Goal: Transaction & Acquisition: Purchase product/service

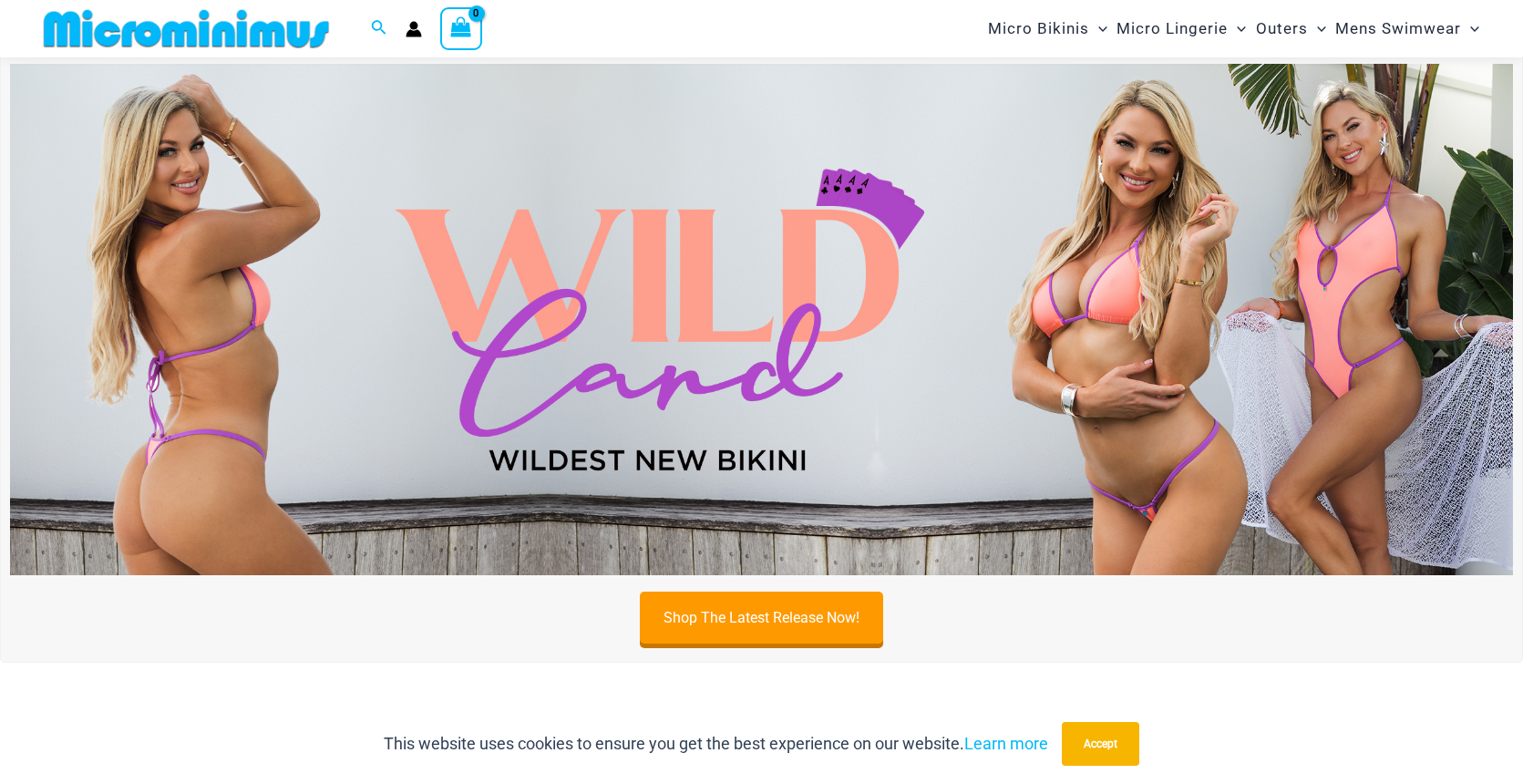
scroll to position [695, 0]
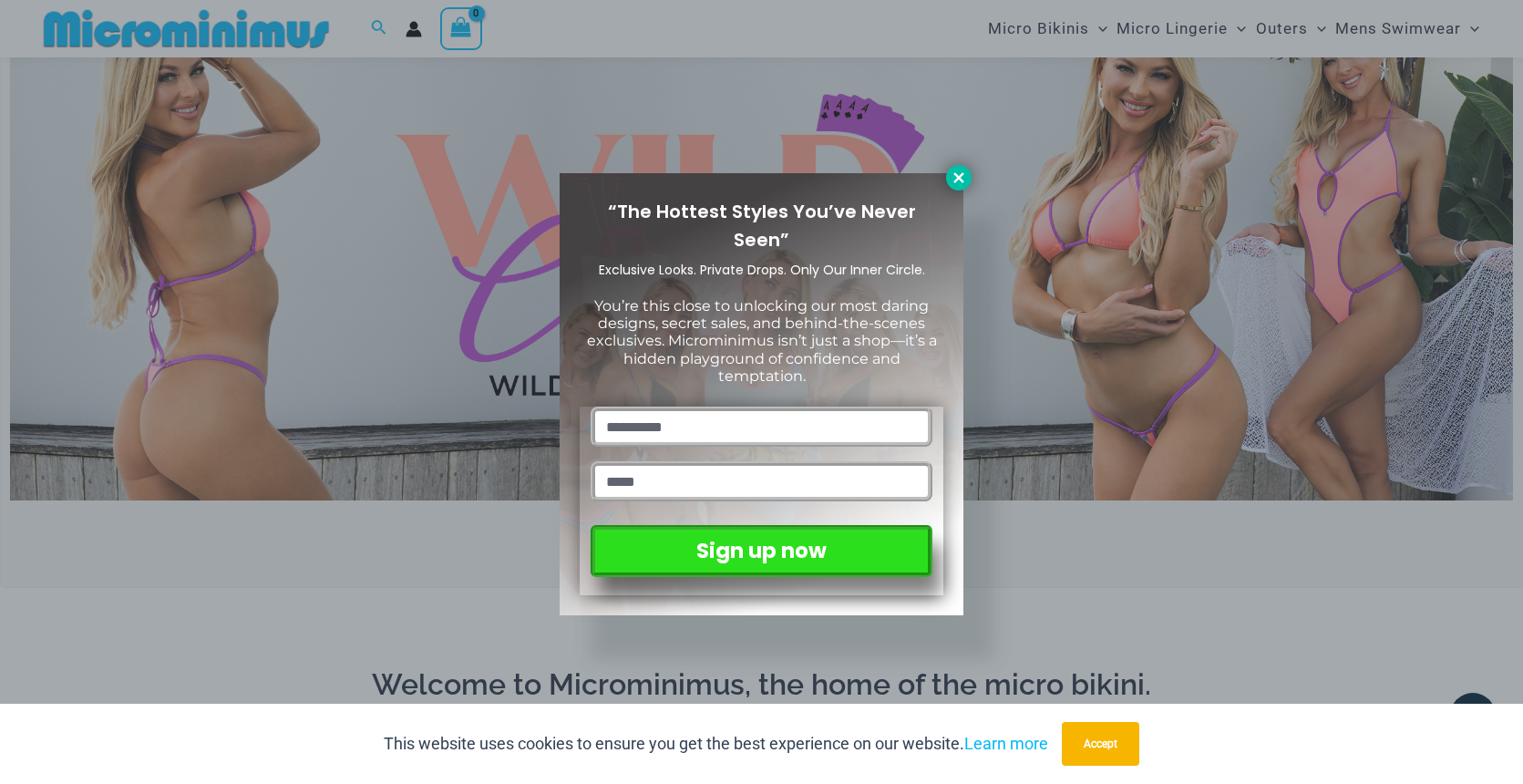
click at [955, 185] on icon at bounding box center [958, 177] width 16 height 16
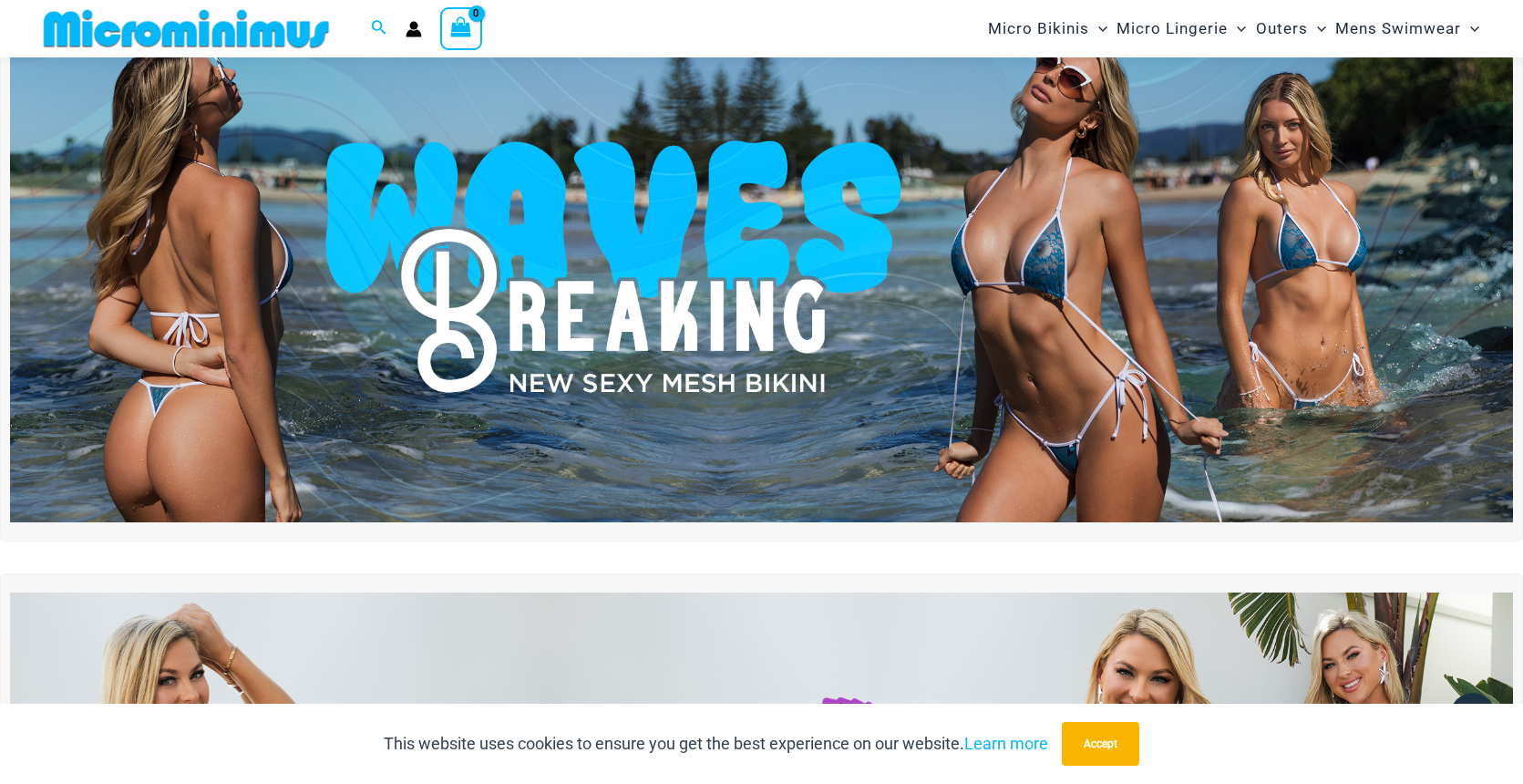
scroll to position [117, 0]
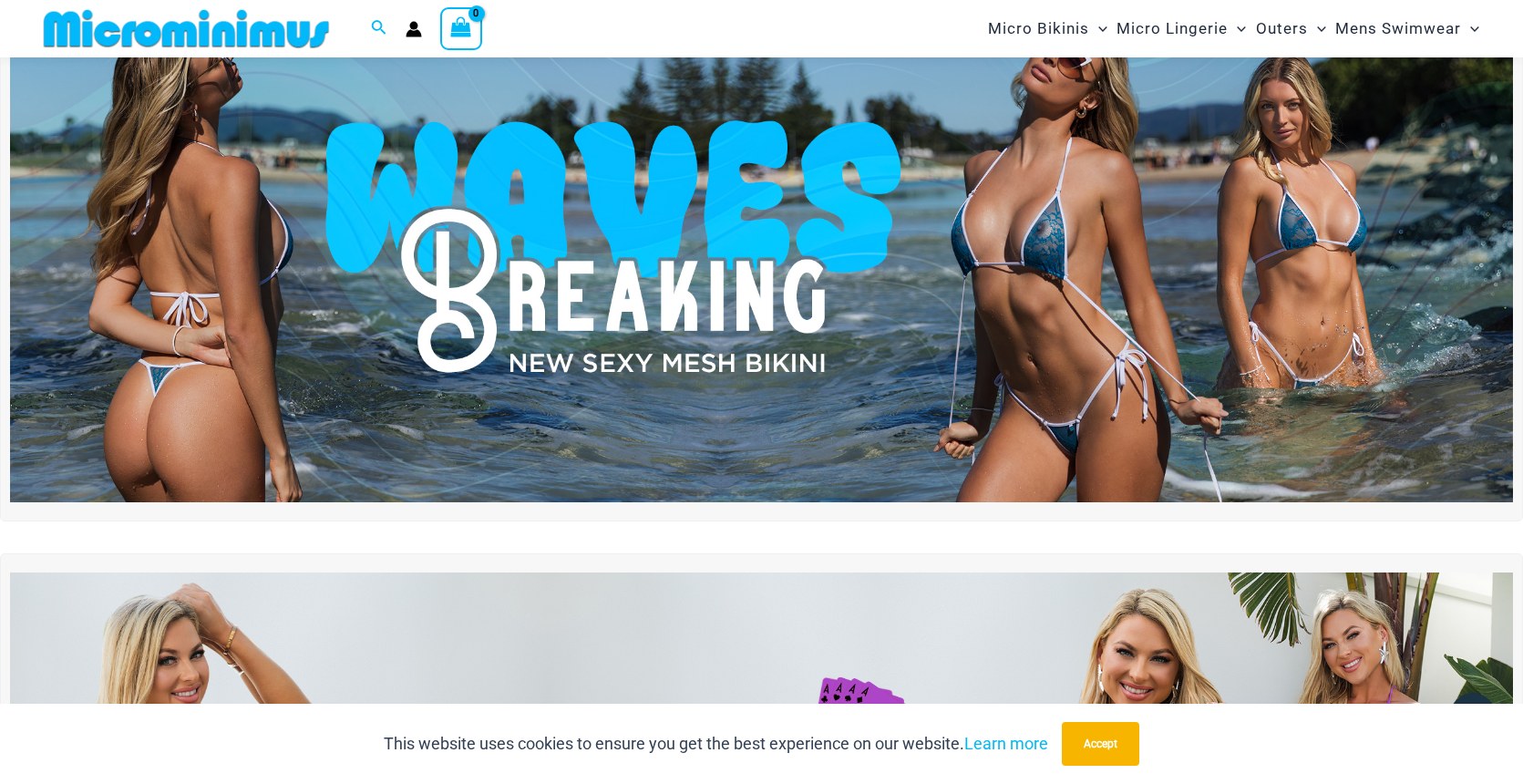
click at [901, 286] on img at bounding box center [761, 246] width 1503 height 510
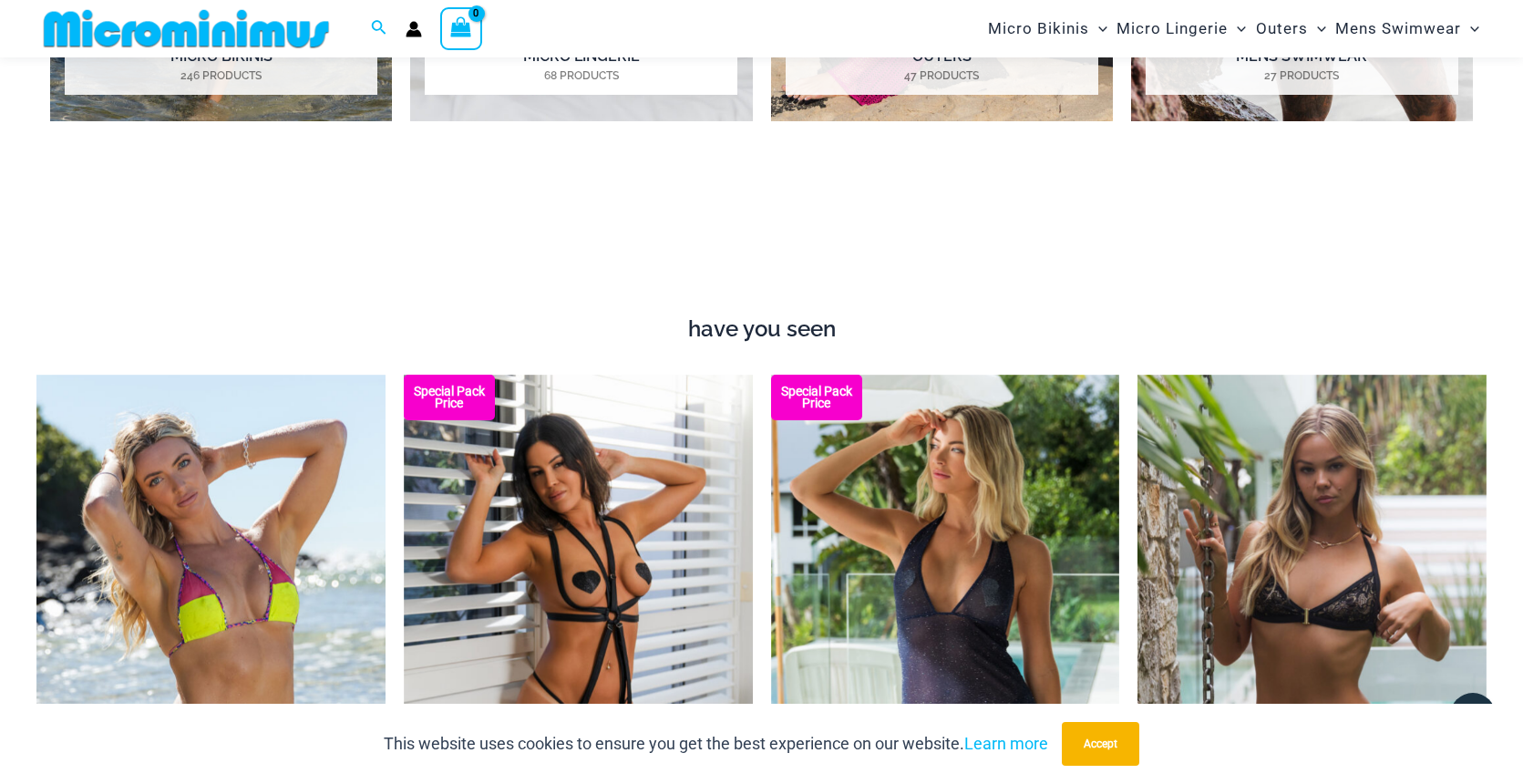
scroll to position [1974, 0]
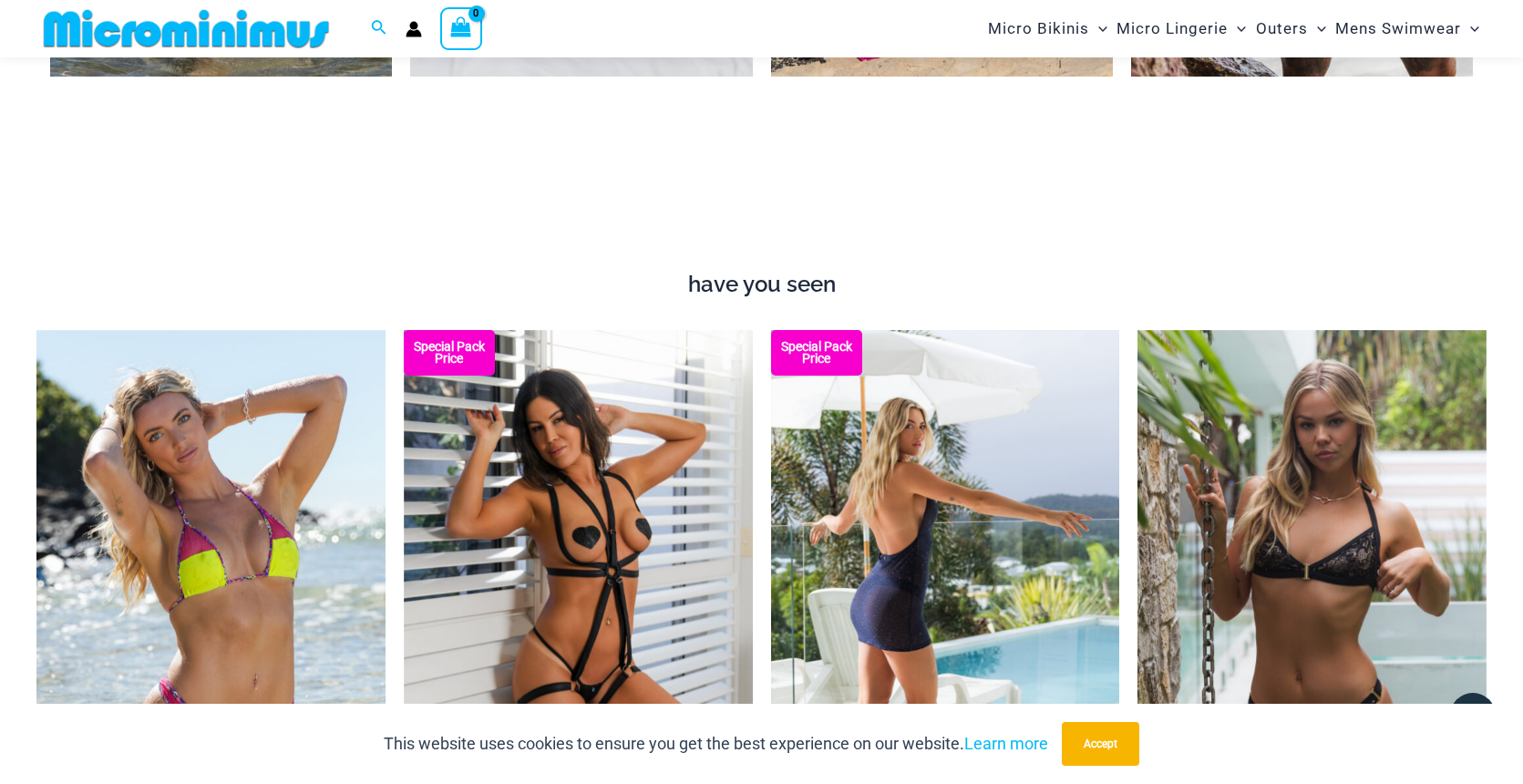
click at [914, 440] on img at bounding box center [945, 591] width 349 height 523
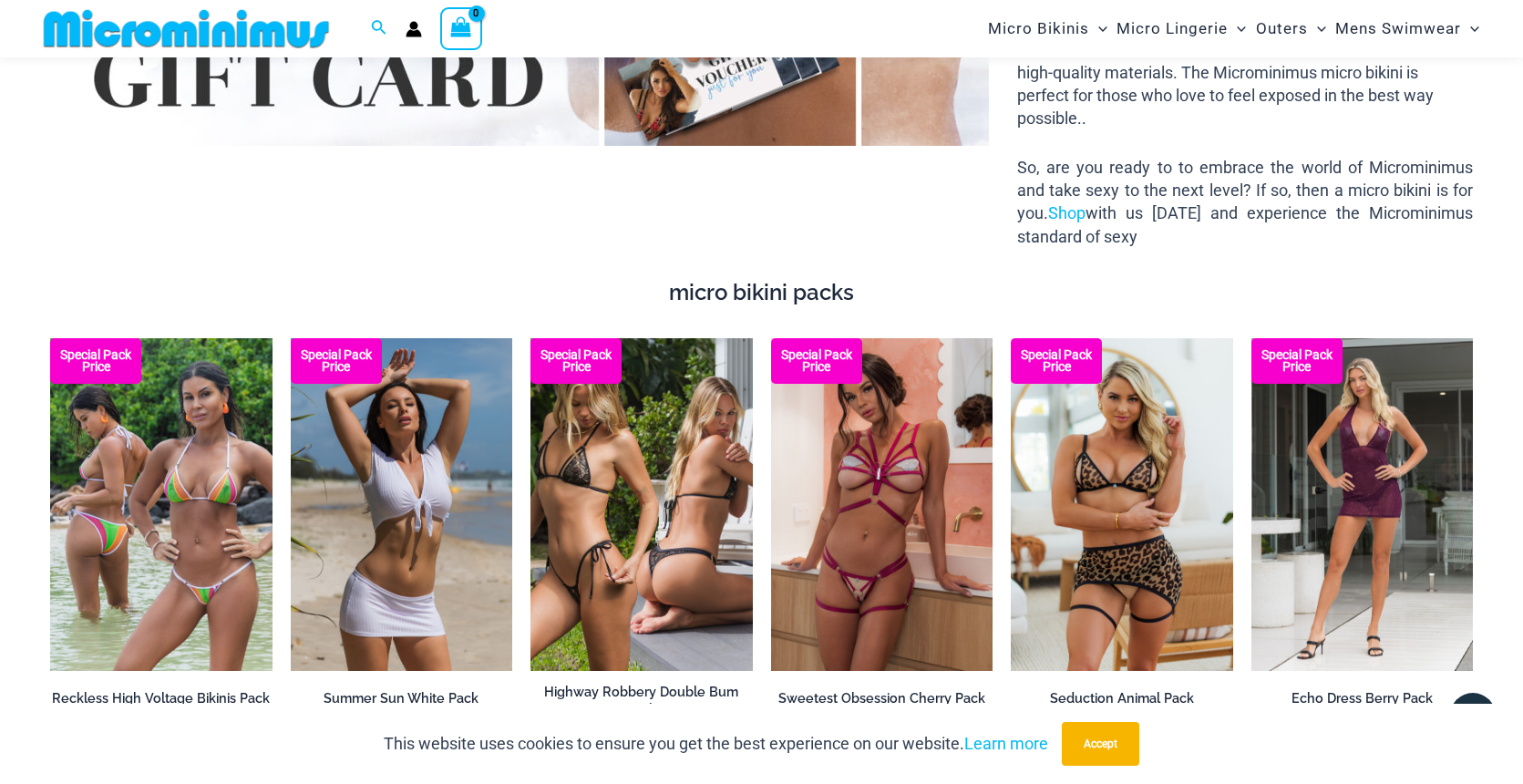
scroll to position [3057, 0]
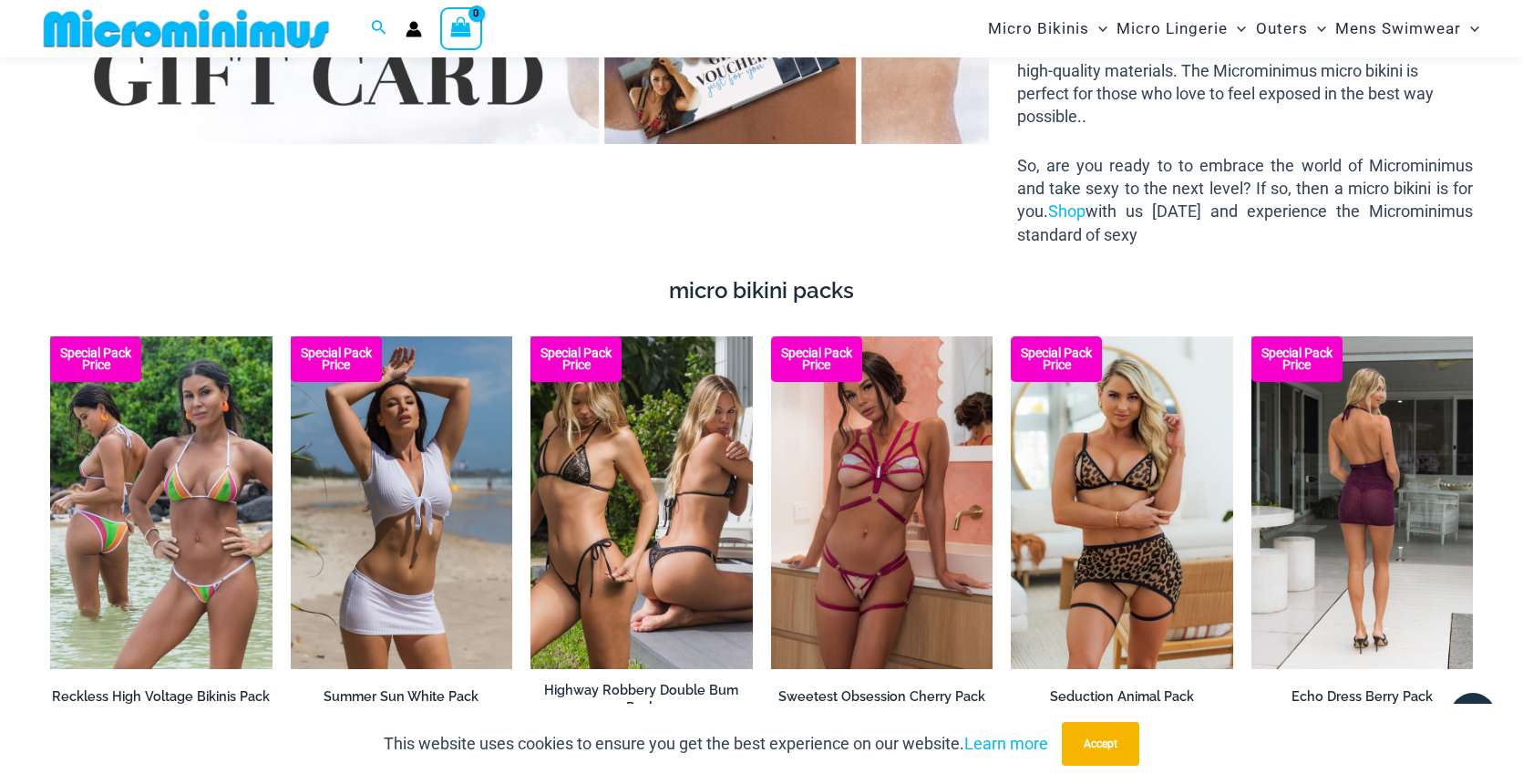
click at [1275, 457] on img at bounding box center [1362, 502] width 222 height 333
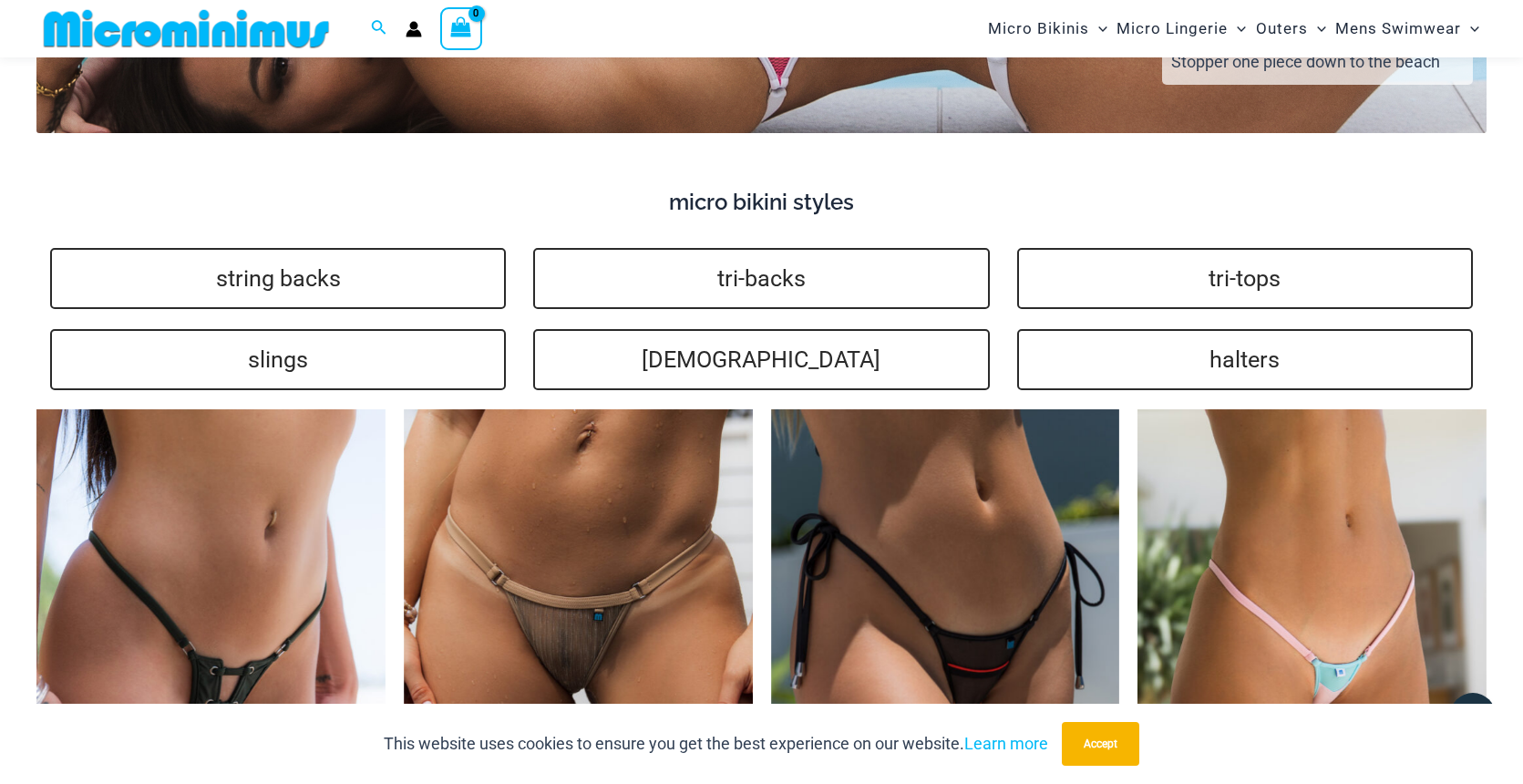
scroll to position [4232, 0]
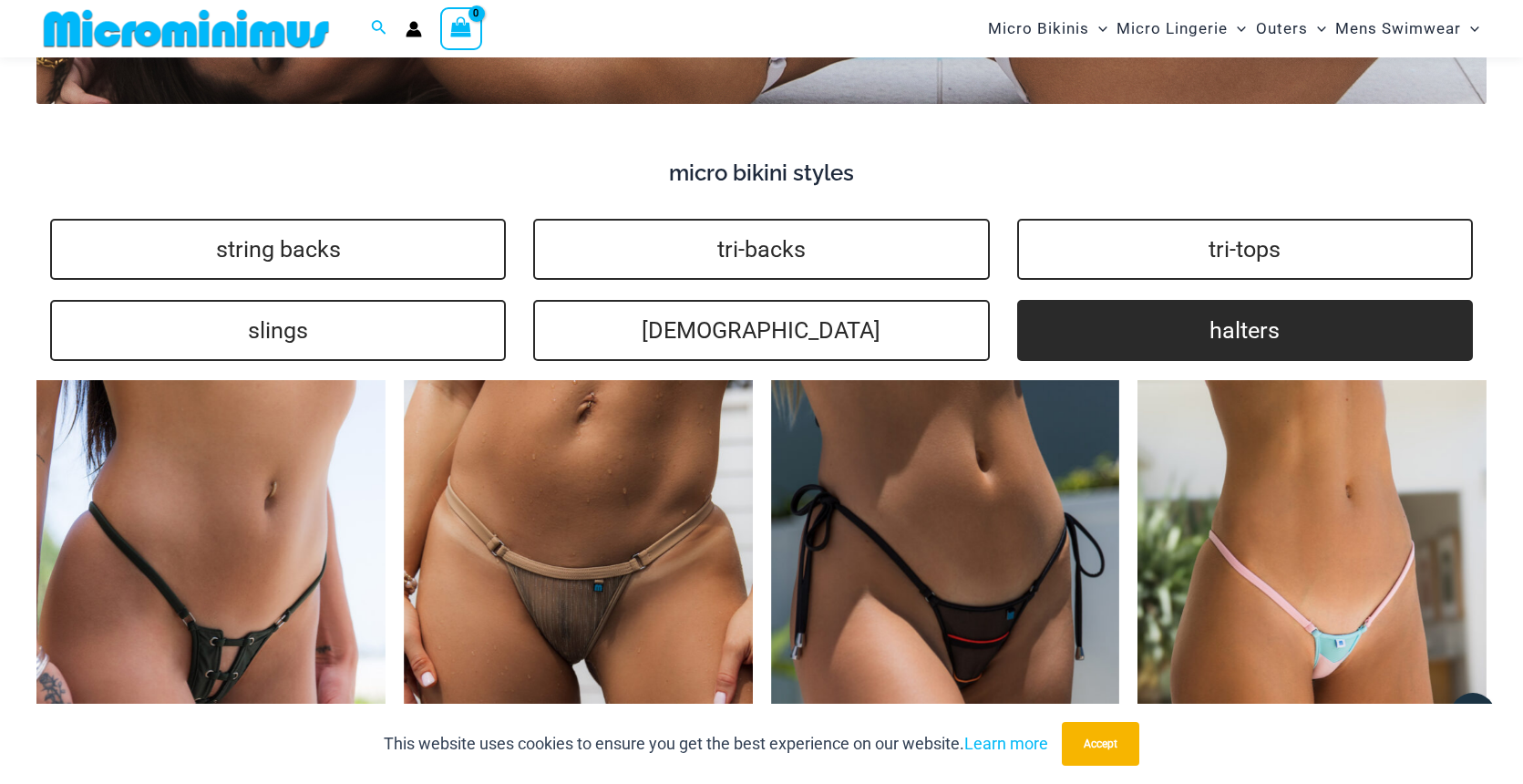
click at [1063, 300] on link "halters" at bounding box center [1244, 331] width 455 height 61
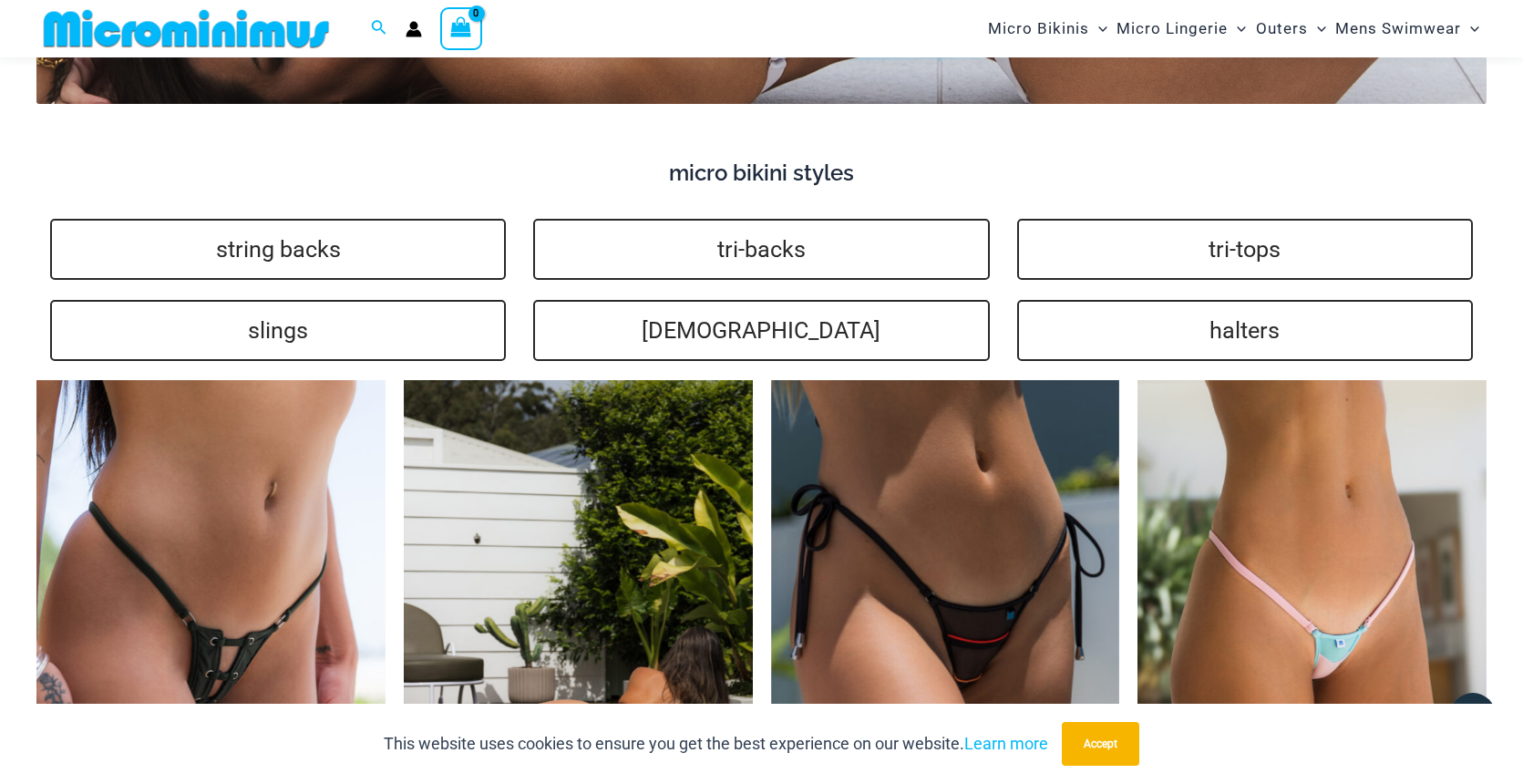
click at [580, 503] on img at bounding box center [578, 641] width 349 height 523
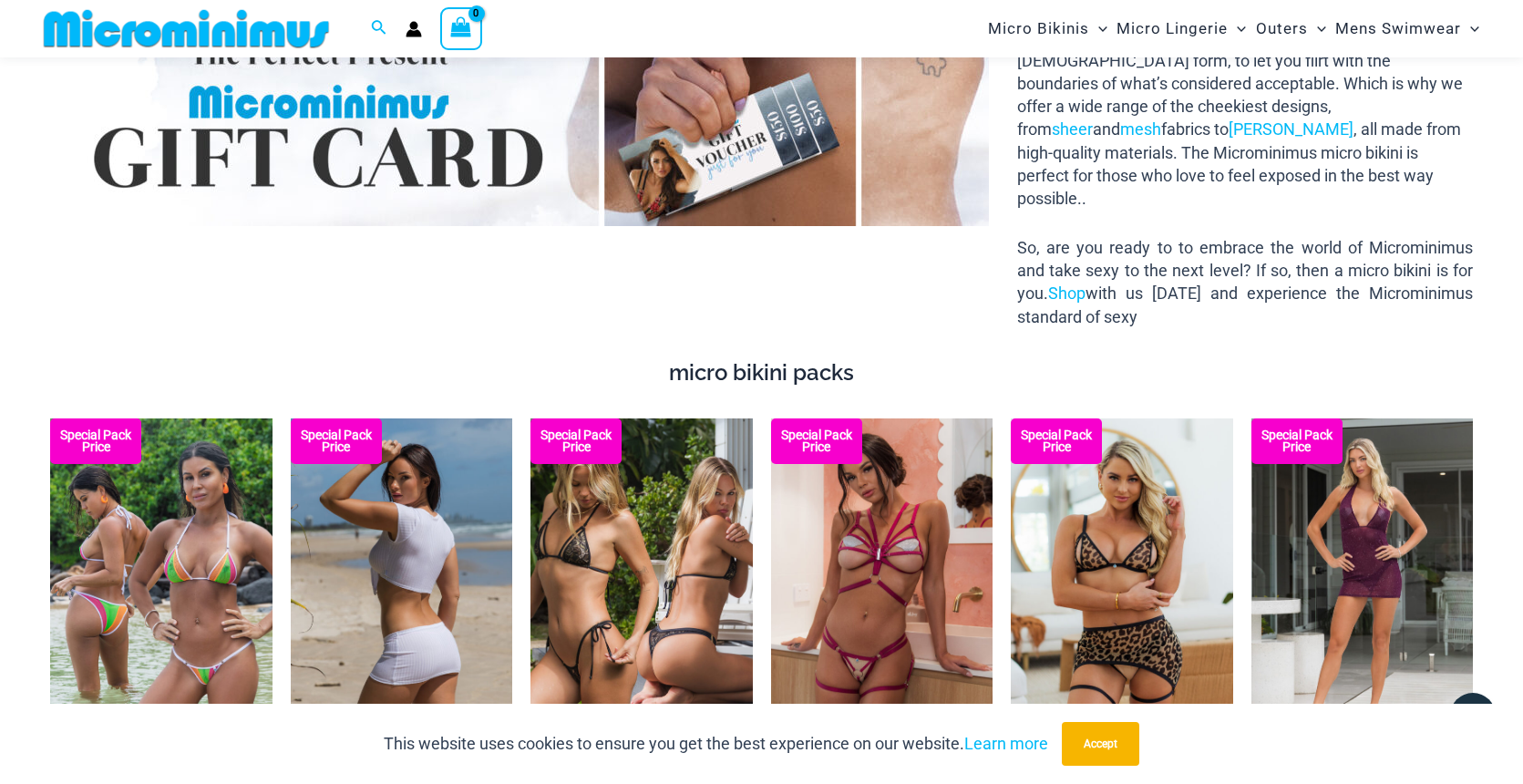
scroll to position [2874, 0]
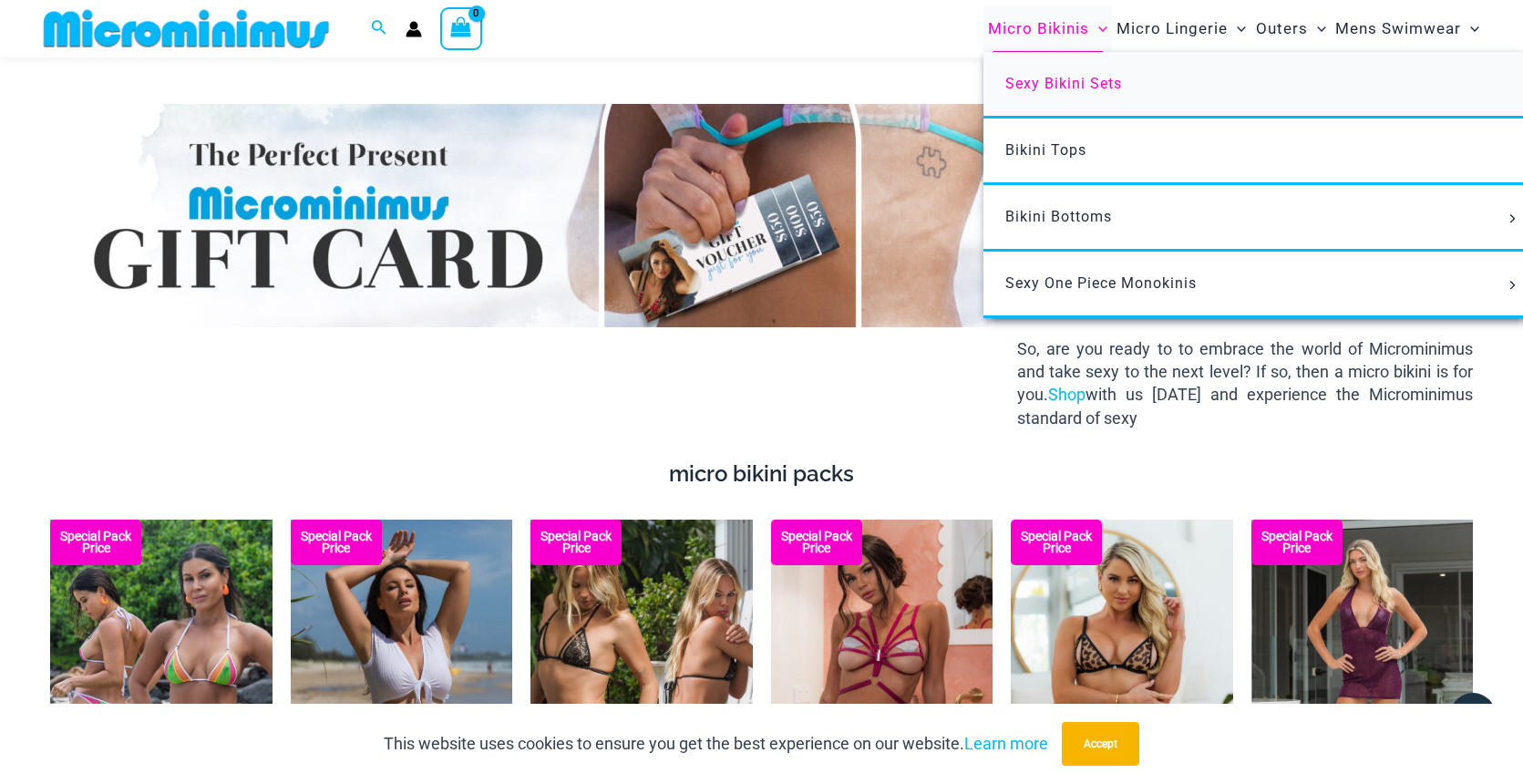
click at [1035, 81] on span "Sexy Bikini Sets" at bounding box center [1064, 83] width 117 height 17
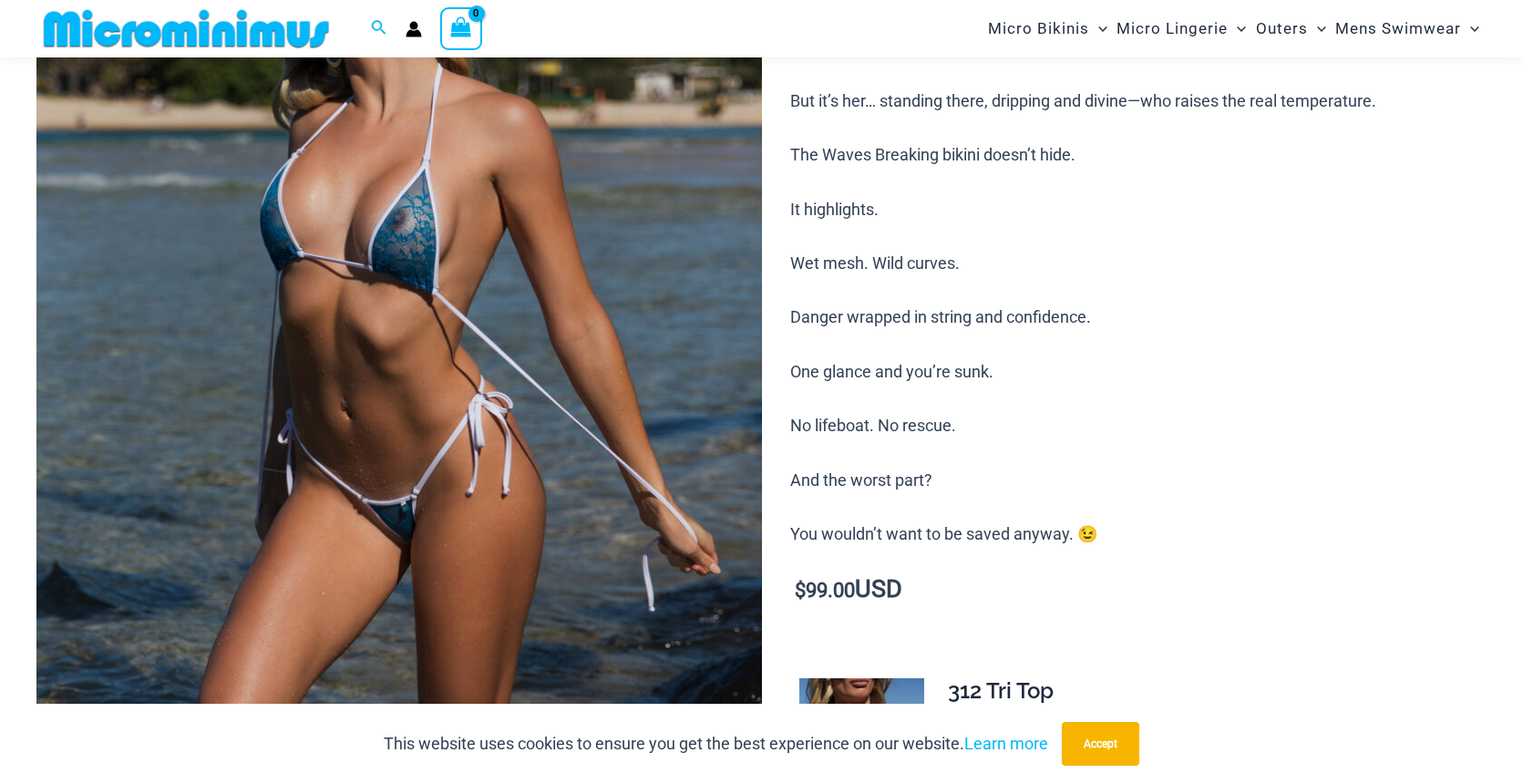
scroll to position [341, 0]
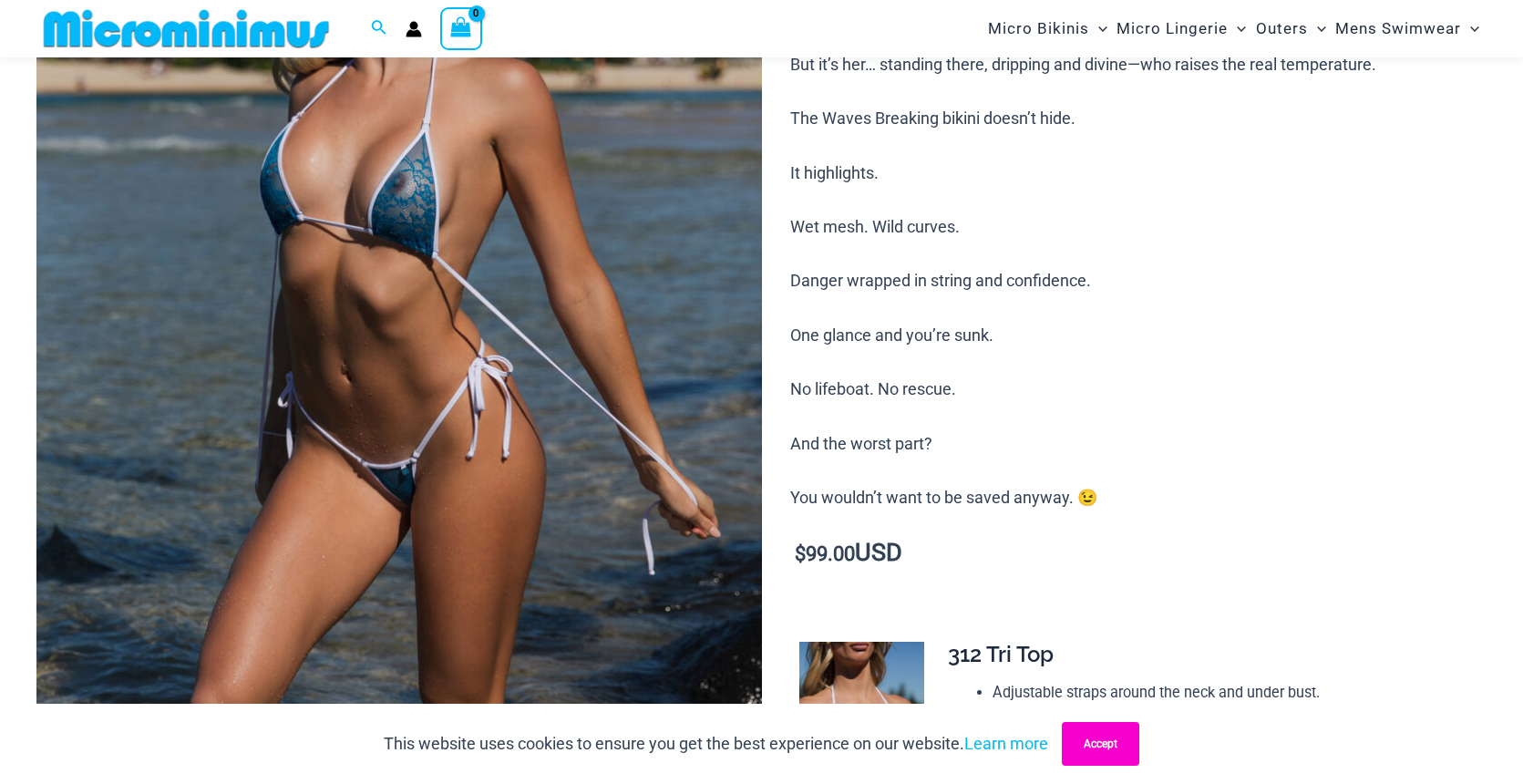
click at [1088, 748] on button "Accept" at bounding box center [1100, 744] width 78 height 44
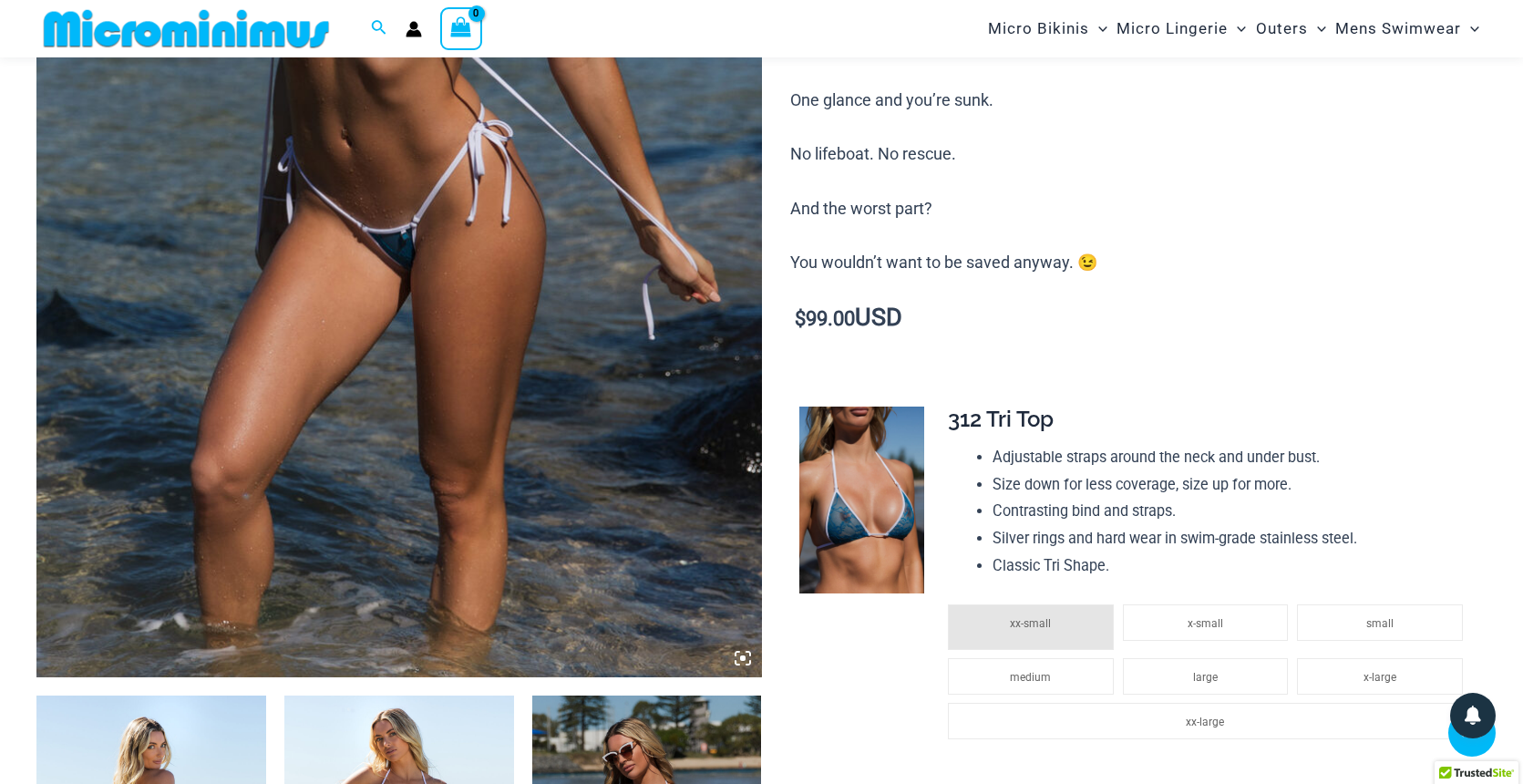
scroll to position [579, 0]
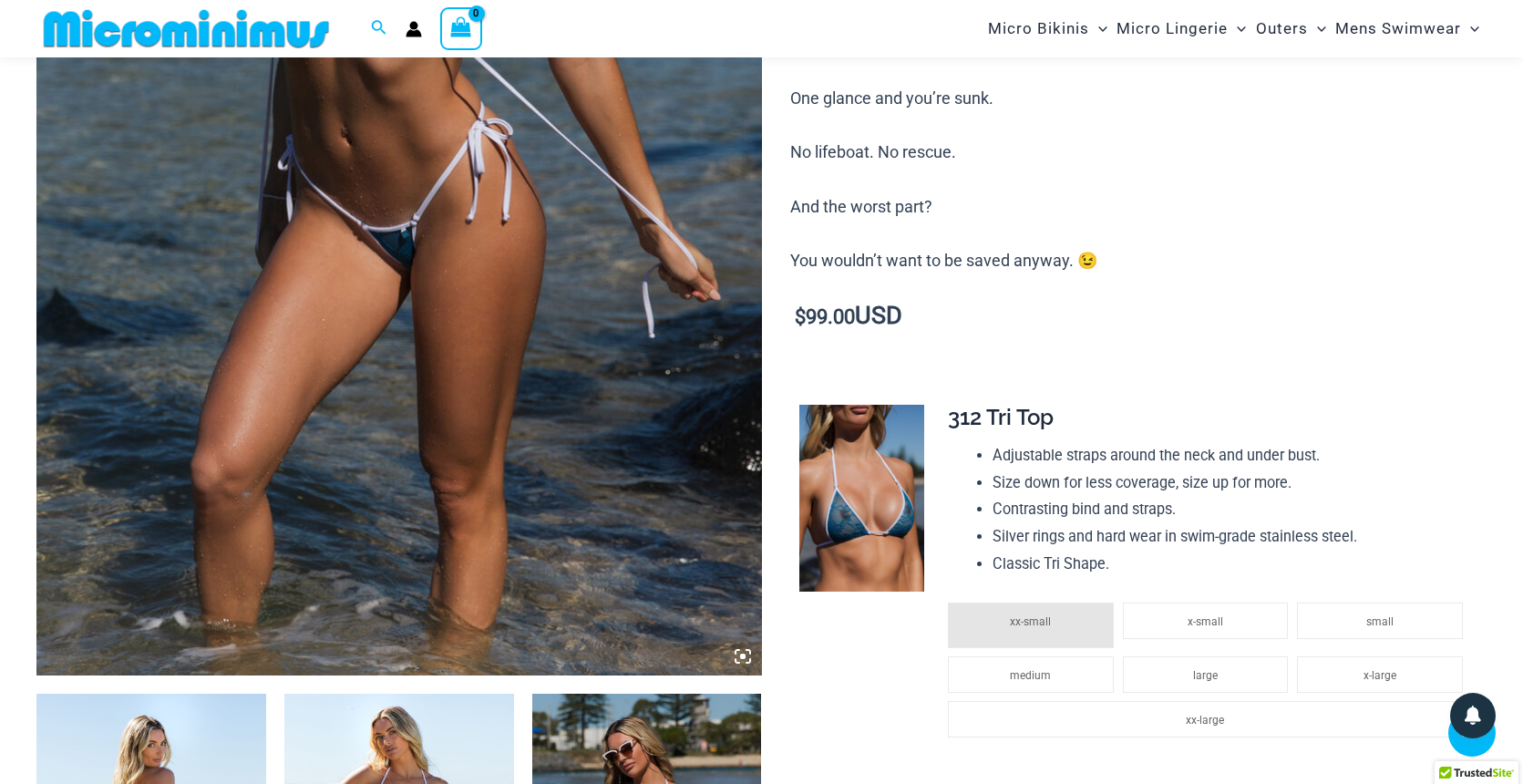
click at [528, 367] on img at bounding box center [399, 130] width 726 height 1087
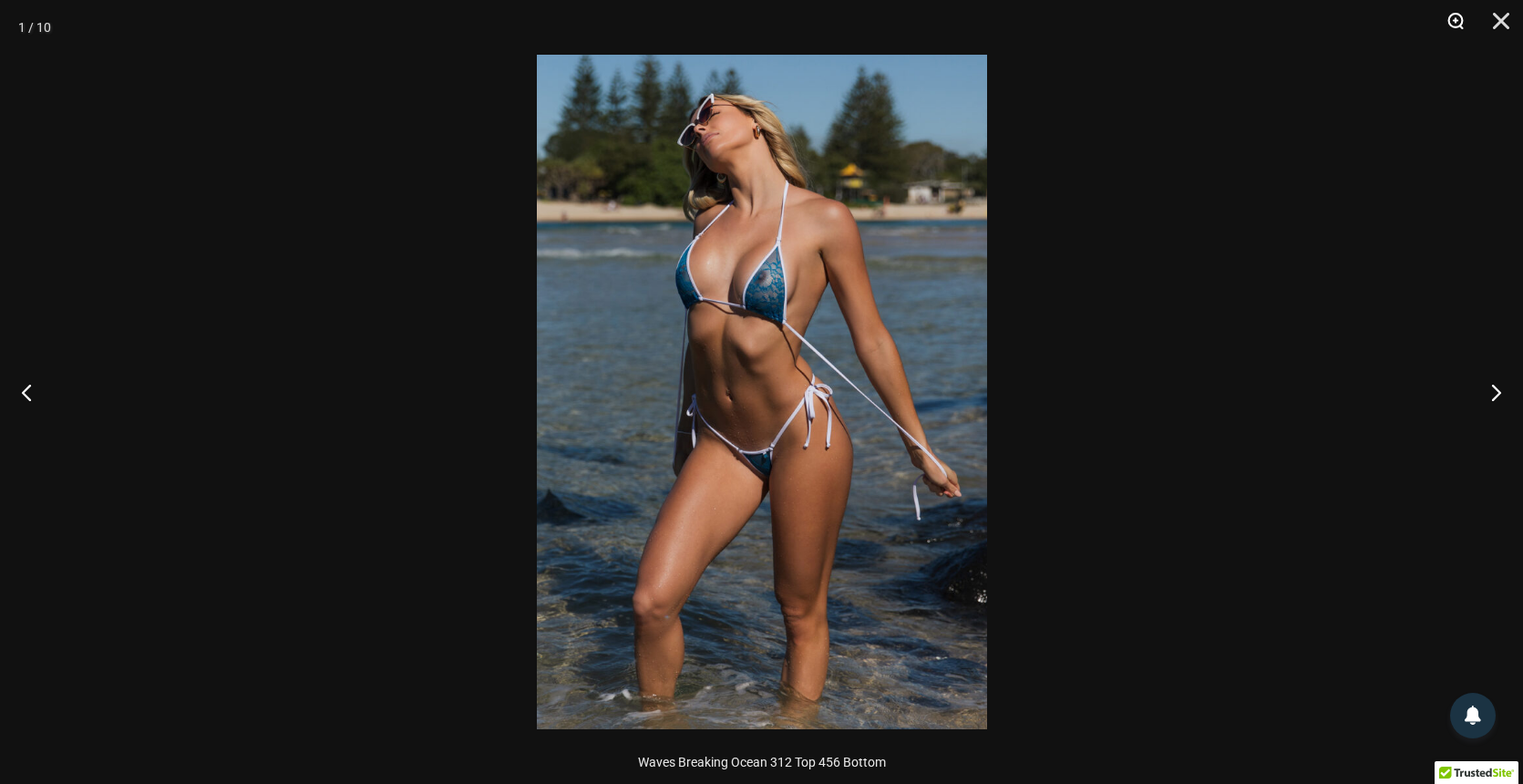
click at [1453, 22] on button "Zoom" at bounding box center [1449, 27] width 46 height 55
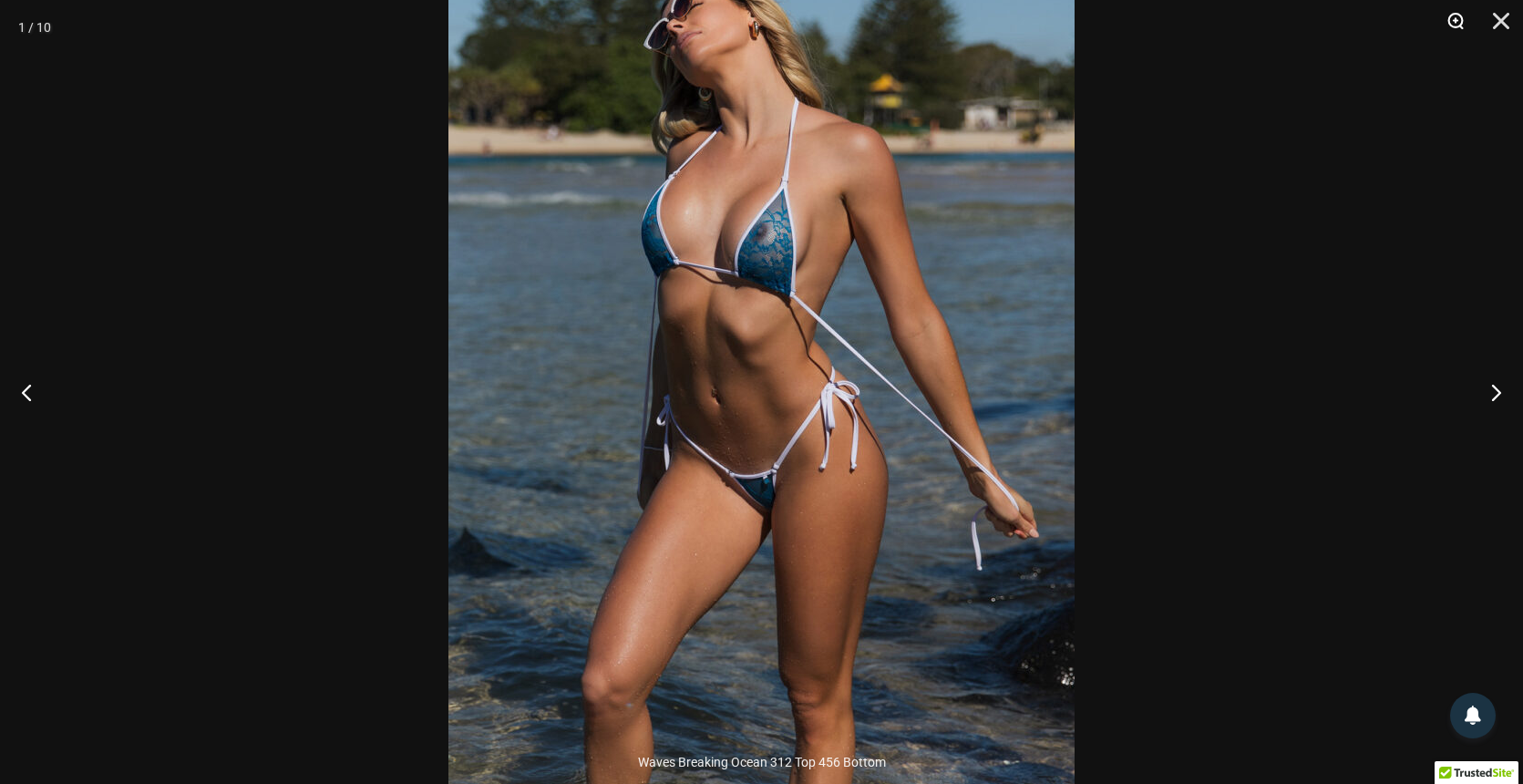
click at [1453, 22] on button "Zoom" at bounding box center [1449, 27] width 46 height 55
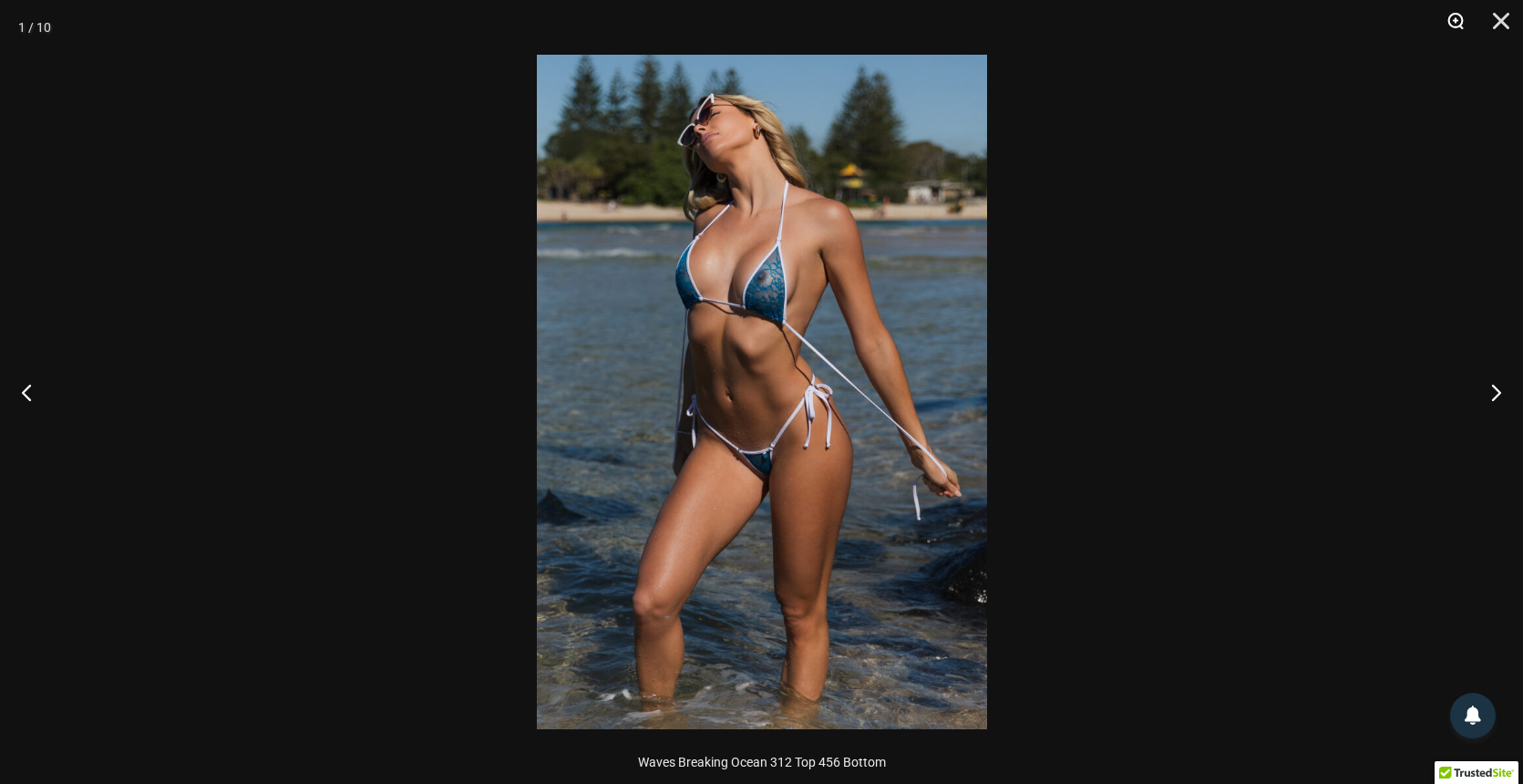
click at [1453, 22] on button "Zoom" at bounding box center [1449, 27] width 46 height 55
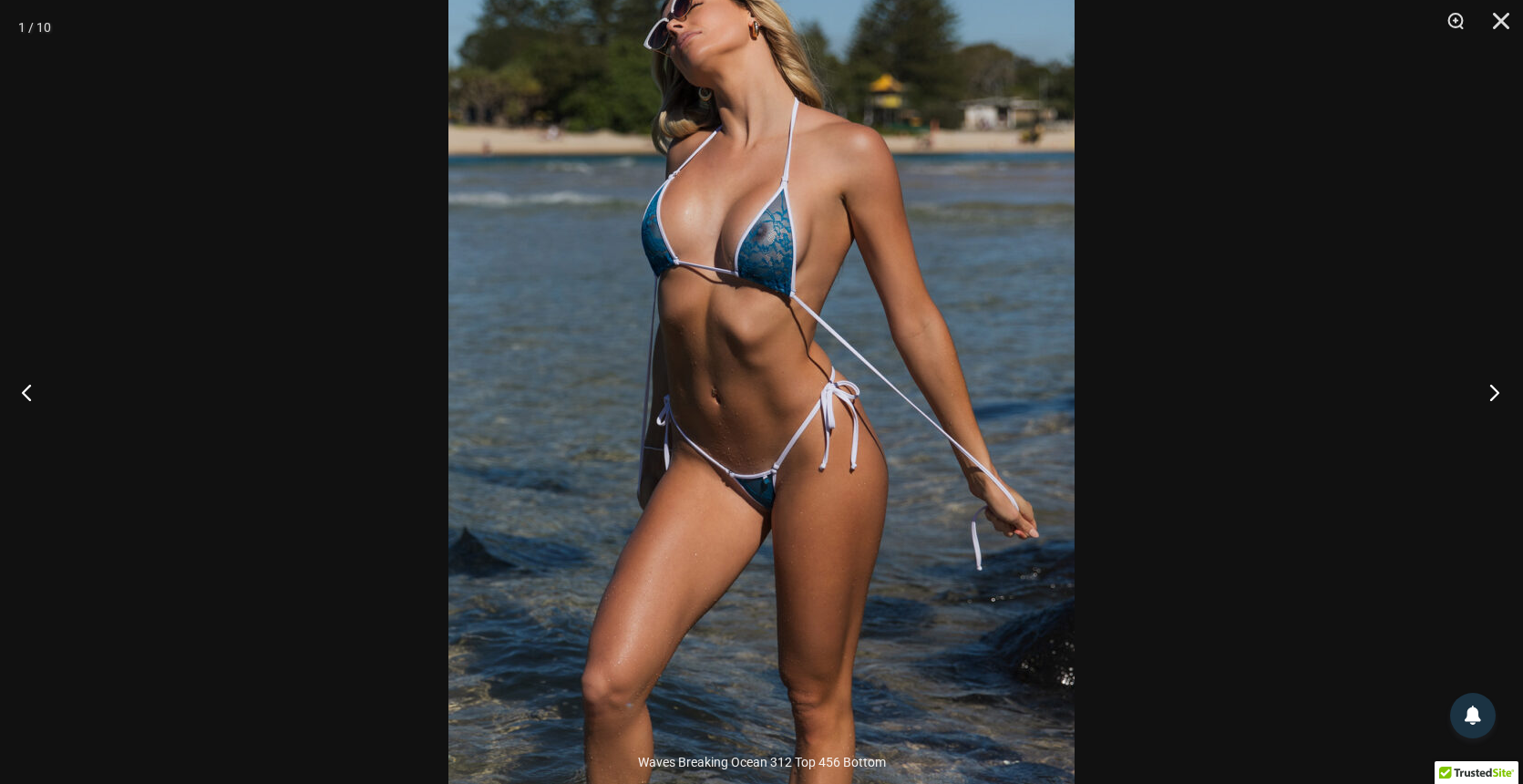
click at [1487, 386] on button "Next" at bounding box center [1488, 391] width 68 height 91
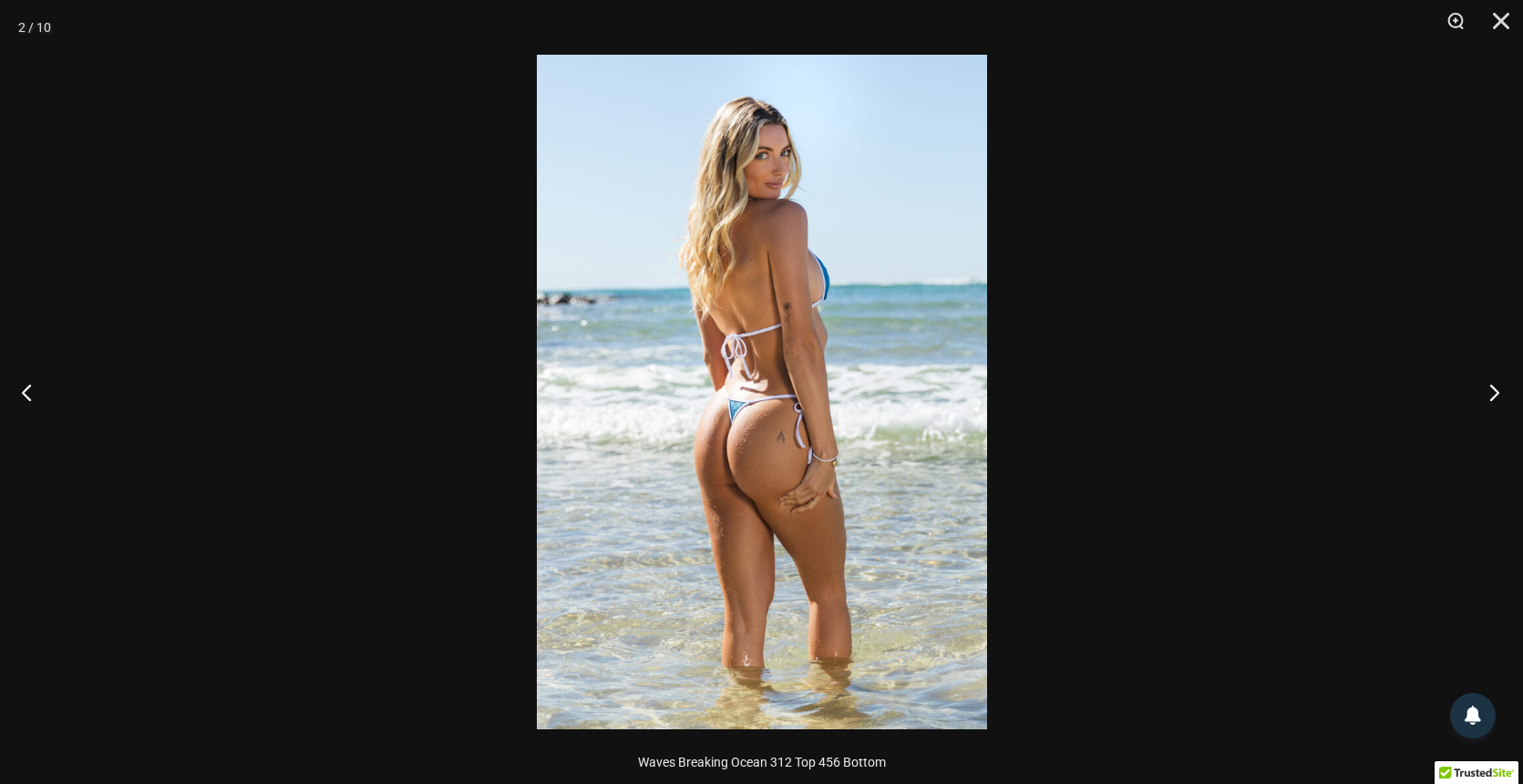
click at [1487, 386] on button "Next" at bounding box center [1488, 391] width 68 height 91
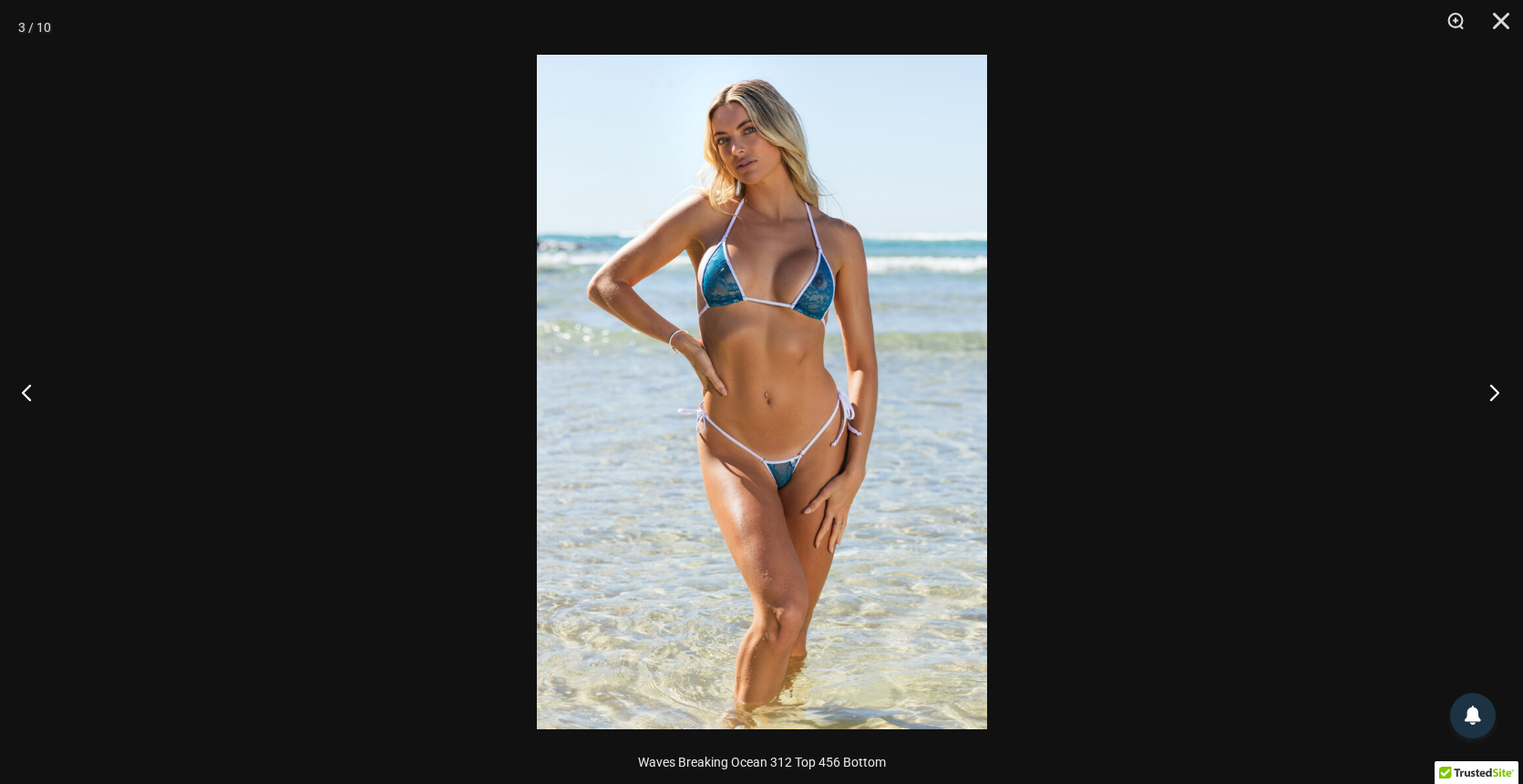
click at [1487, 386] on button "Next" at bounding box center [1488, 391] width 68 height 91
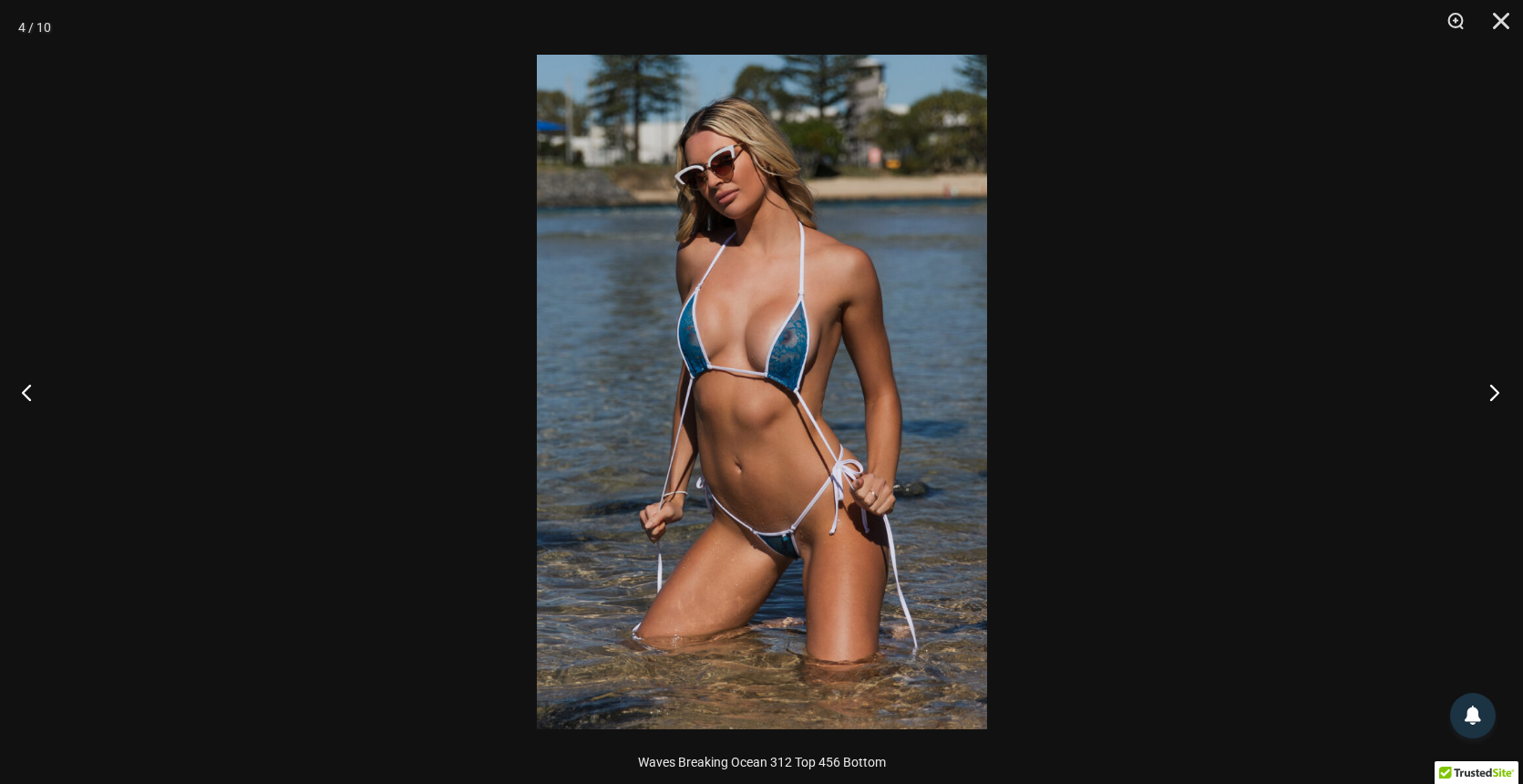
click at [1487, 386] on button "Next" at bounding box center [1488, 391] width 68 height 91
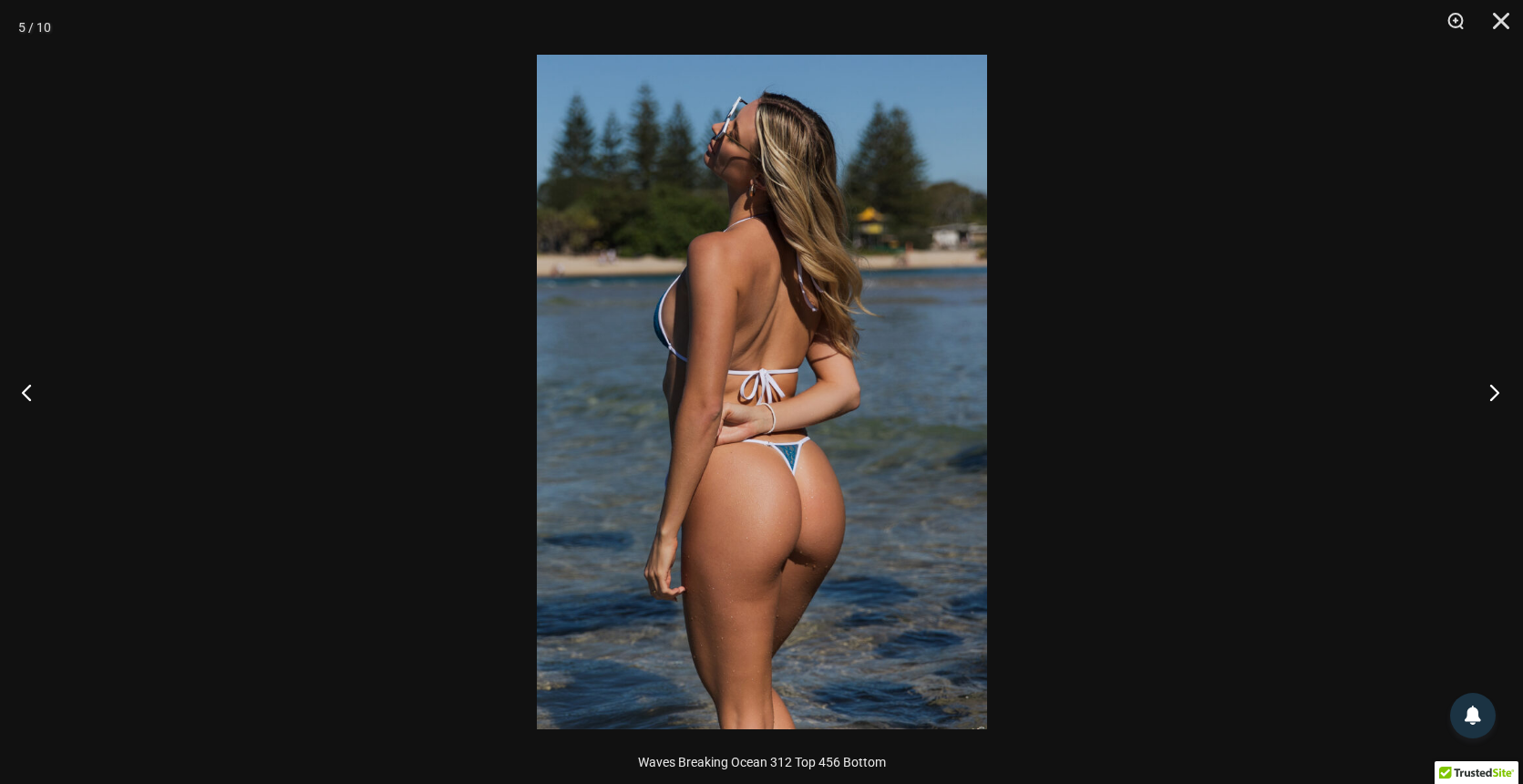
click at [1487, 386] on button "Next" at bounding box center [1488, 391] width 68 height 91
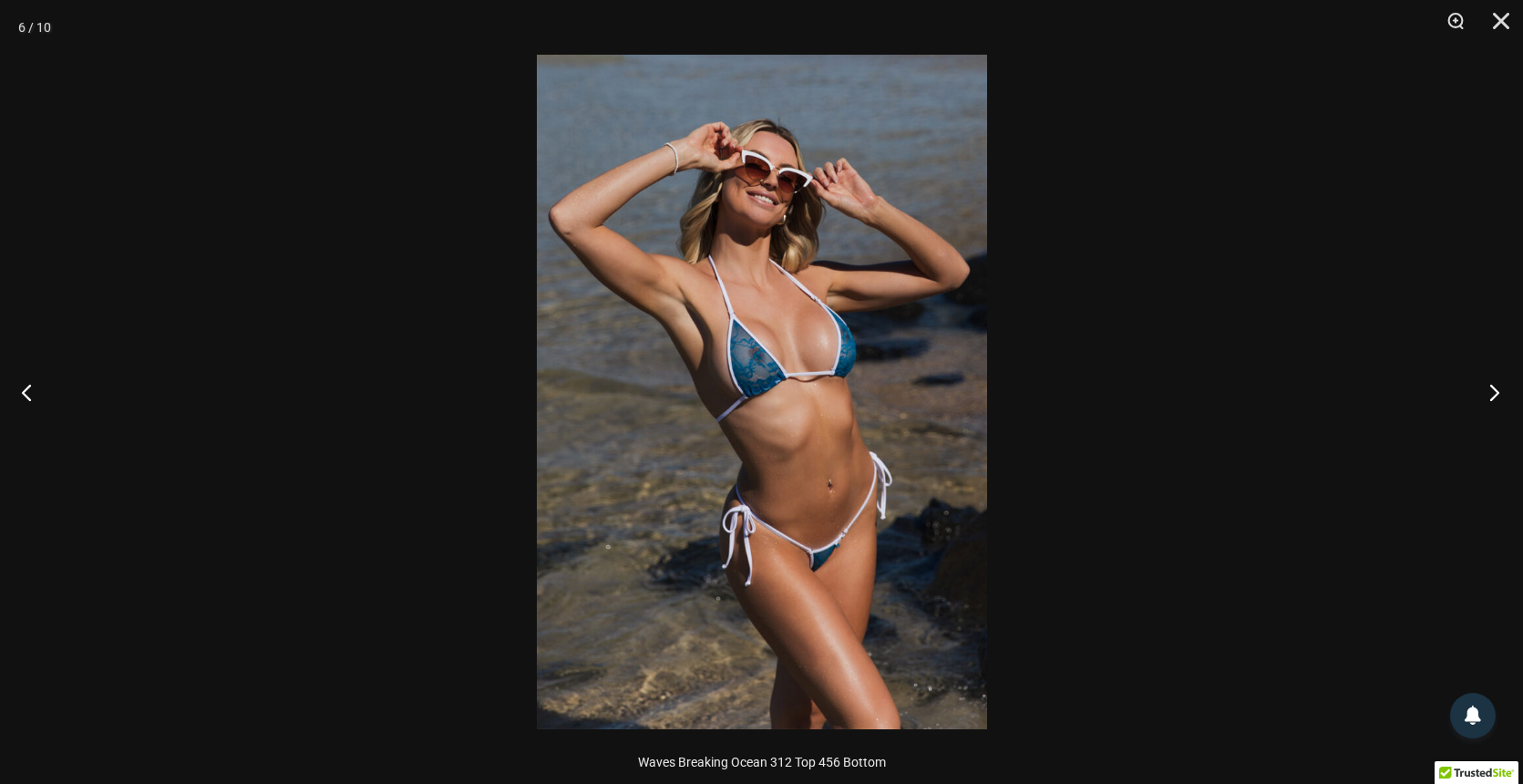
click at [1487, 386] on button "Next" at bounding box center [1488, 391] width 68 height 91
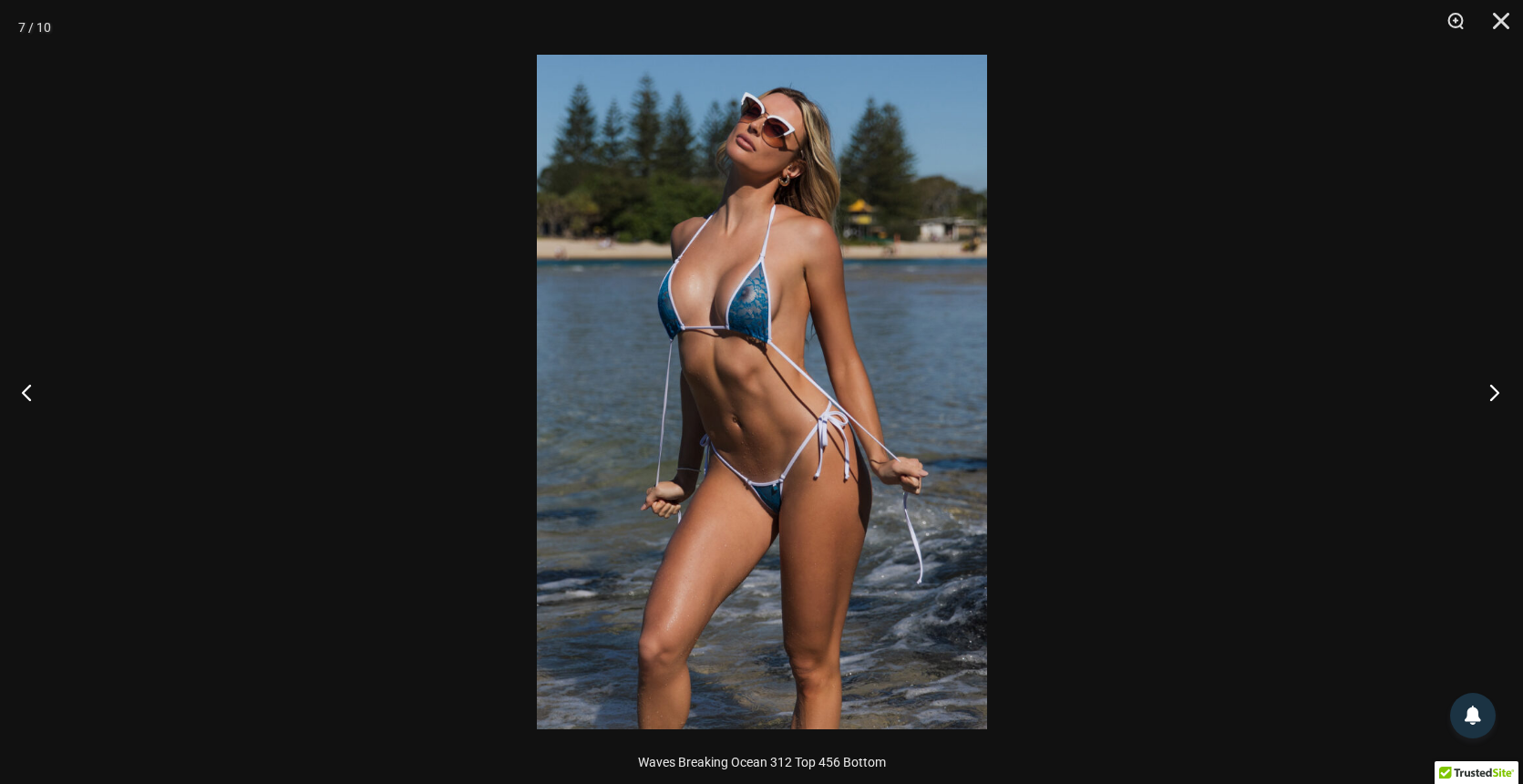
click at [1487, 386] on button "Next" at bounding box center [1488, 391] width 68 height 91
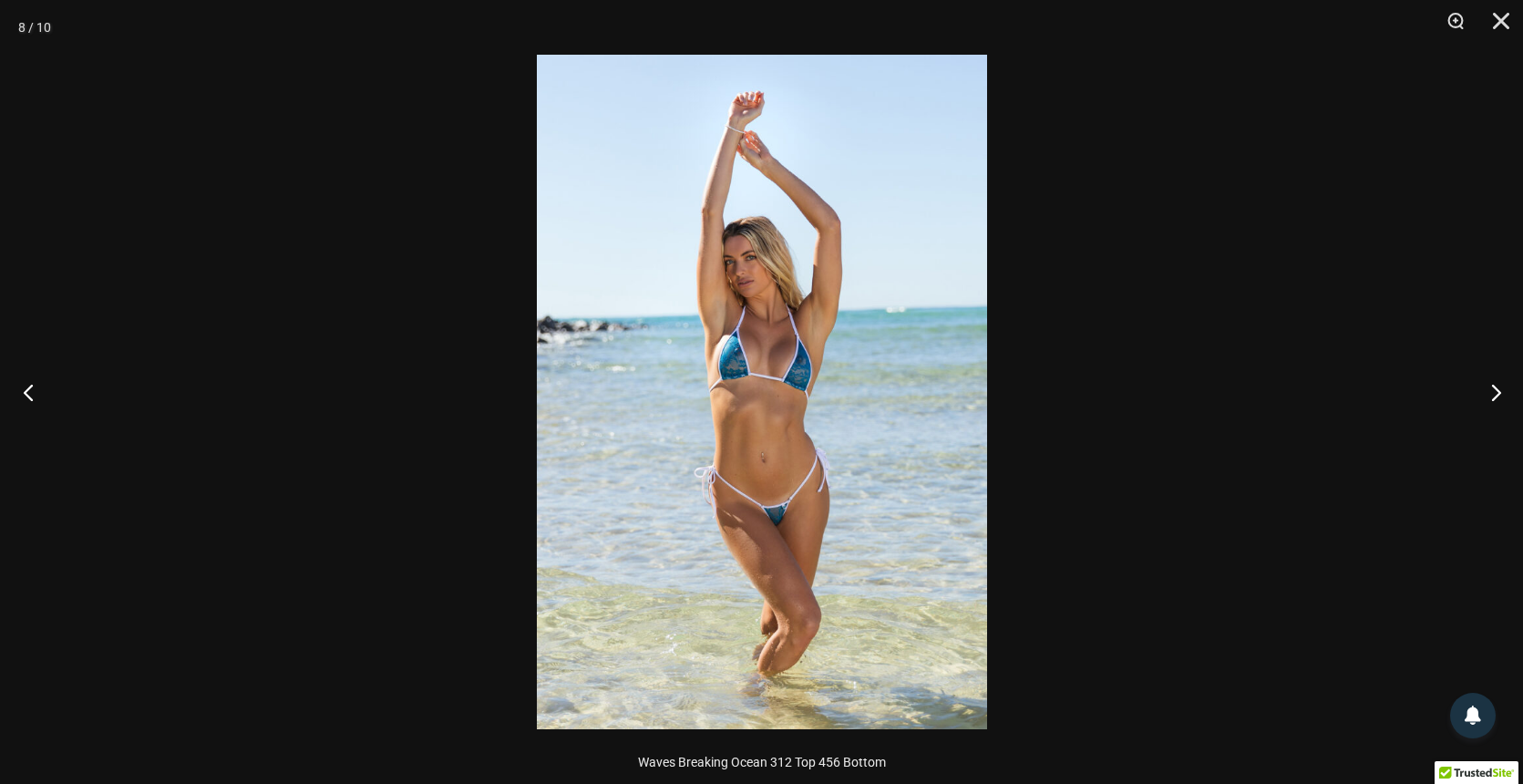
click at [26, 388] on button "Previous" at bounding box center [34, 391] width 68 height 91
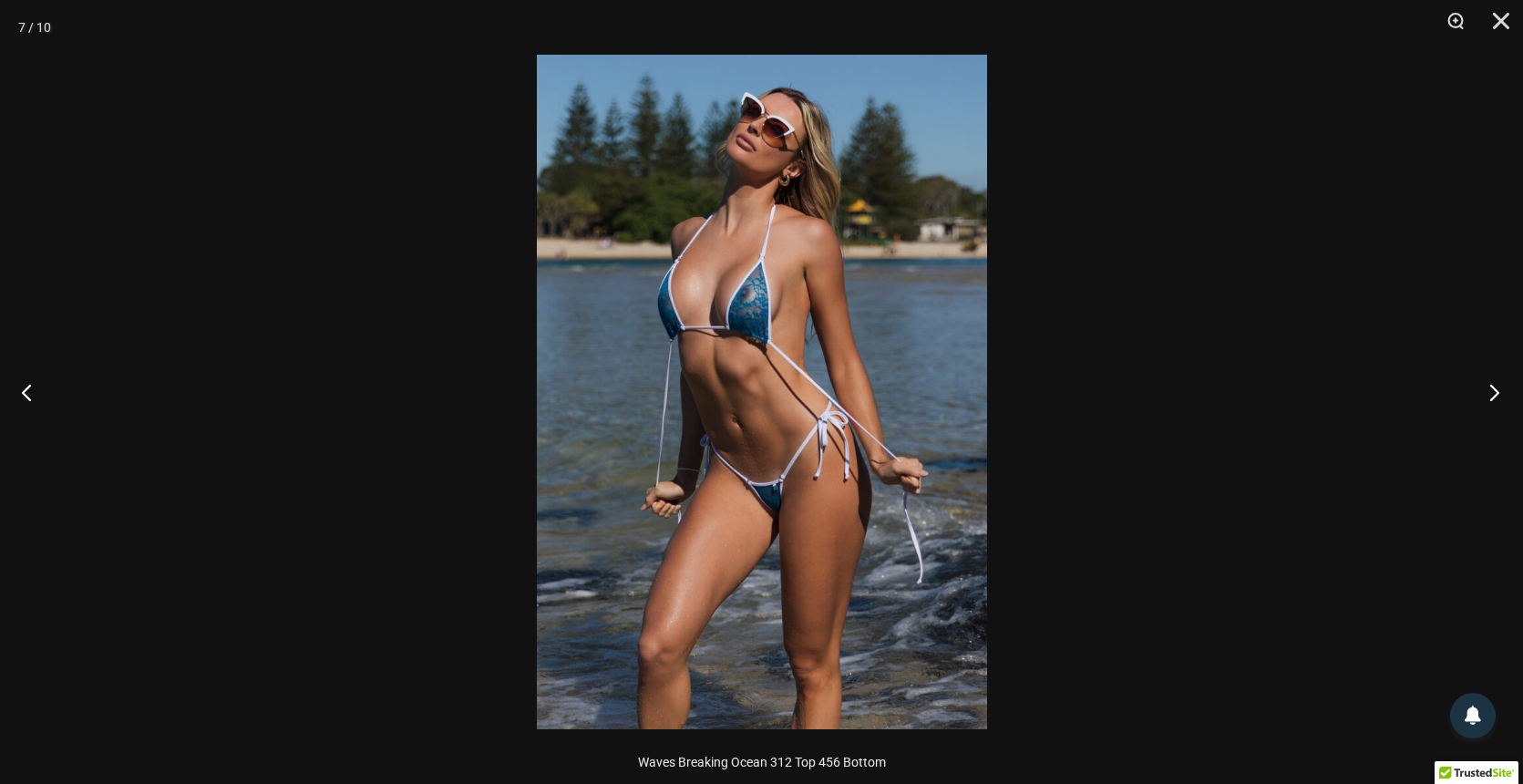
click at [1495, 391] on button "Next" at bounding box center [1488, 391] width 68 height 91
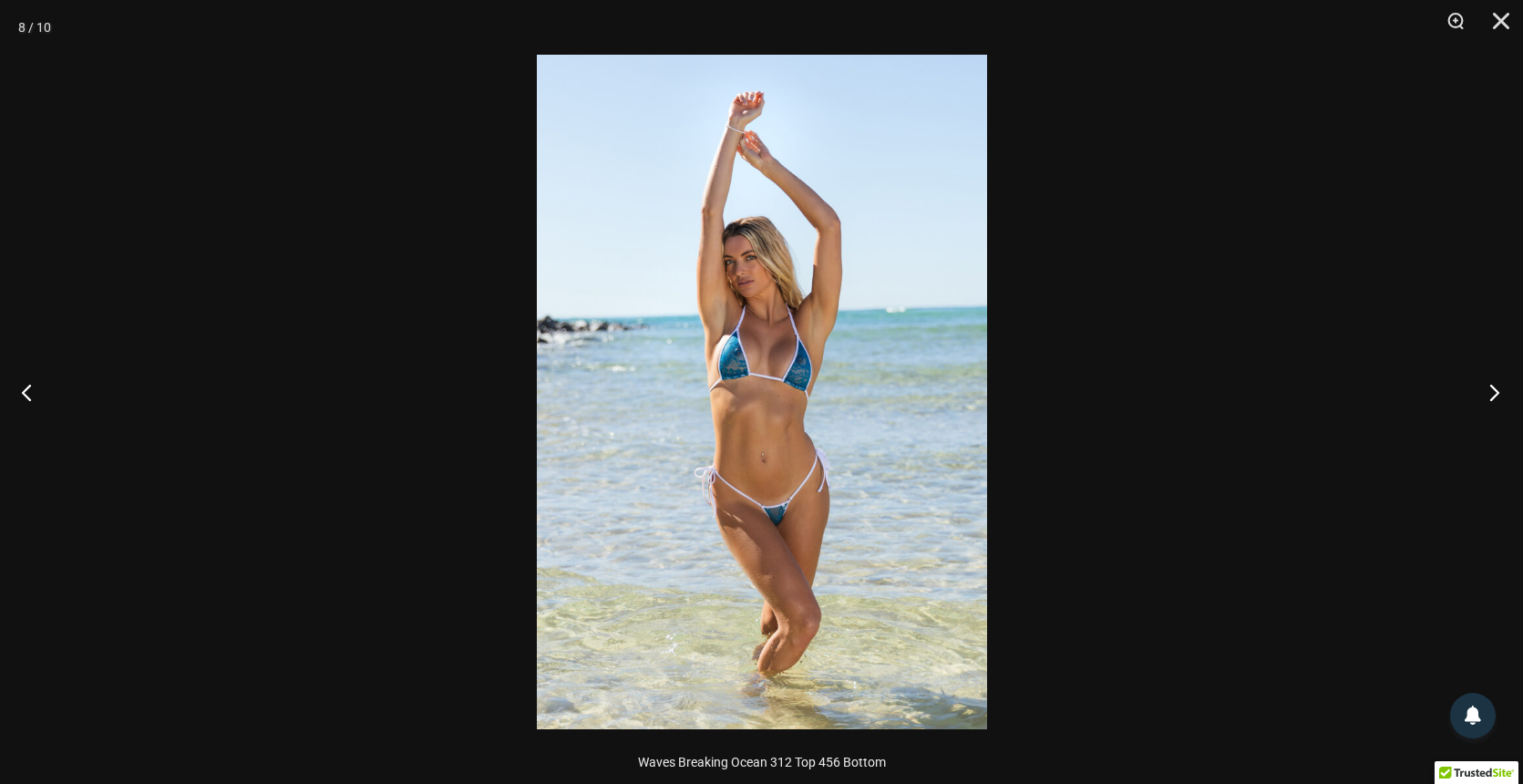
click at [1495, 391] on button "Next" at bounding box center [1488, 391] width 68 height 91
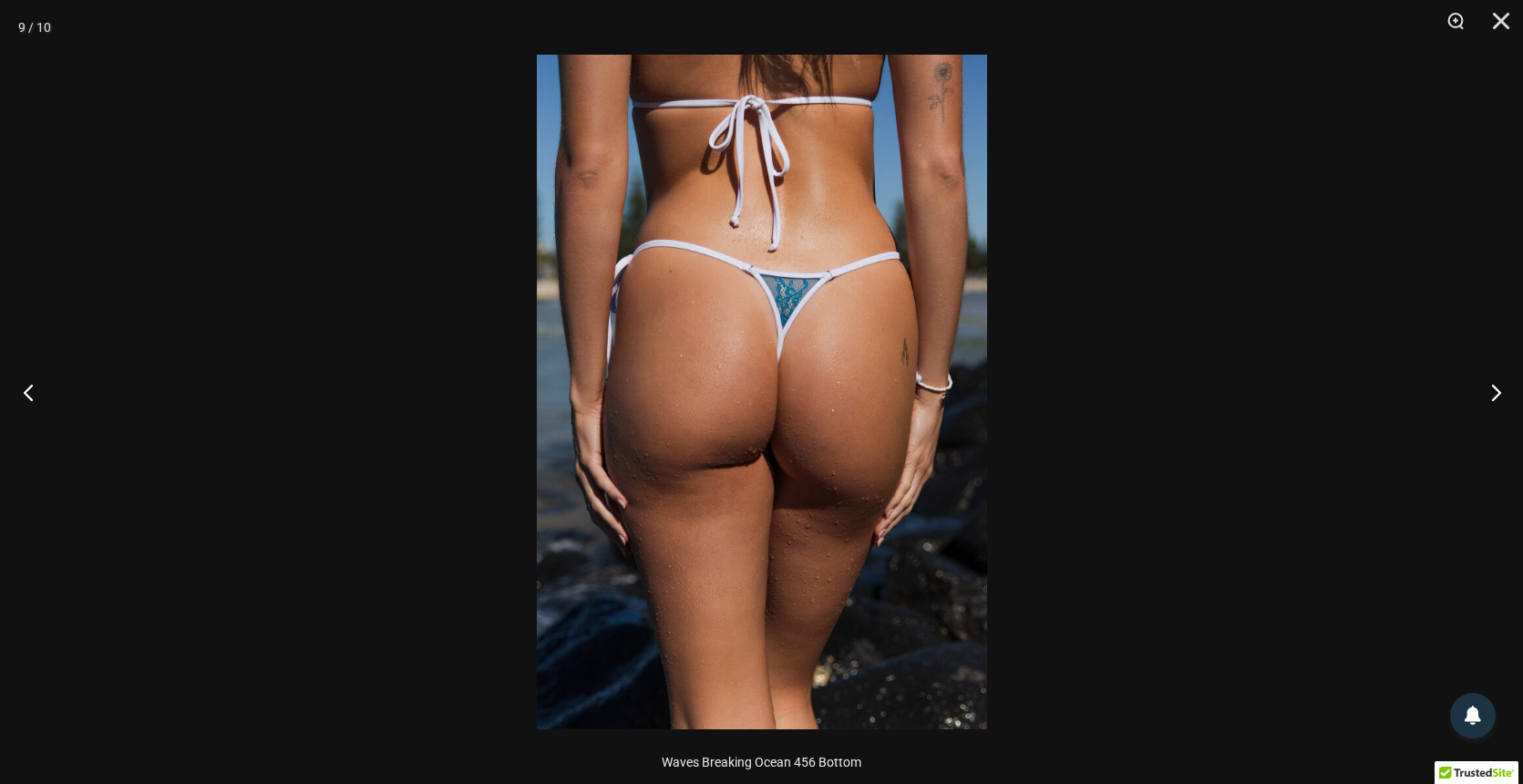
click at [28, 393] on button "Previous" at bounding box center [34, 391] width 68 height 91
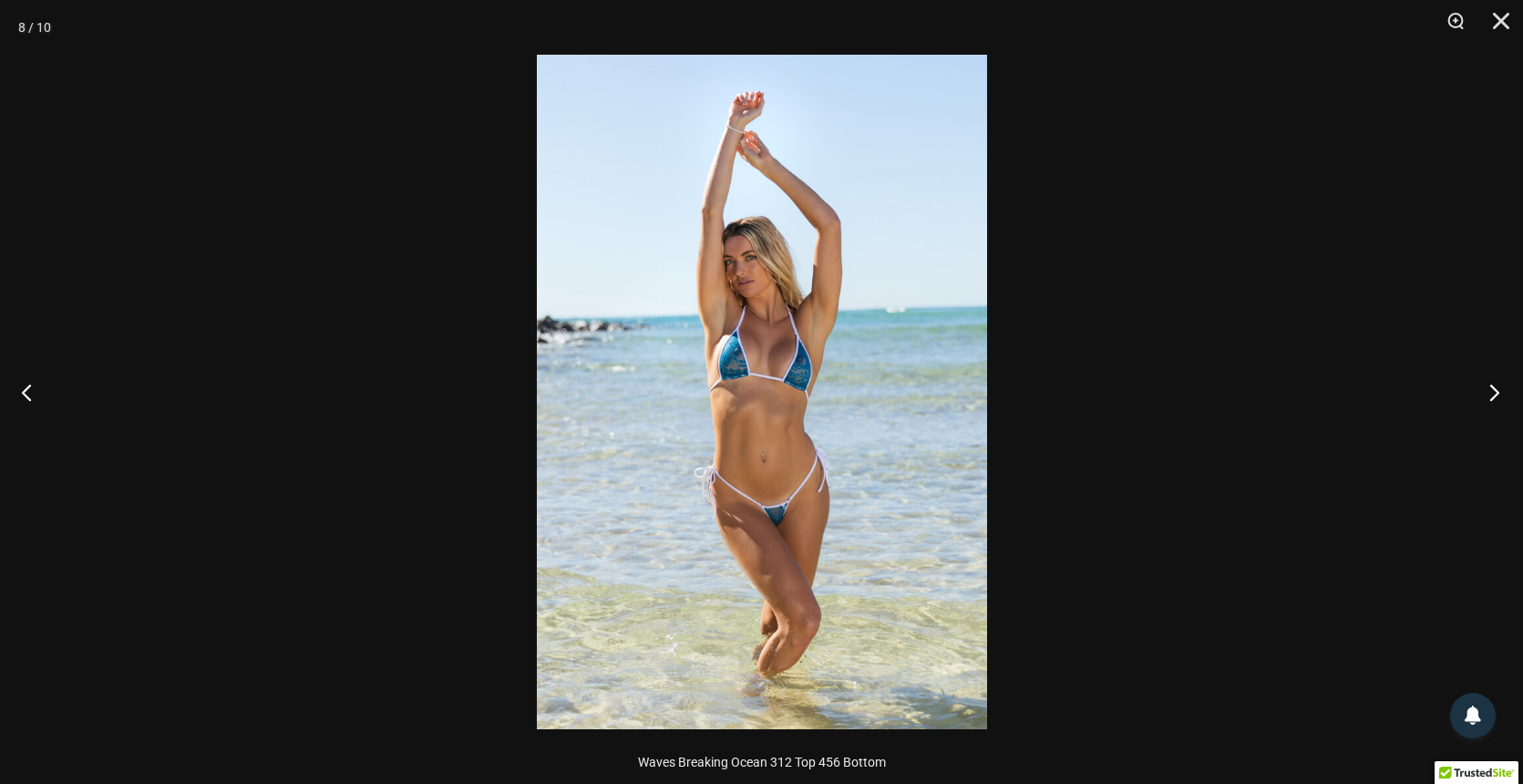
click at [1494, 393] on button "Next" at bounding box center [1488, 391] width 68 height 91
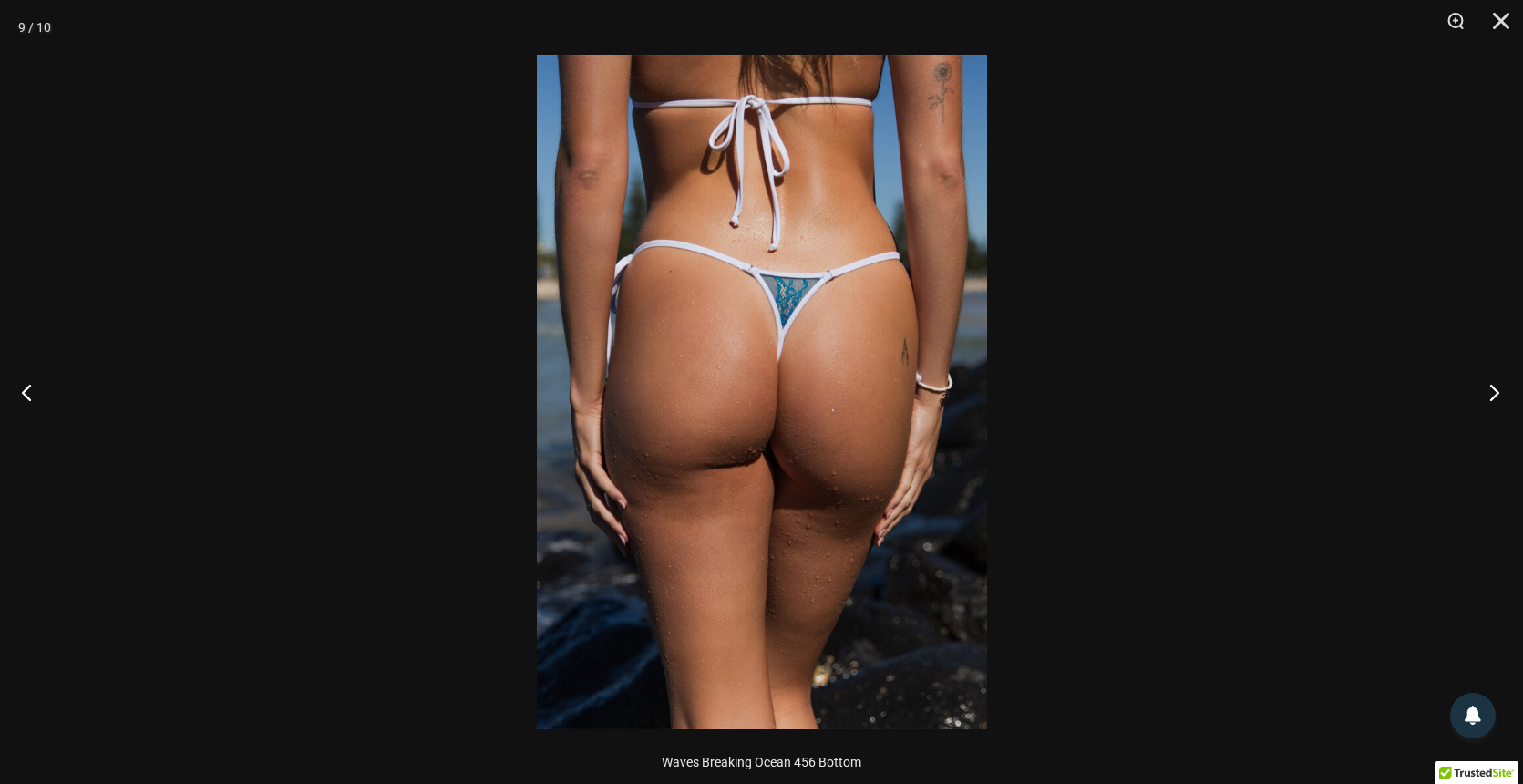
click at [1494, 393] on button "Next" at bounding box center [1488, 391] width 68 height 91
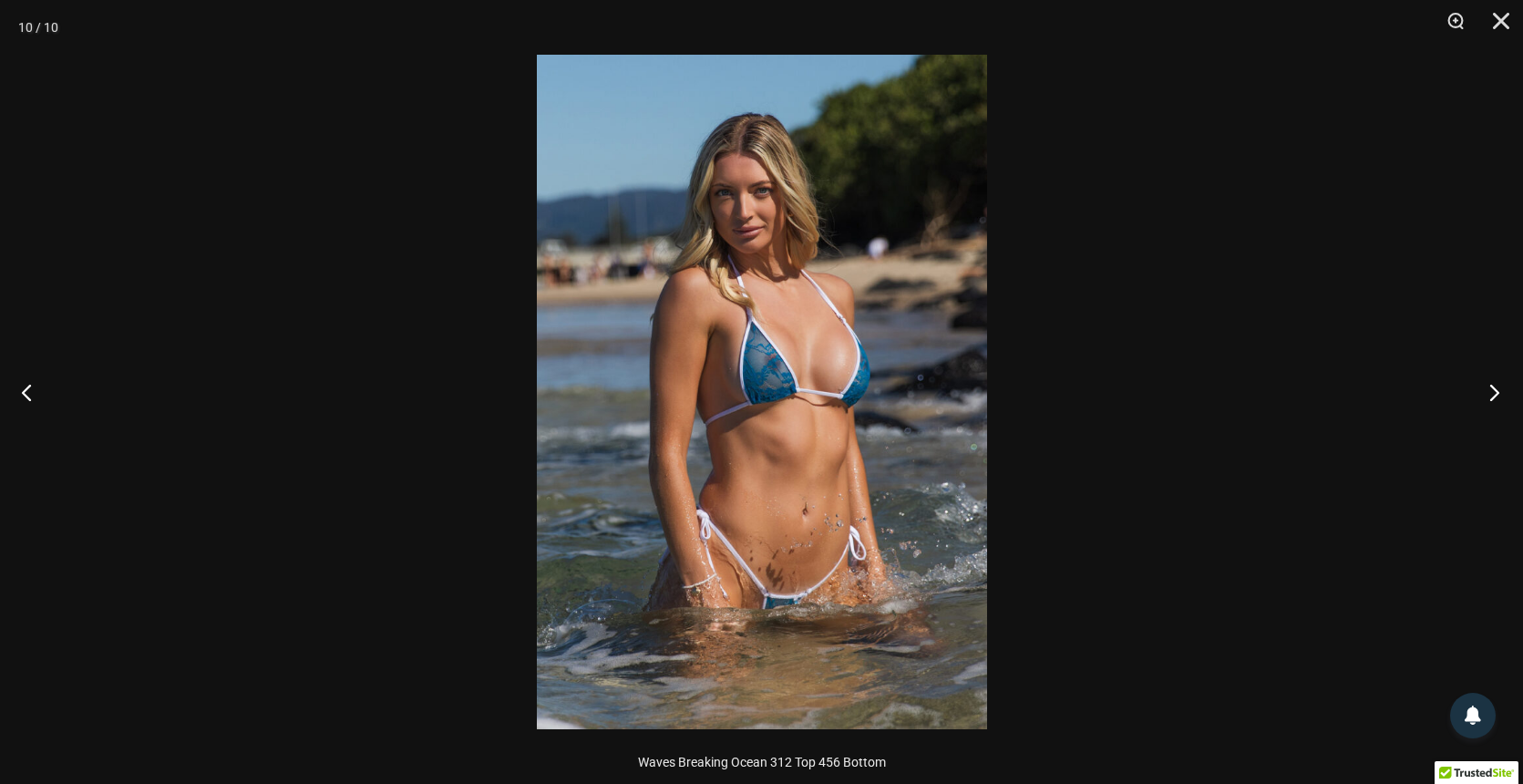
click at [1494, 393] on button "Next" at bounding box center [1488, 391] width 68 height 91
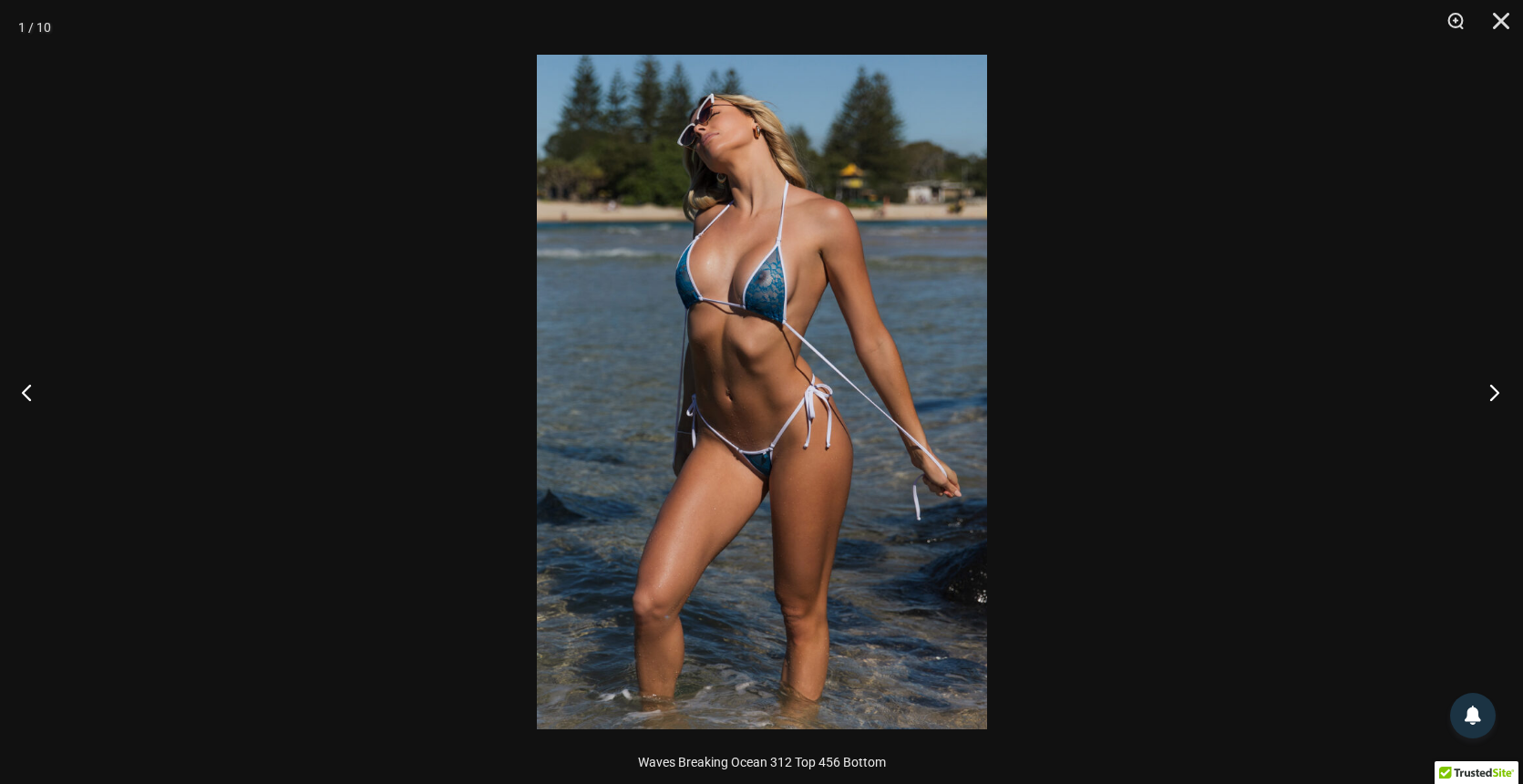
click at [1494, 393] on button "Next" at bounding box center [1488, 391] width 68 height 91
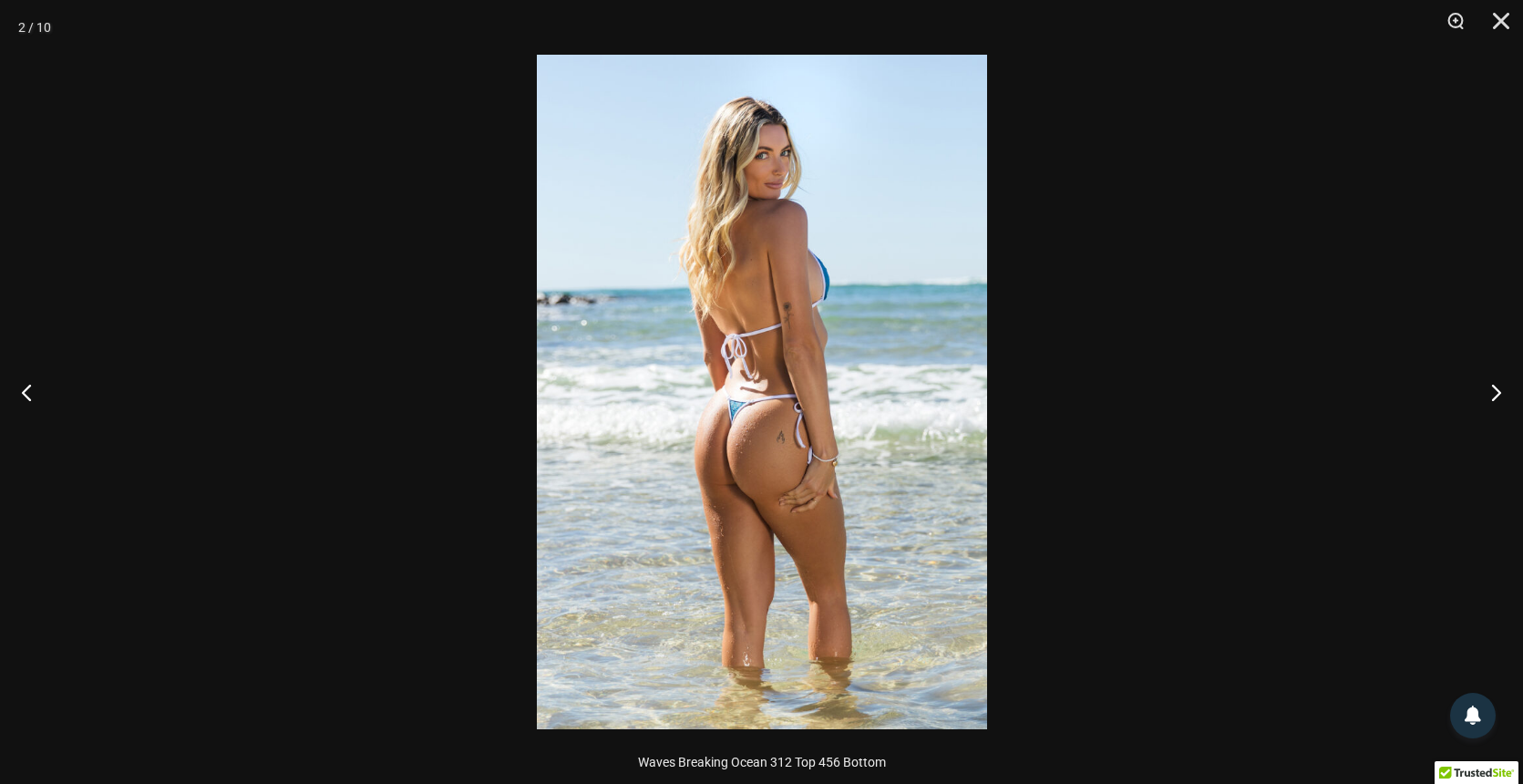
click at [1376, 242] on div at bounding box center [761, 392] width 1523 height 784
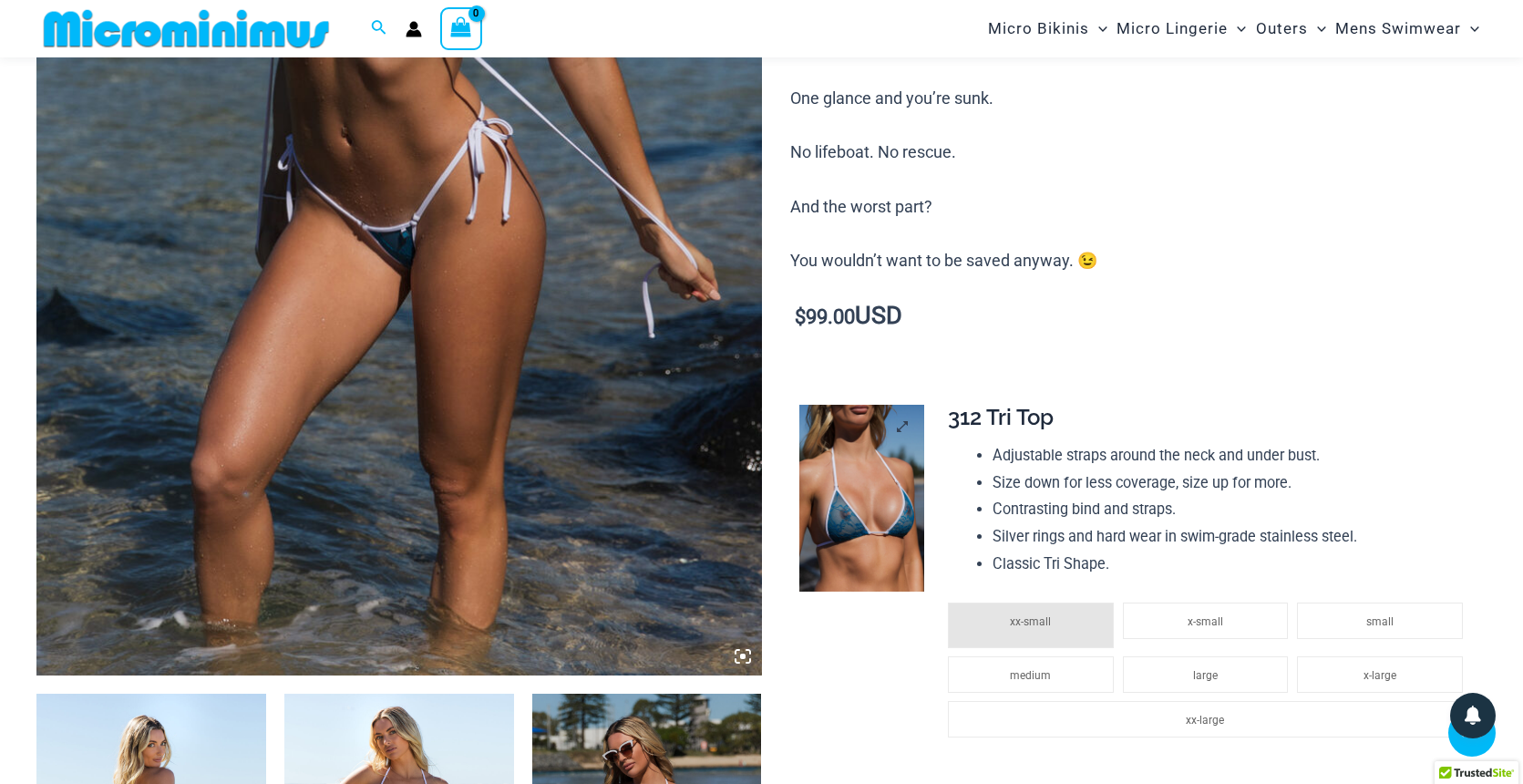
click at [852, 487] on img at bounding box center [862, 497] width 125 height 187
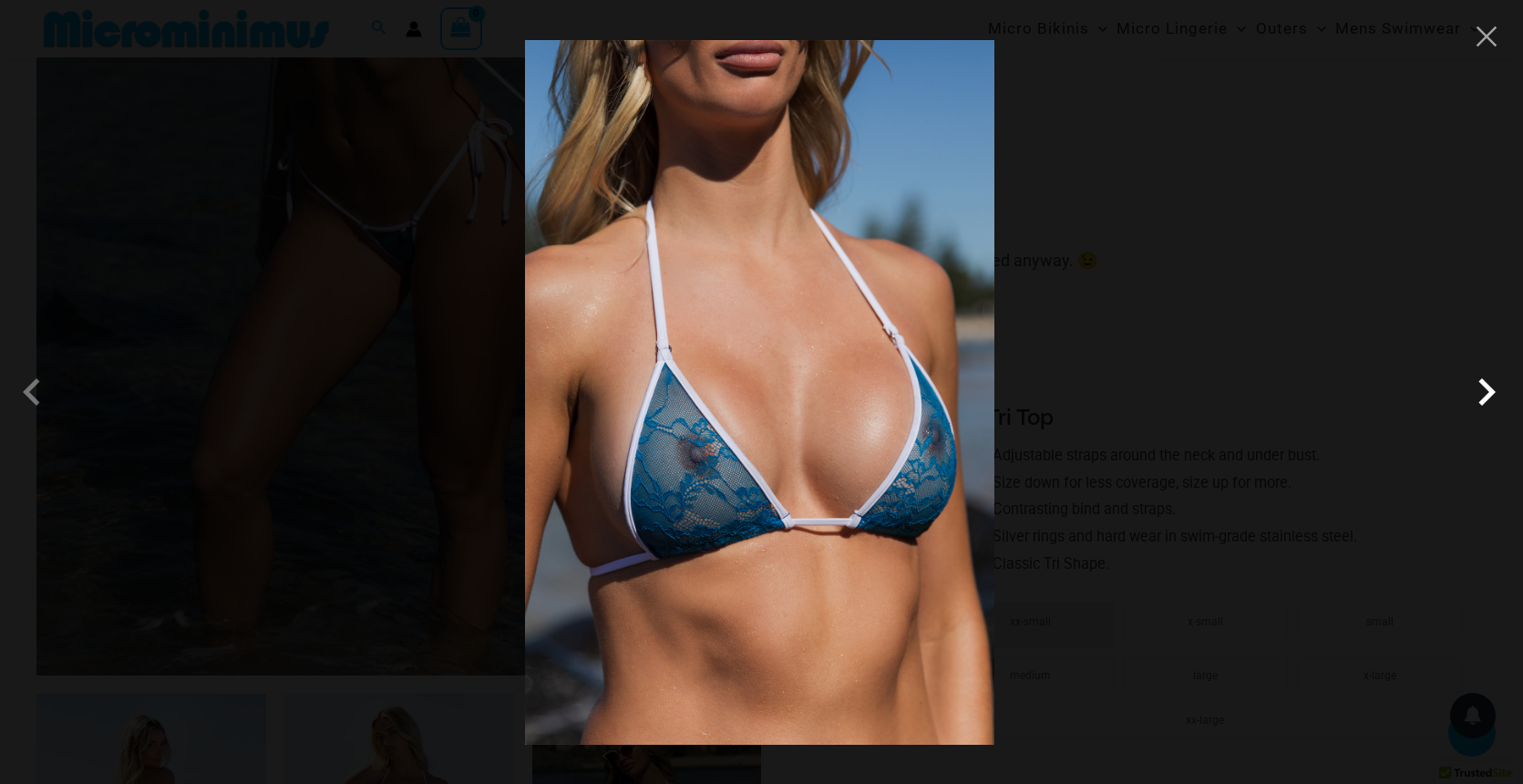
click at [1480, 401] on span at bounding box center [1486, 391] width 55 height 55
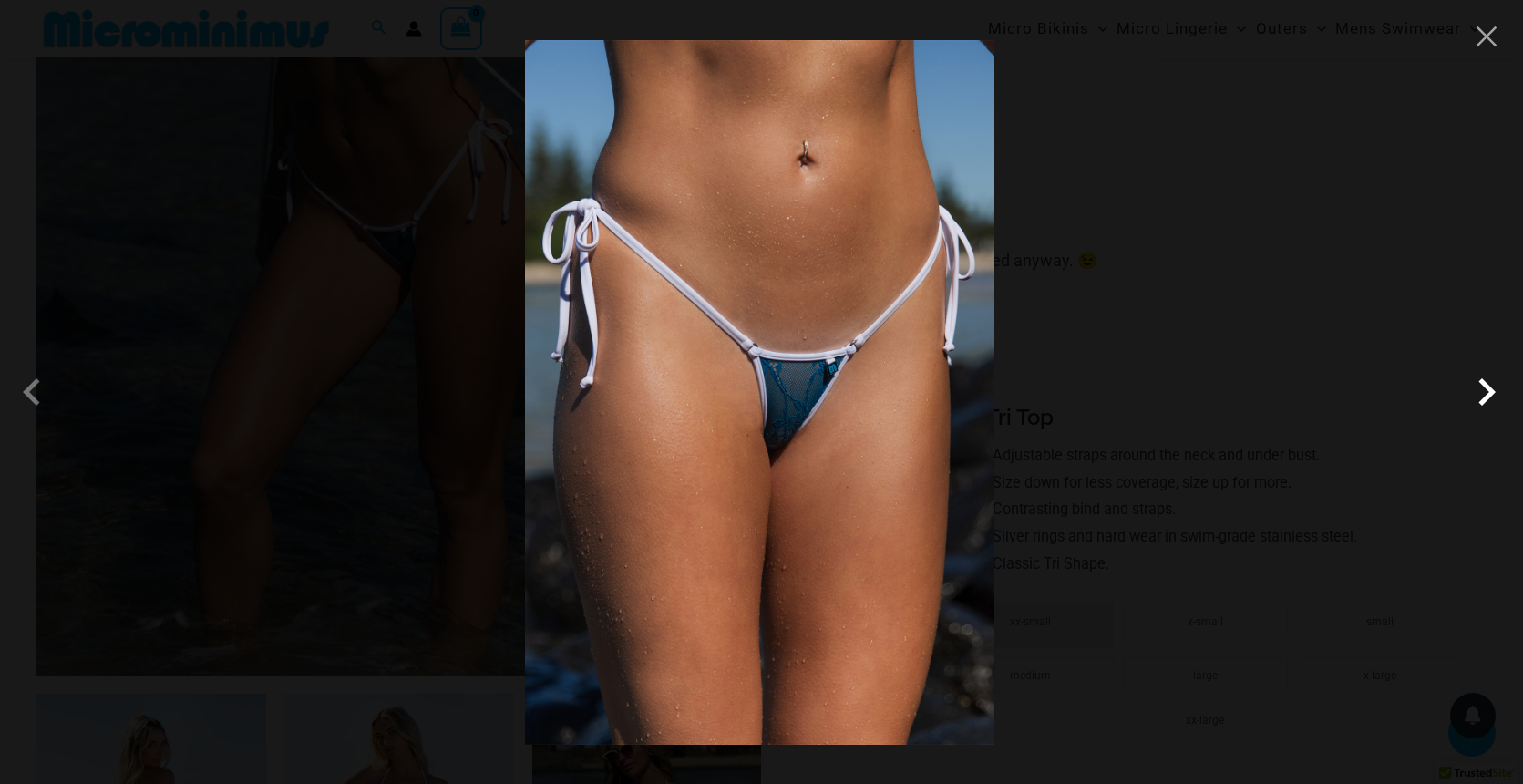
click at [1480, 401] on span at bounding box center [1486, 391] width 55 height 55
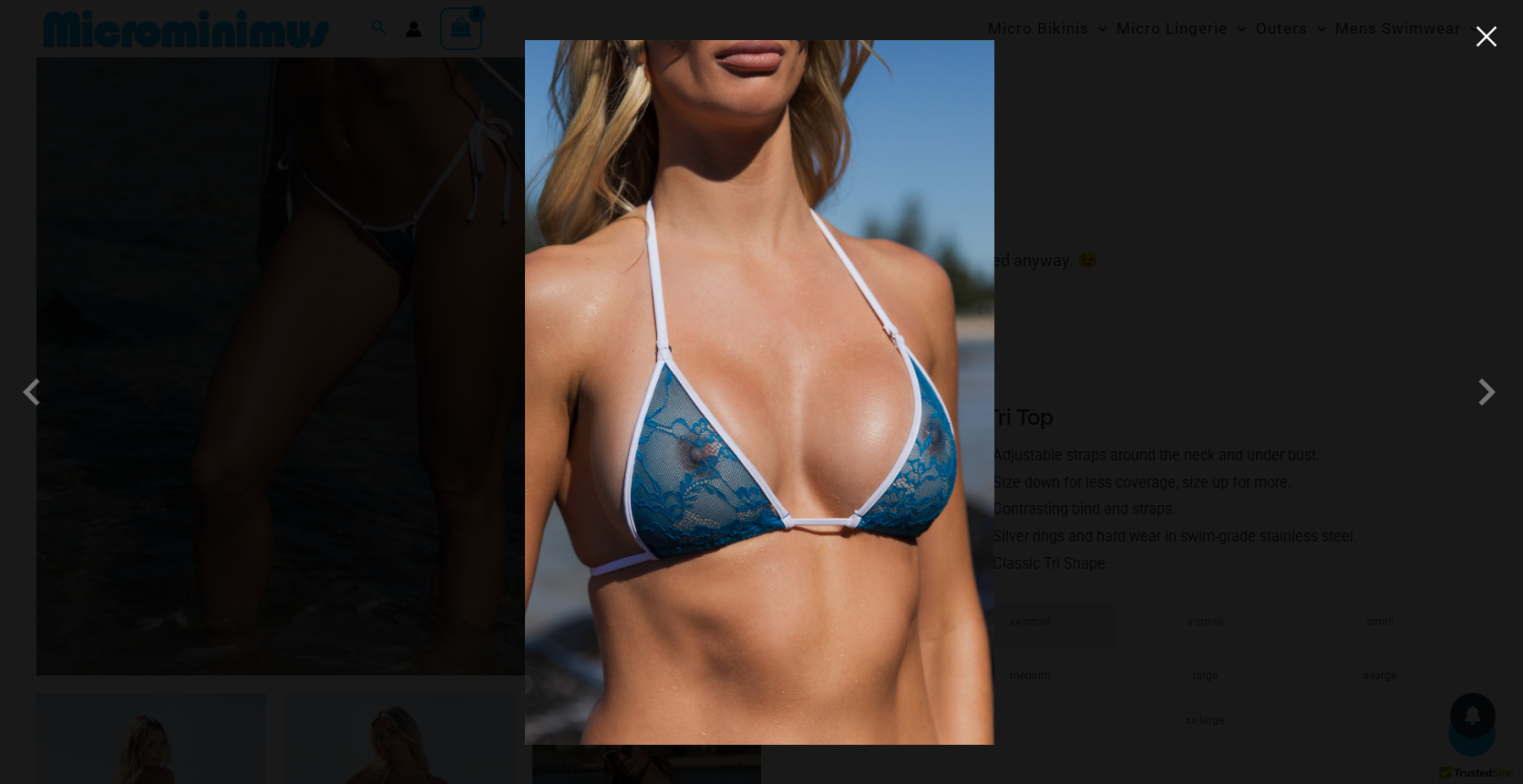
click at [1486, 37] on button "Close" at bounding box center [1486, 36] width 28 height 28
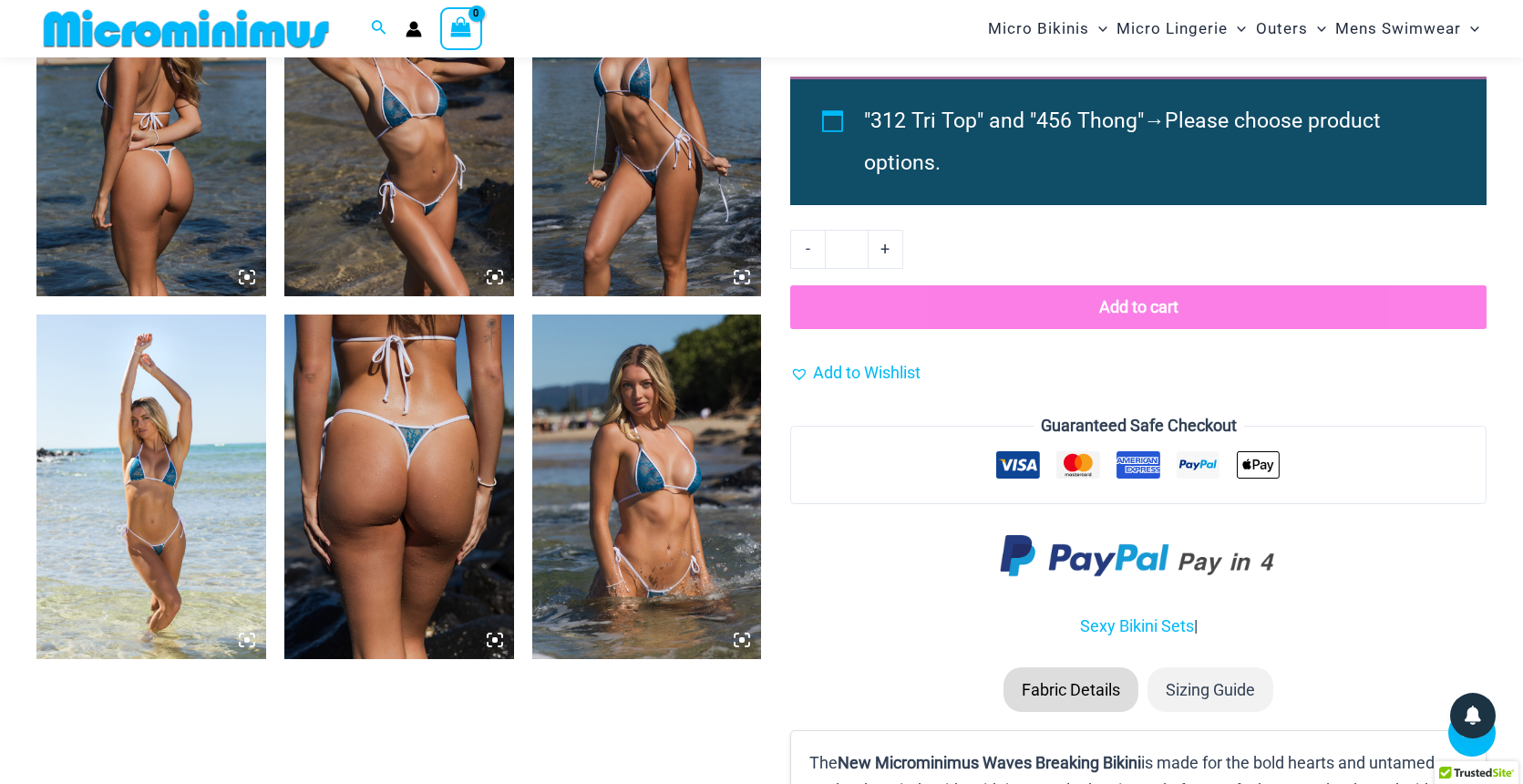
scroll to position [1781, 0]
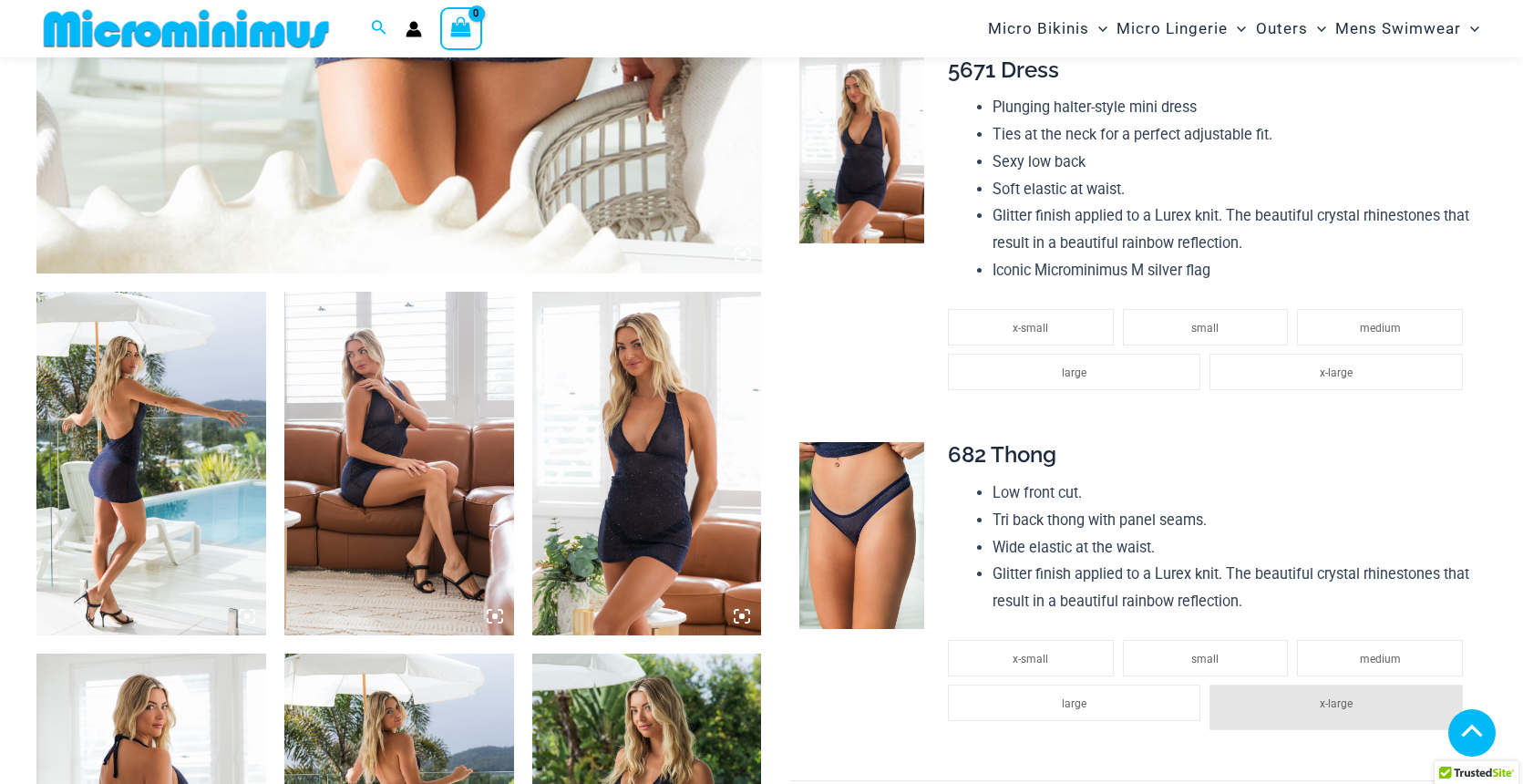
scroll to position [1022, 0]
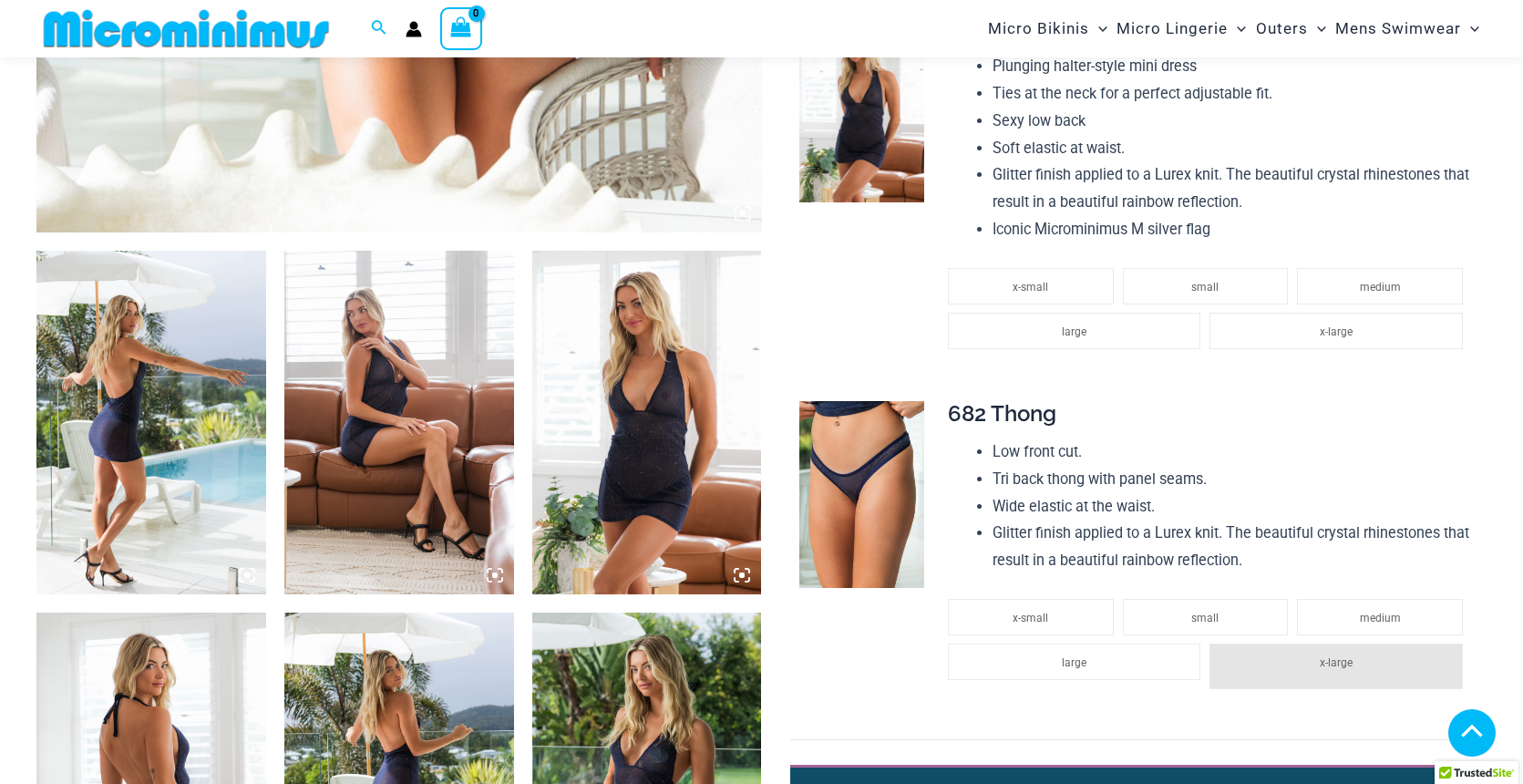
click at [96, 381] on img at bounding box center [151, 422] width 230 height 344
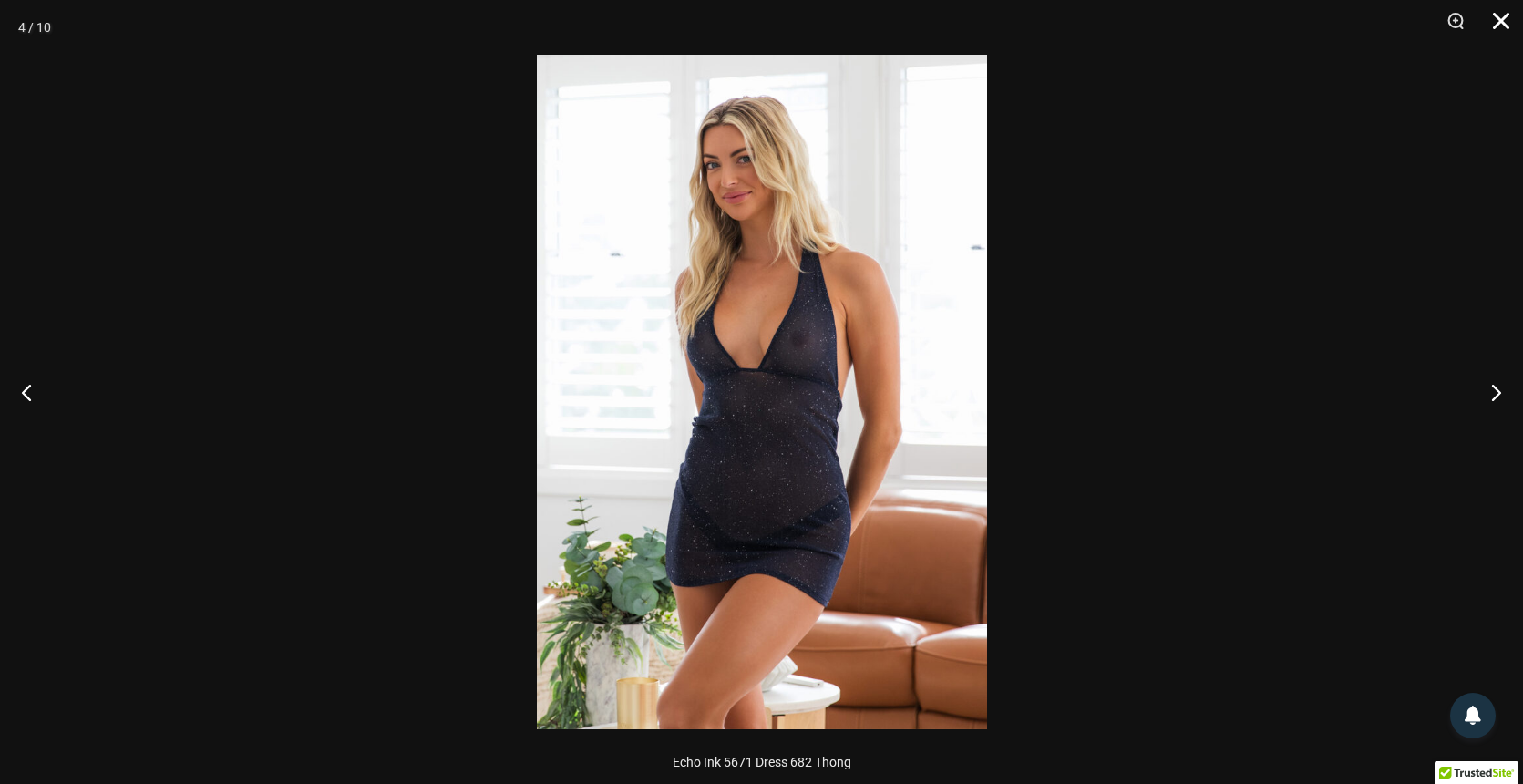
click at [1498, 18] on button "Close" at bounding box center [1494, 27] width 46 height 55
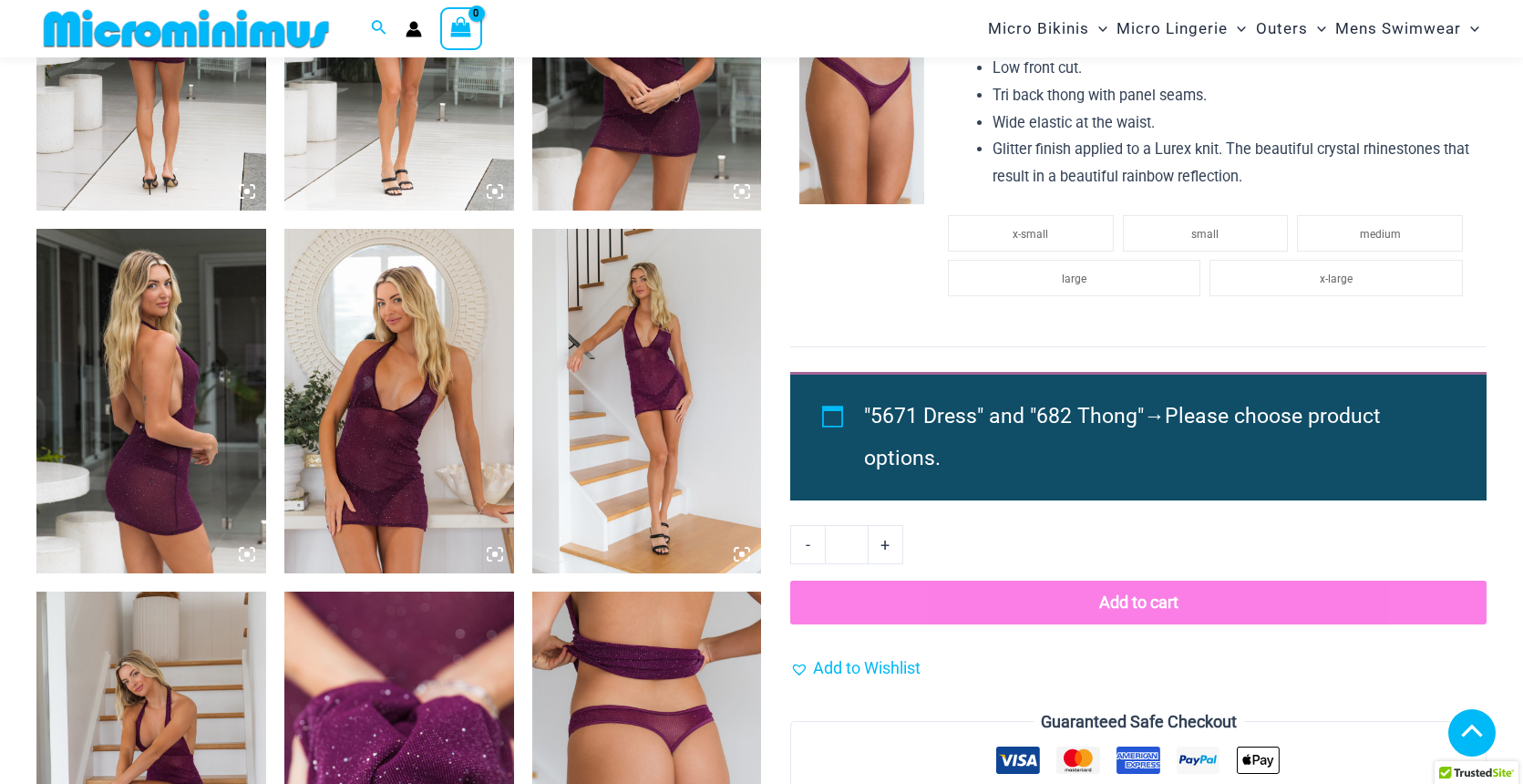
scroll to position [1486, 0]
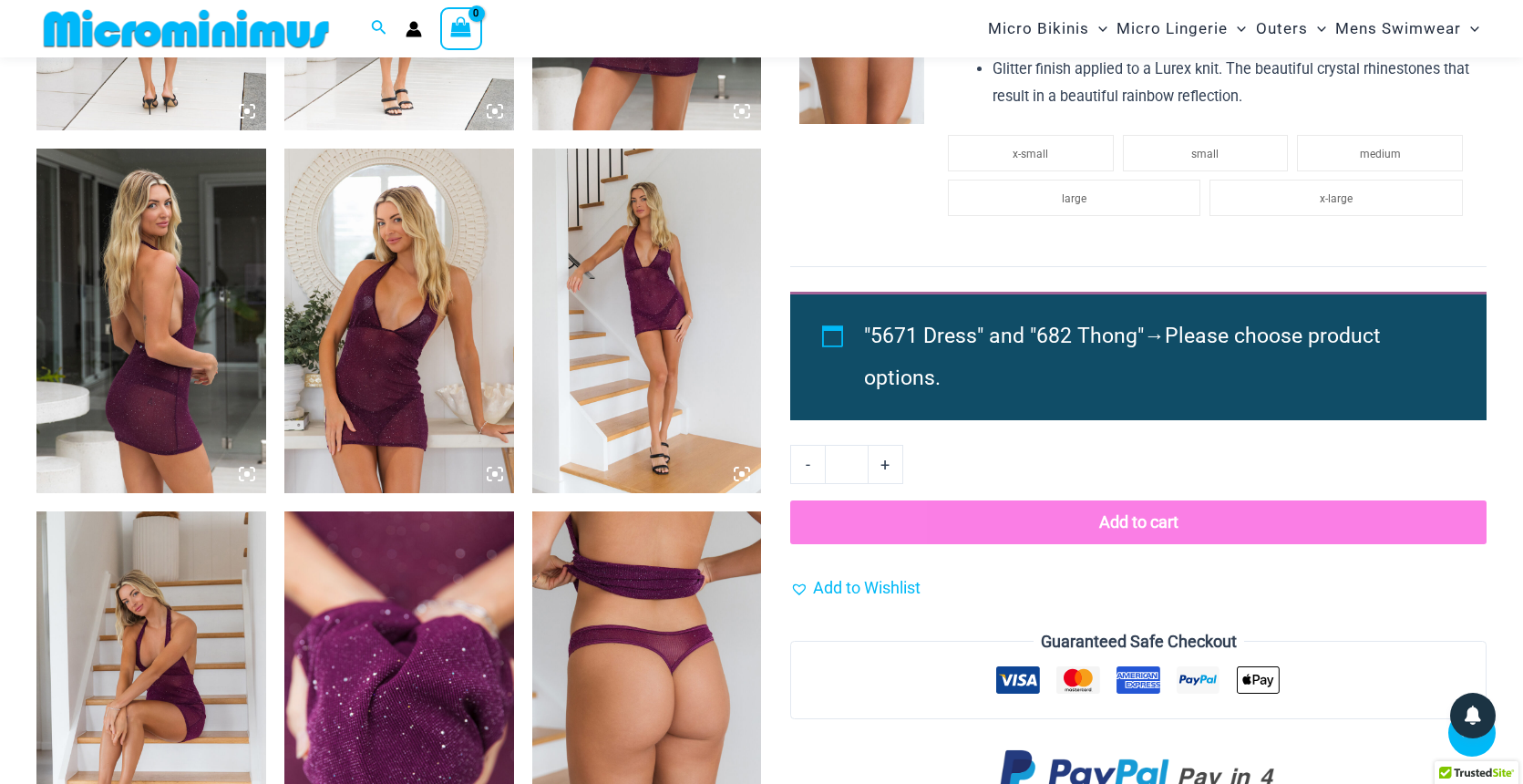
click at [680, 372] on img at bounding box center [647, 320] width 230 height 344
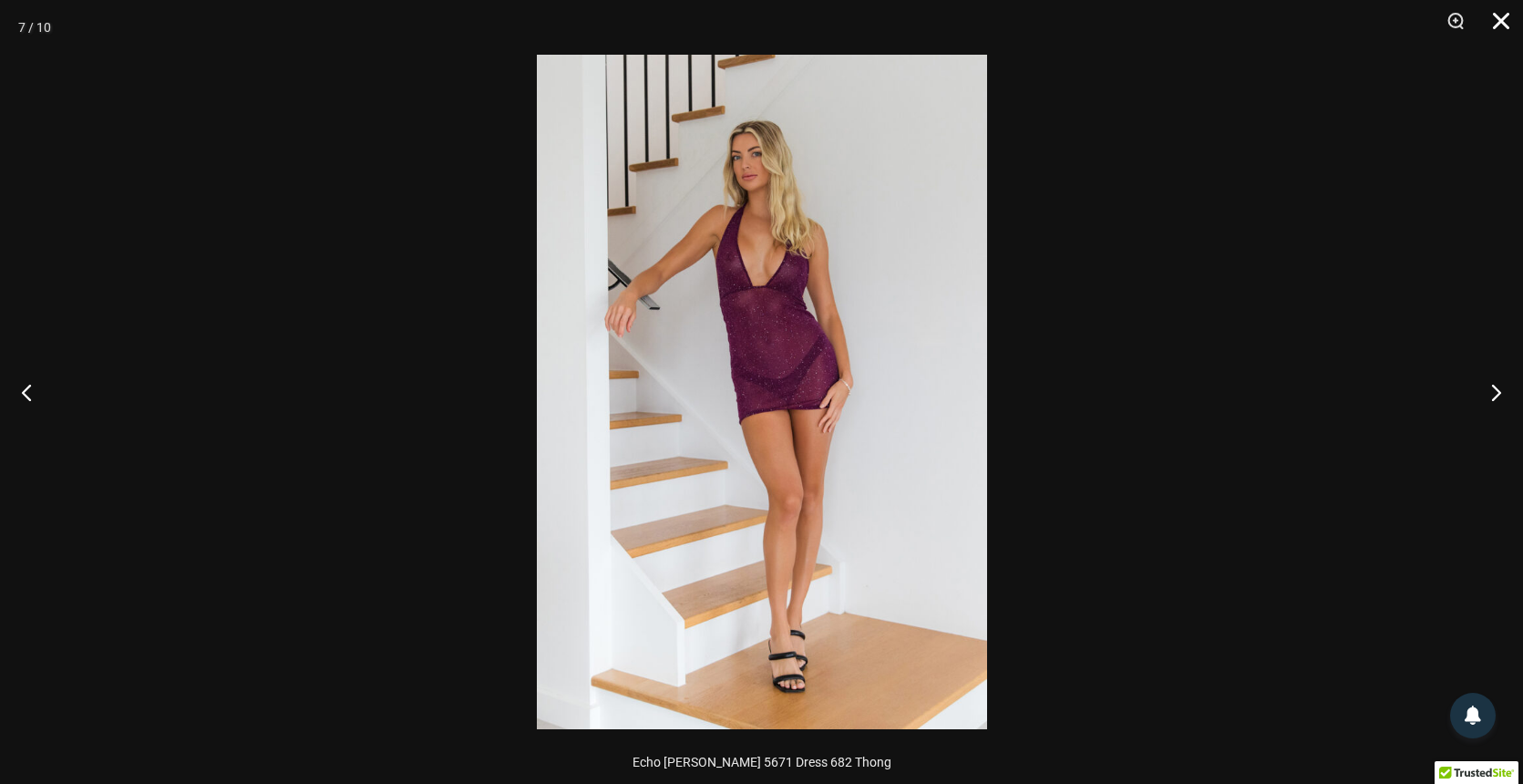
scroll to position [859, 0]
click at [1491, 17] on button "Close" at bounding box center [1494, 27] width 46 height 55
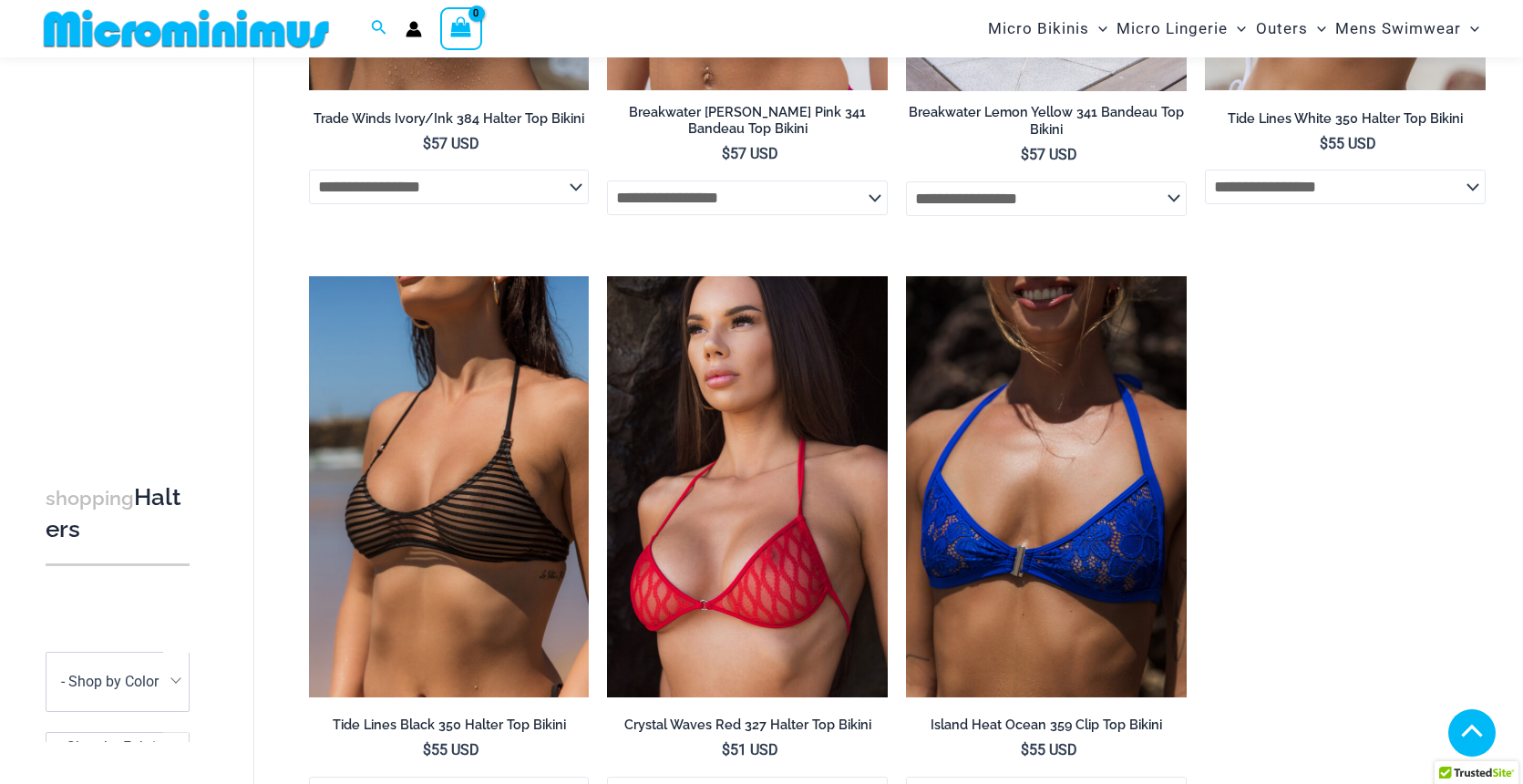
scroll to position [534, 0]
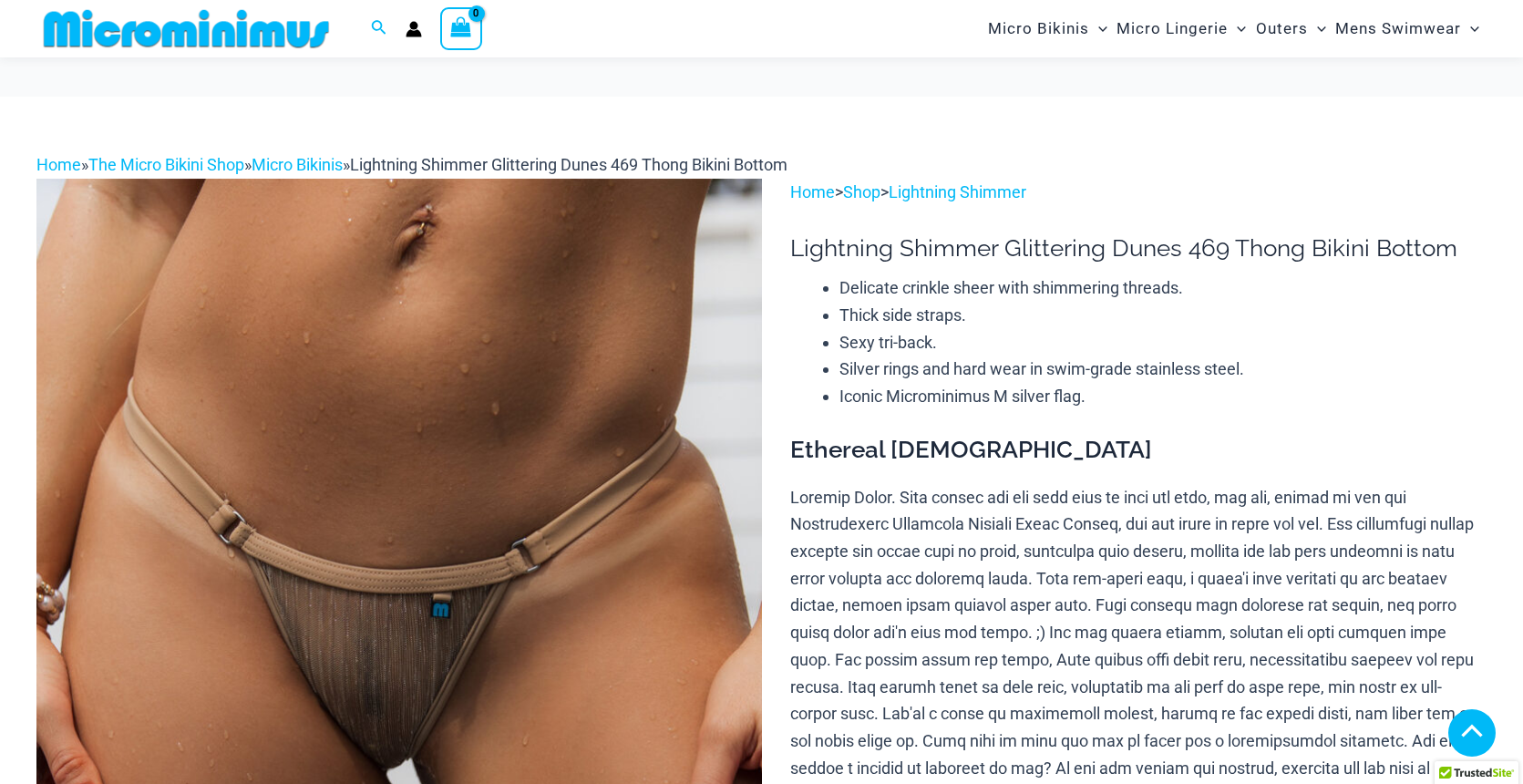
scroll to position [1269, 0]
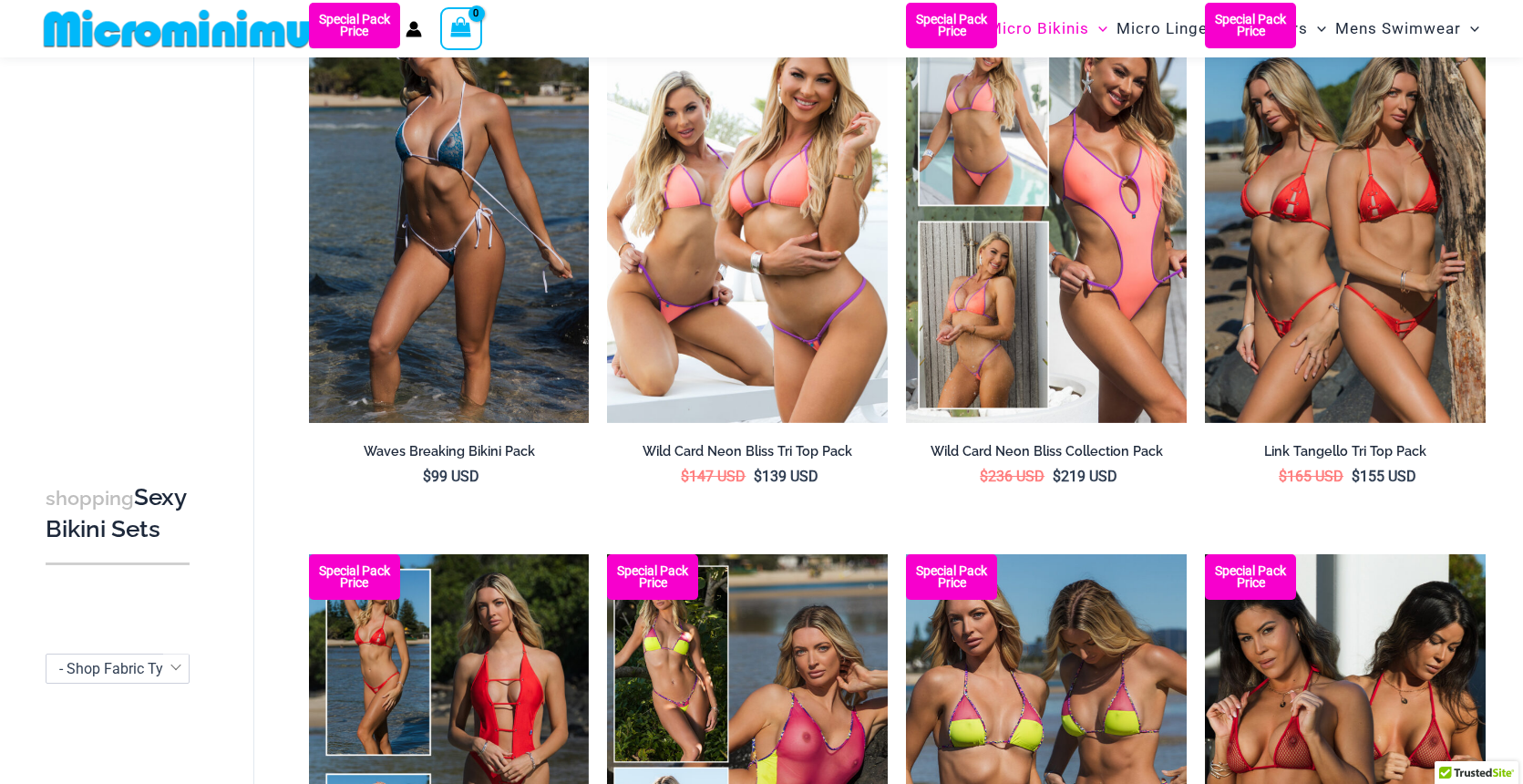
scroll to position [239, 0]
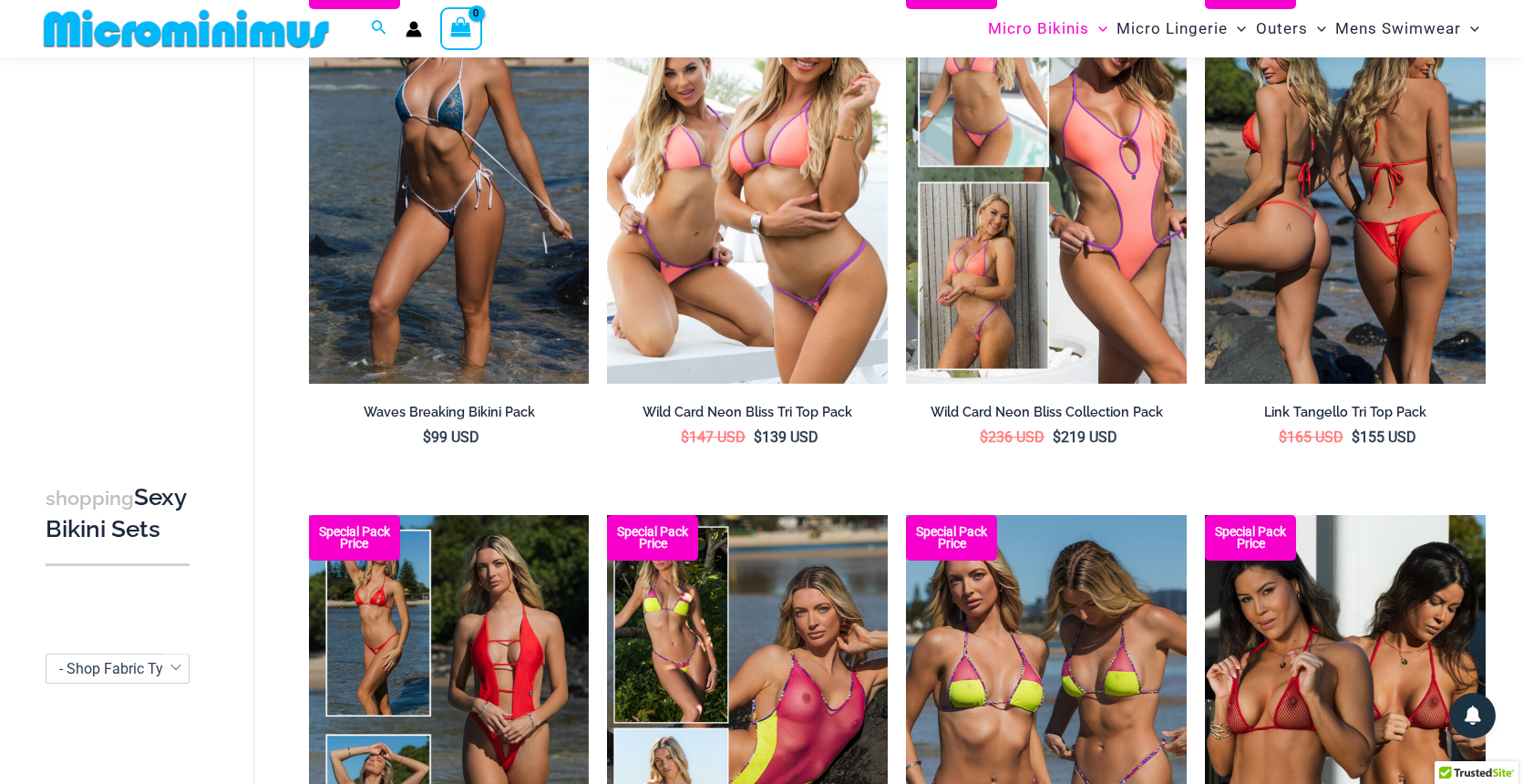
click at [1329, 203] on img at bounding box center [1345, 173] width 281 height 421
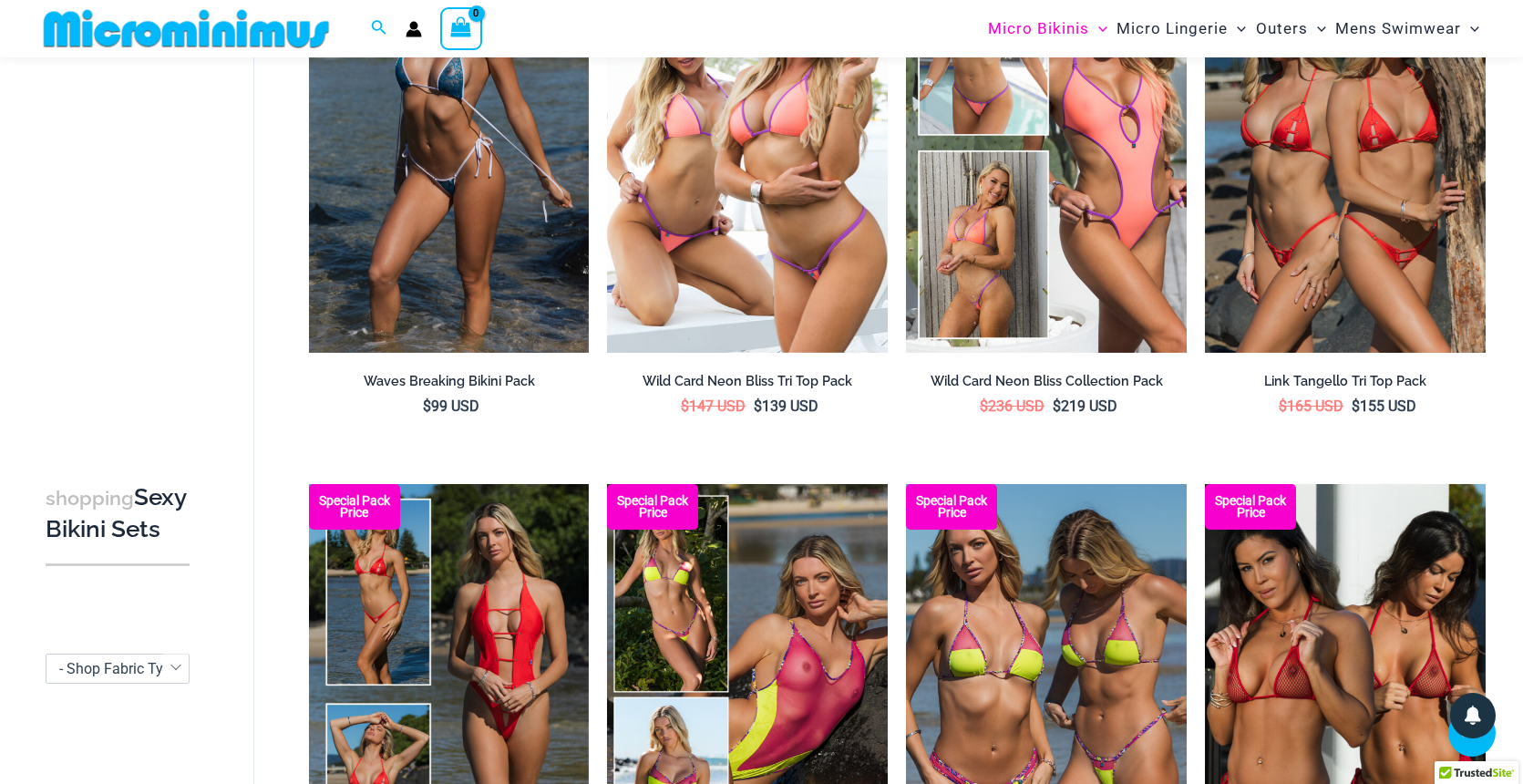
scroll to position [338, 0]
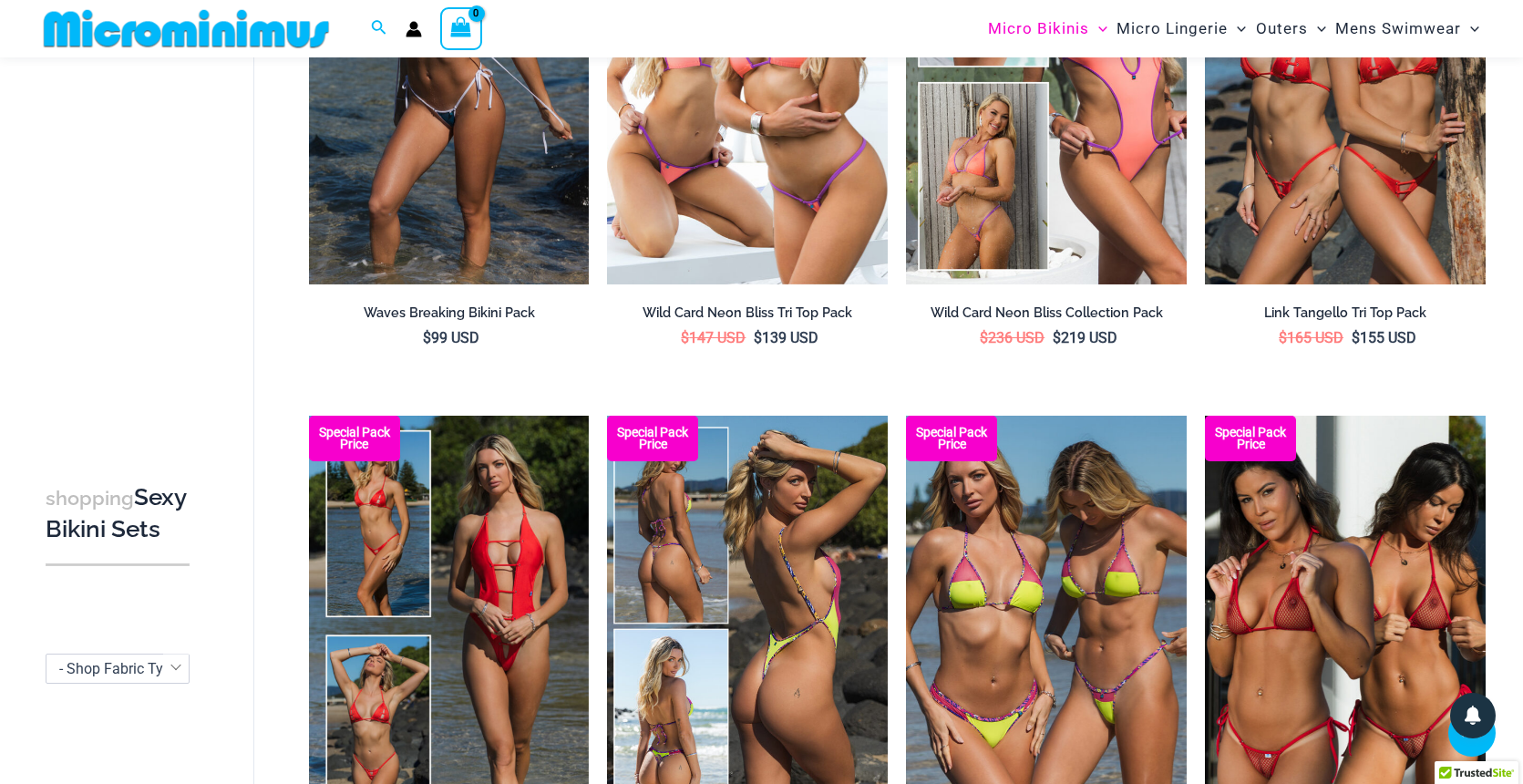
click at [800, 534] on img at bounding box center [747, 626] width 281 height 421
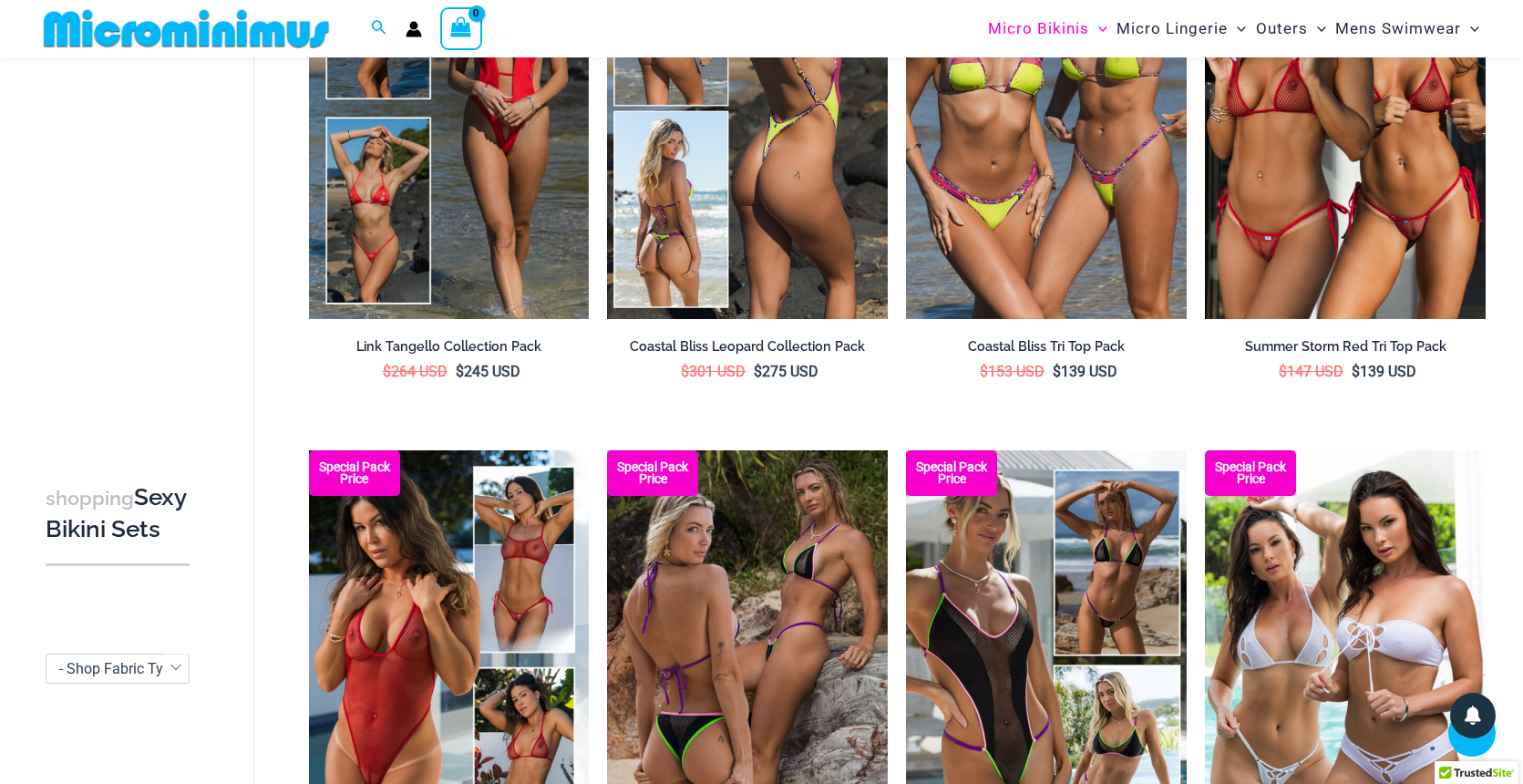
scroll to position [909, 0]
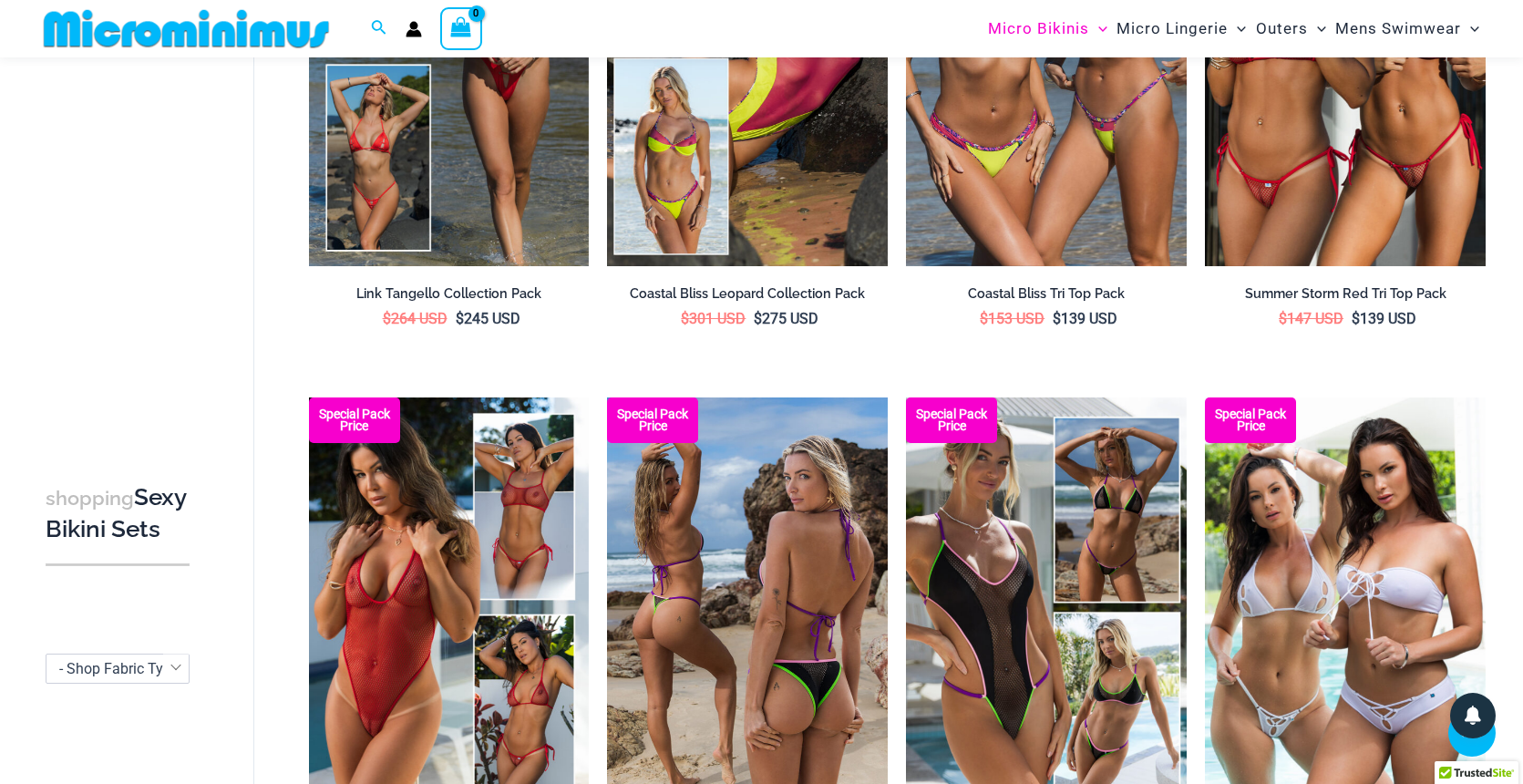
click at [820, 561] on img at bounding box center [747, 607] width 281 height 421
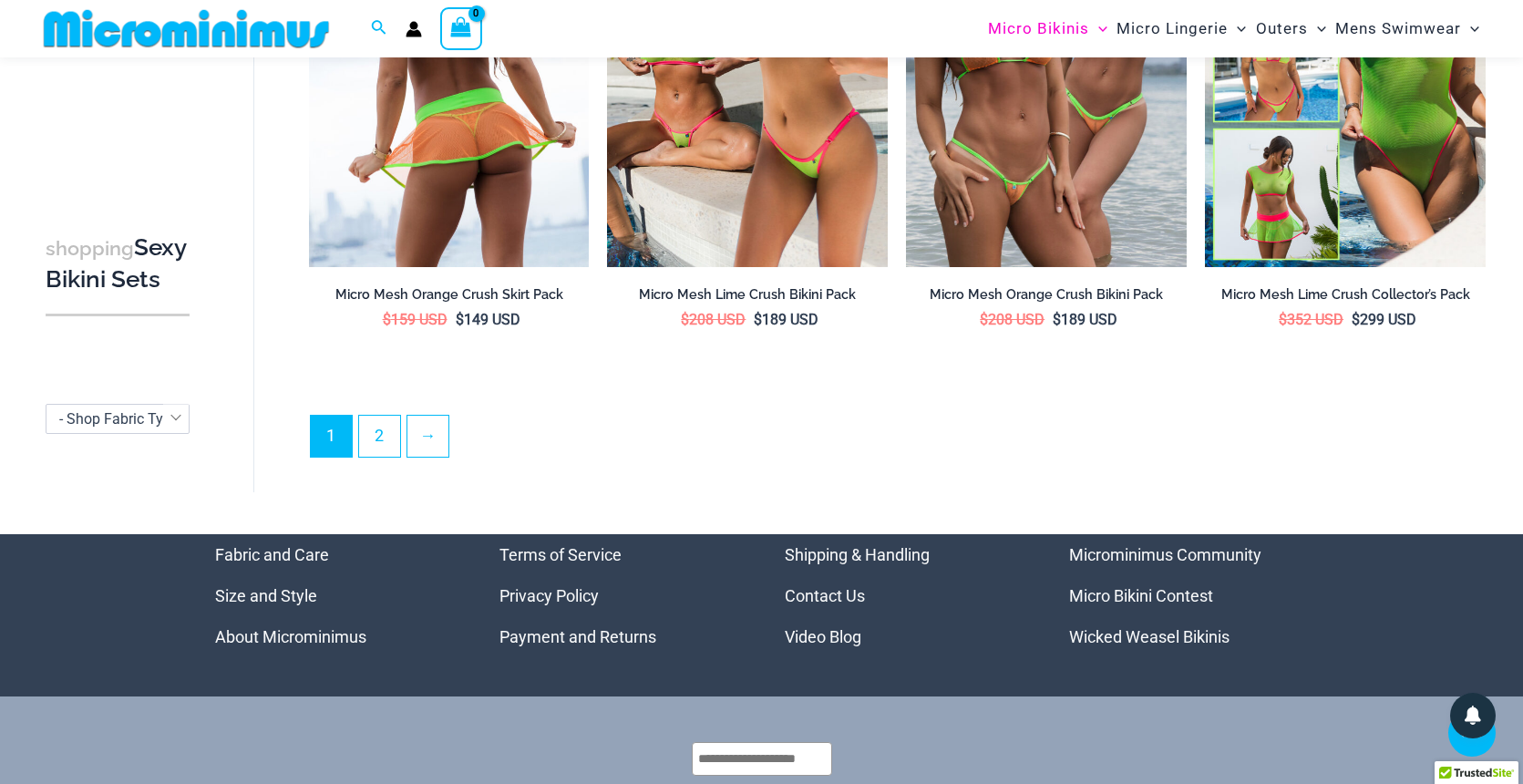
scroll to position [4223, 0]
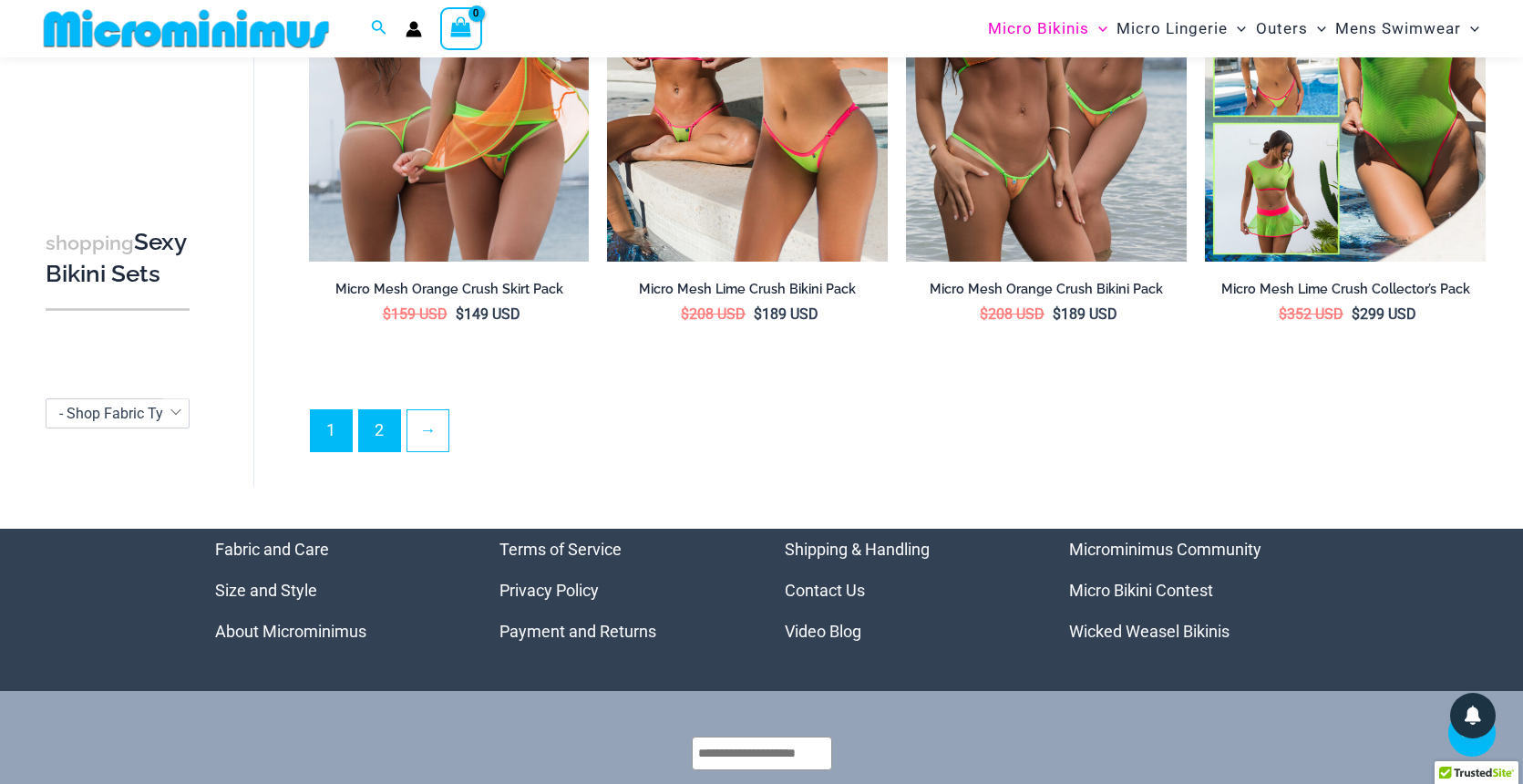
click at [378, 418] on link "2" at bounding box center [380, 430] width 41 height 41
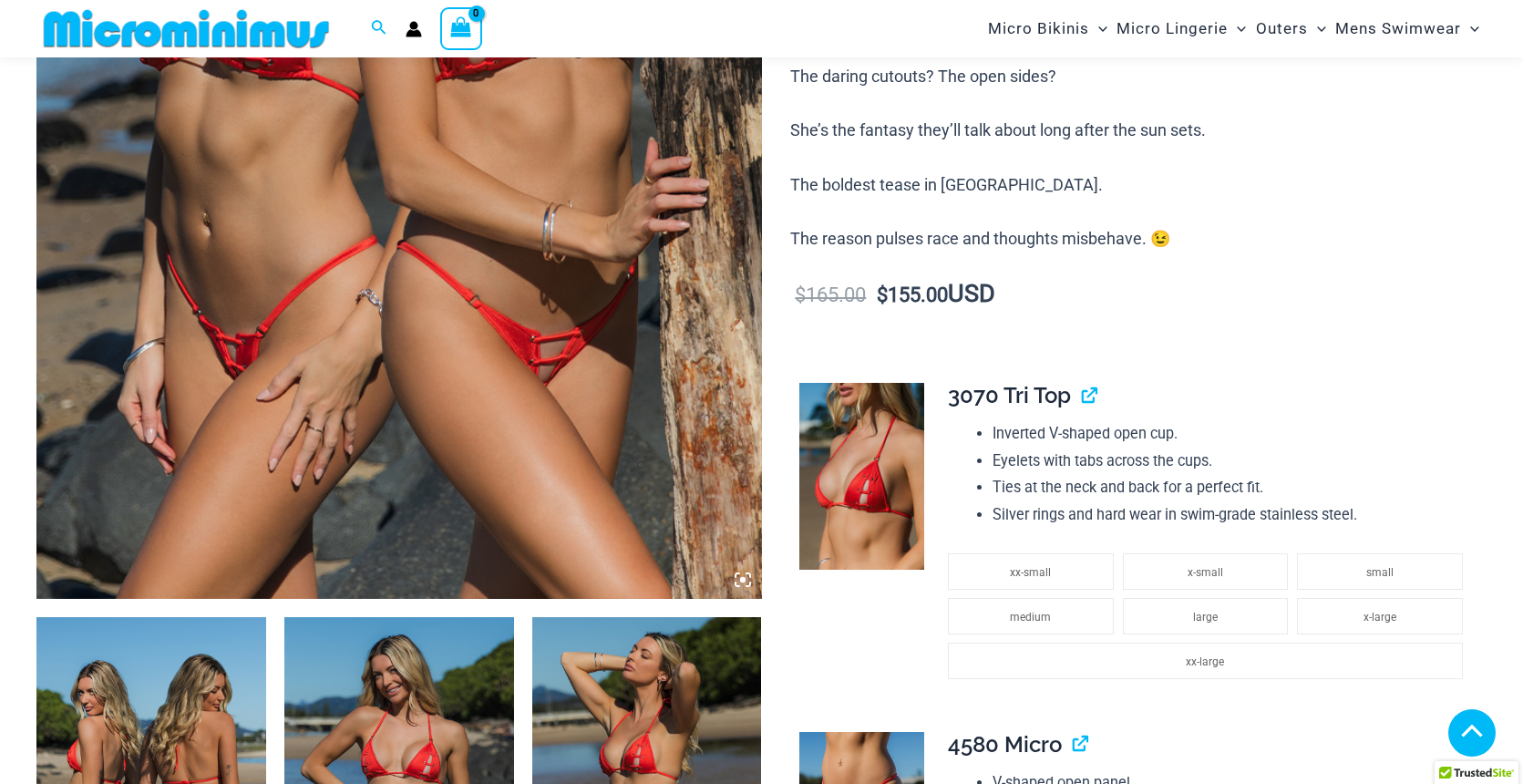
scroll to position [933, 0]
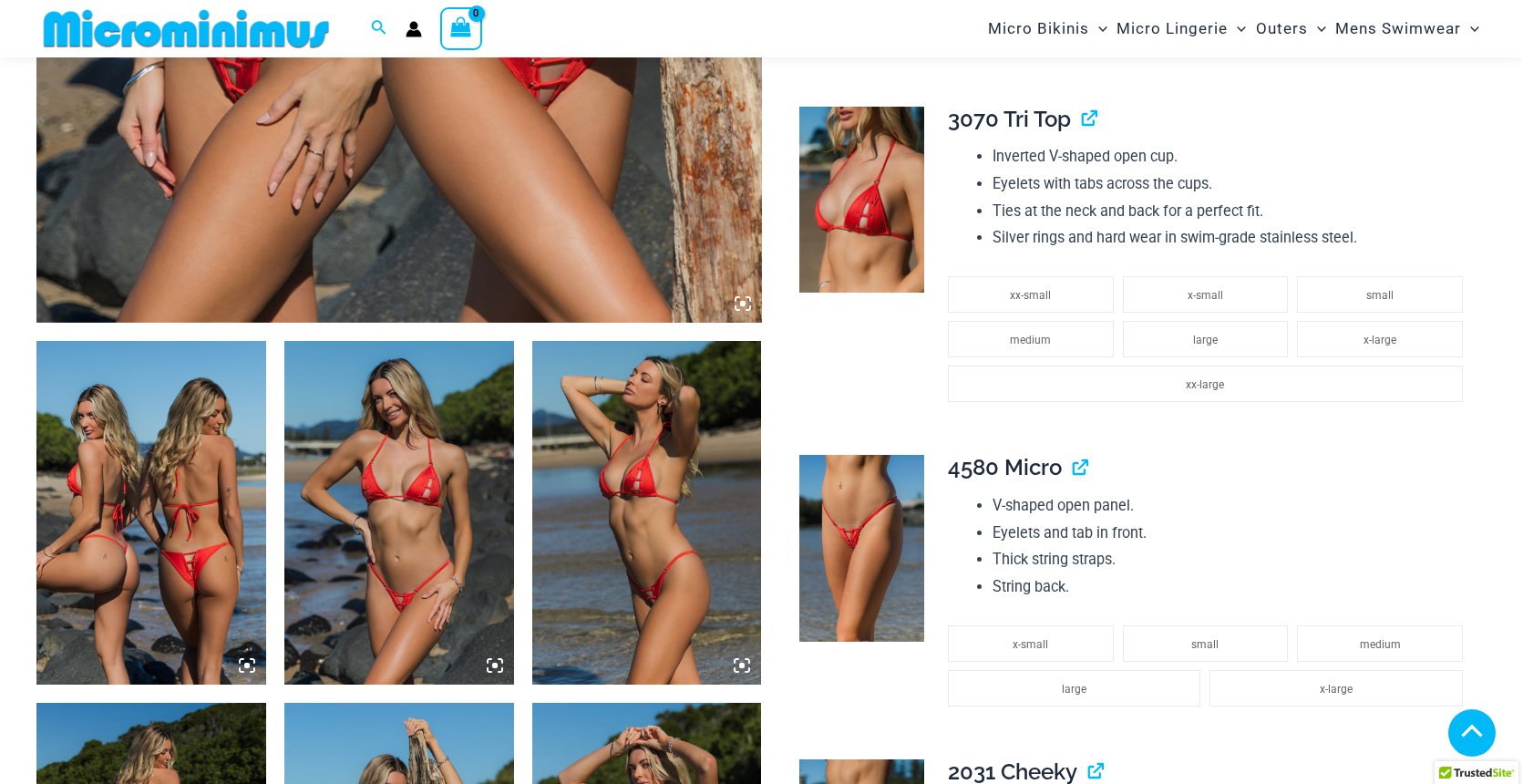
click at [139, 523] on img at bounding box center [151, 513] width 230 height 344
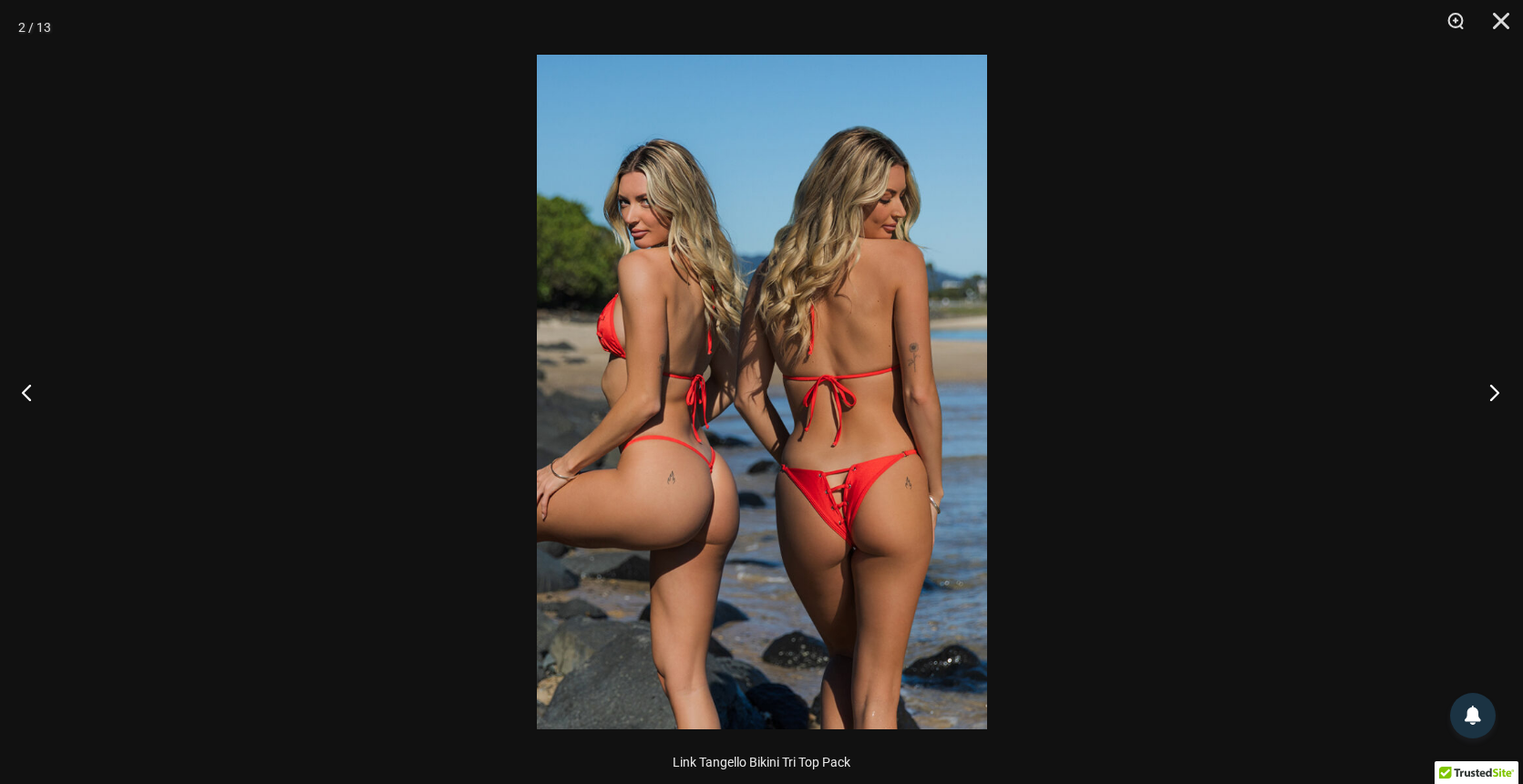
click at [1484, 390] on button "Next" at bounding box center [1488, 391] width 68 height 91
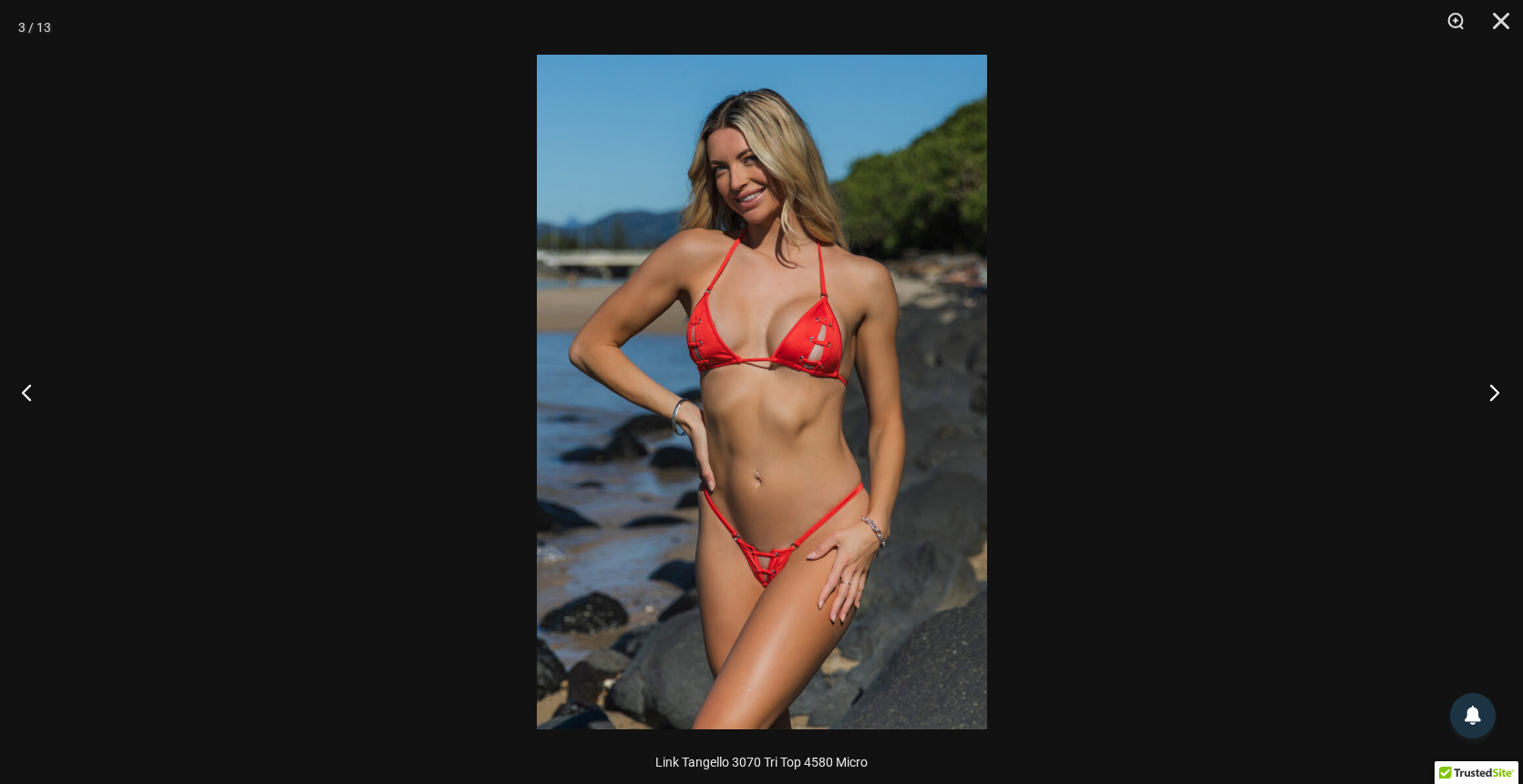
click at [1484, 390] on button "Next" at bounding box center [1488, 391] width 68 height 91
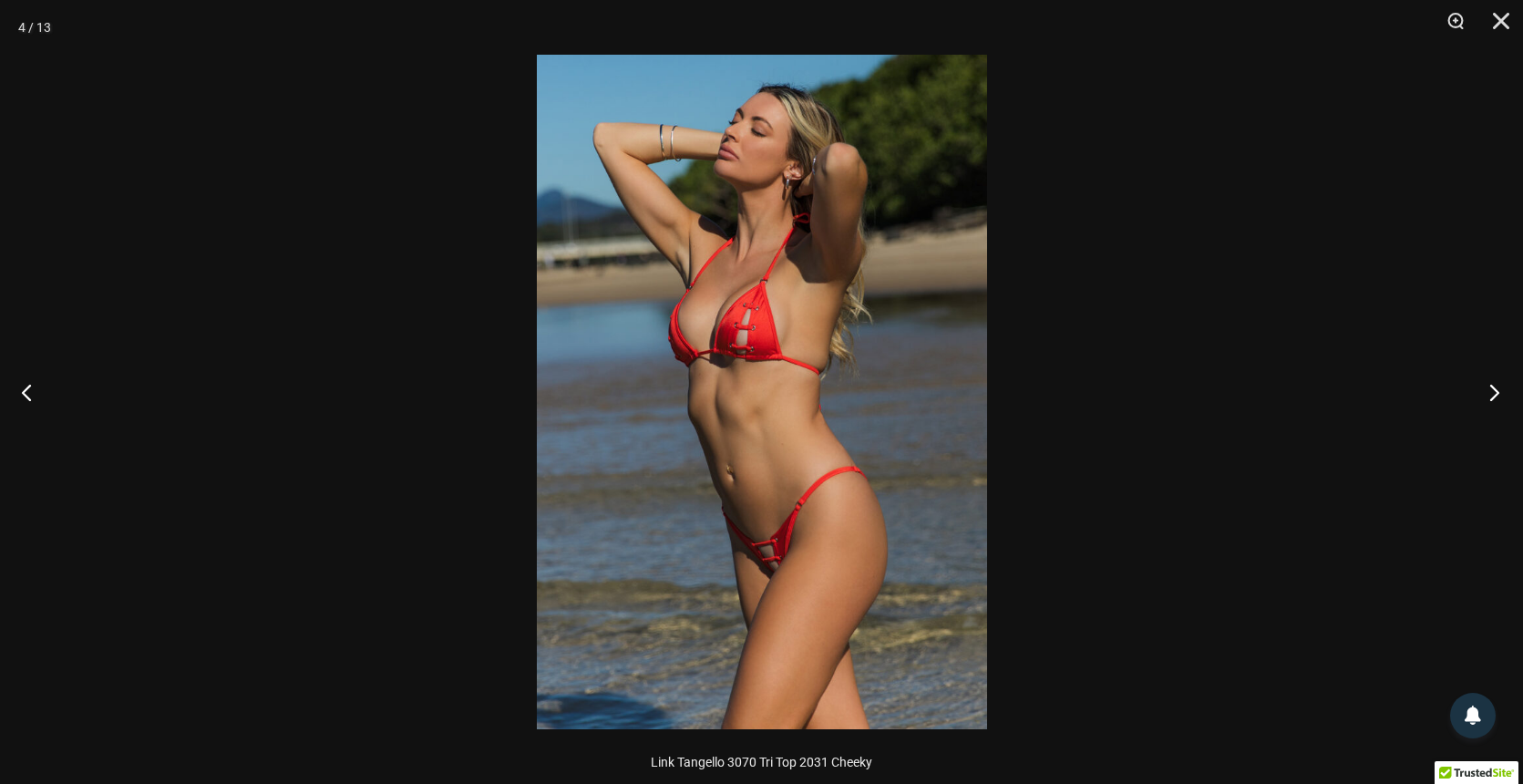
click at [1484, 390] on button "Next" at bounding box center [1488, 391] width 68 height 91
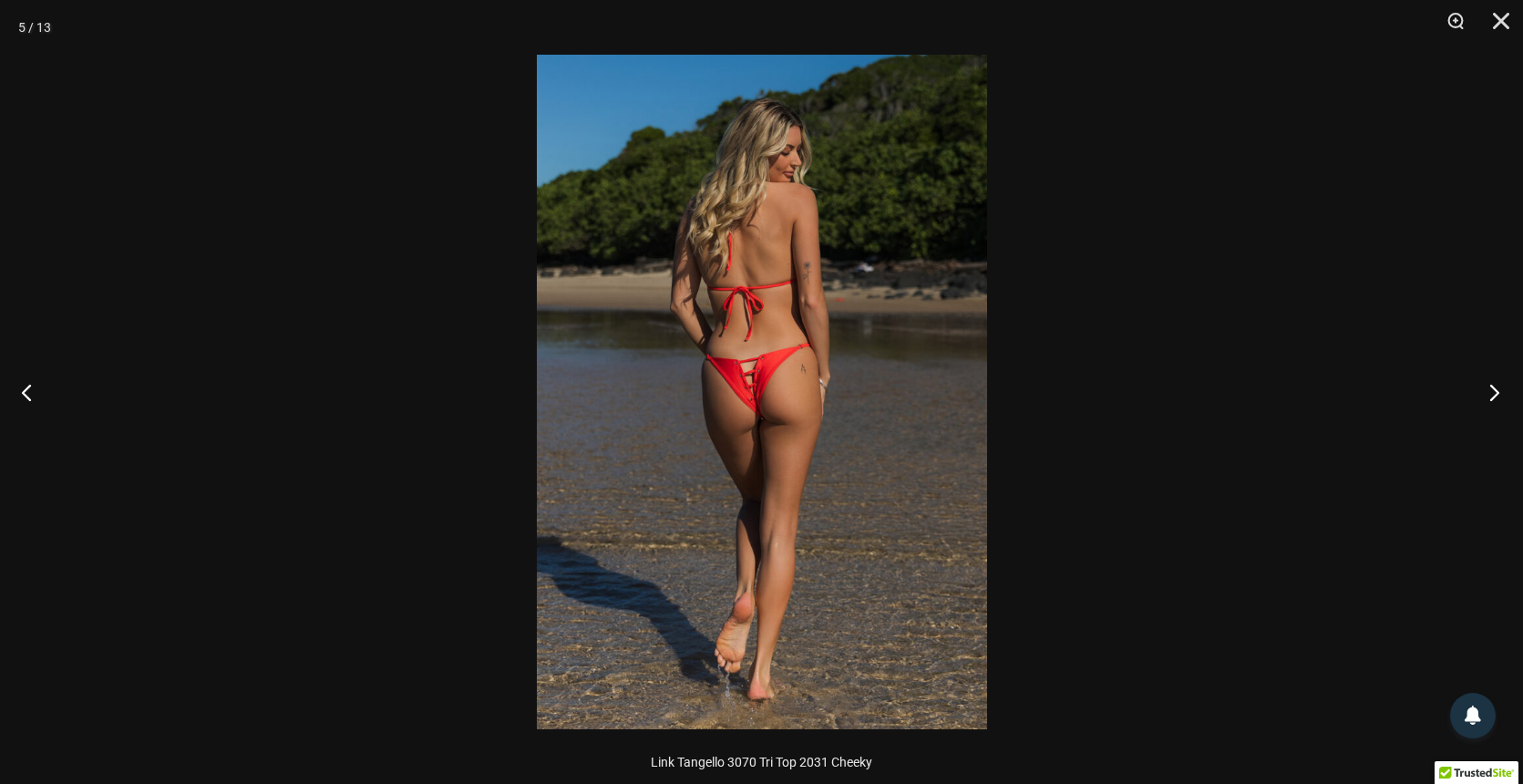
click at [1484, 390] on button "Next" at bounding box center [1488, 391] width 68 height 91
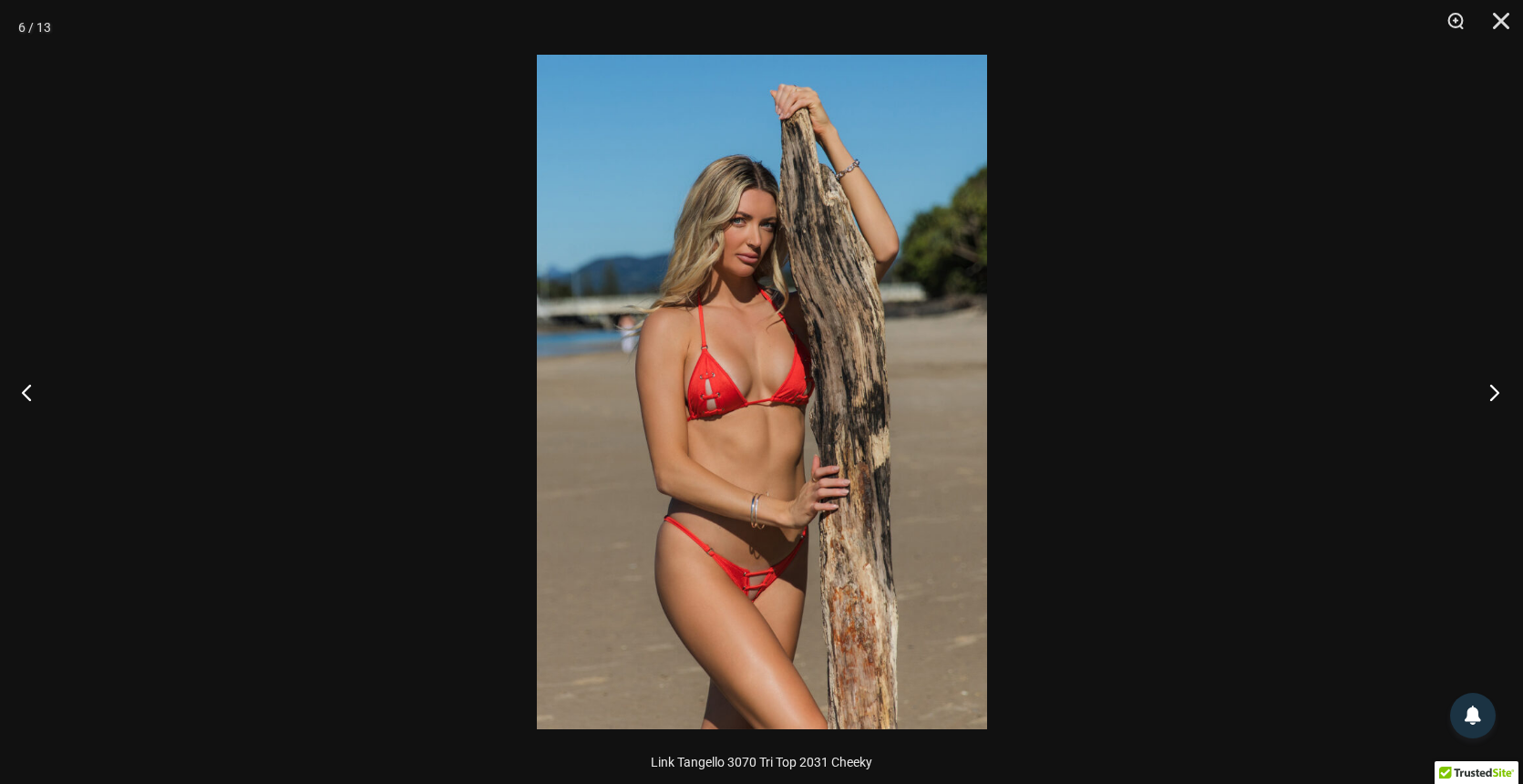
click at [1484, 390] on button "Next" at bounding box center [1488, 391] width 68 height 91
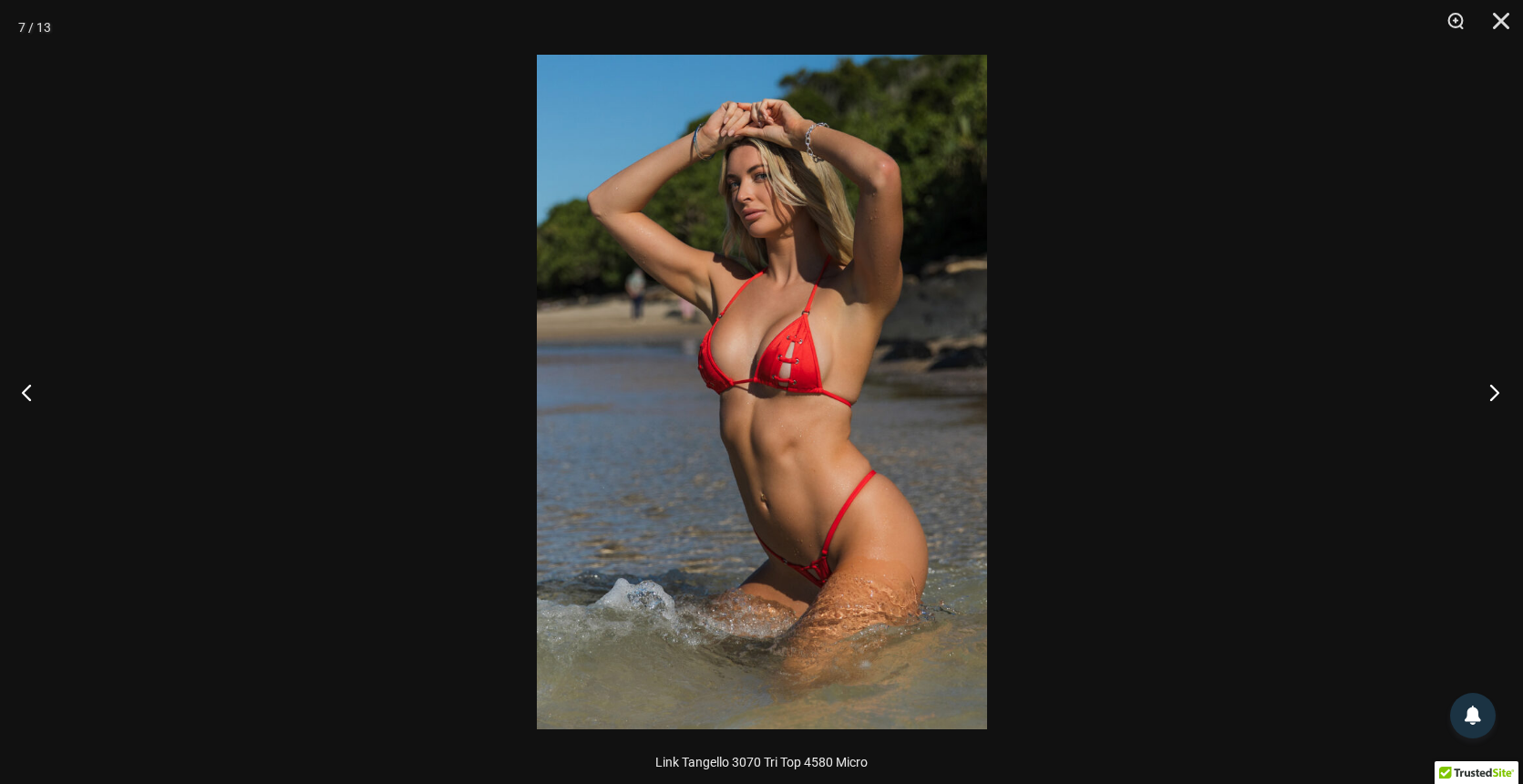
click at [1484, 390] on button "Next" at bounding box center [1488, 391] width 68 height 91
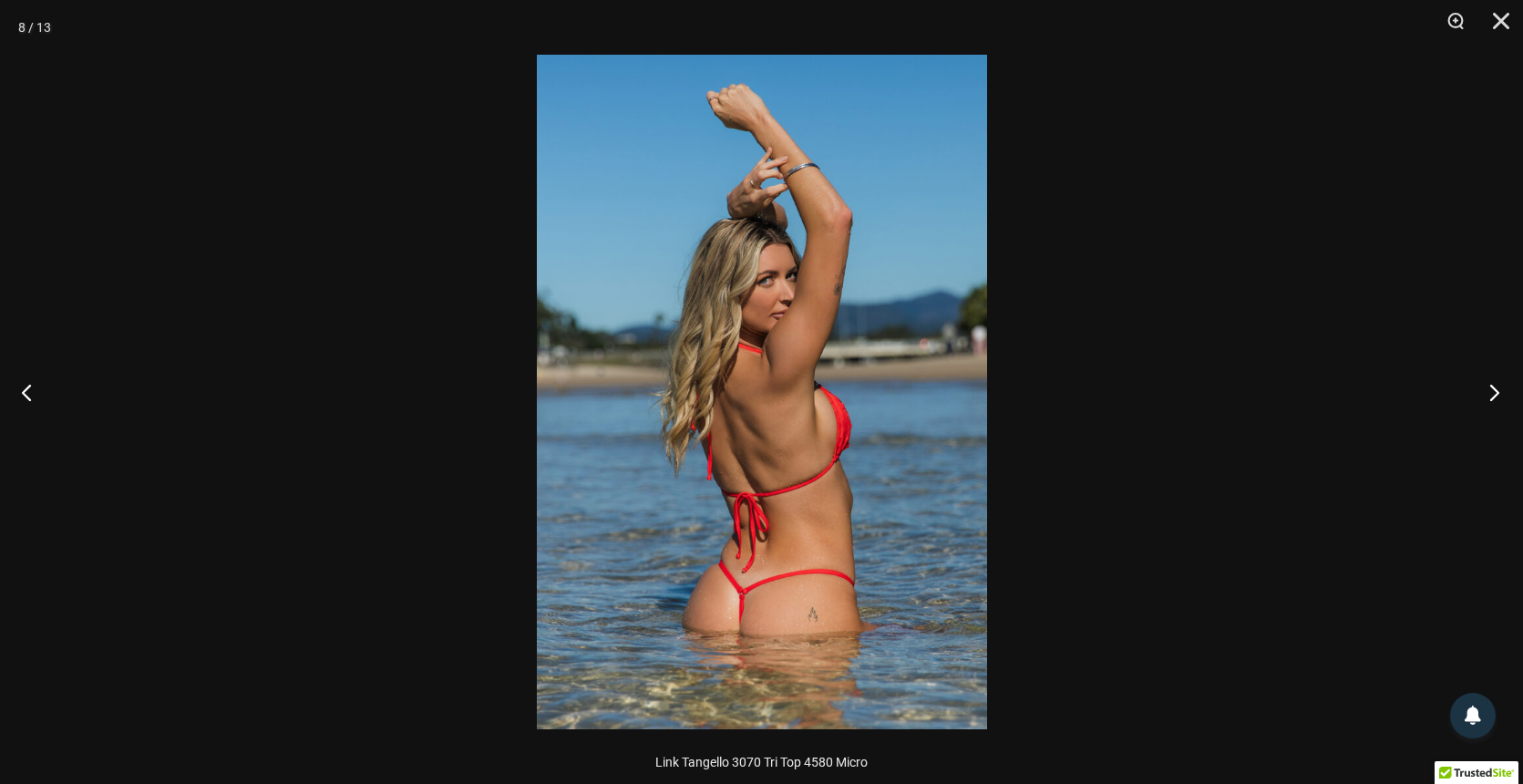
click at [1484, 390] on button "Next" at bounding box center [1488, 391] width 68 height 91
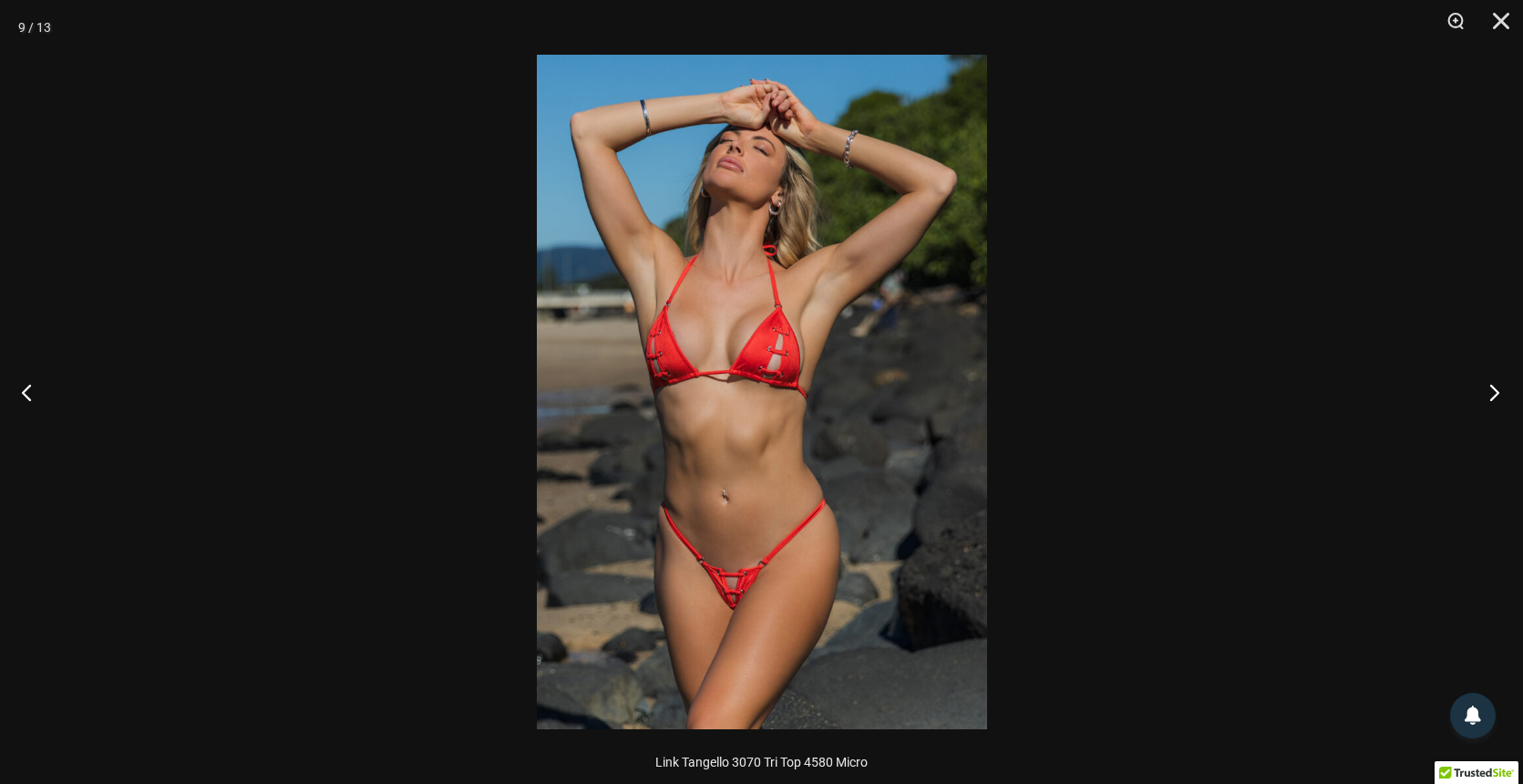
click at [1484, 390] on button "Next" at bounding box center [1488, 391] width 68 height 91
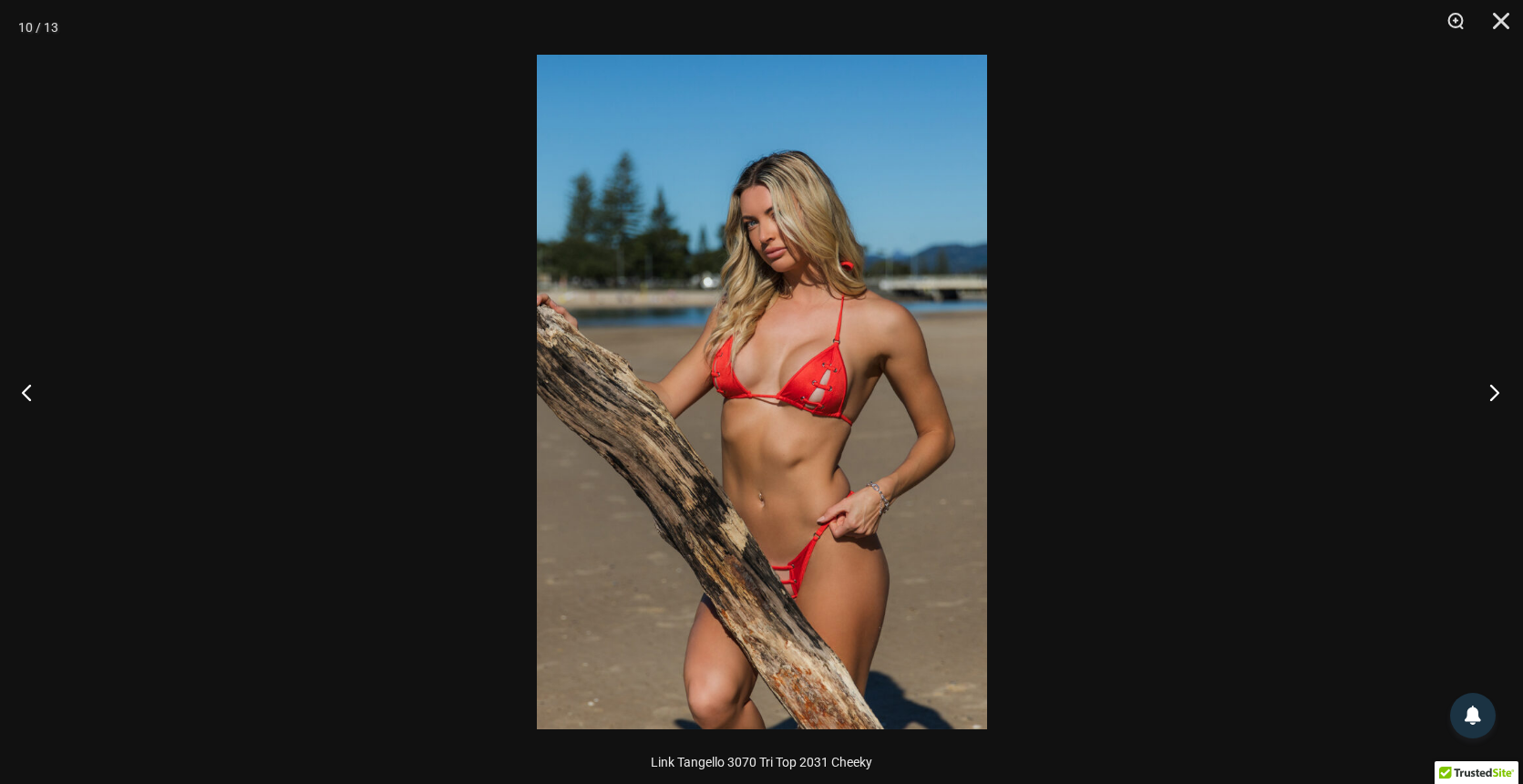
click at [1484, 390] on button "Next" at bounding box center [1488, 391] width 68 height 91
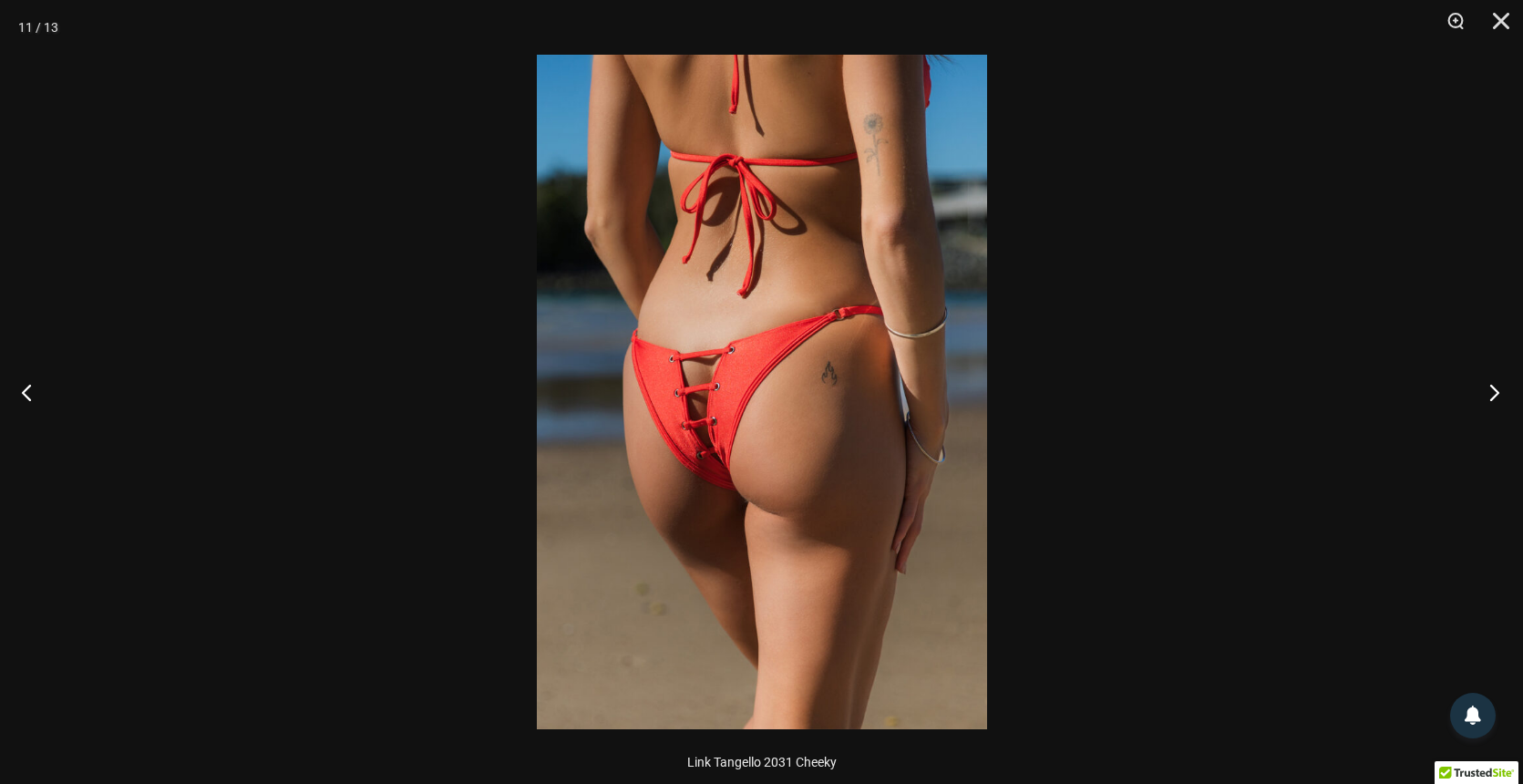
click at [1484, 390] on button "Next" at bounding box center [1488, 391] width 68 height 91
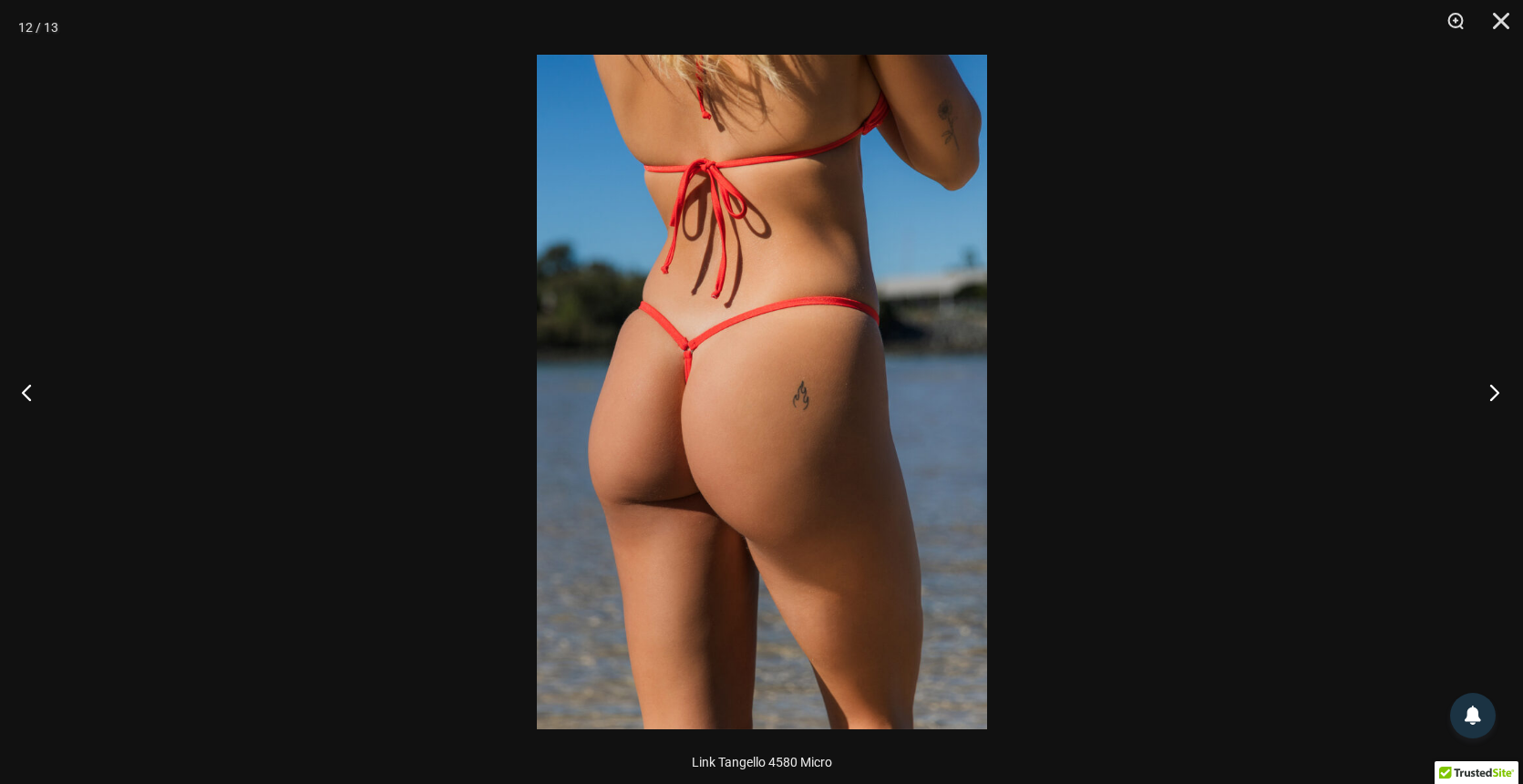
click at [1484, 390] on button "Next" at bounding box center [1488, 391] width 68 height 91
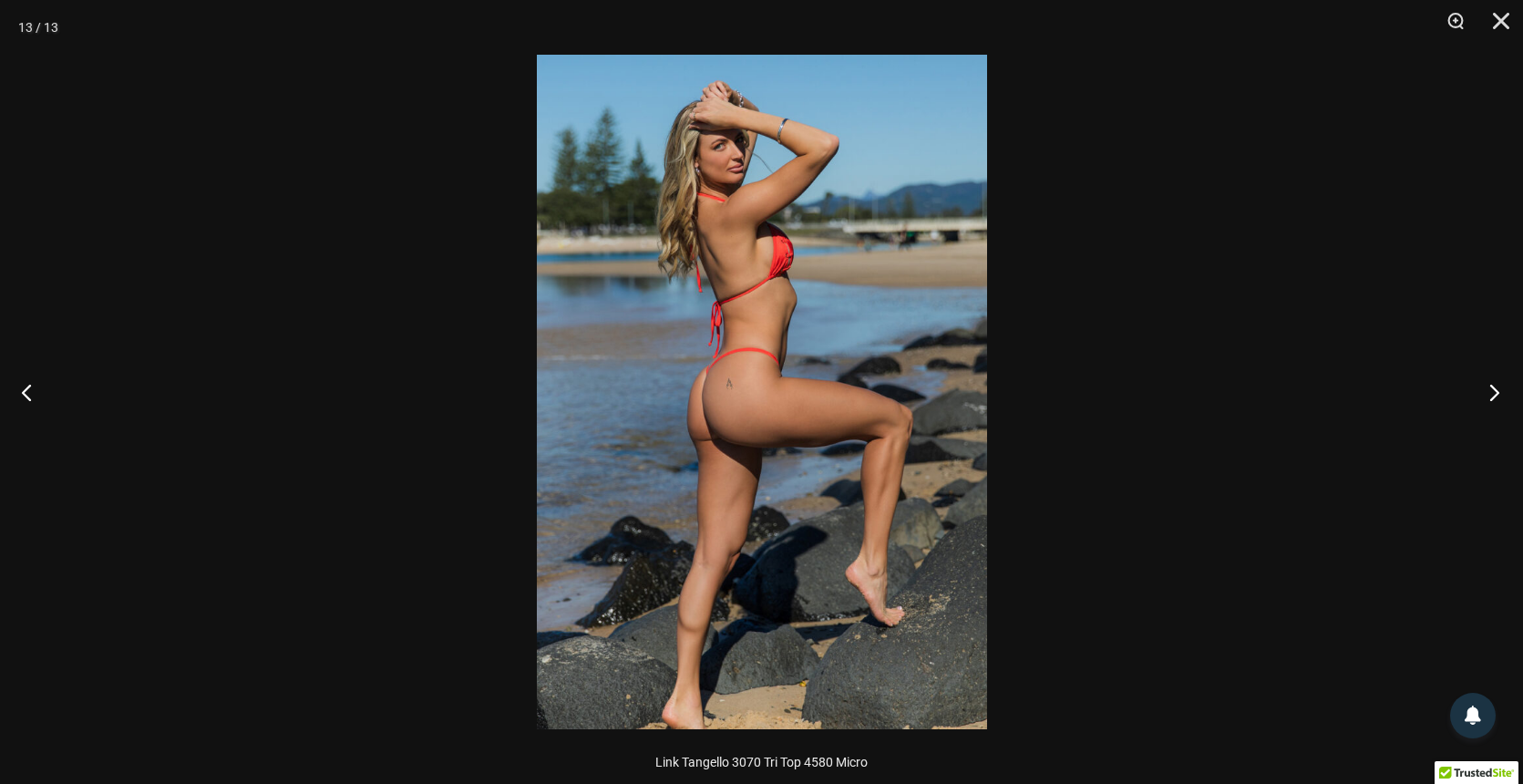
click at [1484, 390] on button "Next" at bounding box center [1488, 391] width 68 height 91
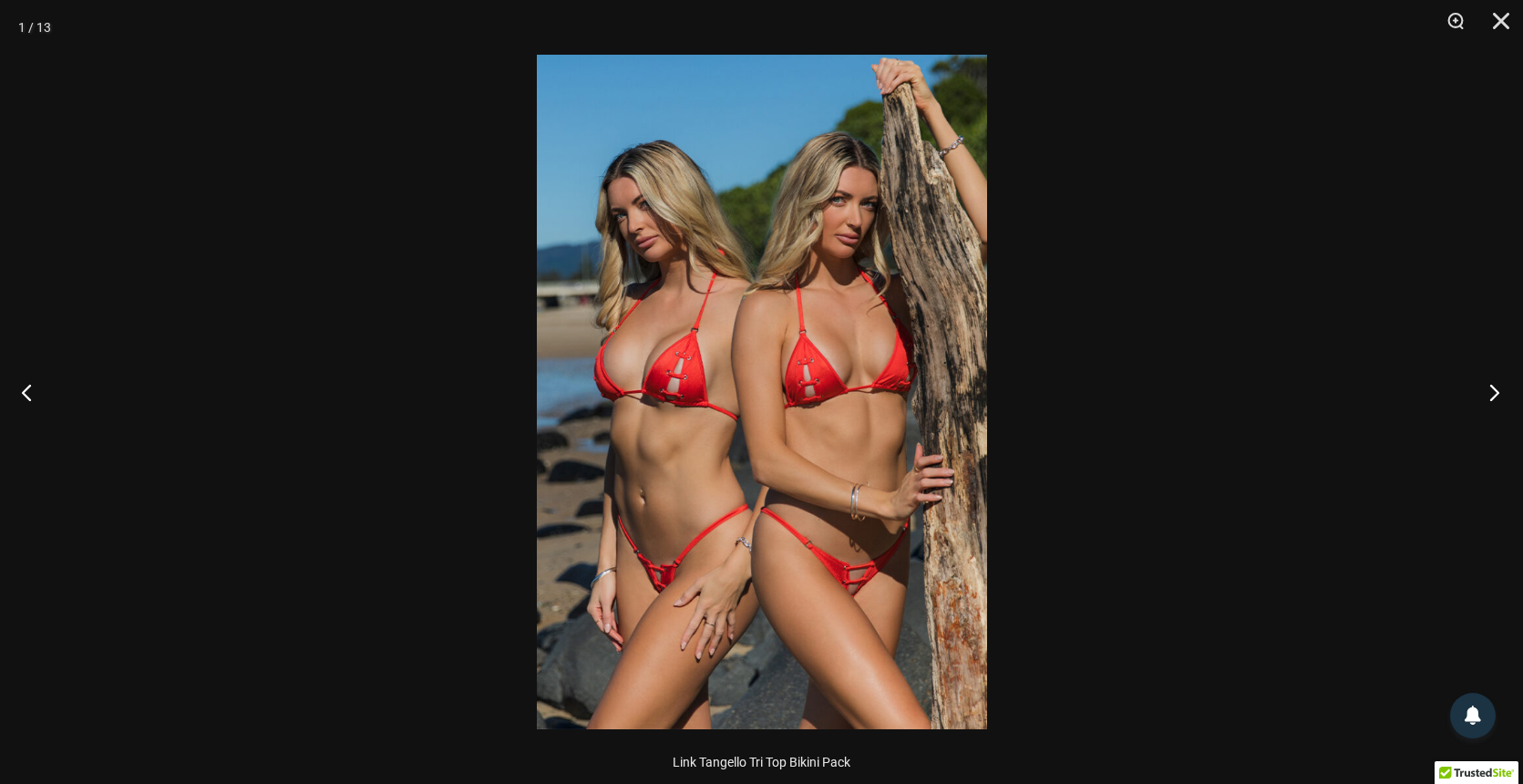
click at [1484, 390] on button "Next" at bounding box center [1488, 391] width 68 height 91
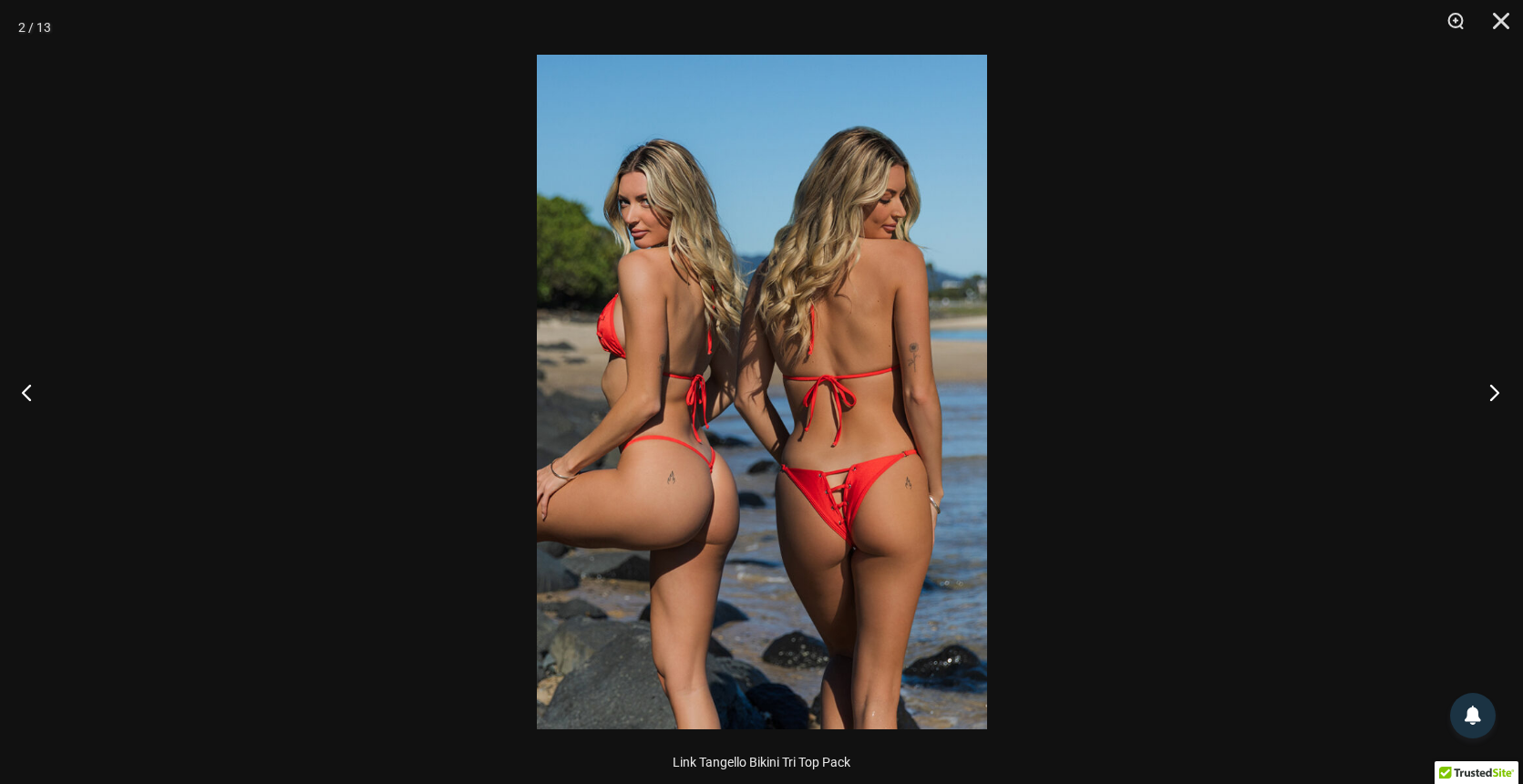
click at [1484, 390] on button "Next" at bounding box center [1488, 391] width 68 height 91
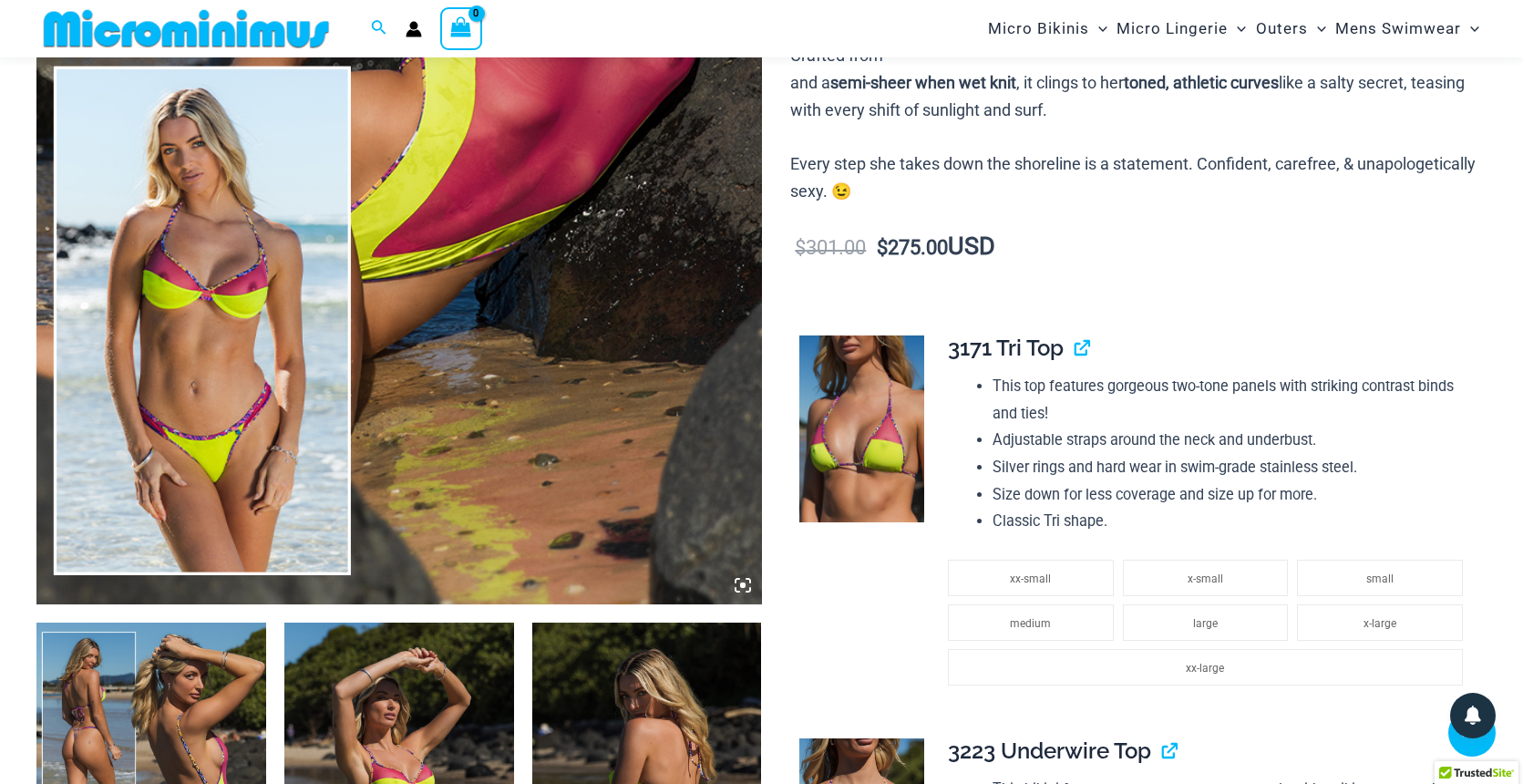
scroll to position [723, 0]
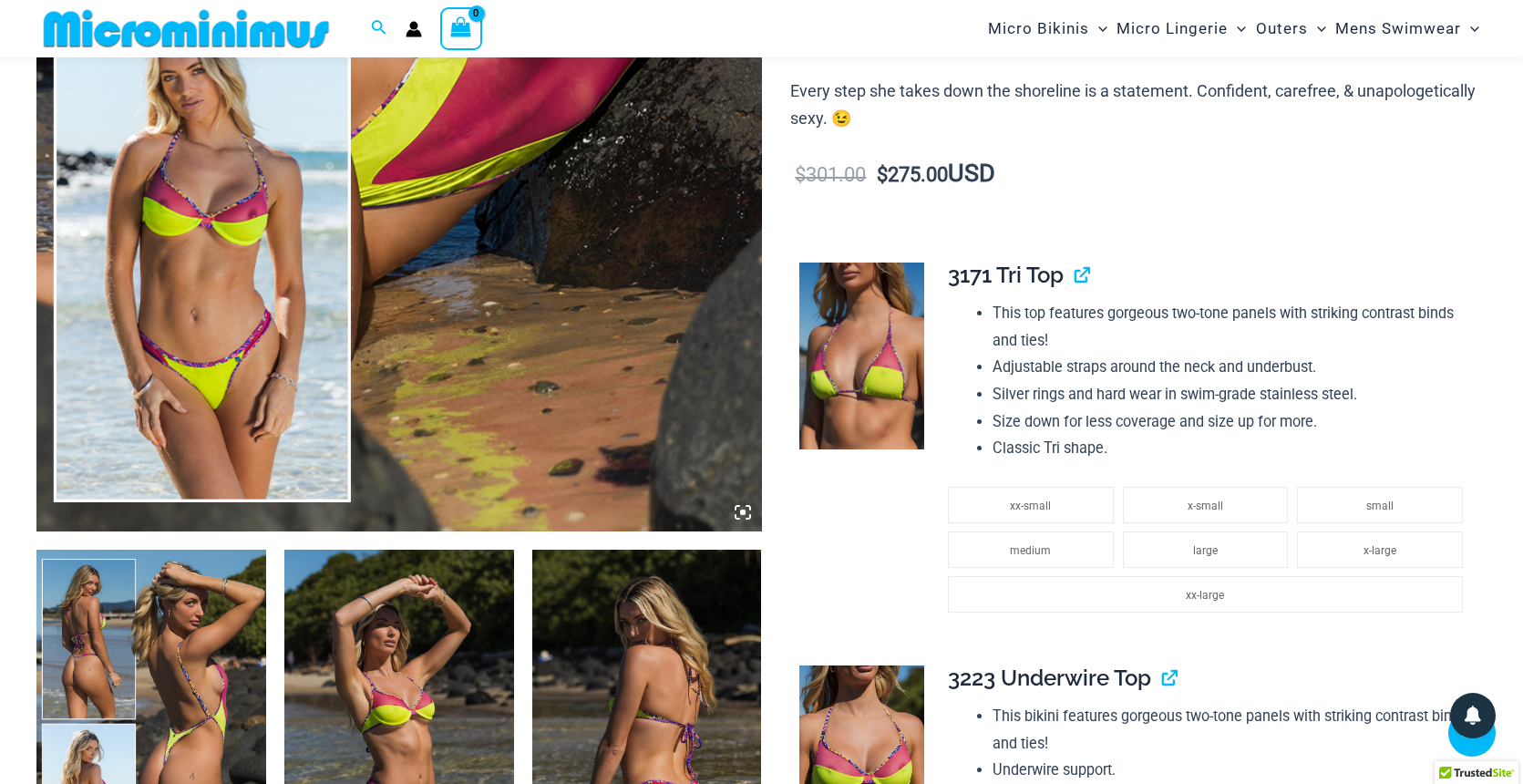
click at [219, 600] on img at bounding box center [151, 721] width 230 height 344
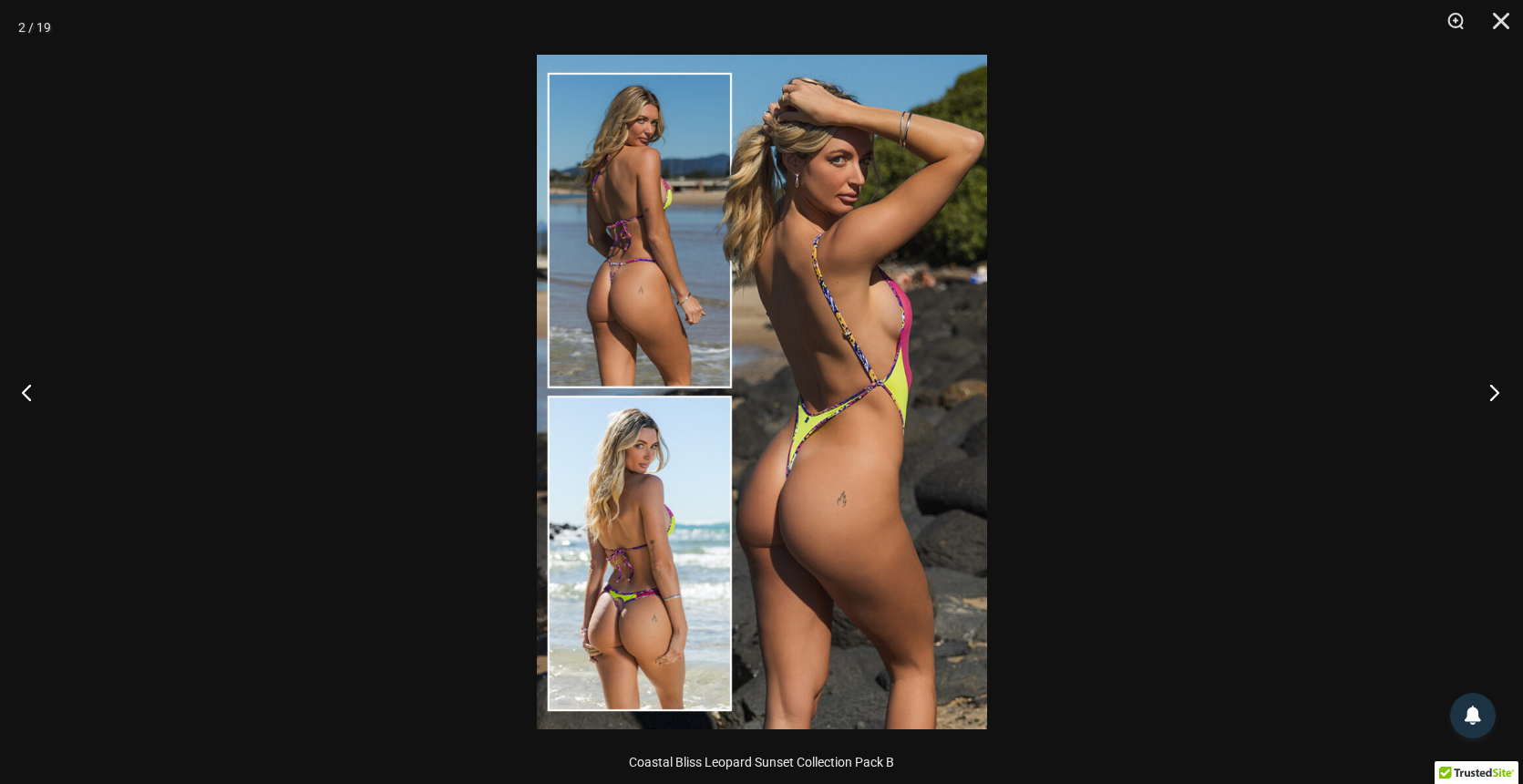
click at [1494, 397] on button "Next" at bounding box center [1488, 391] width 68 height 91
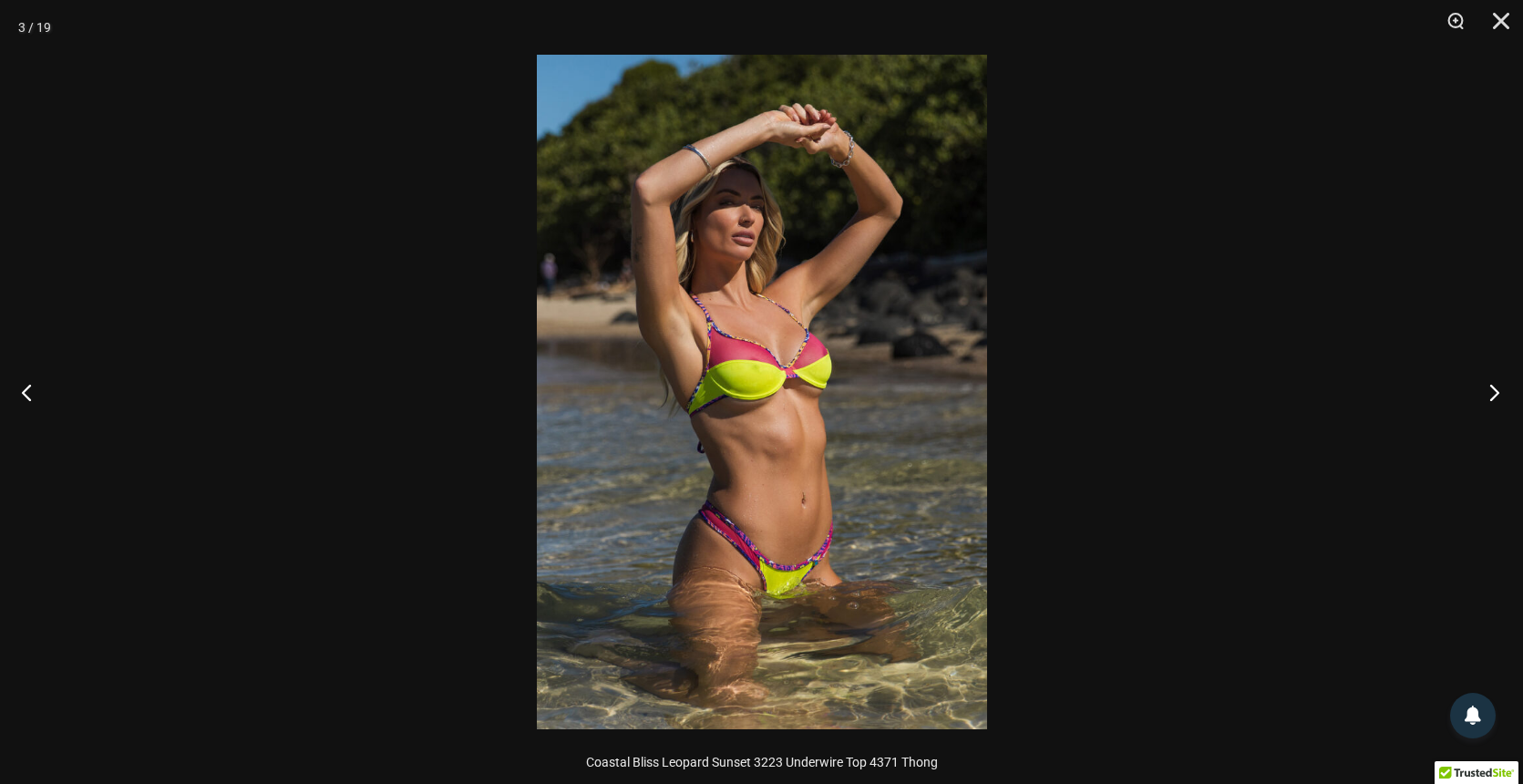
click at [1494, 397] on button "Next" at bounding box center [1488, 391] width 68 height 91
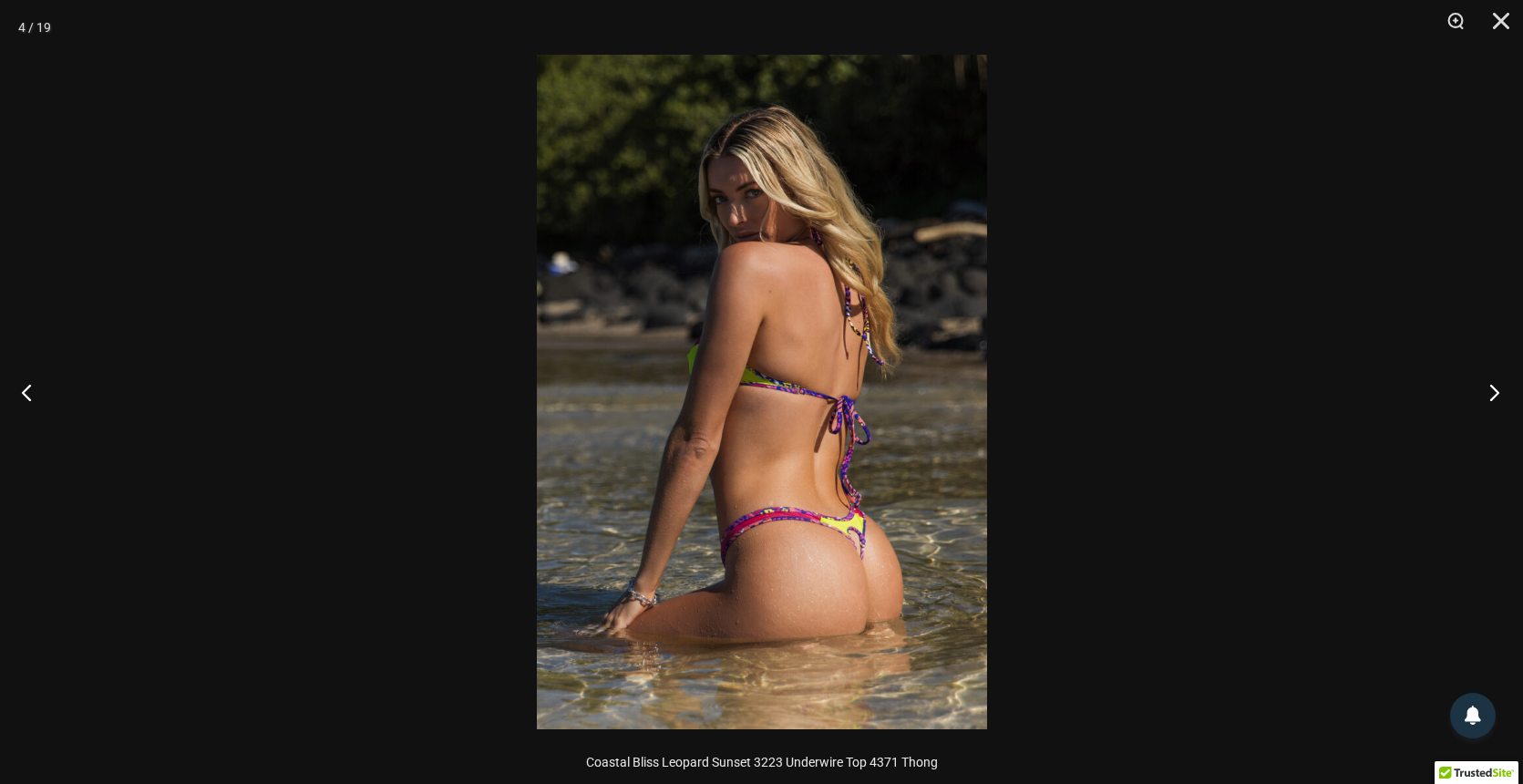
click at [1494, 397] on button "Next" at bounding box center [1488, 391] width 68 height 91
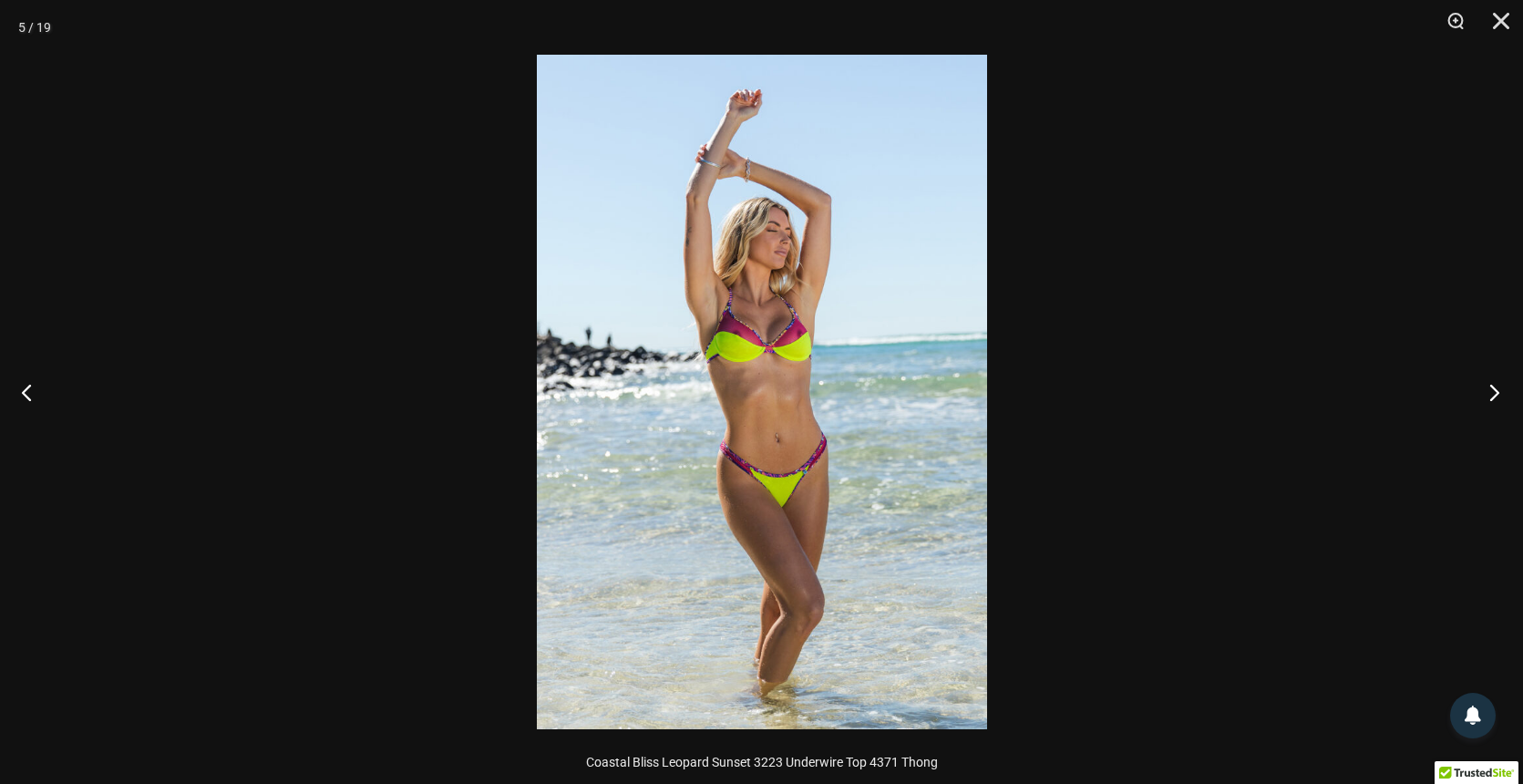
click at [1494, 397] on button "Next" at bounding box center [1488, 391] width 68 height 91
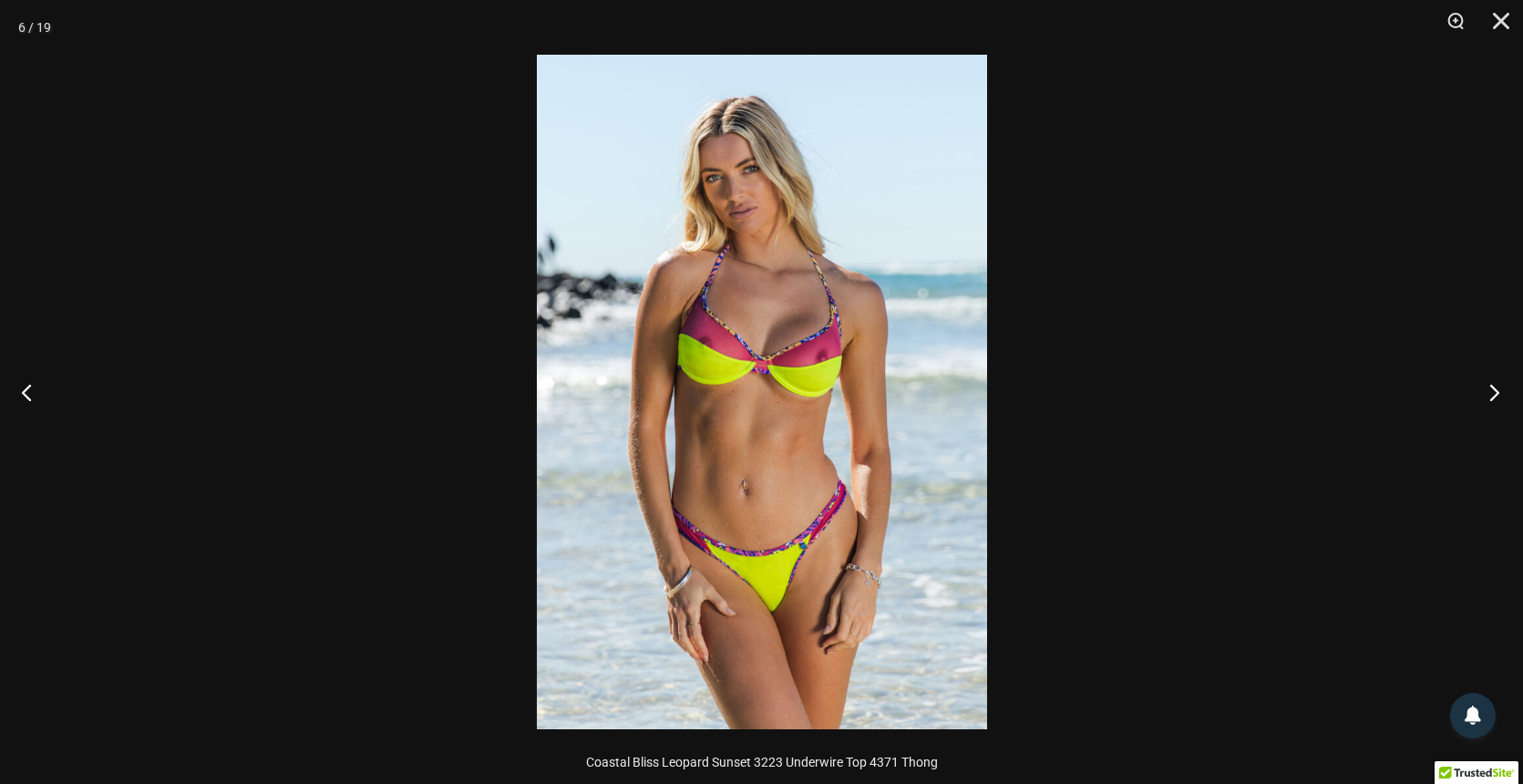
click at [1494, 397] on button "Next" at bounding box center [1488, 391] width 68 height 91
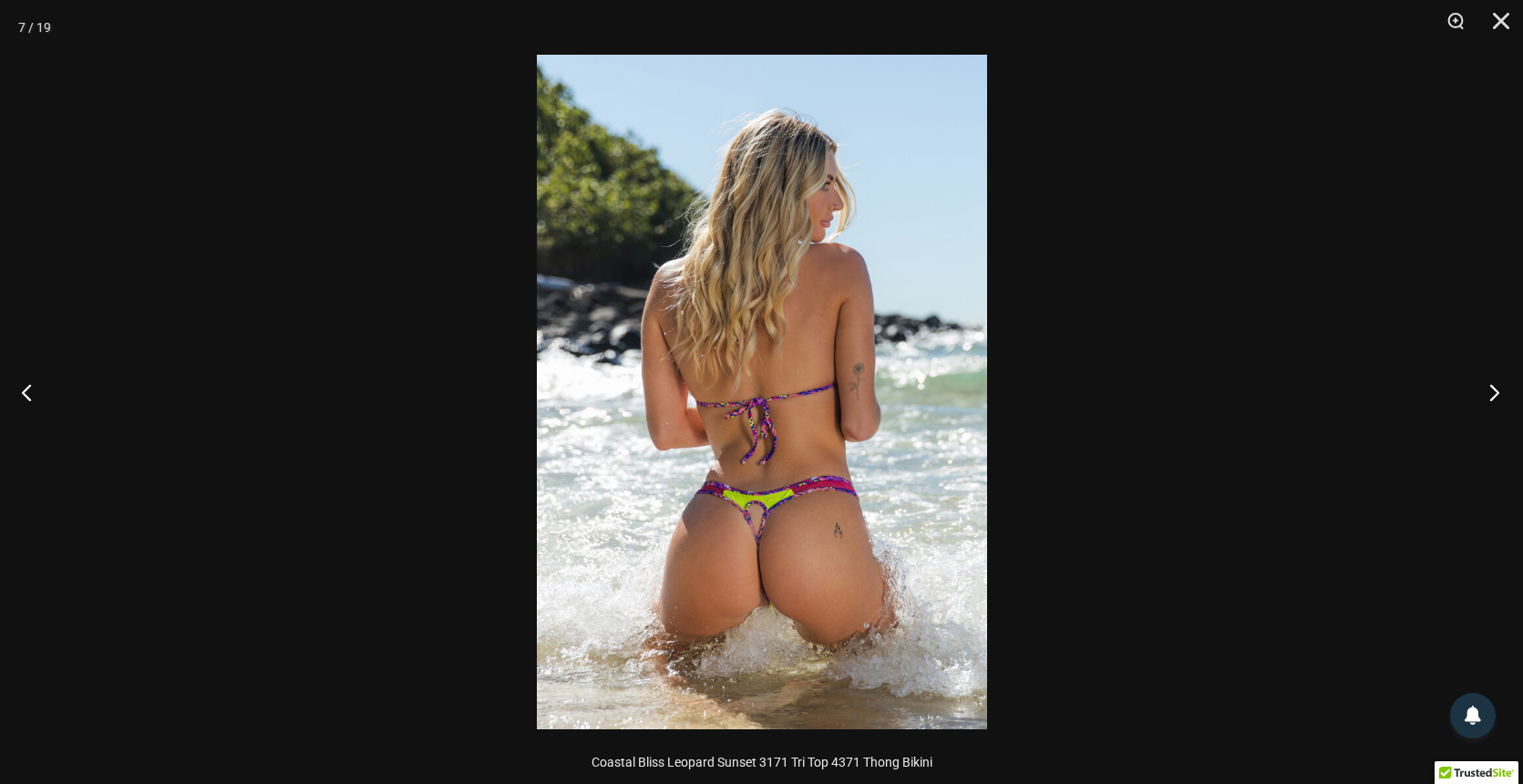
click at [1494, 397] on button "Next" at bounding box center [1488, 391] width 68 height 91
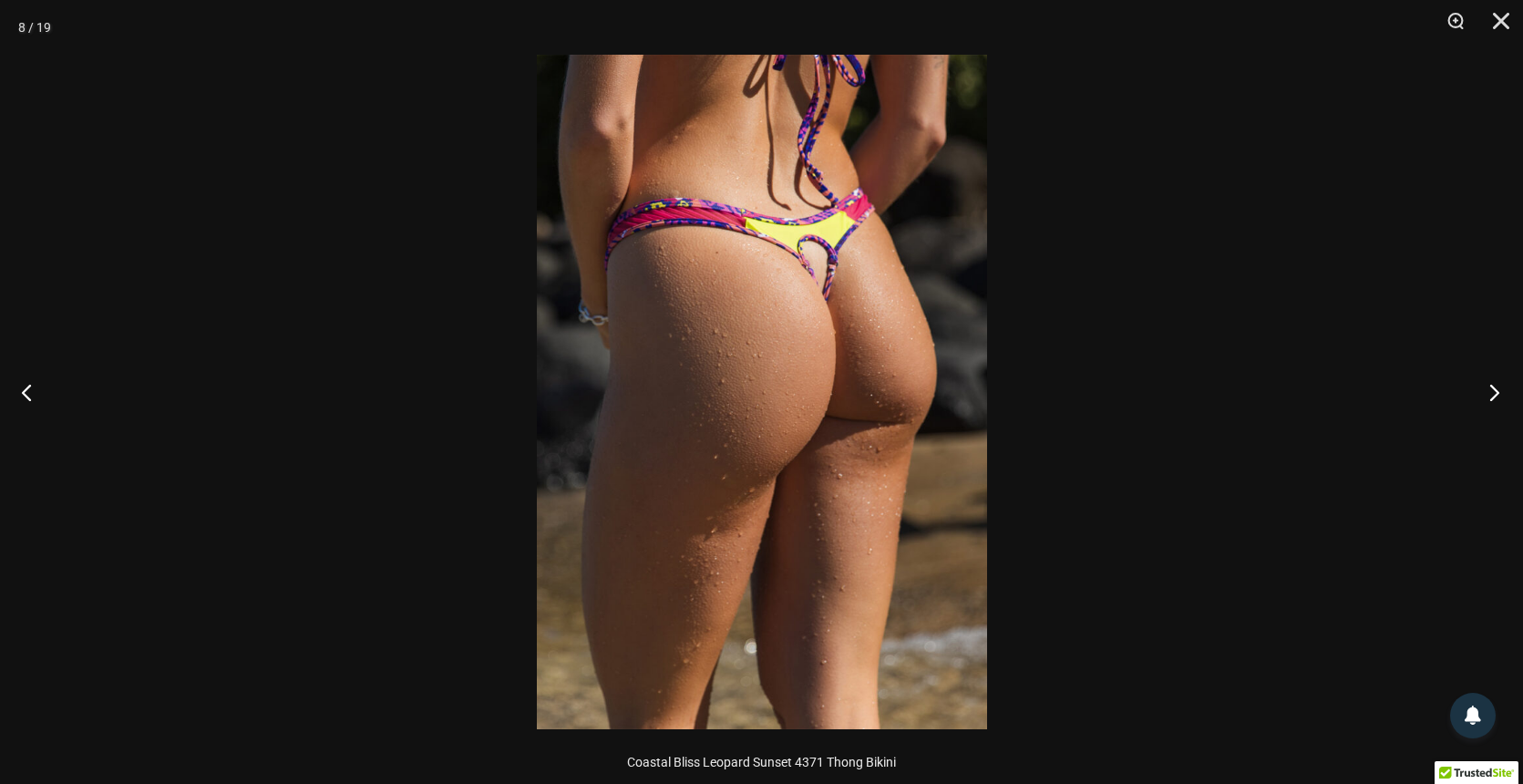
click at [1494, 397] on button "Next" at bounding box center [1488, 391] width 68 height 91
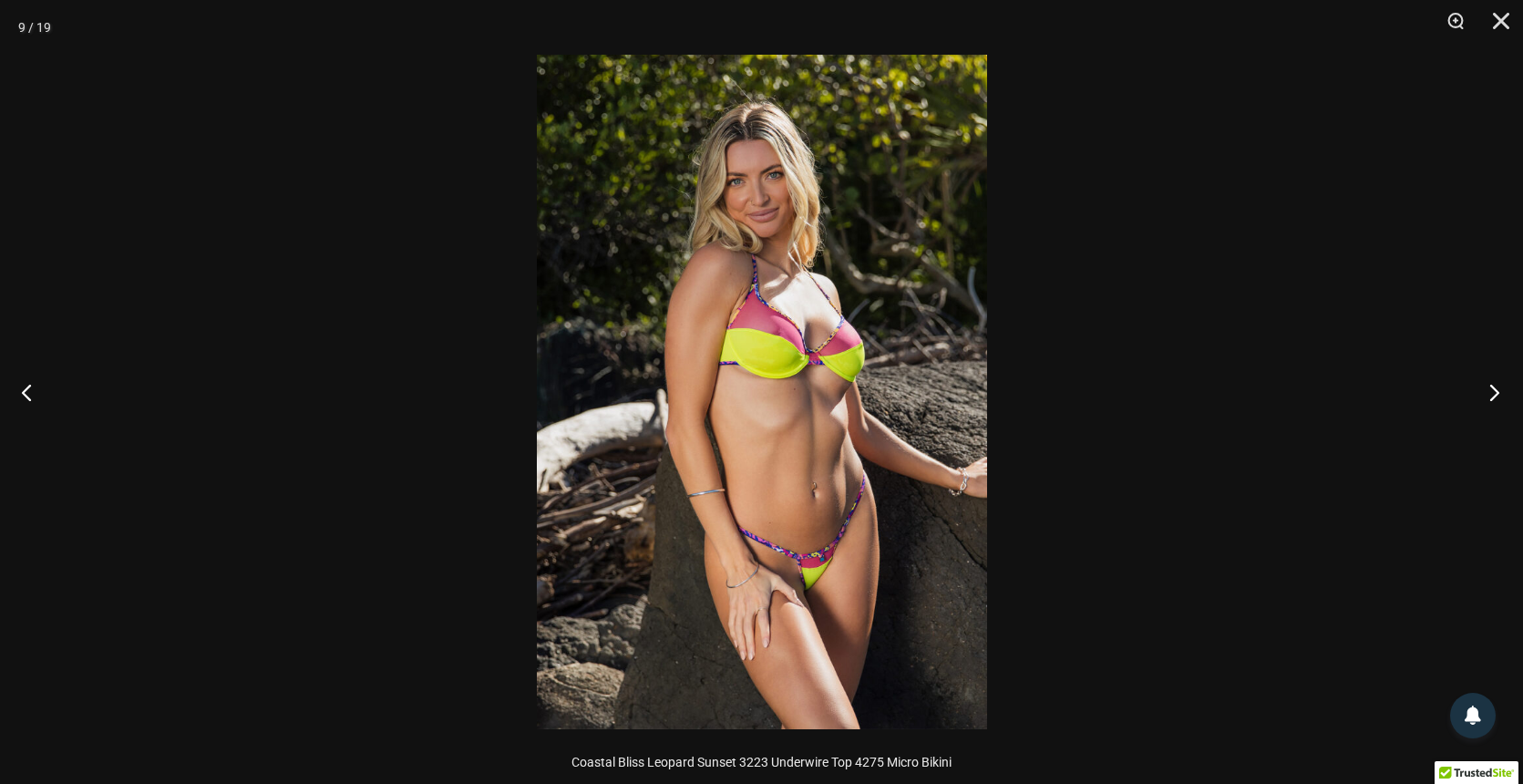
click at [1494, 397] on button "Next" at bounding box center [1488, 391] width 68 height 91
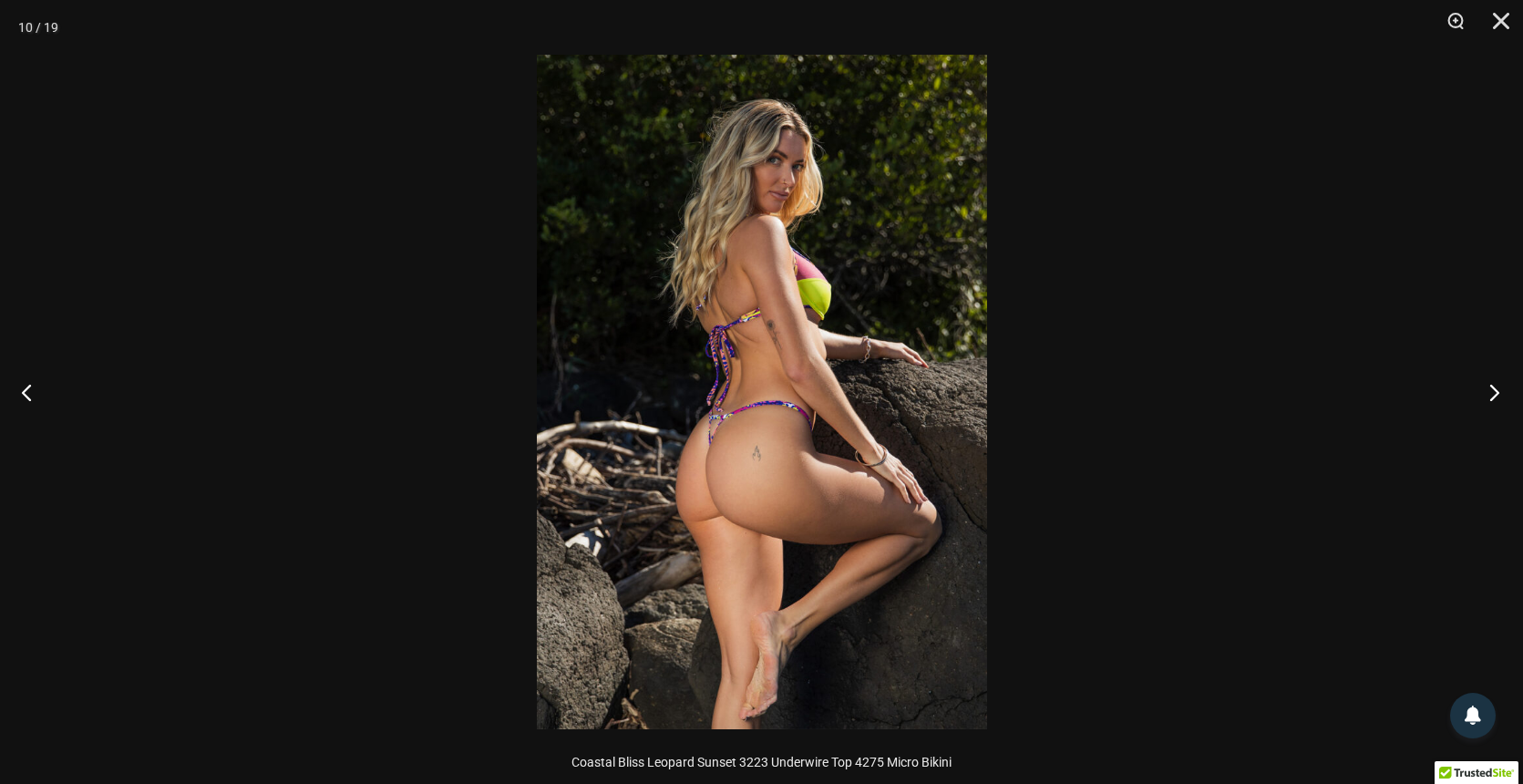
click at [1494, 397] on button "Next" at bounding box center [1488, 391] width 68 height 91
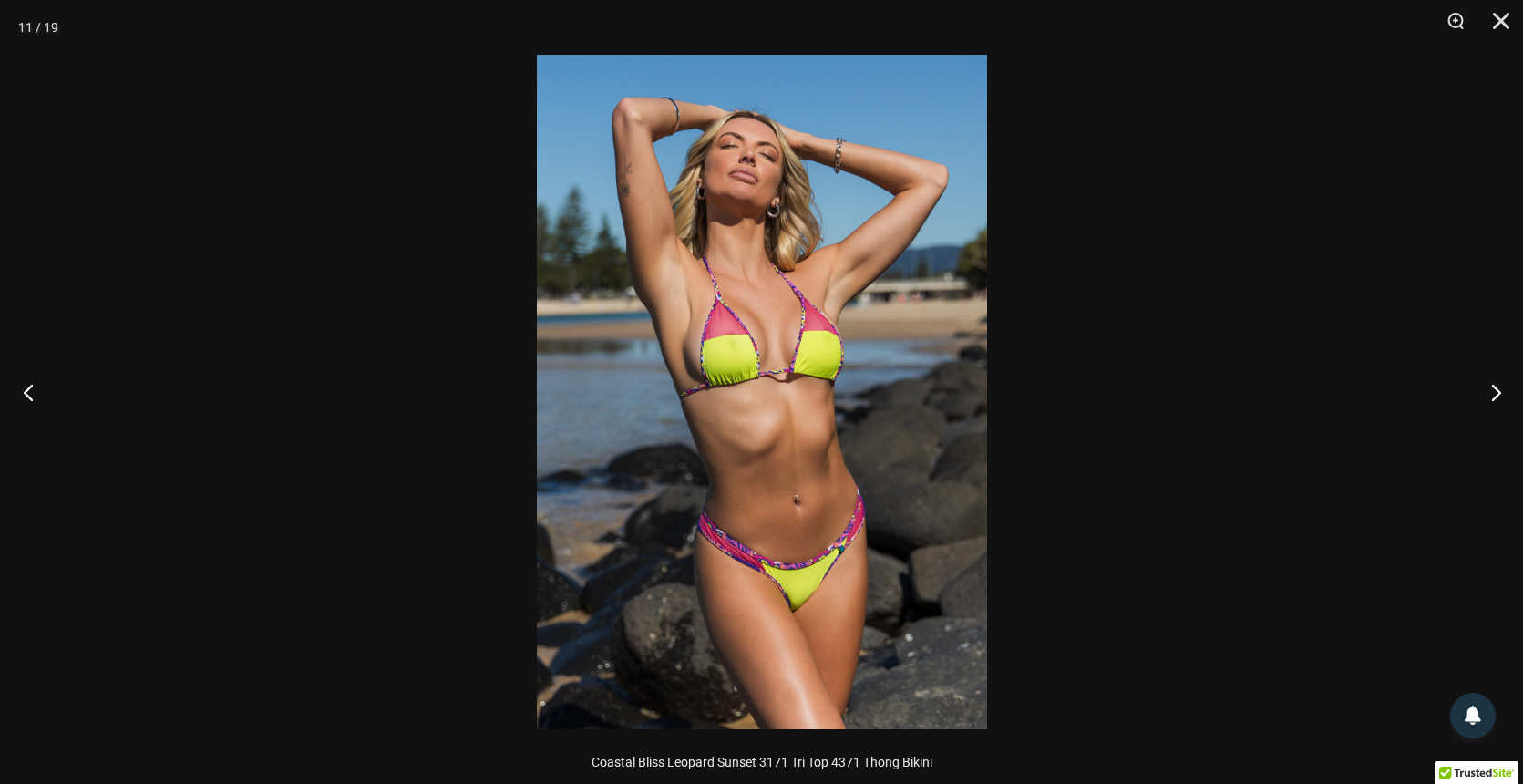
click at [35, 390] on button "Previous" at bounding box center [34, 391] width 68 height 91
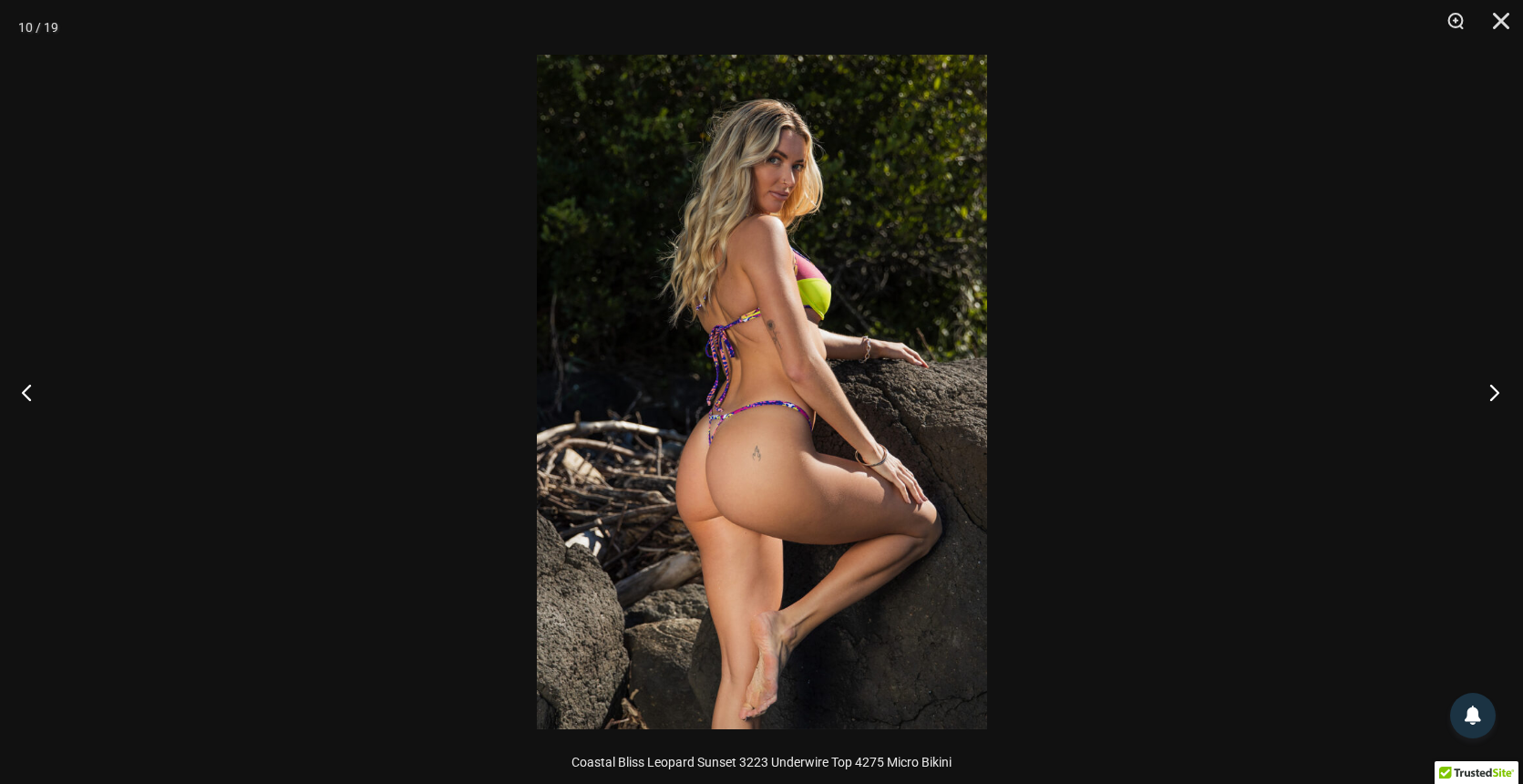
click at [1497, 387] on button "Next" at bounding box center [1488, 391] width 68 height 91
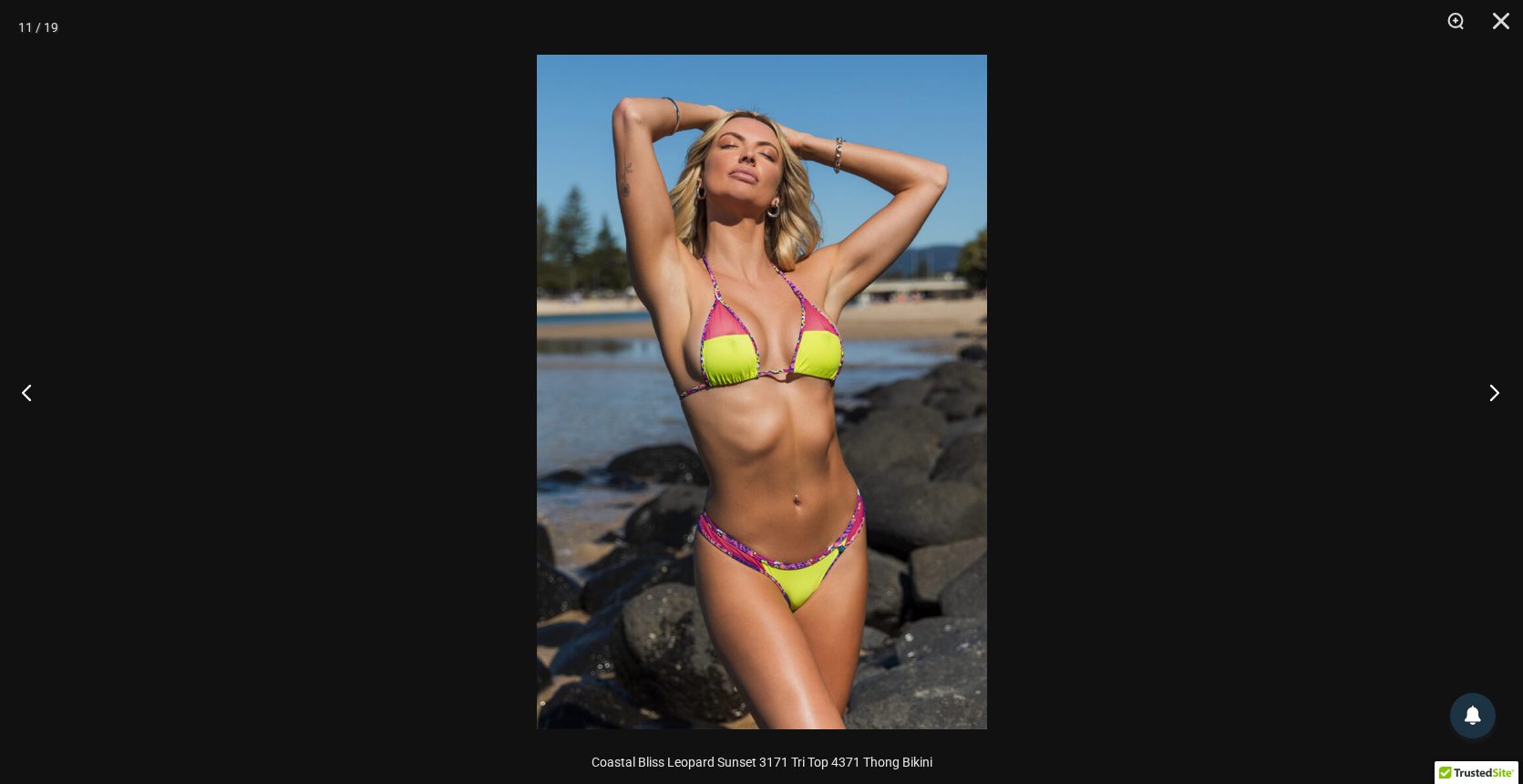
click at [1497, 387] on button "Next" at bounding box center [1488, 391] width 68 height 91
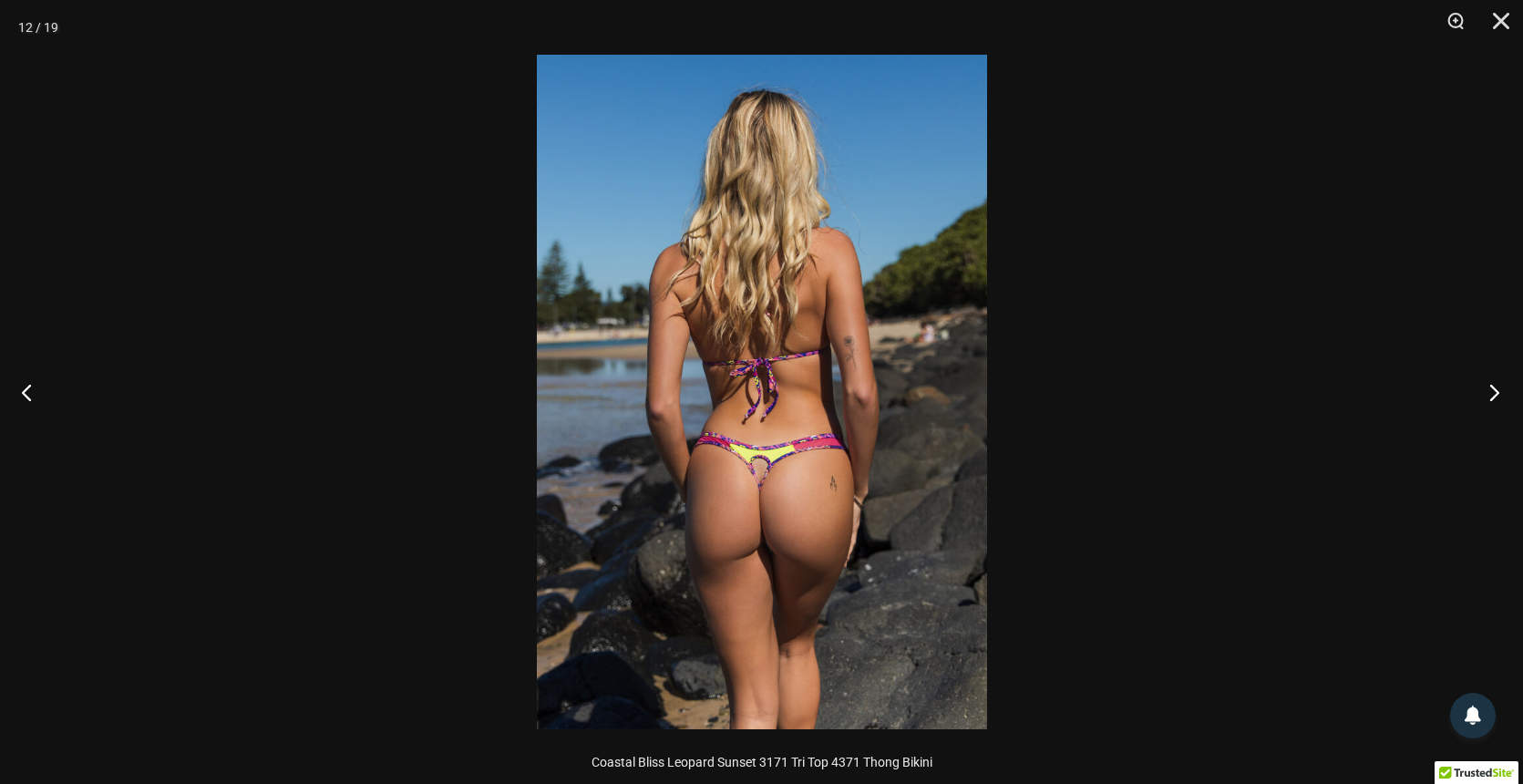
click at [1497, 387] on button "Next" at bounding box center [1488, 391] width 68 height 91
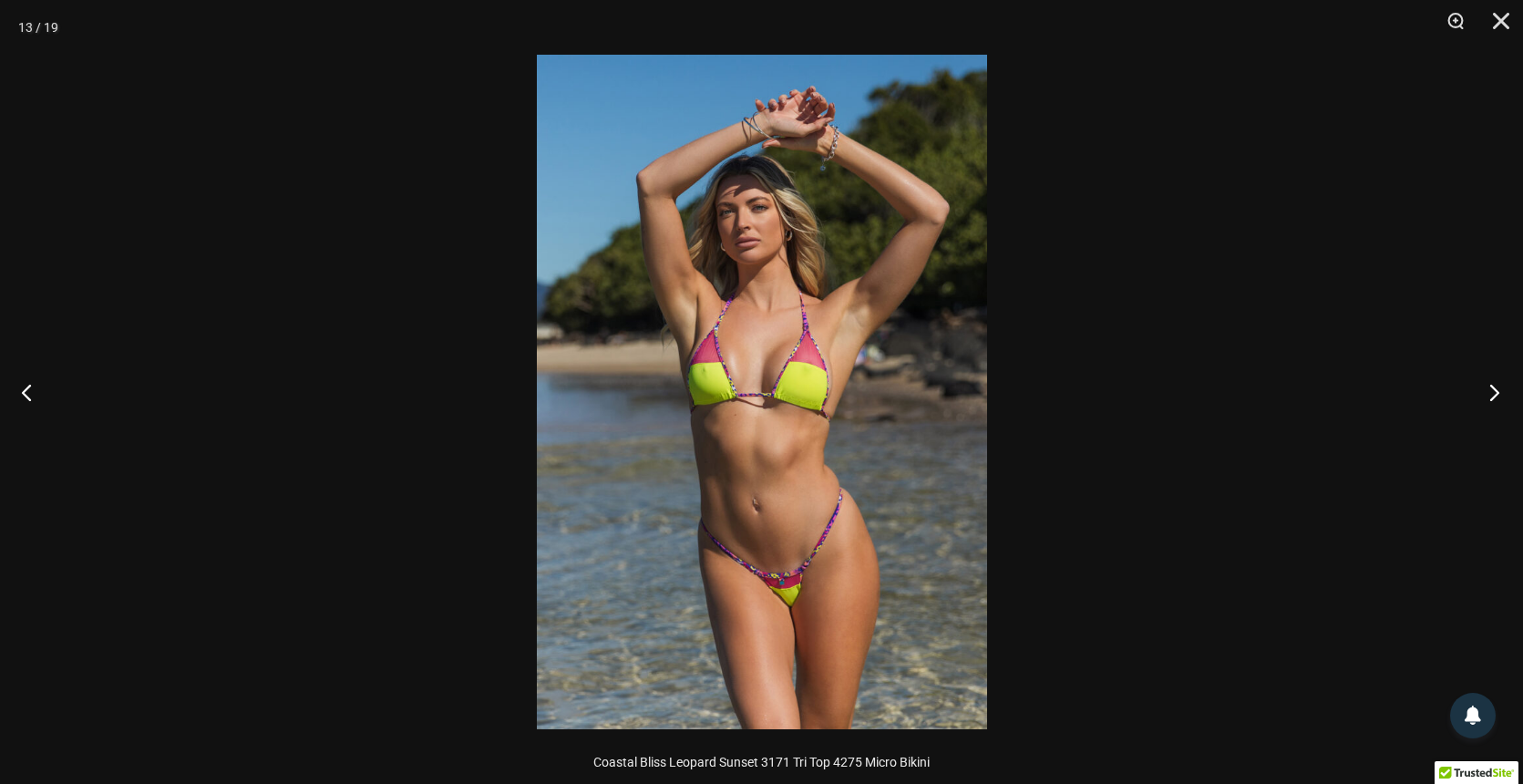
click at [1497, 387] on button "Next" at bounding box center [1488, 391] width 68 height 91
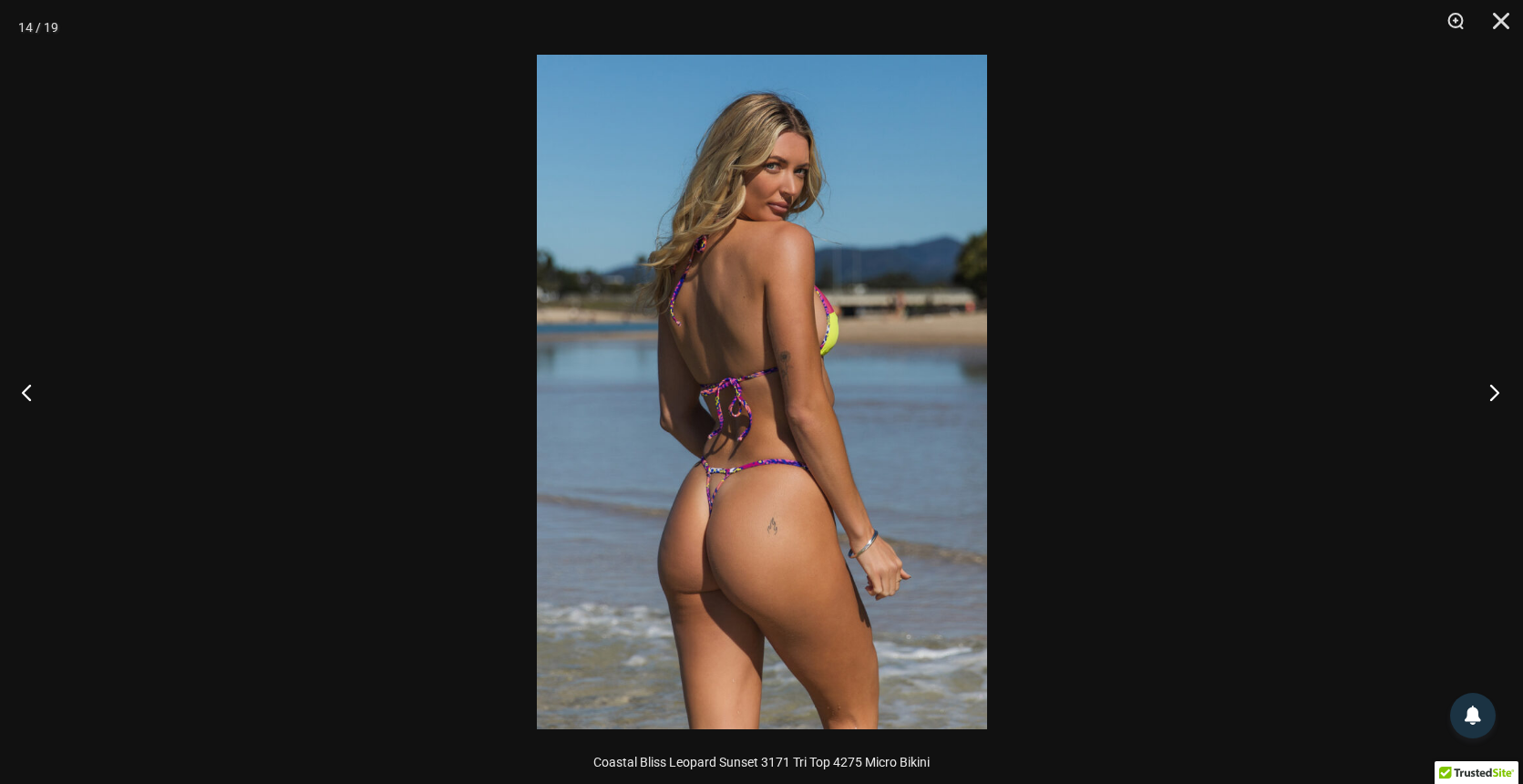
click at [1497, 387] on button "Next" at bounding box center [1488, 391] width 68 height 91
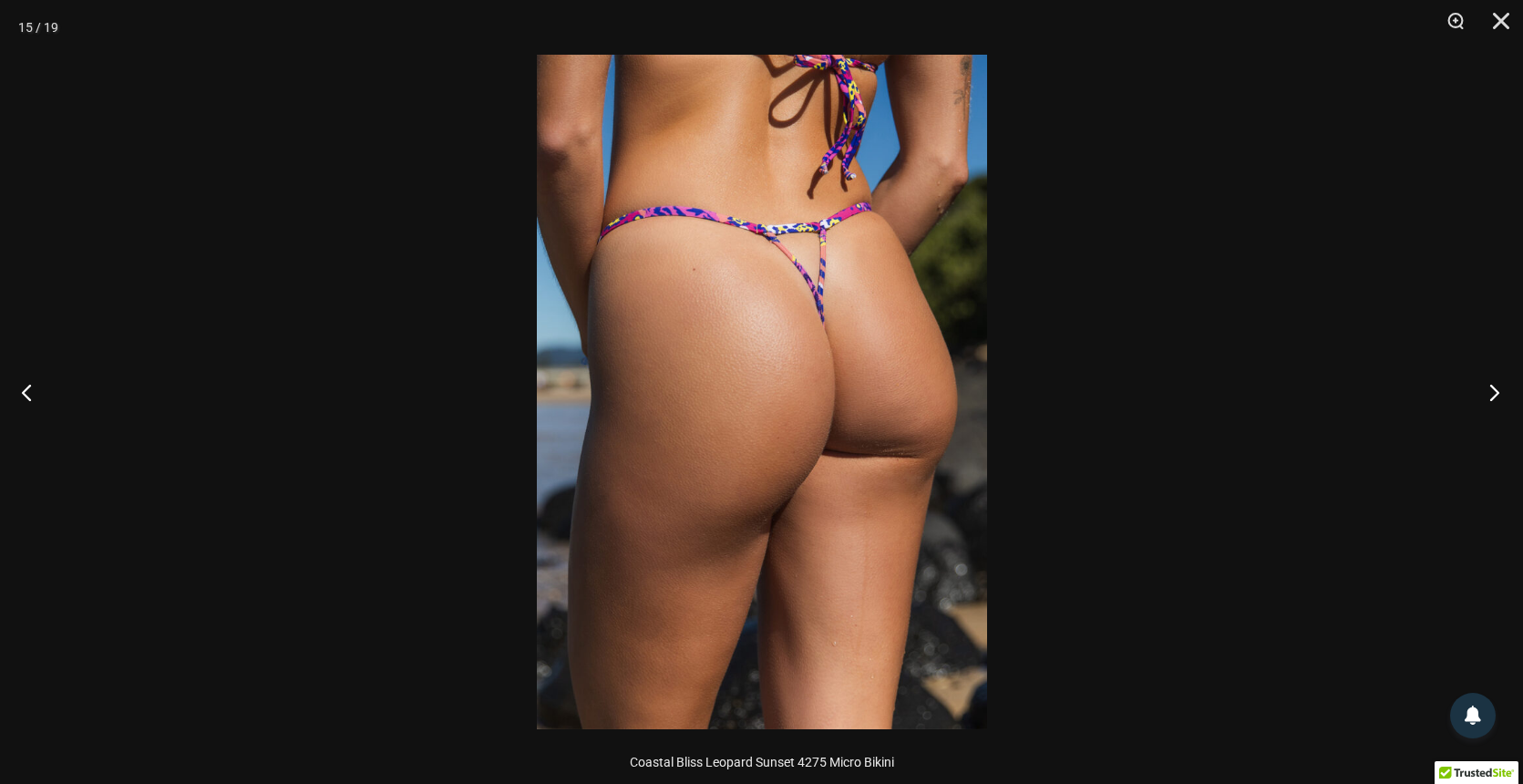
click at [1497, 387] on button "Next" at bounding box center [1488, 391] width 68 height 91
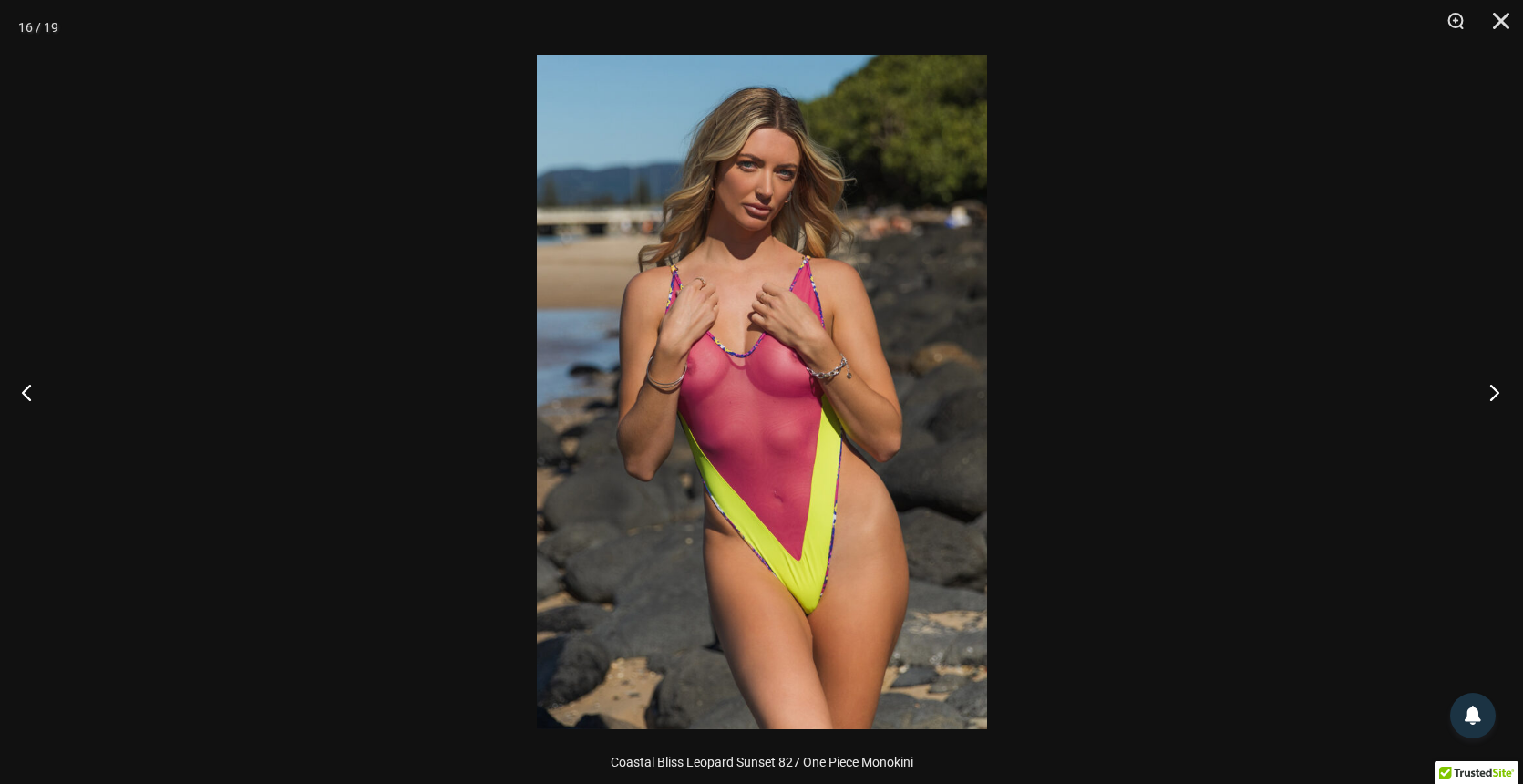
click at [1497, 387] on button "Next" at bounding box center [1488, 391] width 68 height 91
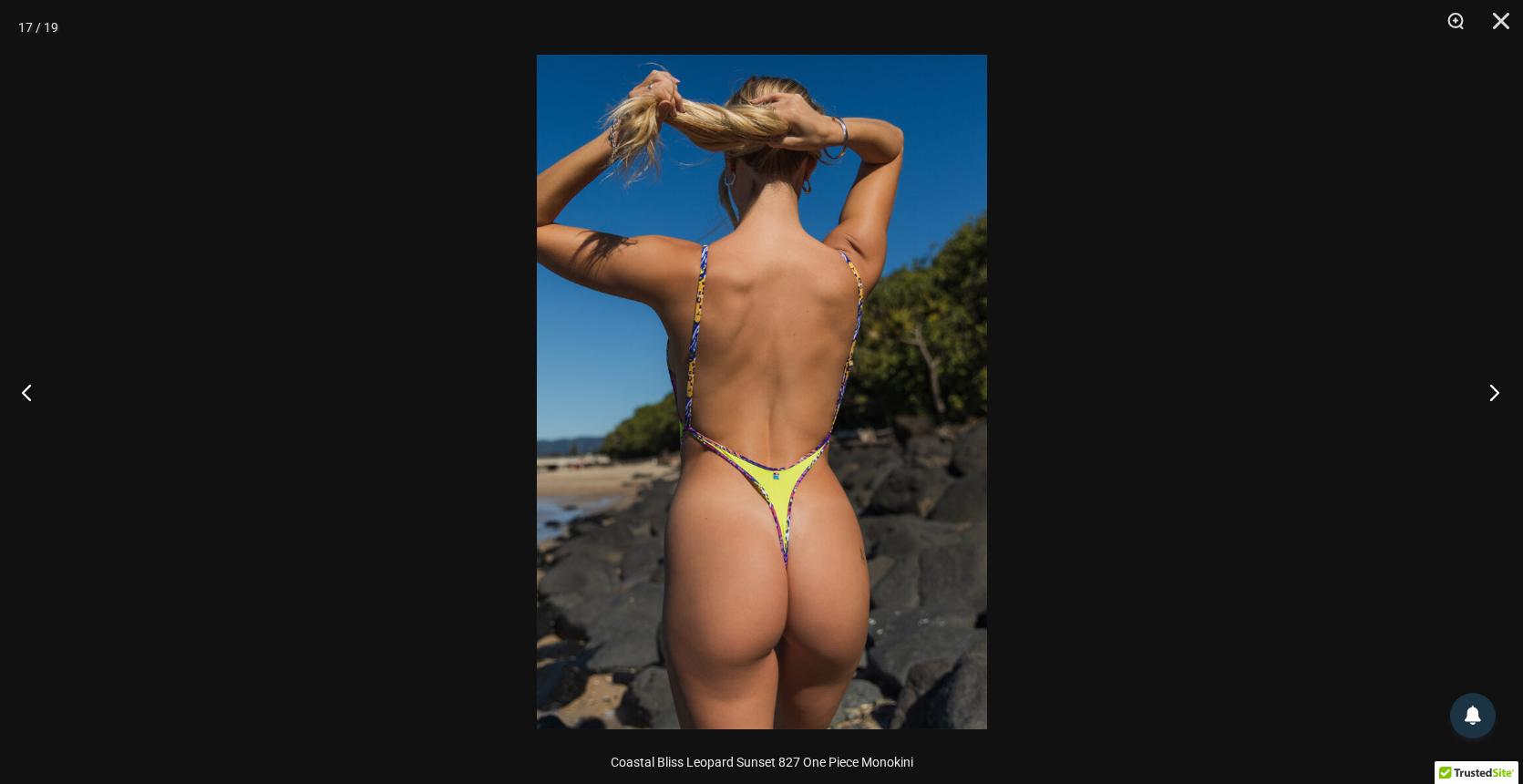
click at [1497, 387] on button "Next" at bounding box center [1488, 391] width 68 height 91
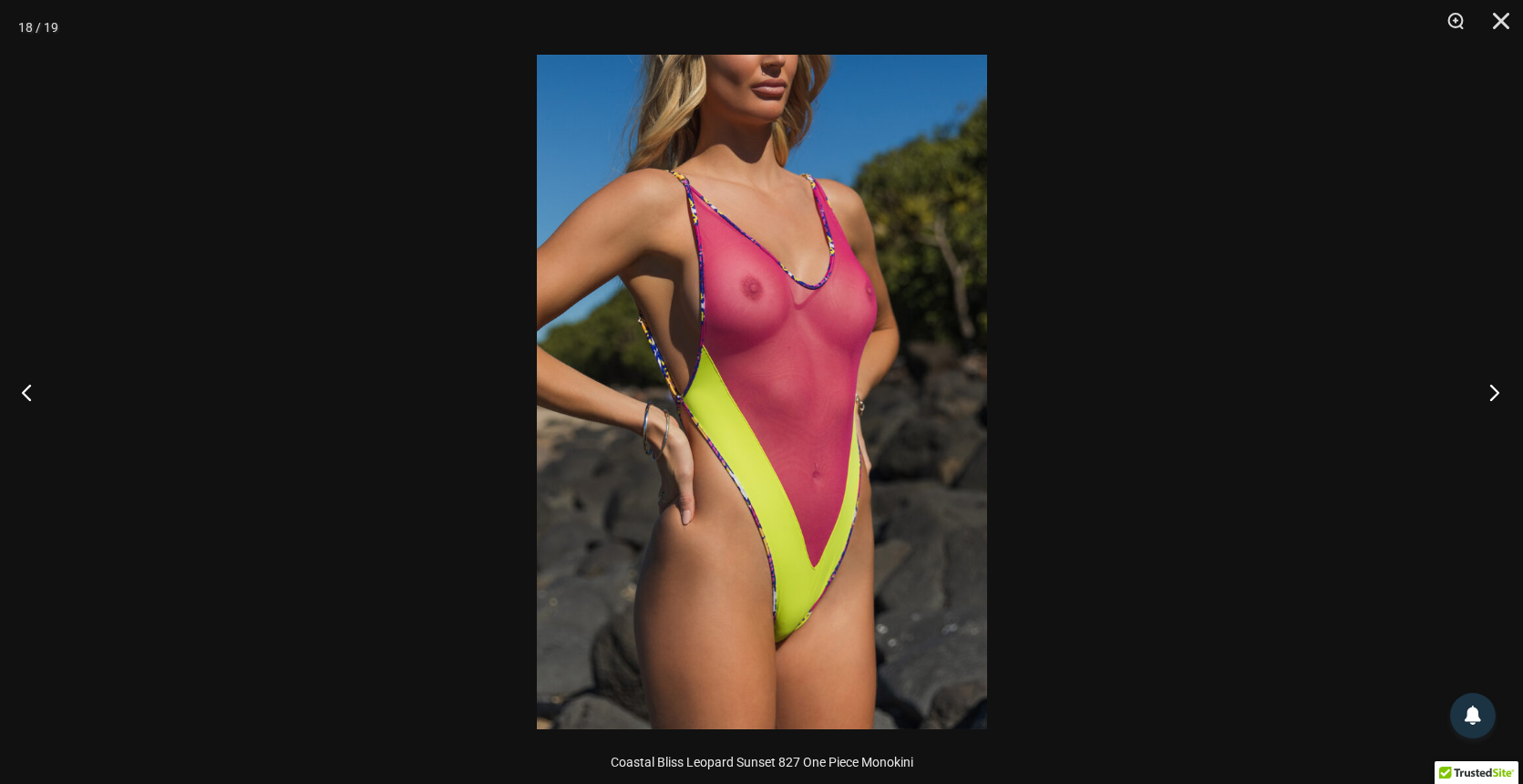
click at [1497, 387] on button "Next" at bounding box center [1488, 391] width 68 height 91
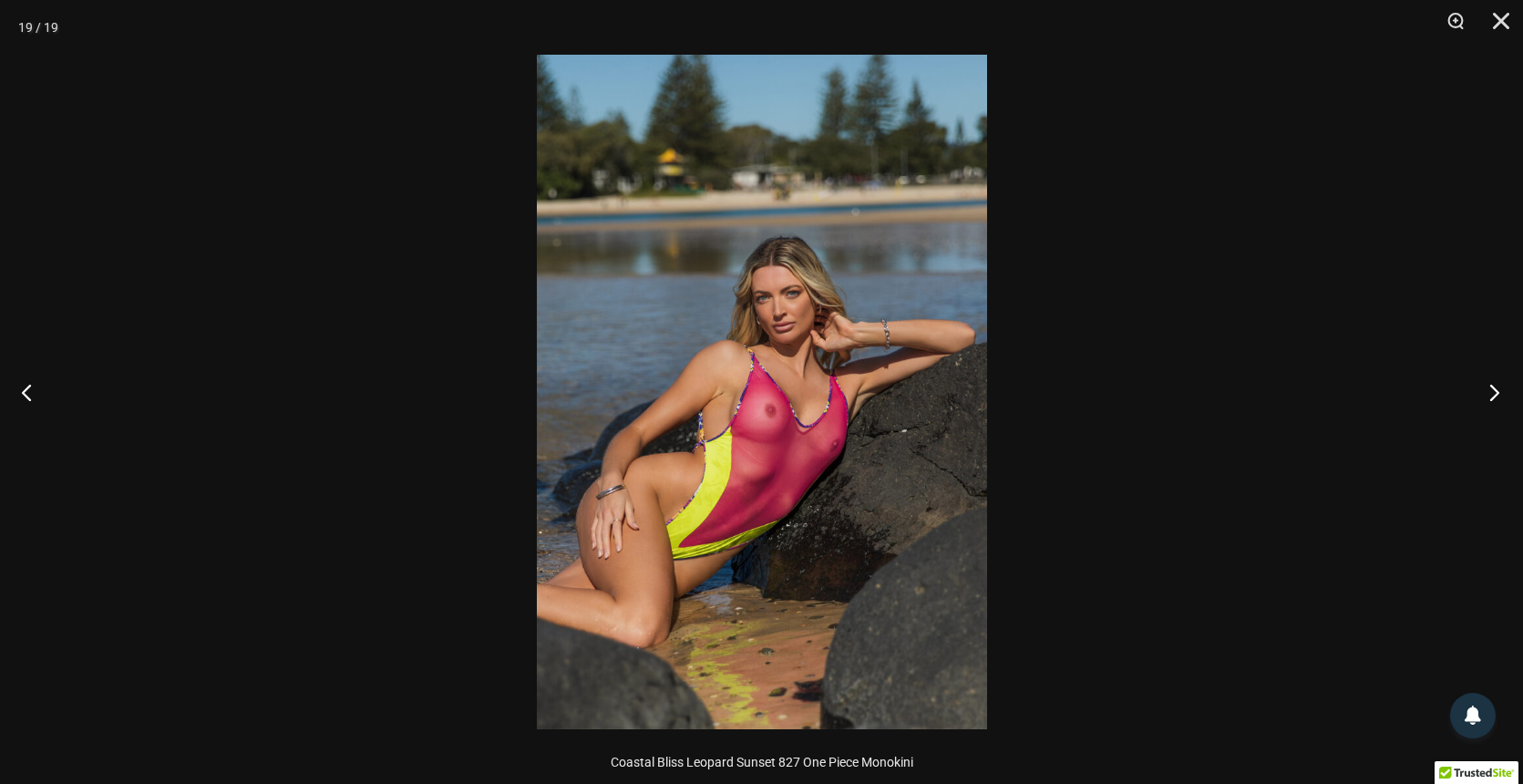
click at [1497, 387] on button "Next" at bounding box center [1488, 391] width 68 height 91
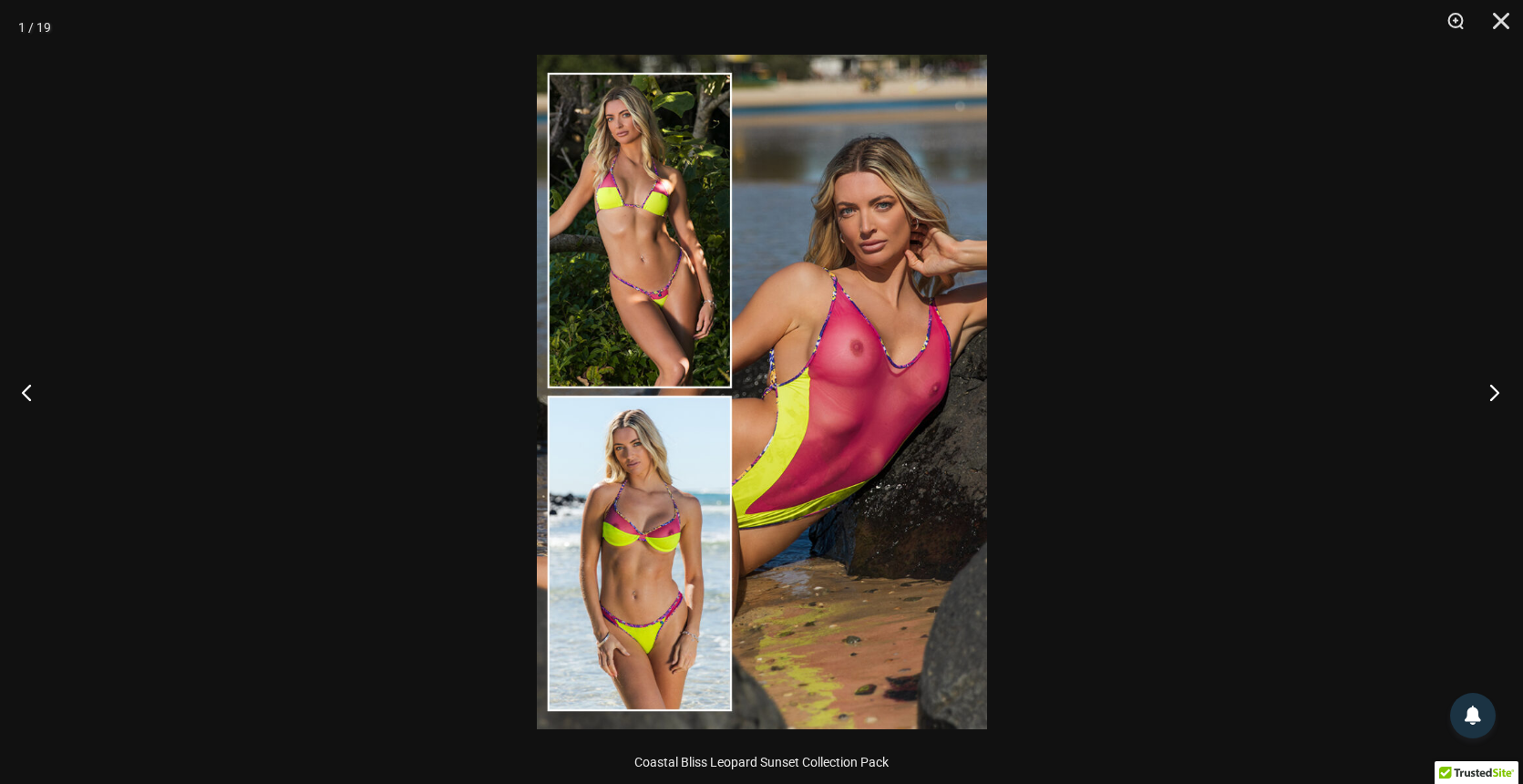
click at [1497, 387] on button "Next" at bounding box center [1488, 391] width 68 height 91
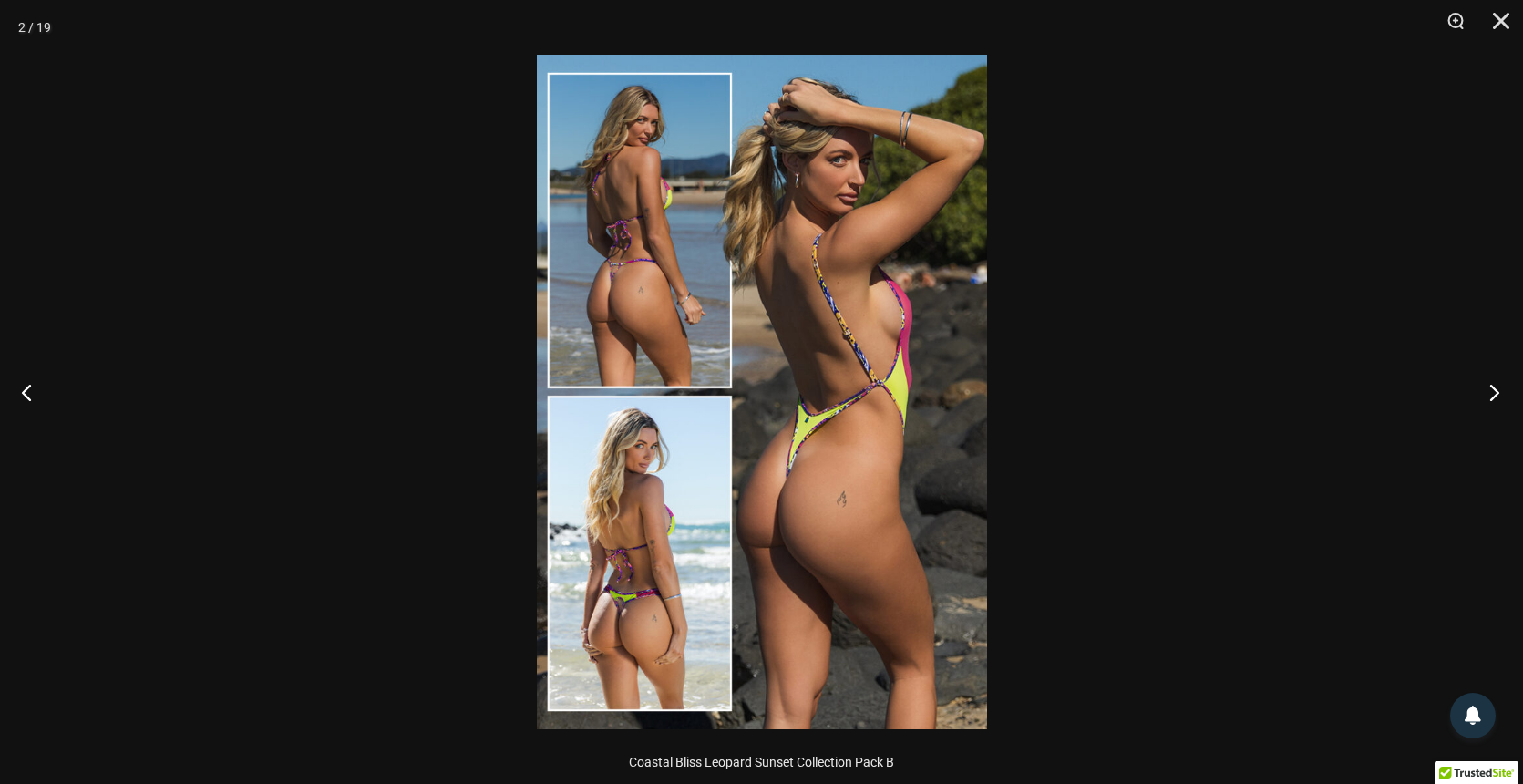
click at [1497, 387] on button "Next" at bounding box center [1488, 391] width 68 height 91
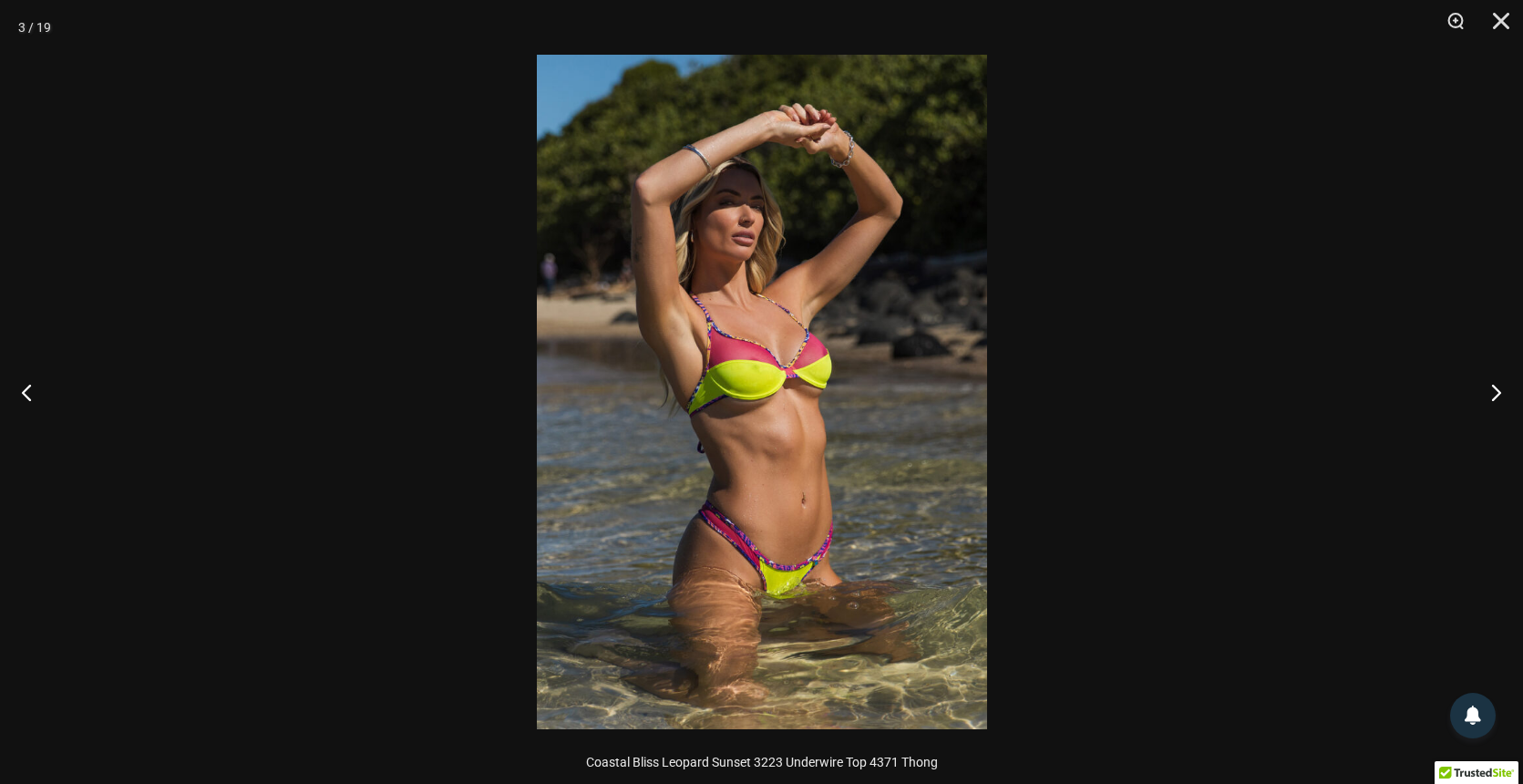
click at [1362, 220] on div at bounding box center [761, 392] width 1523 height 784
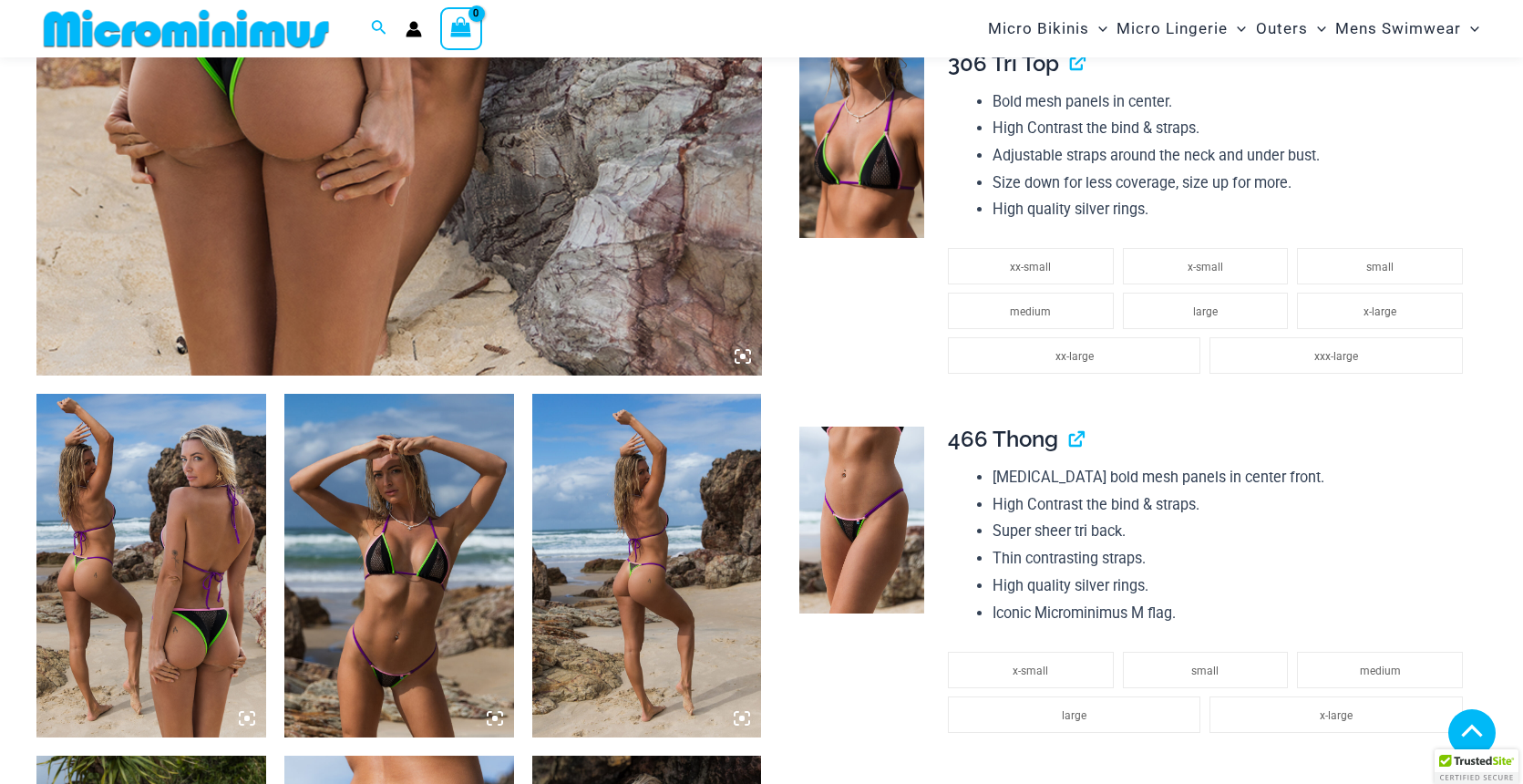
scroll to position [882, 0]
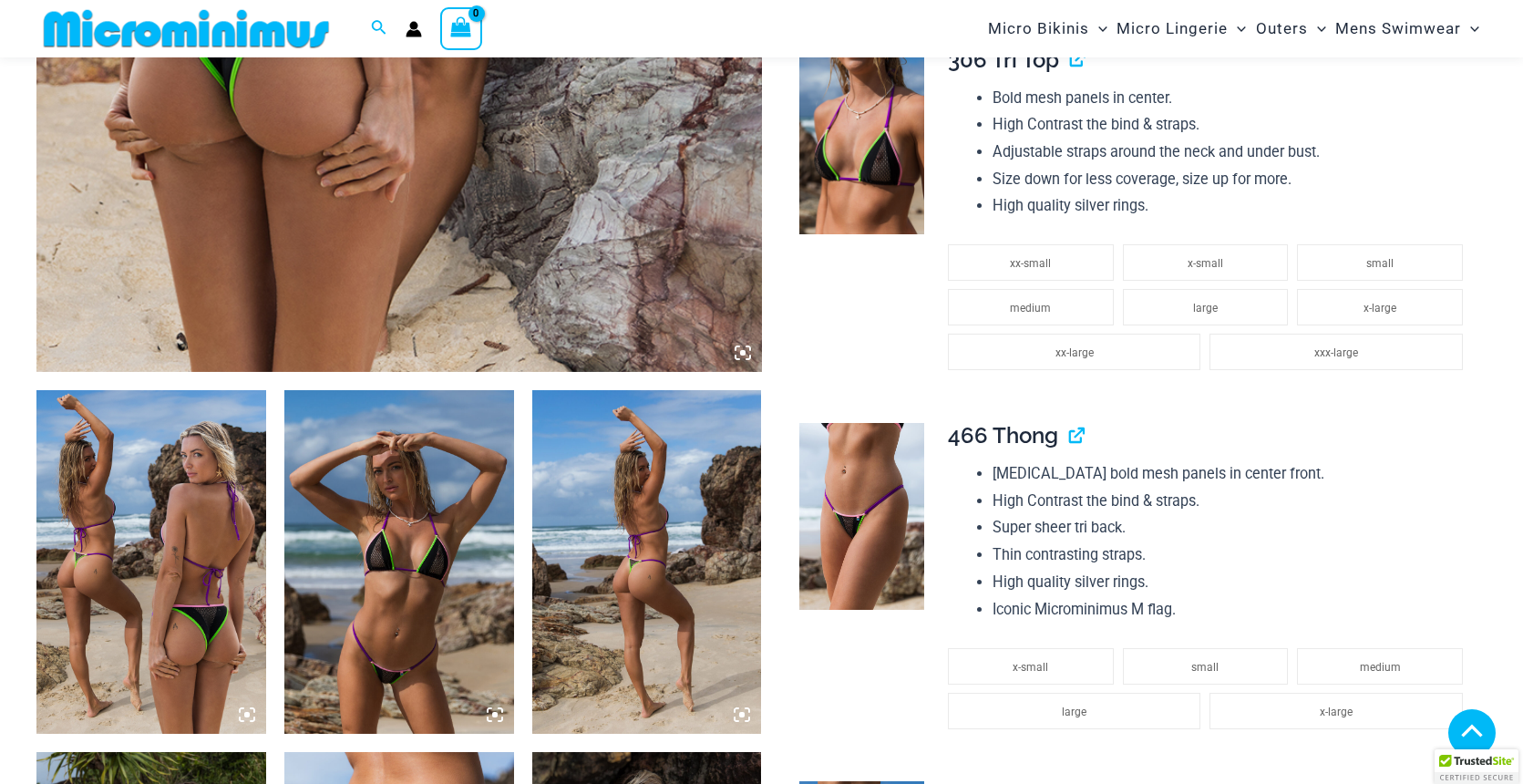
click at [224, 512] on img at bounding box center [151, 562] width 230 height 344
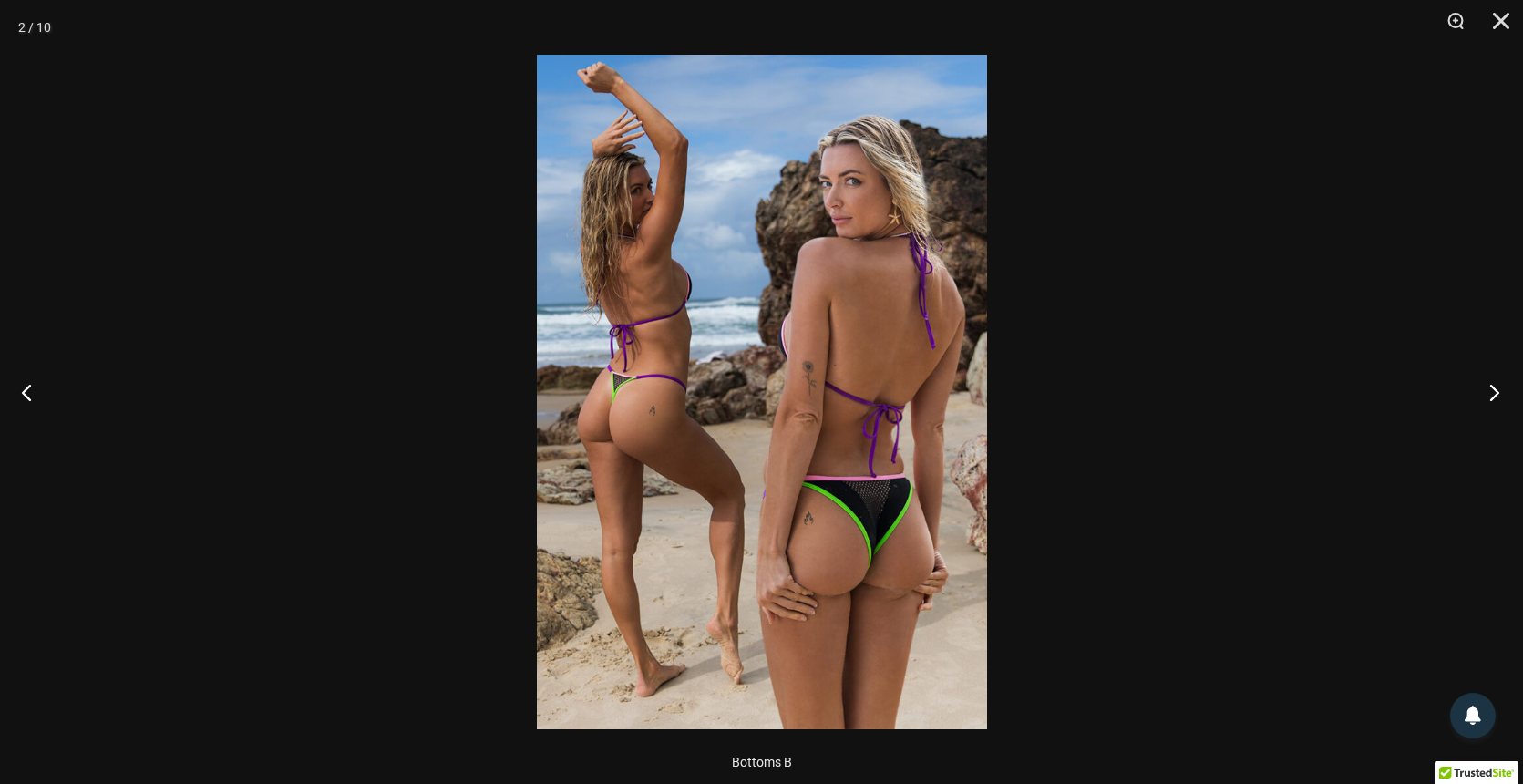
click at [1487, 393] on button "Next" at bounding box center [1488, 391] width 68 height 91
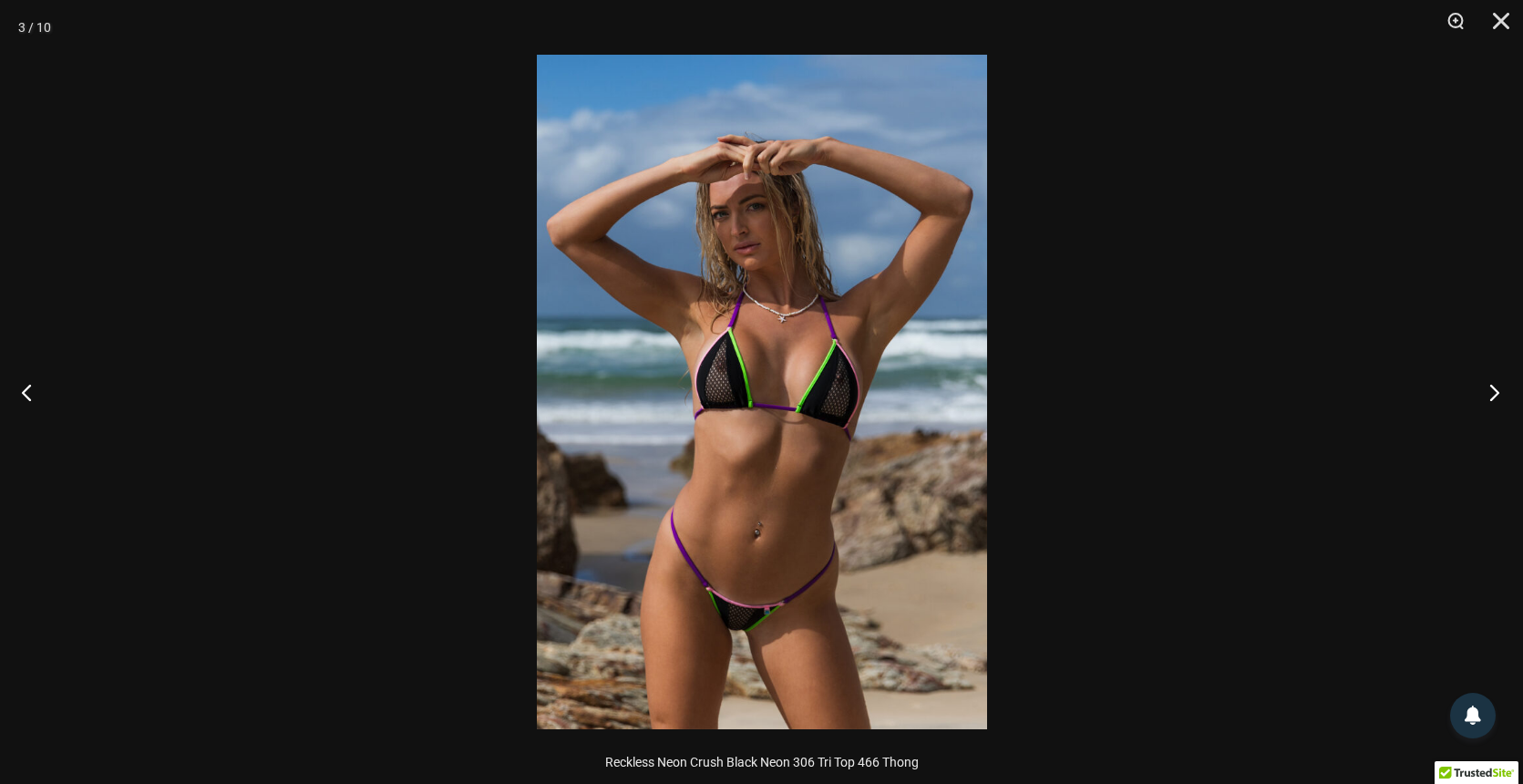
click at [1487, 393] on button "Next" at bounding box center [1488, 391] width 68 height 91
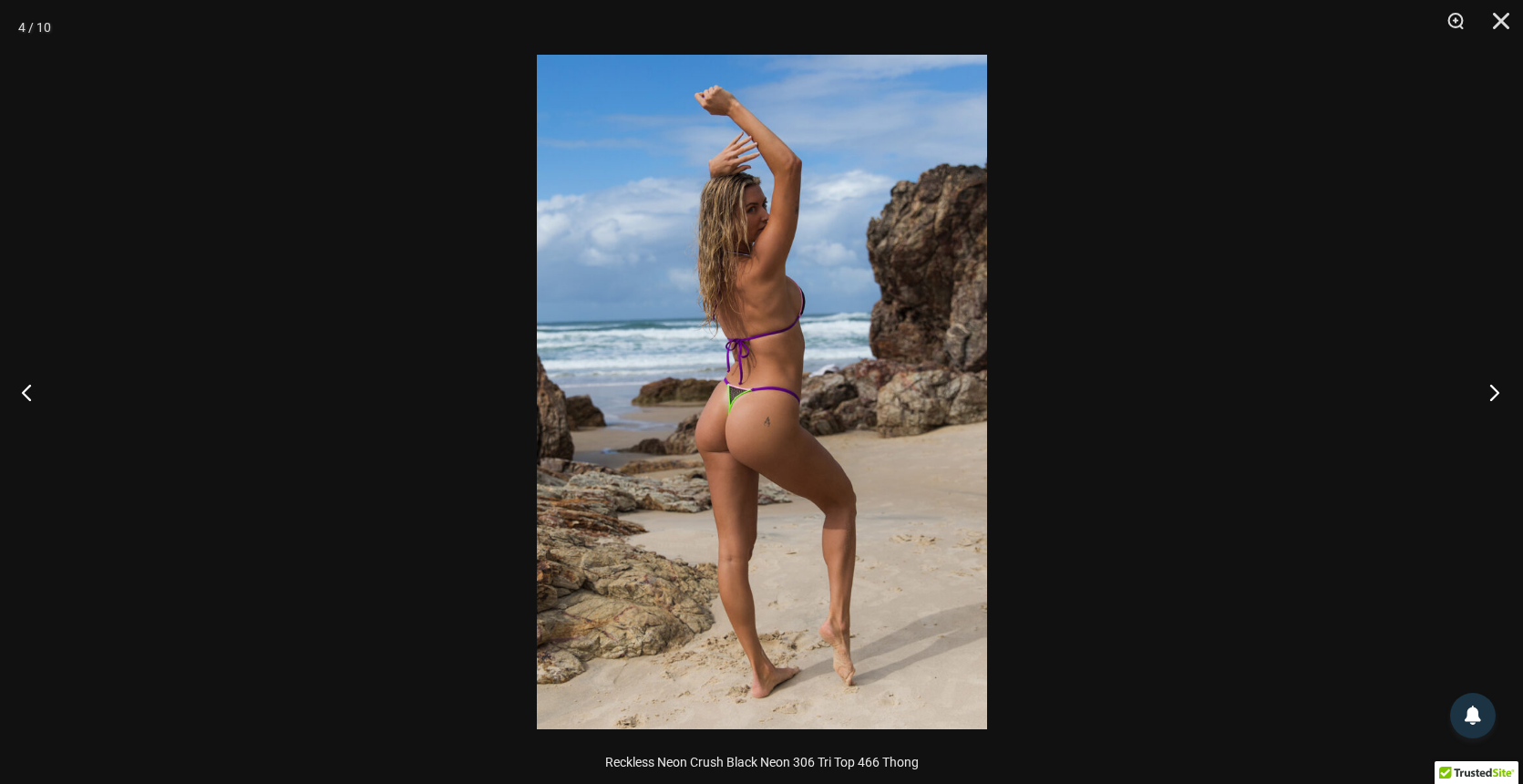
click at [1487, 393] on button "Next" at bounding box center [1488, 391] width 68 height 91
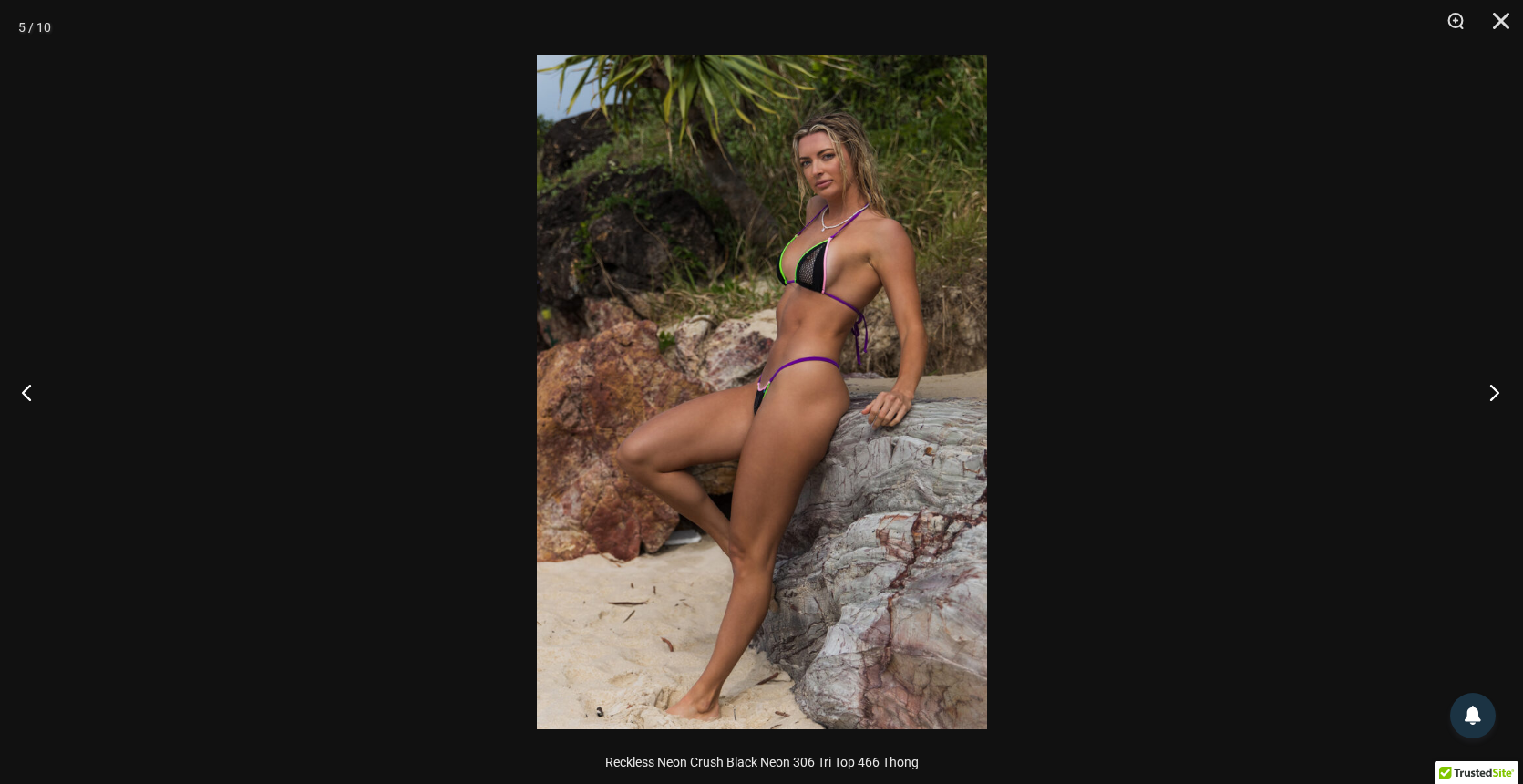
click at [1487, 393] on button "Next" at bounding box center [1488, 391] width 68 height 91
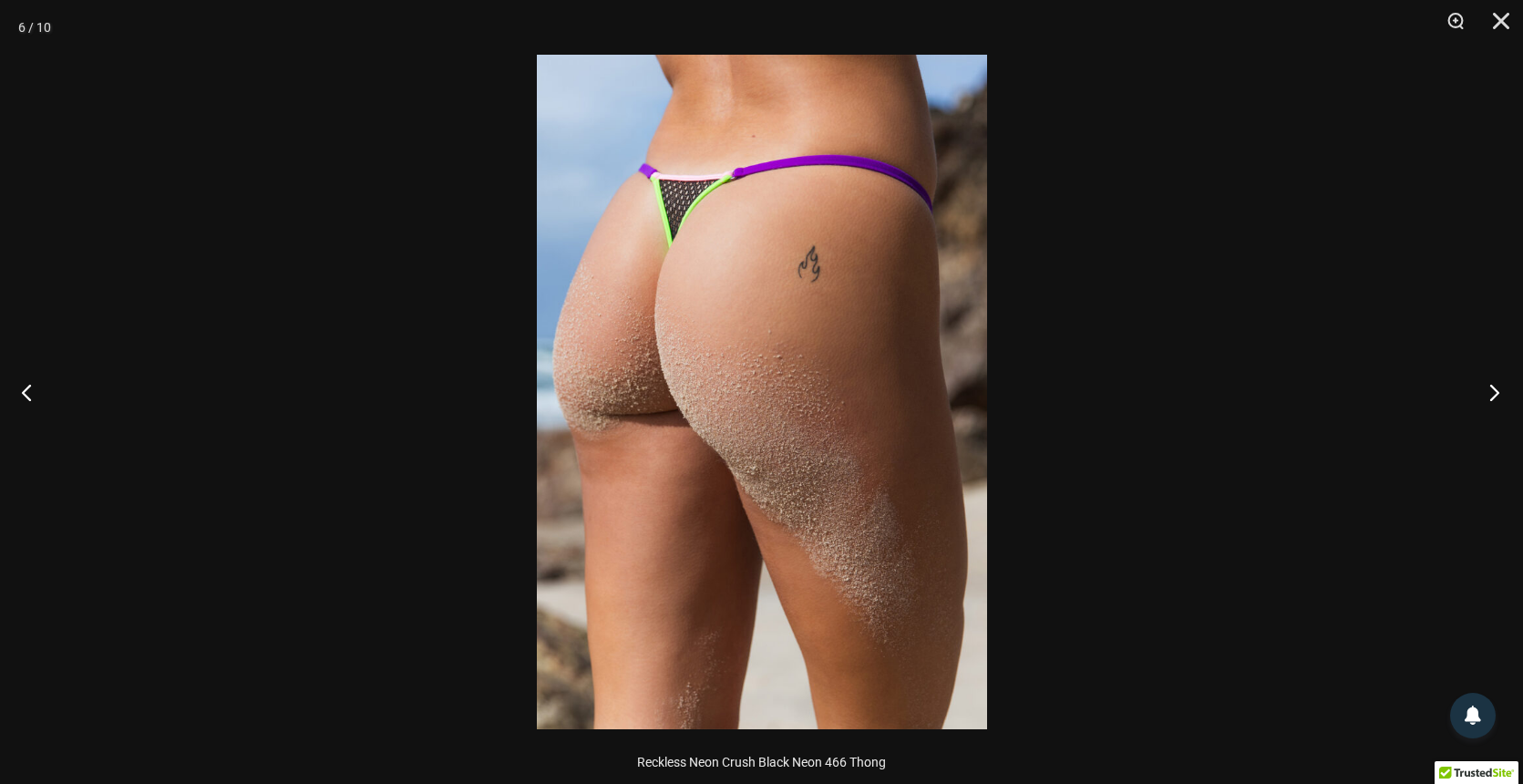
click at [1487, 393] on button "Next" at bounding box center [1488, 391] width 68 height 91
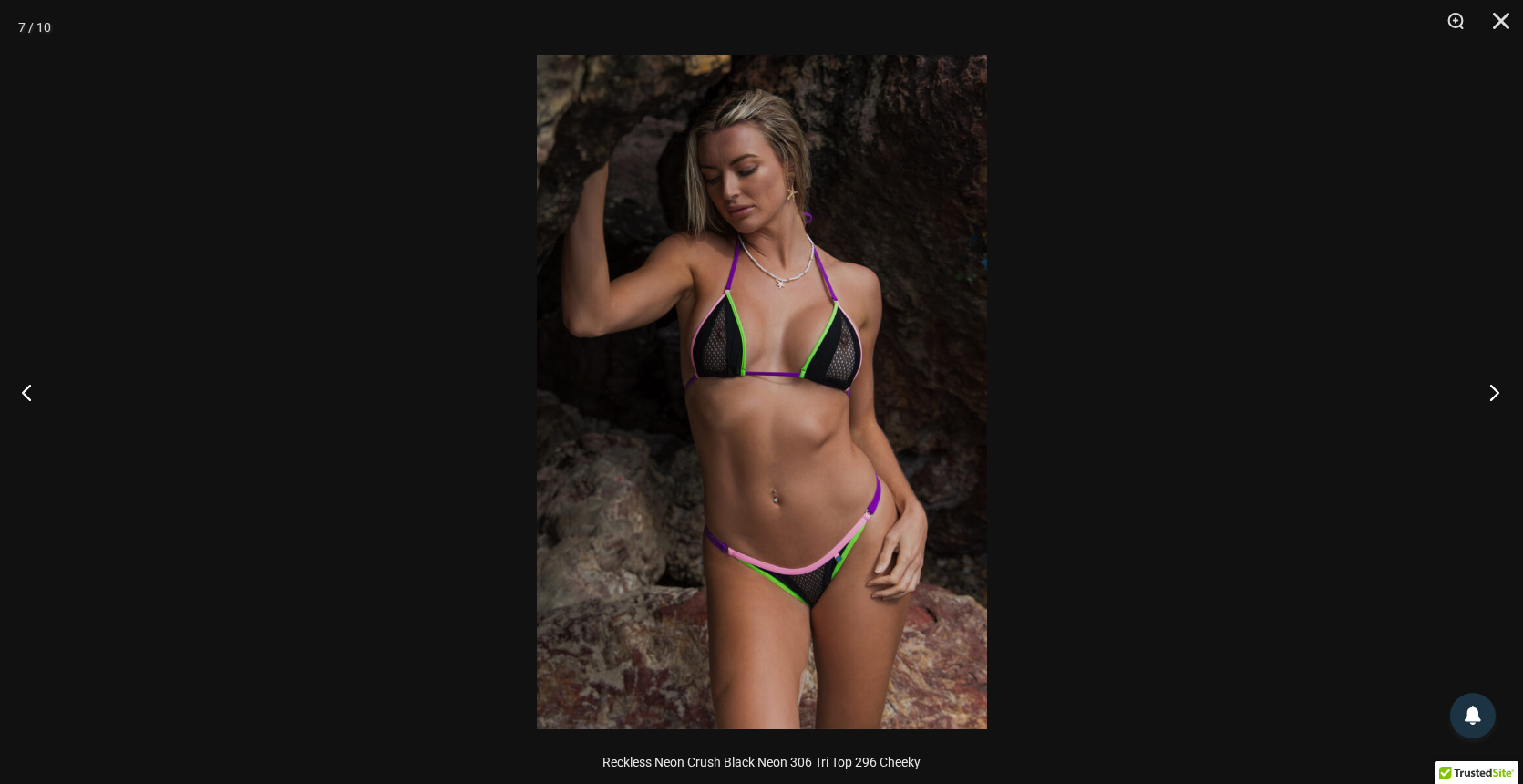
click at [1487, 393] on button "Next" at bounding box center [1488, 391] width 68 height 91
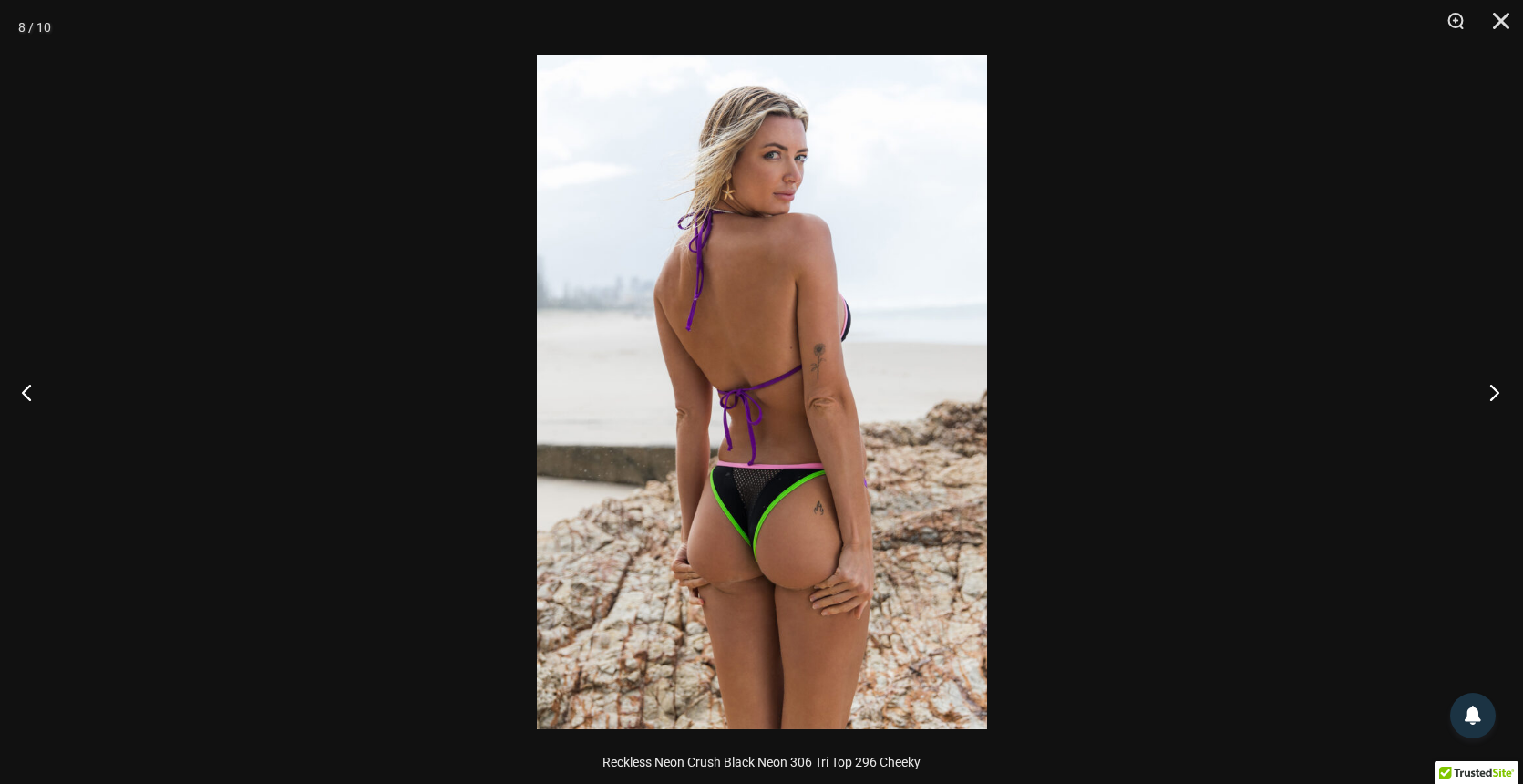
click at [1487, 393] on button "Next" at bounding box center [1488, 391] width 68 height 91
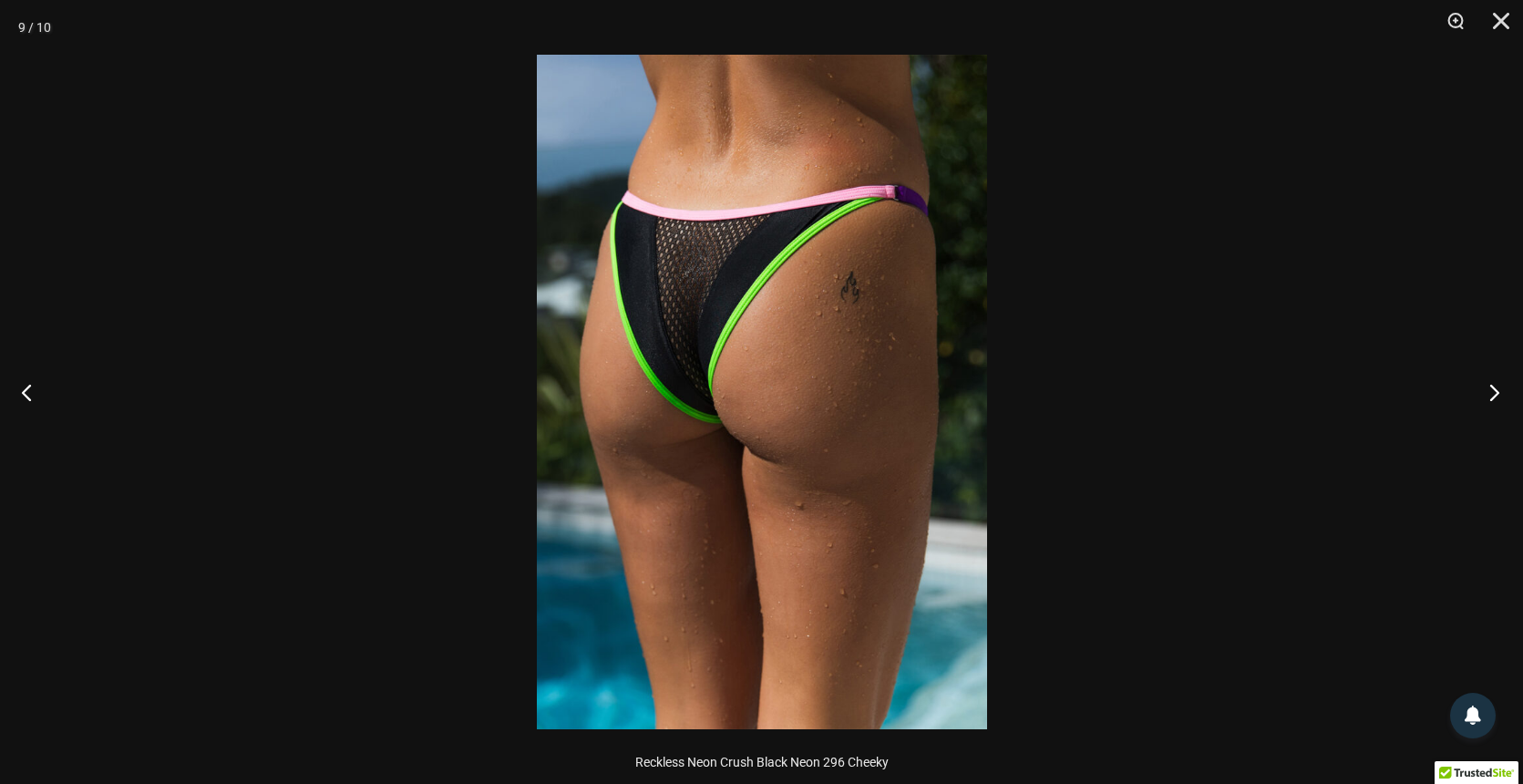
click at [1487, 393] on button "Next" at bounding box center [1488, 391] width 68 height 91
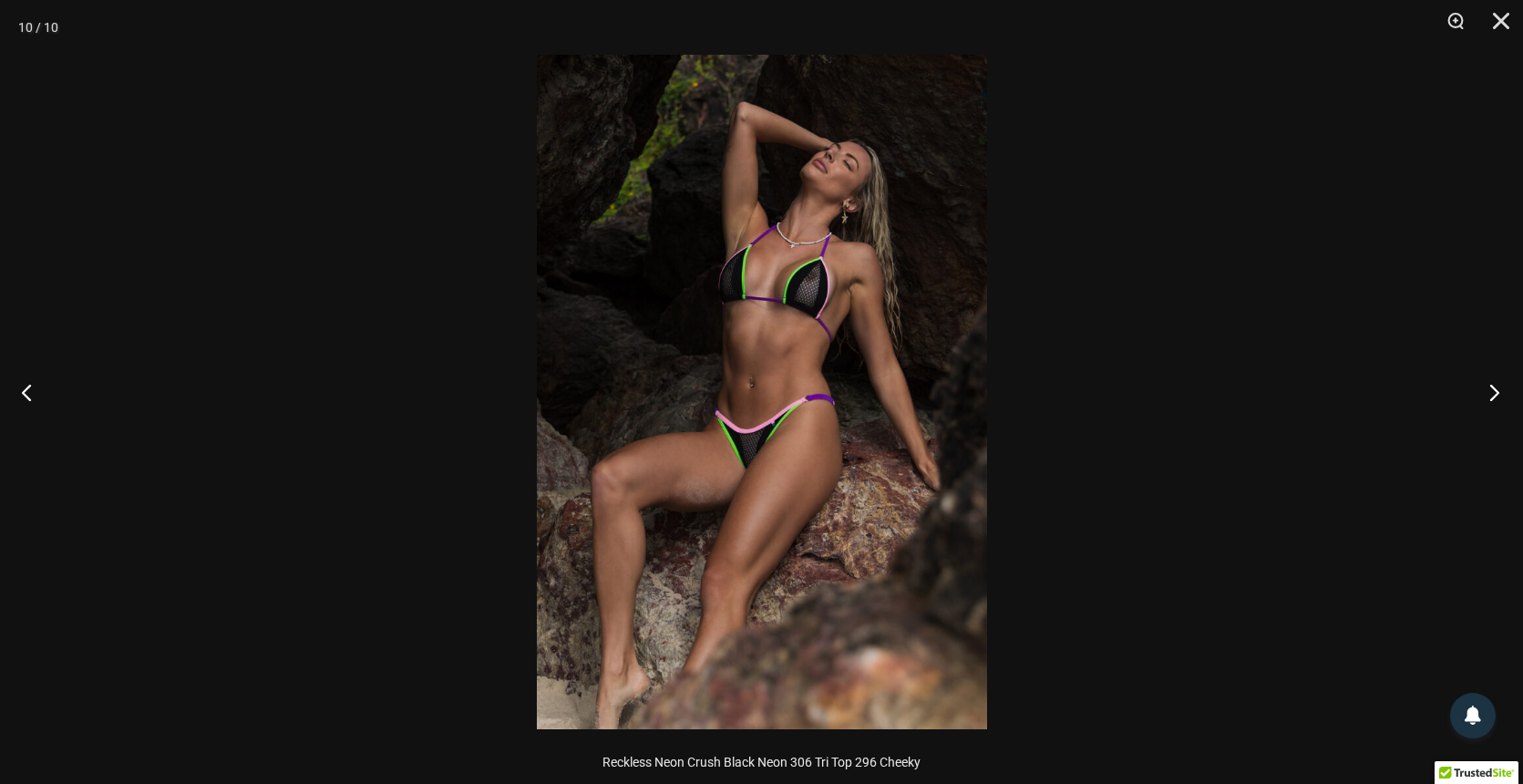
click at [1487, 393] on button "Next" at bounding box center [1488, 391] width 68 height 91
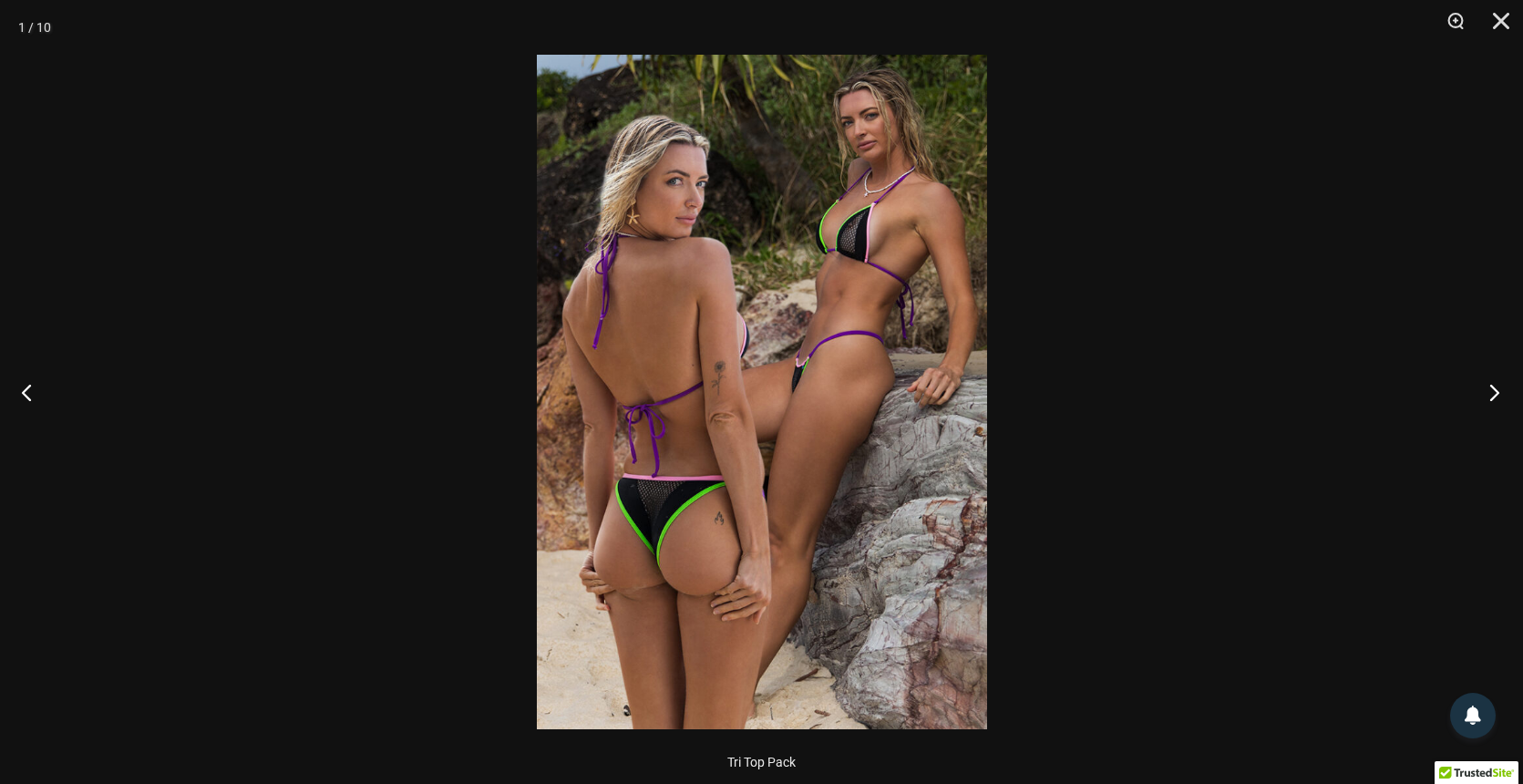
click at [1487, 393] on button "Next" at bounding box center [1488, 391] width 68 height 91
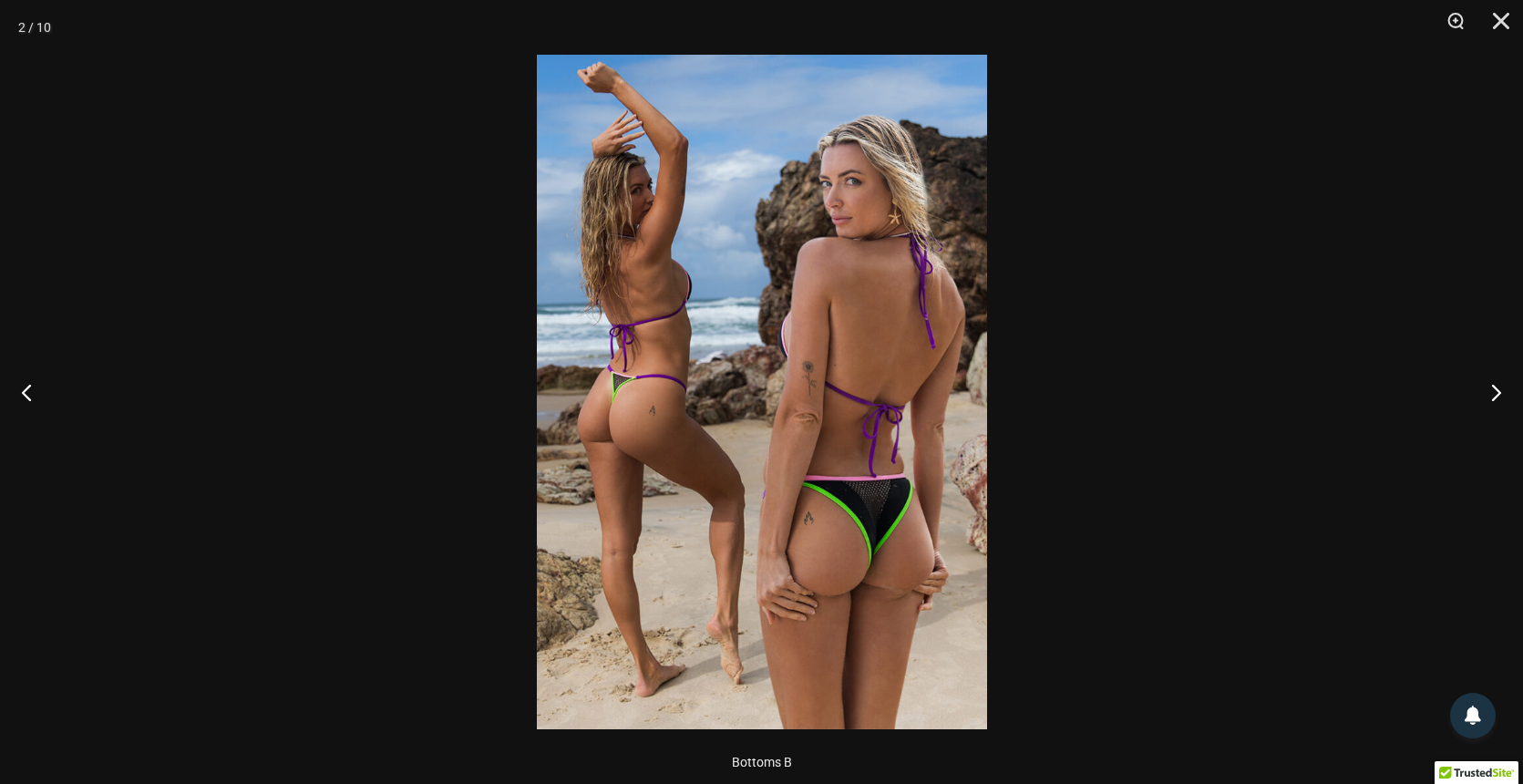
click at [1437, 202] on div at bounding box center [761, 392] width 1523 height 784
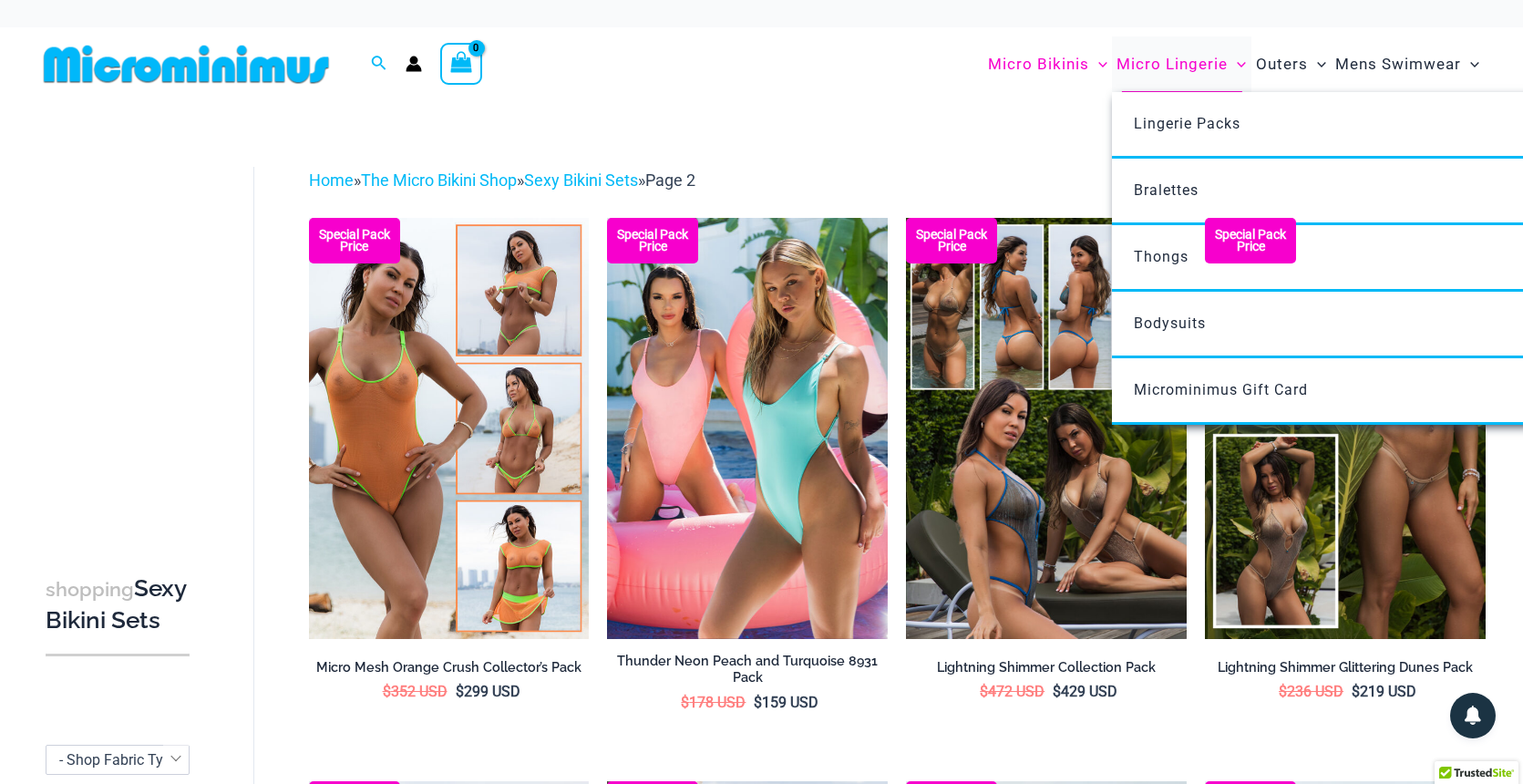
click at [1174, 65] on span "Micro Lingerie" at bounding box center [1172, 64] width 111 height 46
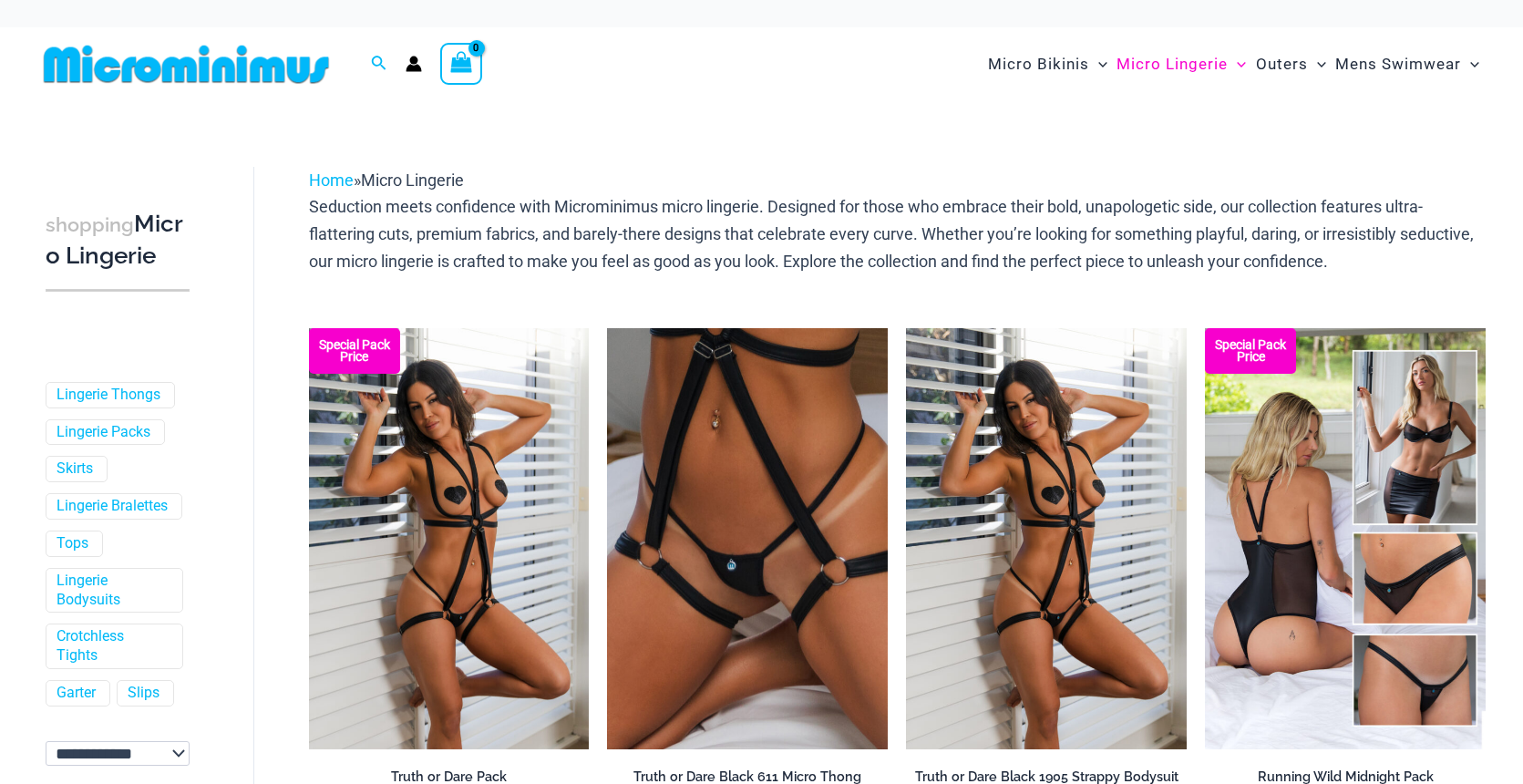
scroll to position [204, 0]
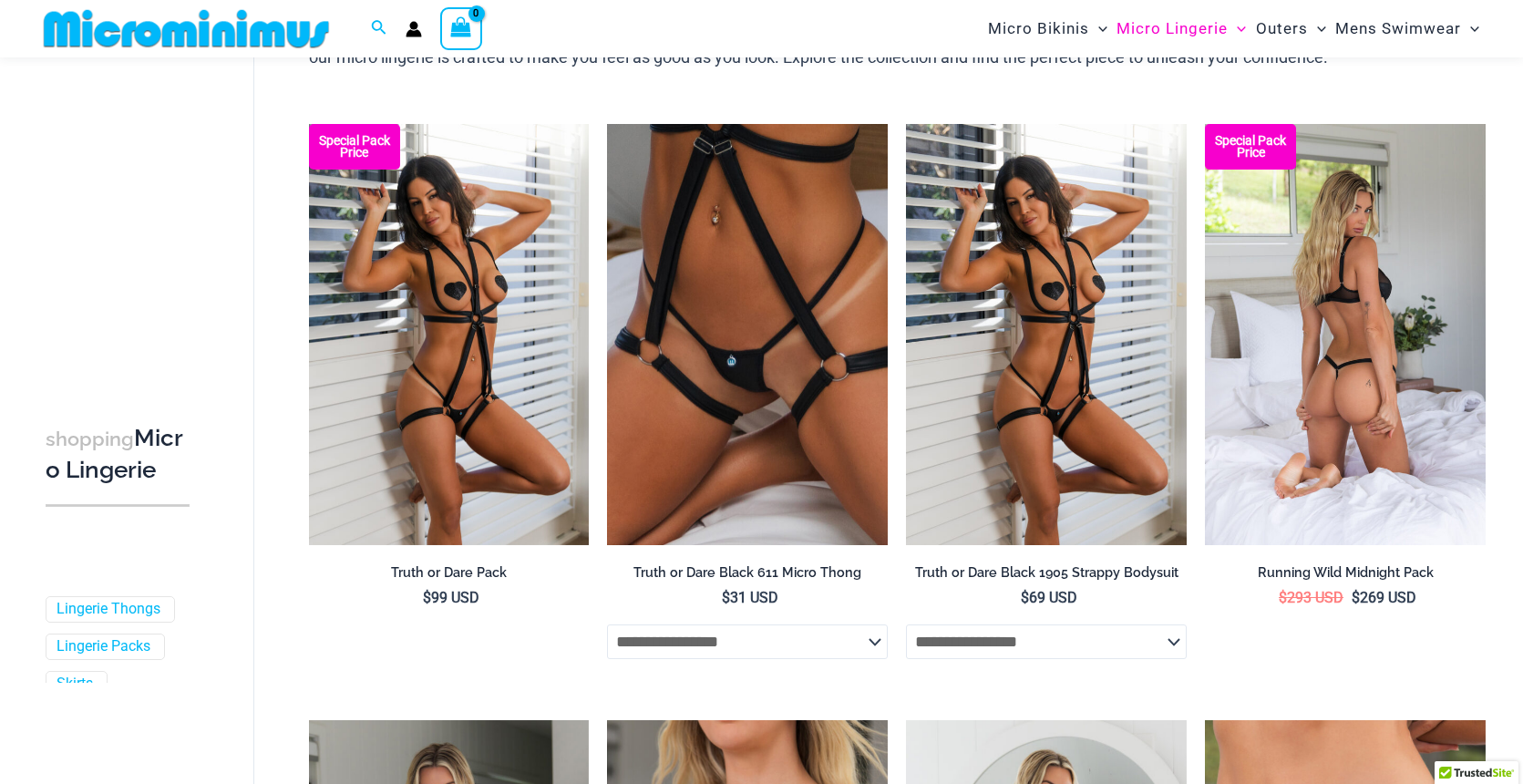
click at [1271, 335] on img at bounding box center [1345, 334] width 281 height 421
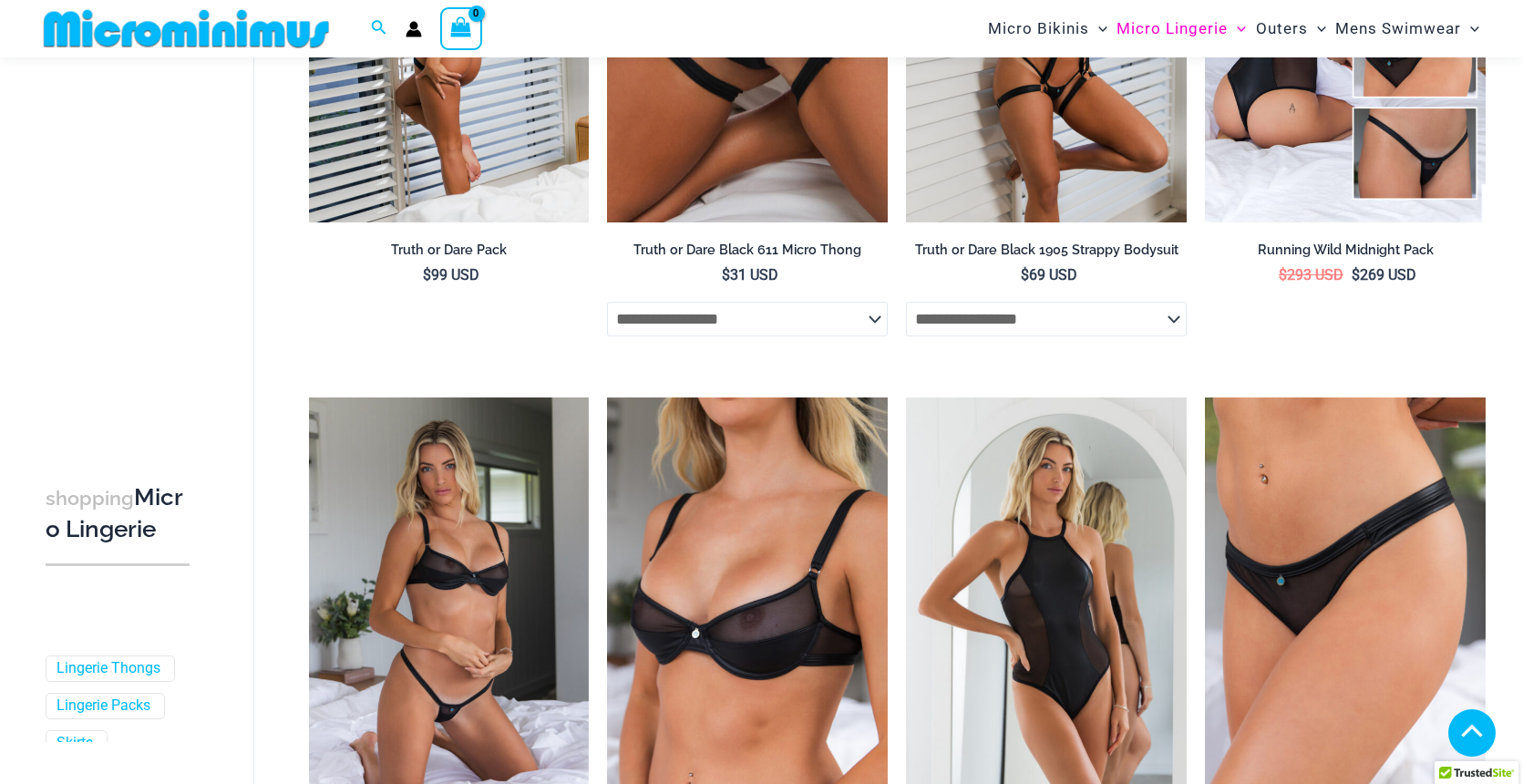
scroll to position [543, 0]
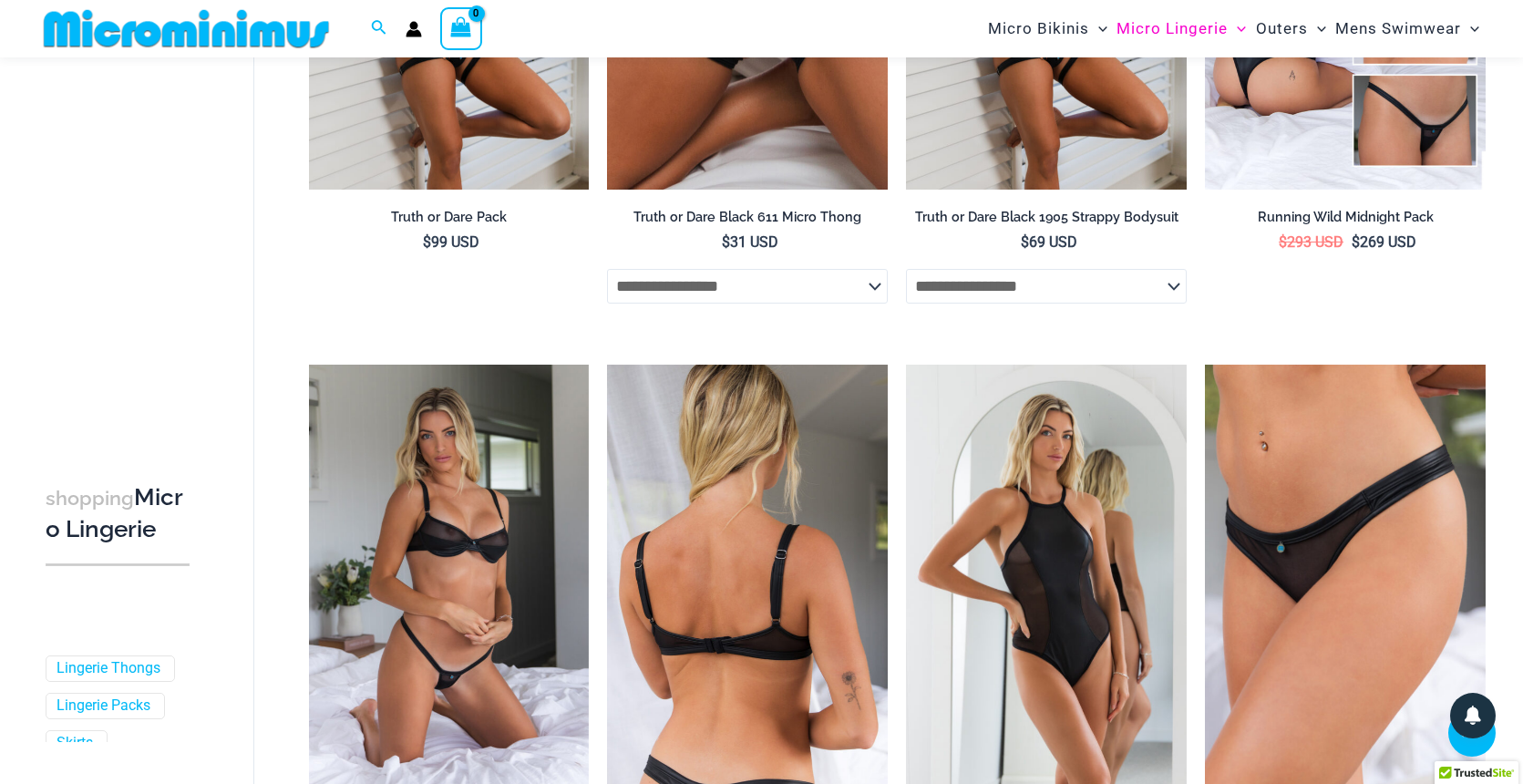
click at [758, 531] on img at bounding box center [747, 574] width 281 height 421
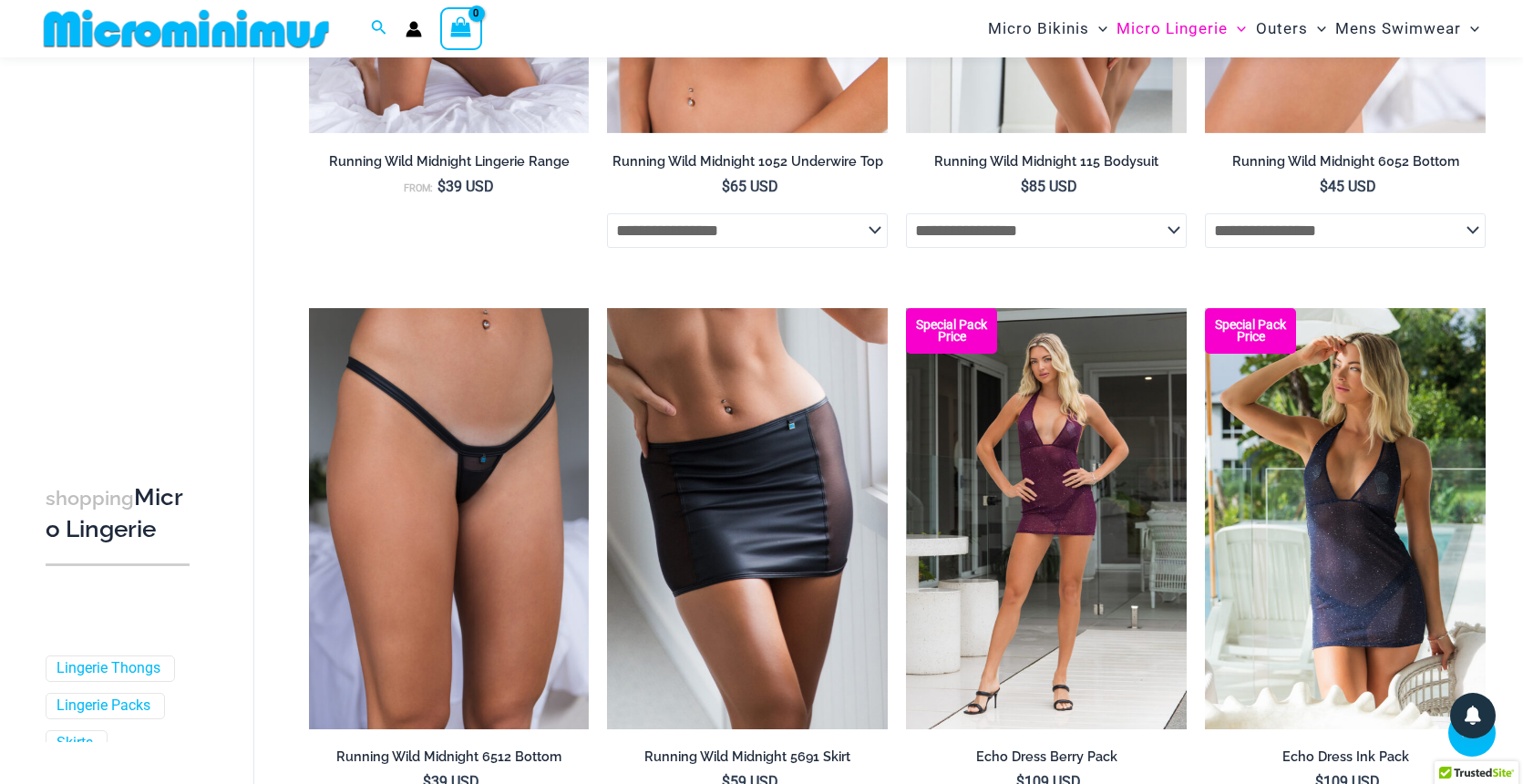
scroll to position [1195, 0]
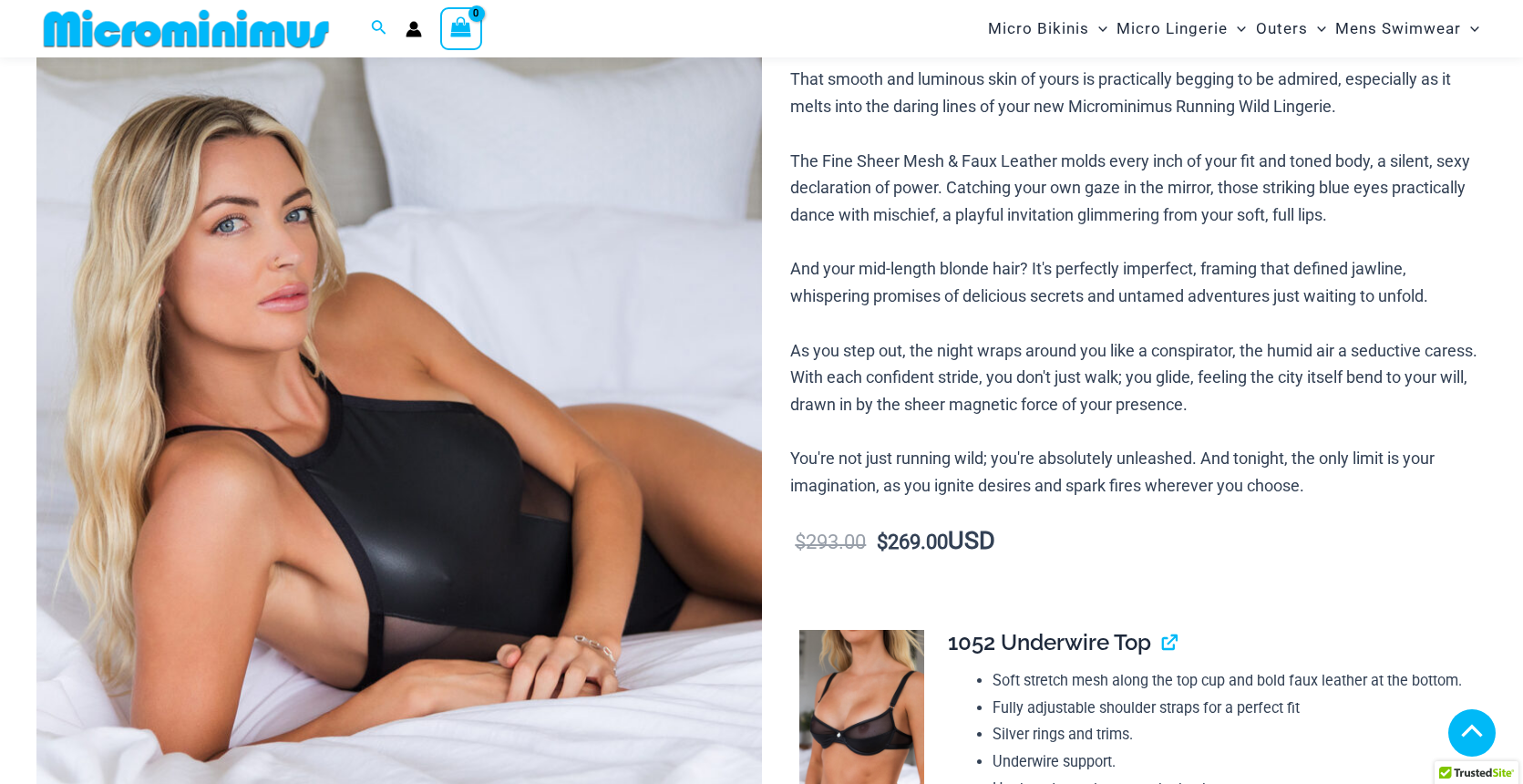
scroll to position [354, 0]
click at [502, 375] on img at bounding box center [399, 356] width 726 height 1087
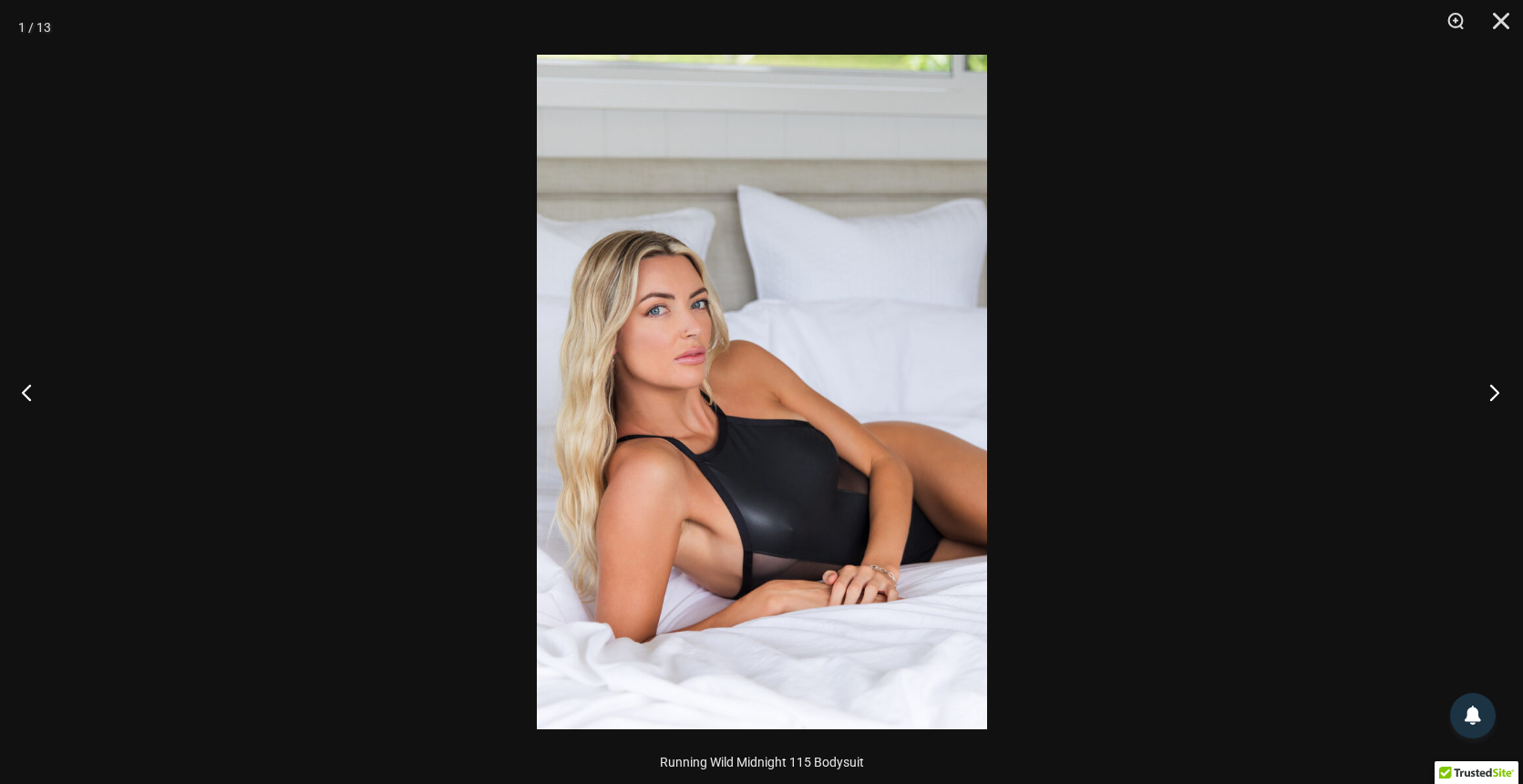
click at [1489, 395] on button "Next" at bounding box center [1488, 391] width 68 height 91
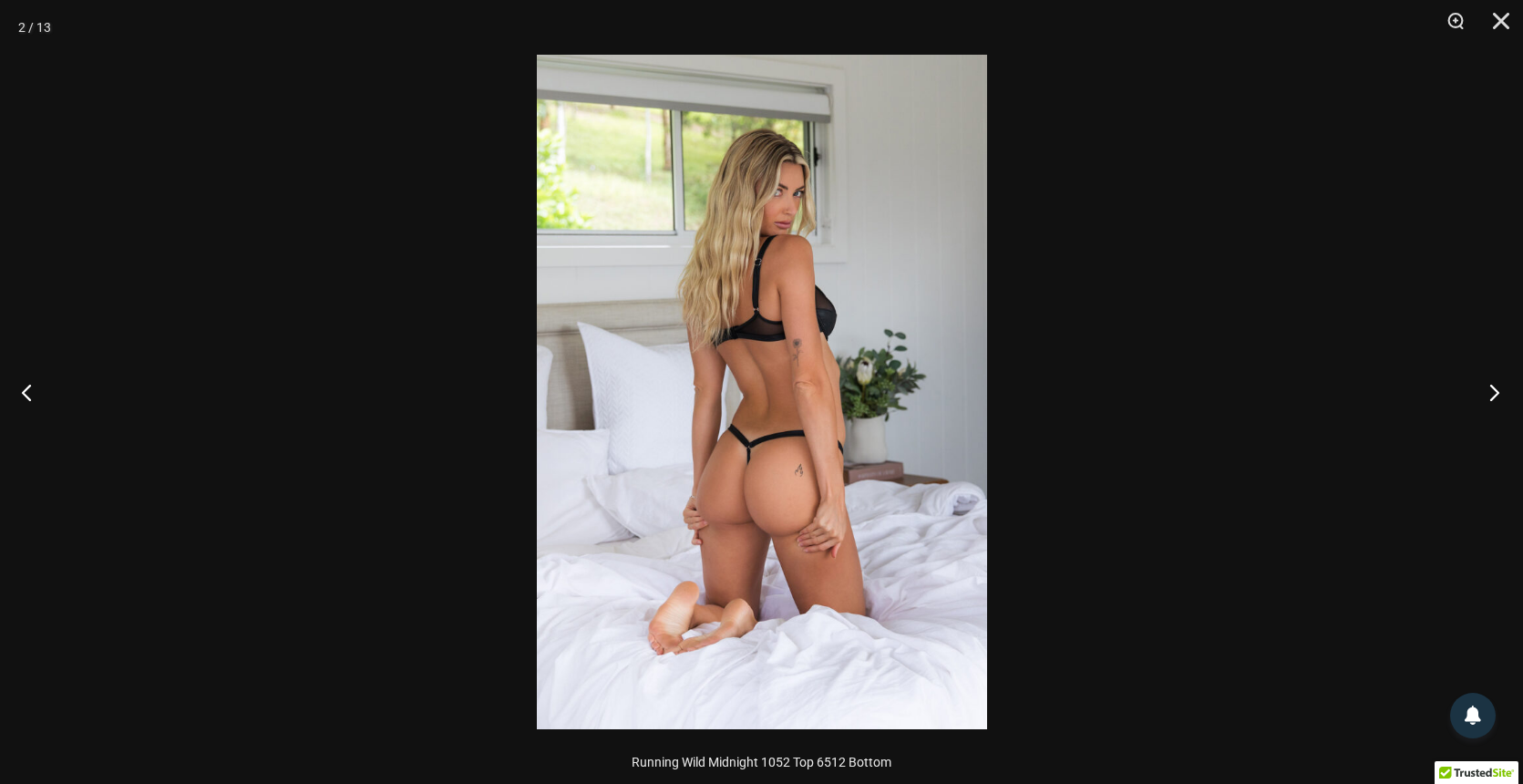
click at [1489, 395] on button "Next" at bounding box center [1488, 391] width 68 height 91
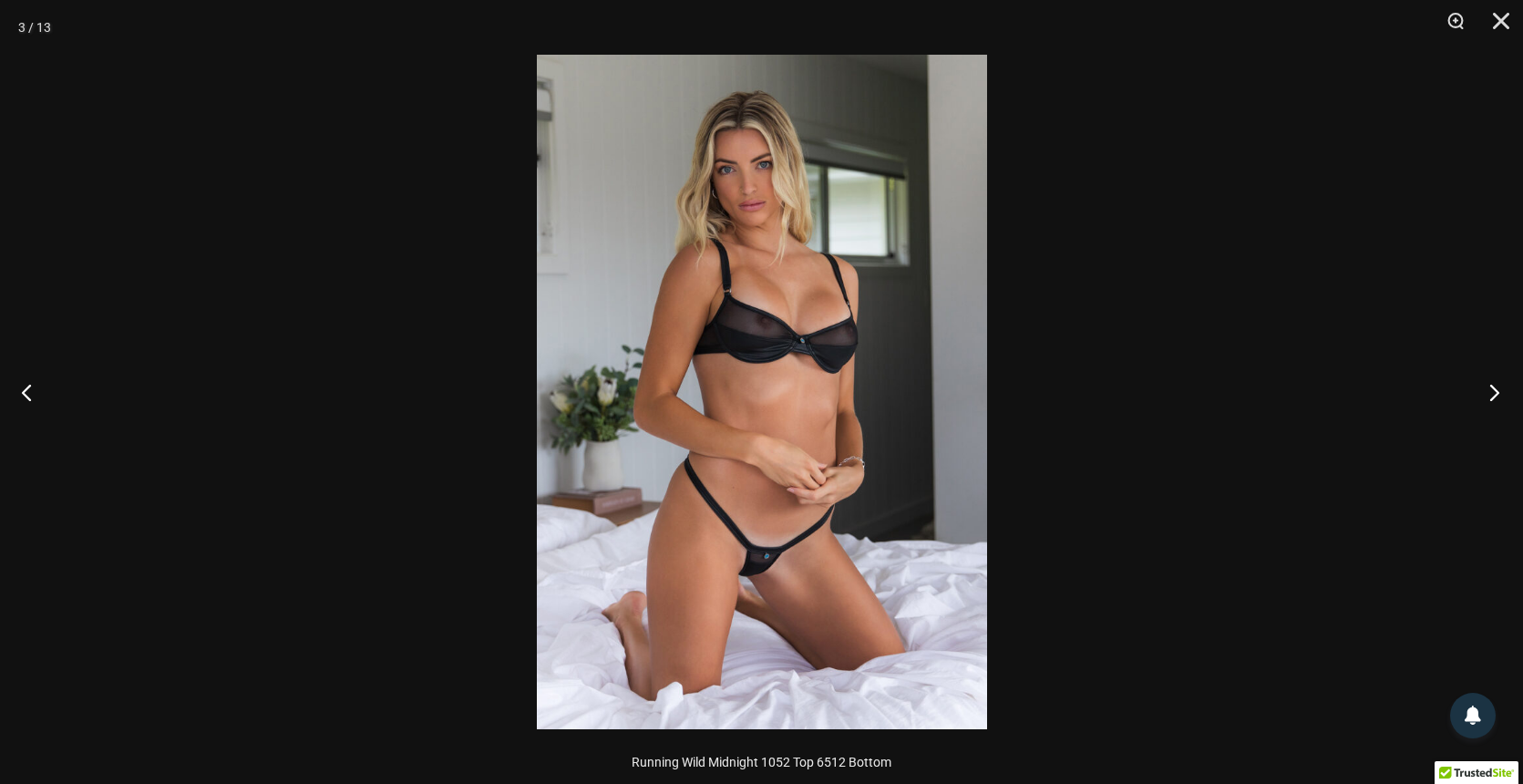
click at [1489, 395] on button "Next" at bounding box center [1488, 391] width 68 height 91
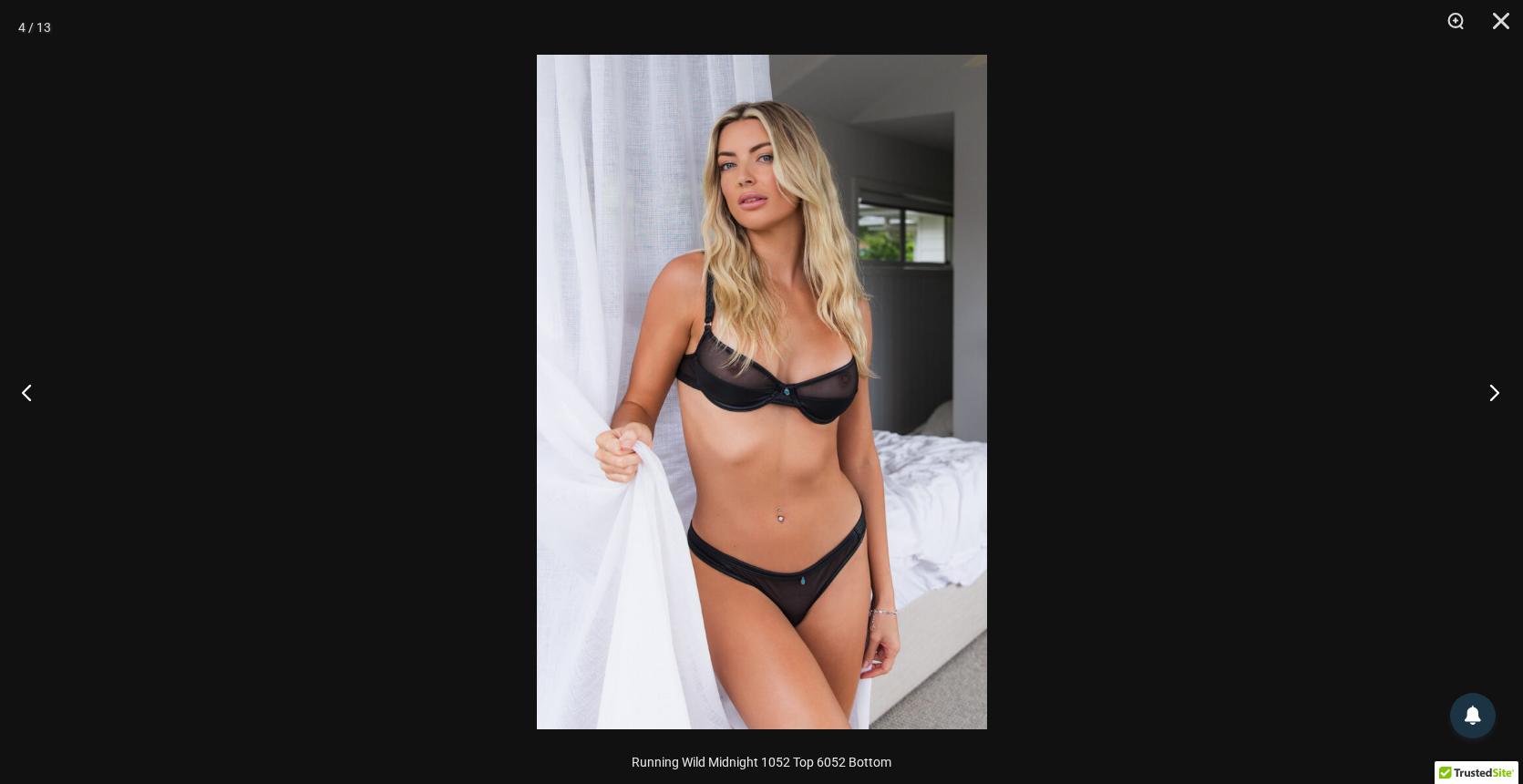
click at [1489, 395] on button "Next" at bounding box center [1488, 391] width 68 height 91
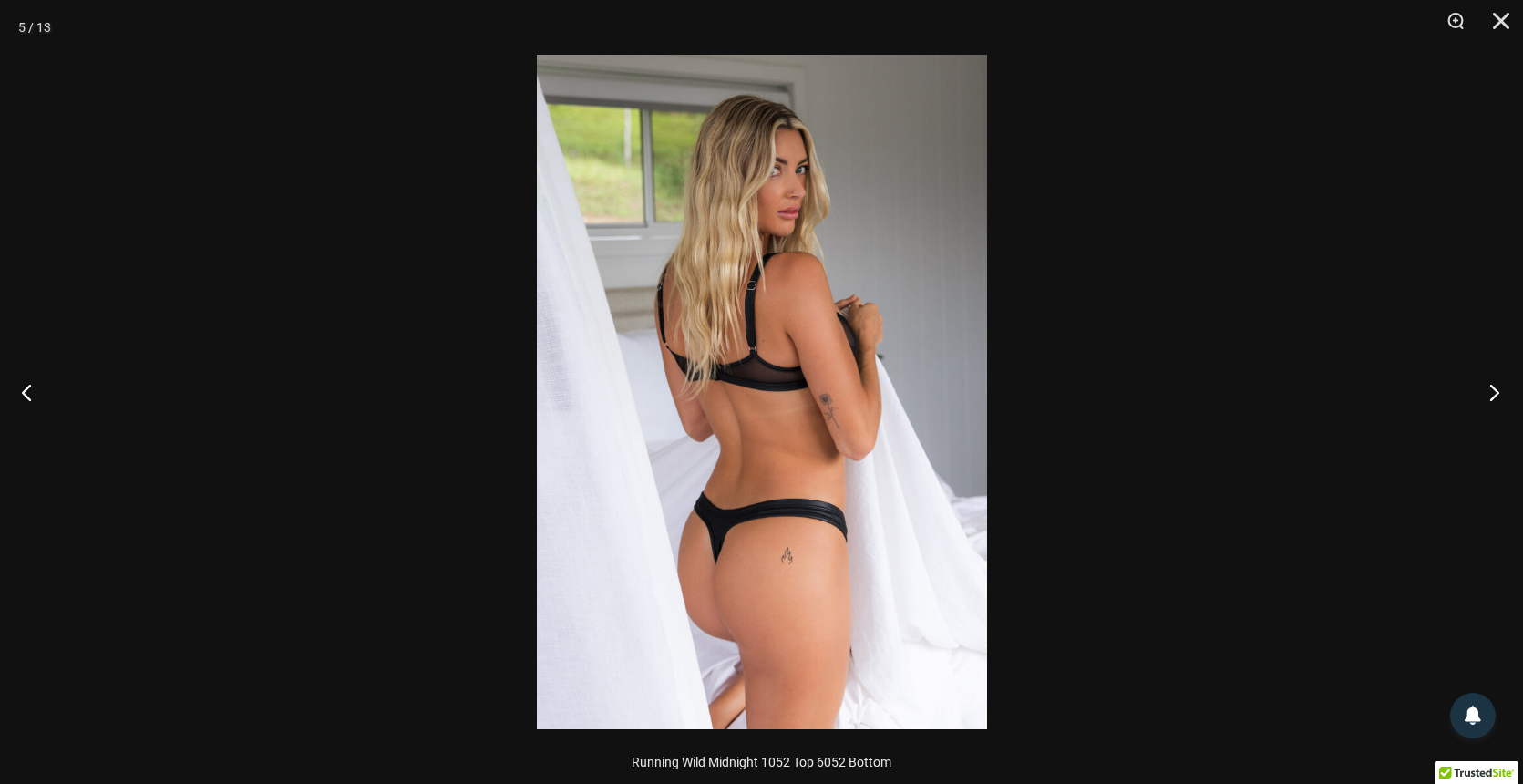
click at [1489, 395] on button "Next" at bounding box center [1488, 391] width 68 height 91
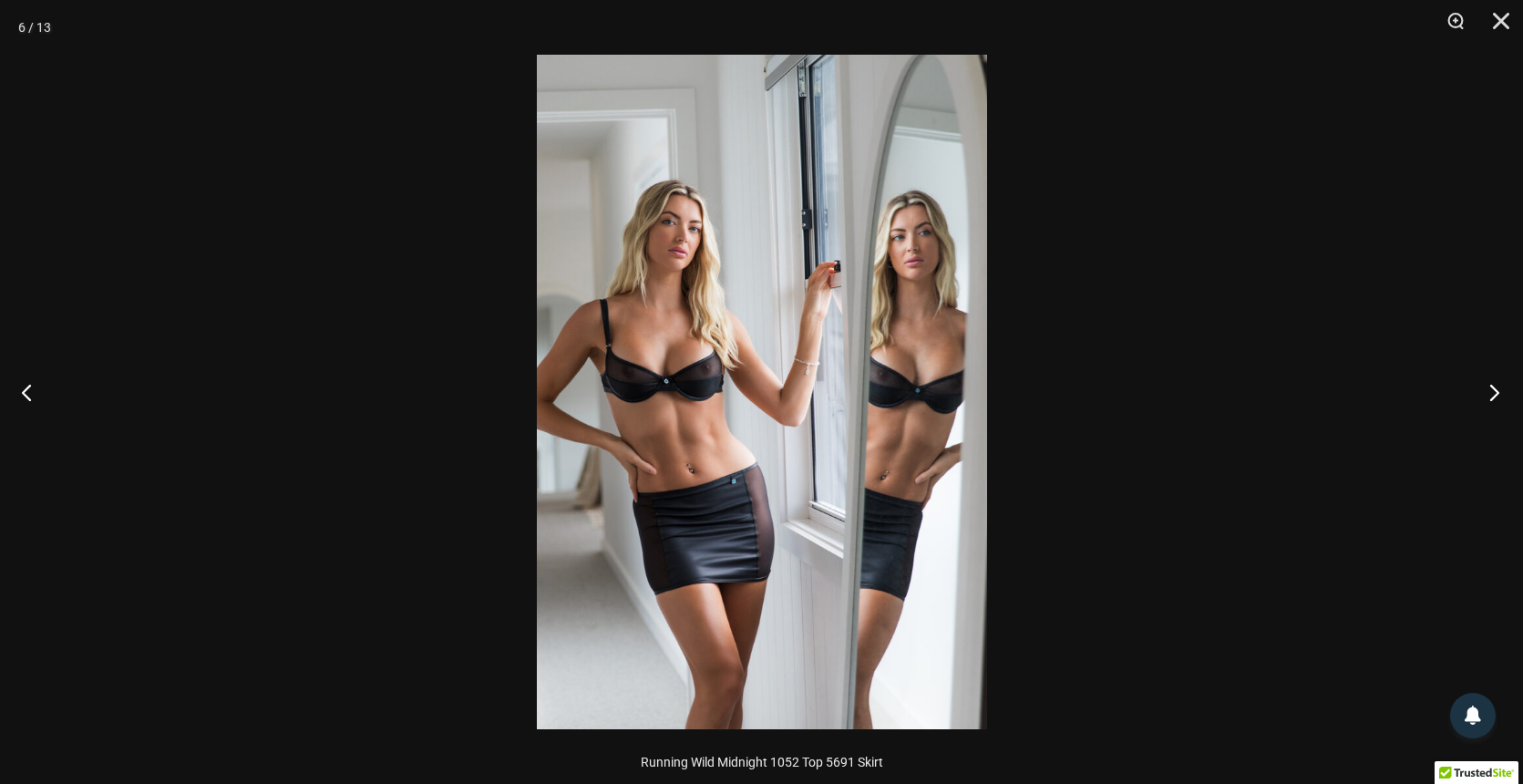
click at [1489, 395] on button "Next" at bounding box center [1488, 391] width 68 height 91
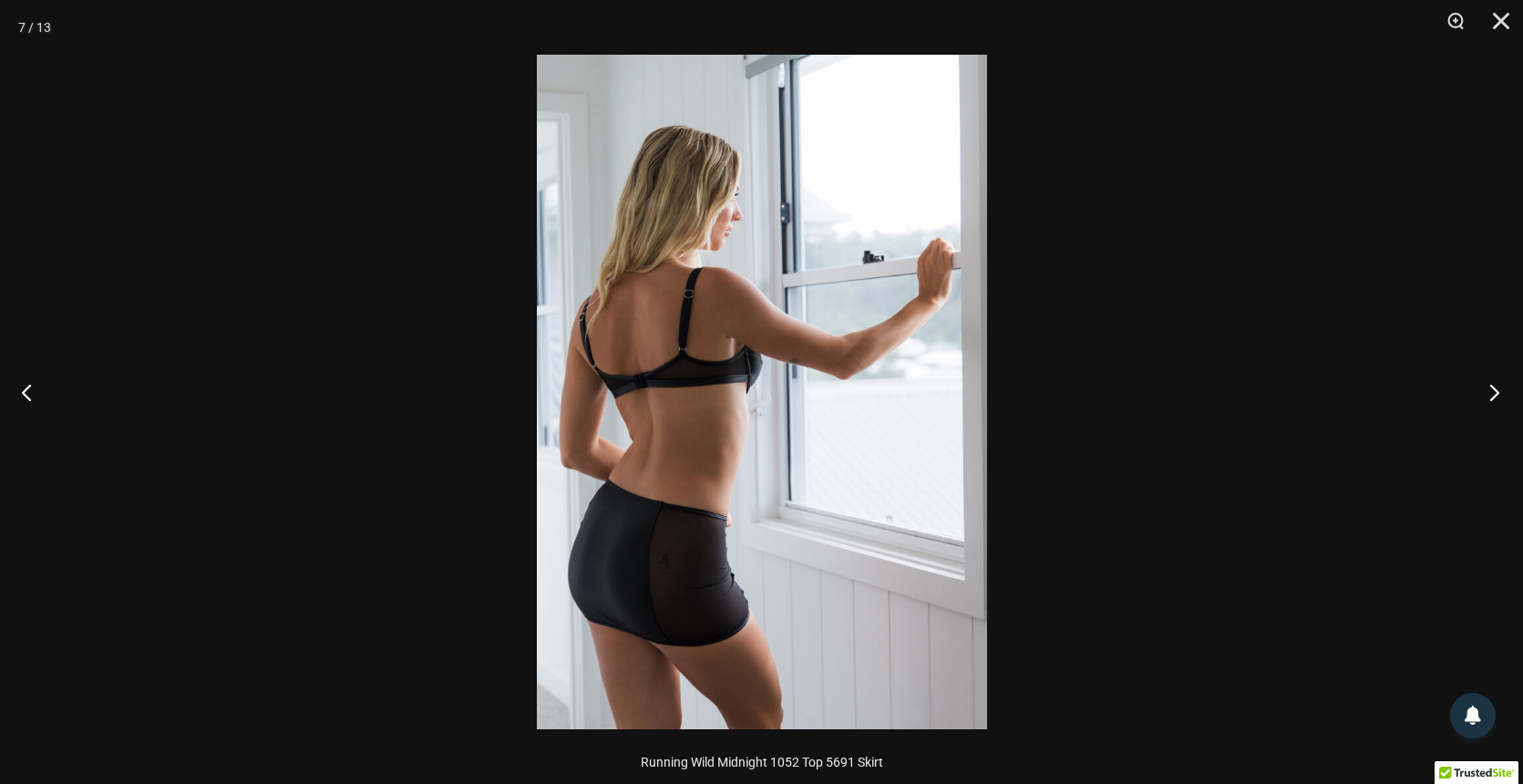
click at [1489, 395] on button "Next" at bounding box center [1488, 391] width 68 height 91
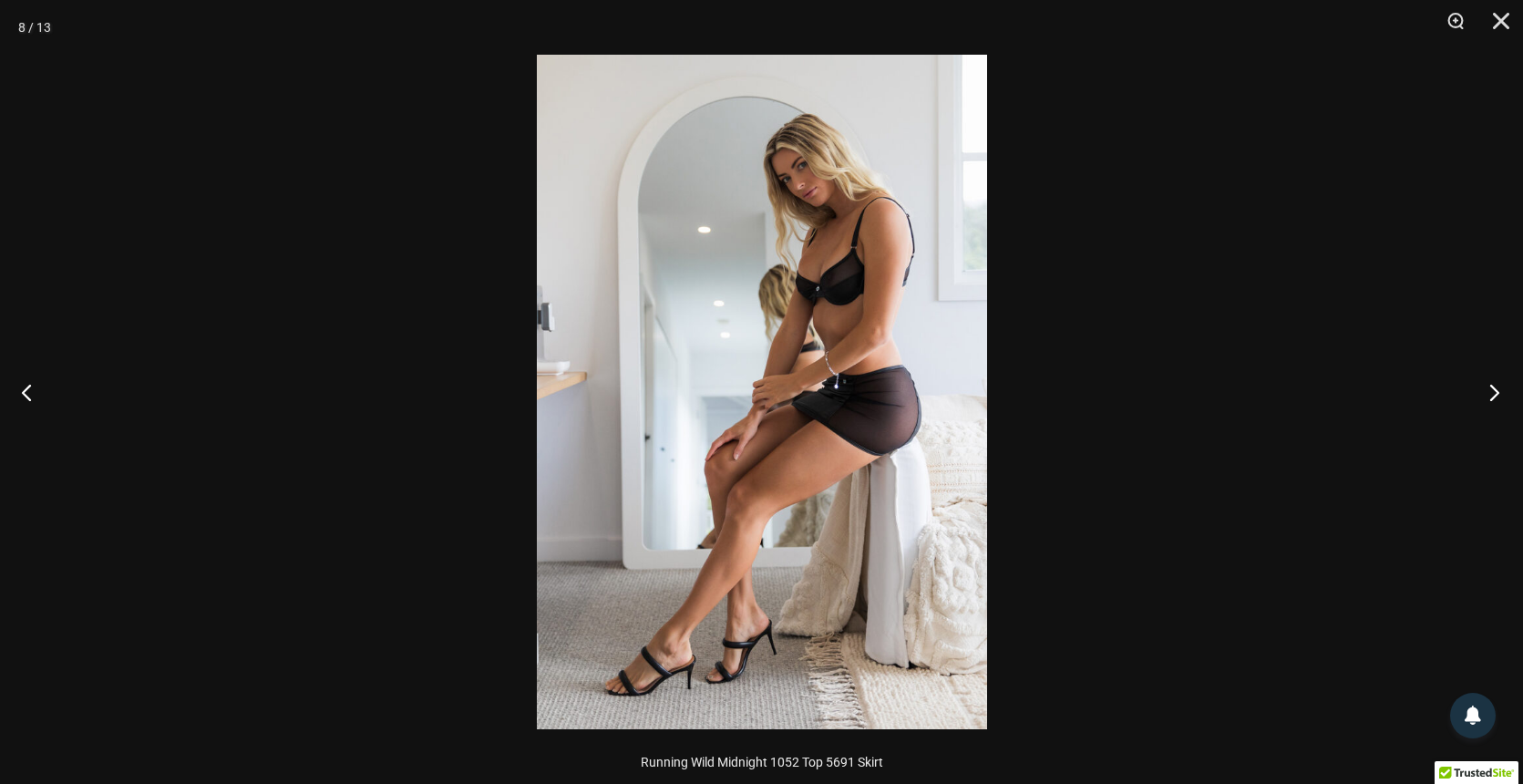
click at [1489, 395] on button "Next" at bounding box center [1488, 391] width 68 height 91
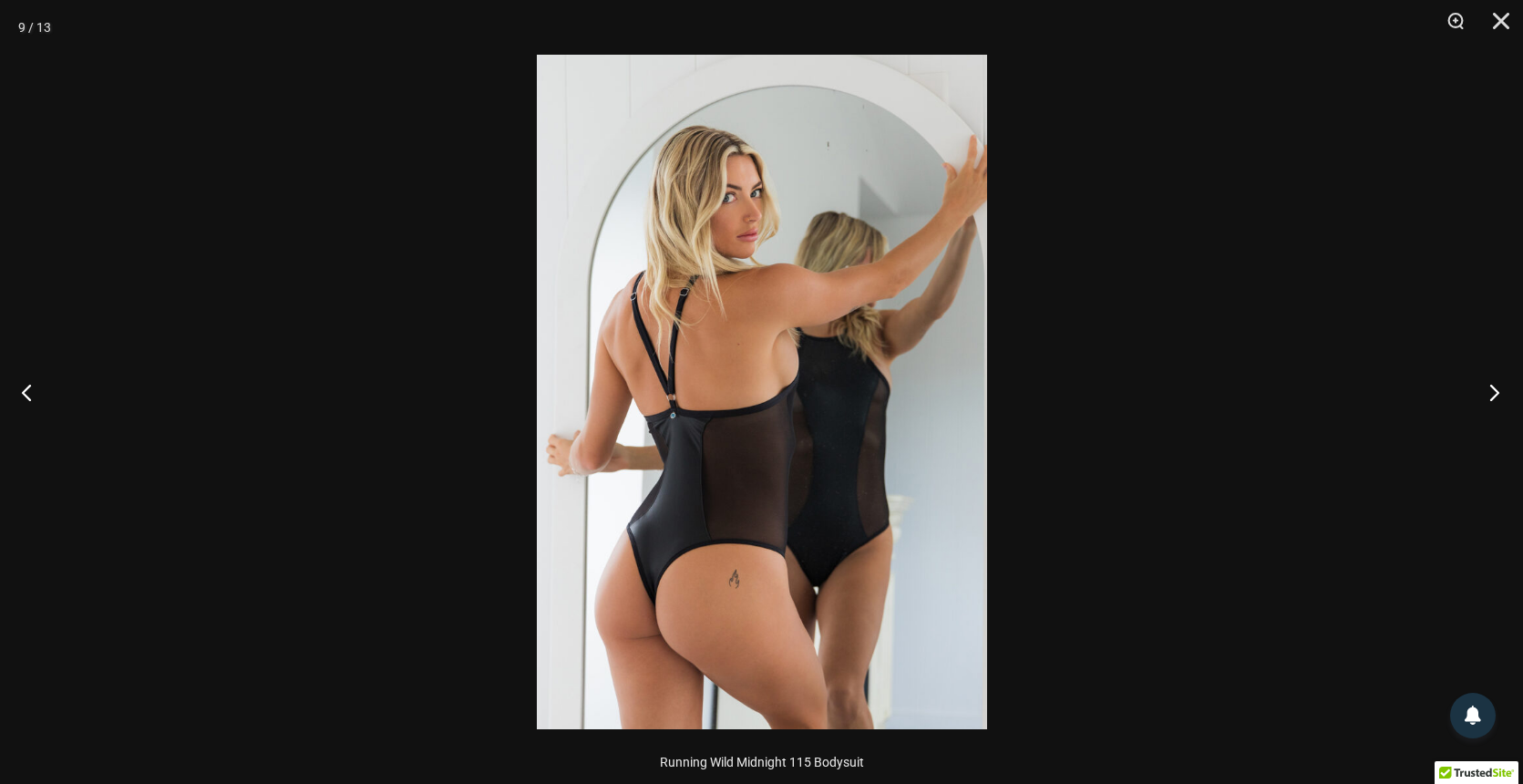
click at [1489, 395] on button "Next" at bounding box center [1488, 391] width 68 height 91
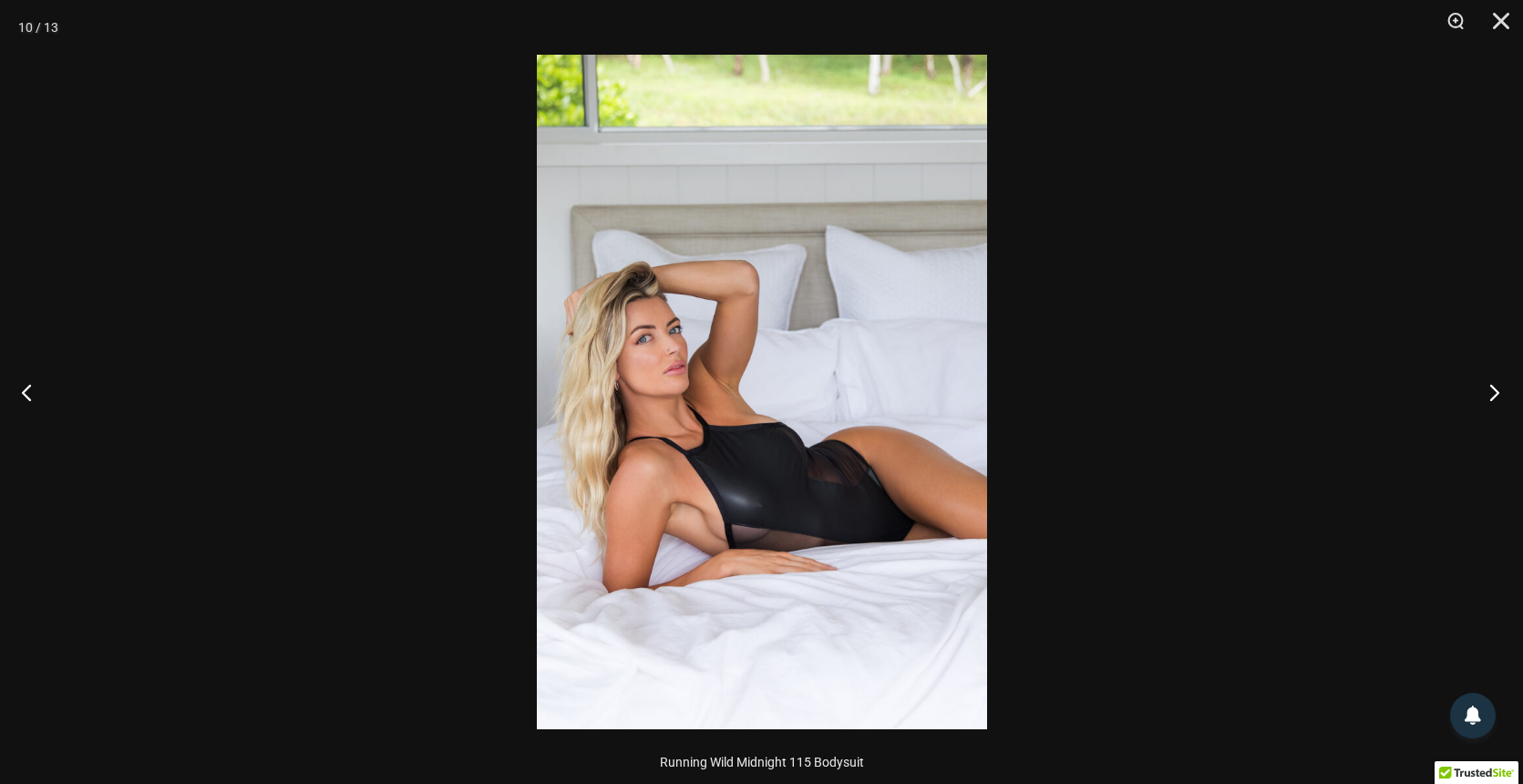
click at [1489, 395] on button "Next" at bounding box center [1488, 391] width 68 height 91
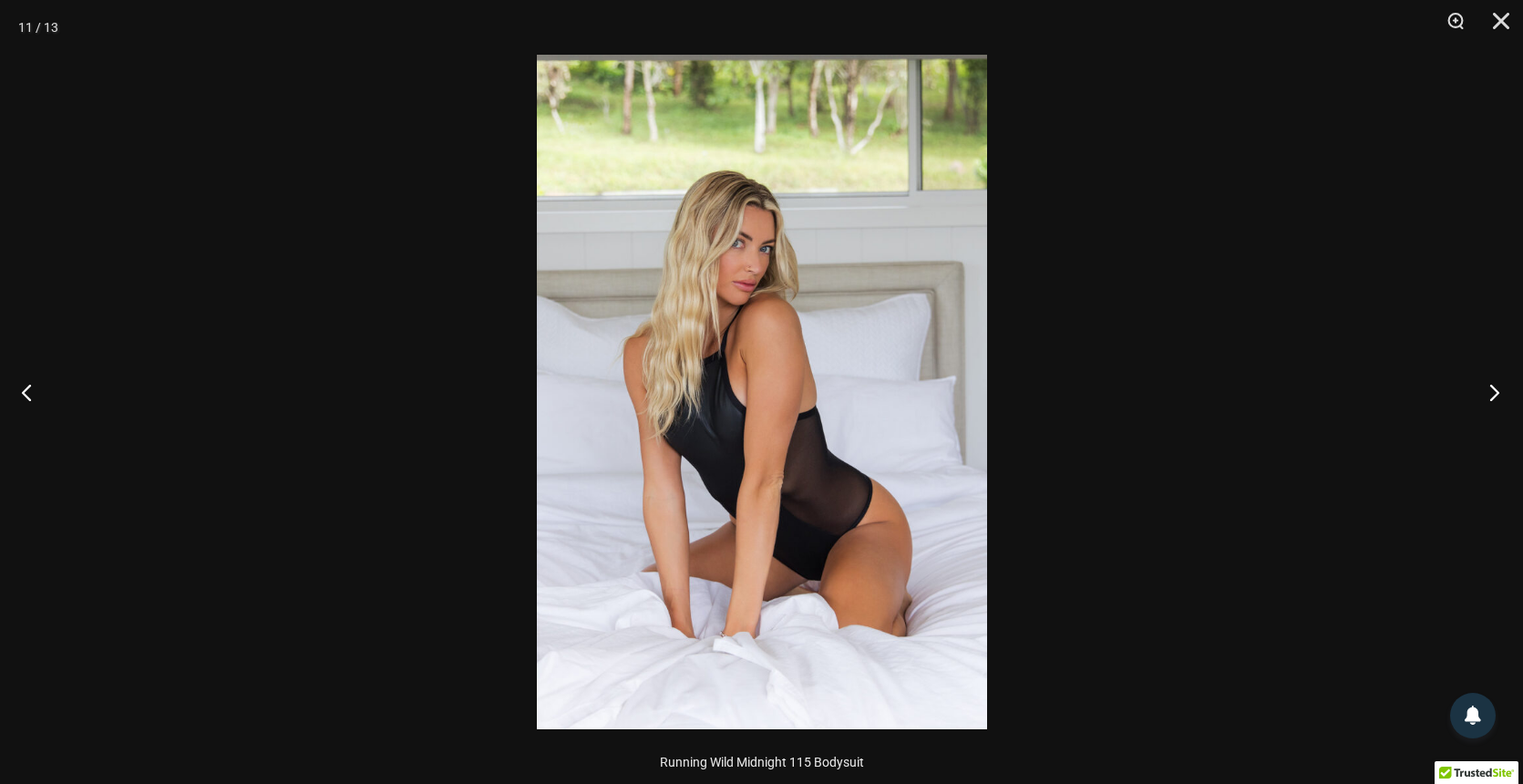
click at [1489, 395] on button "Next" at bounding box center [1488, 391] width 68 height 91
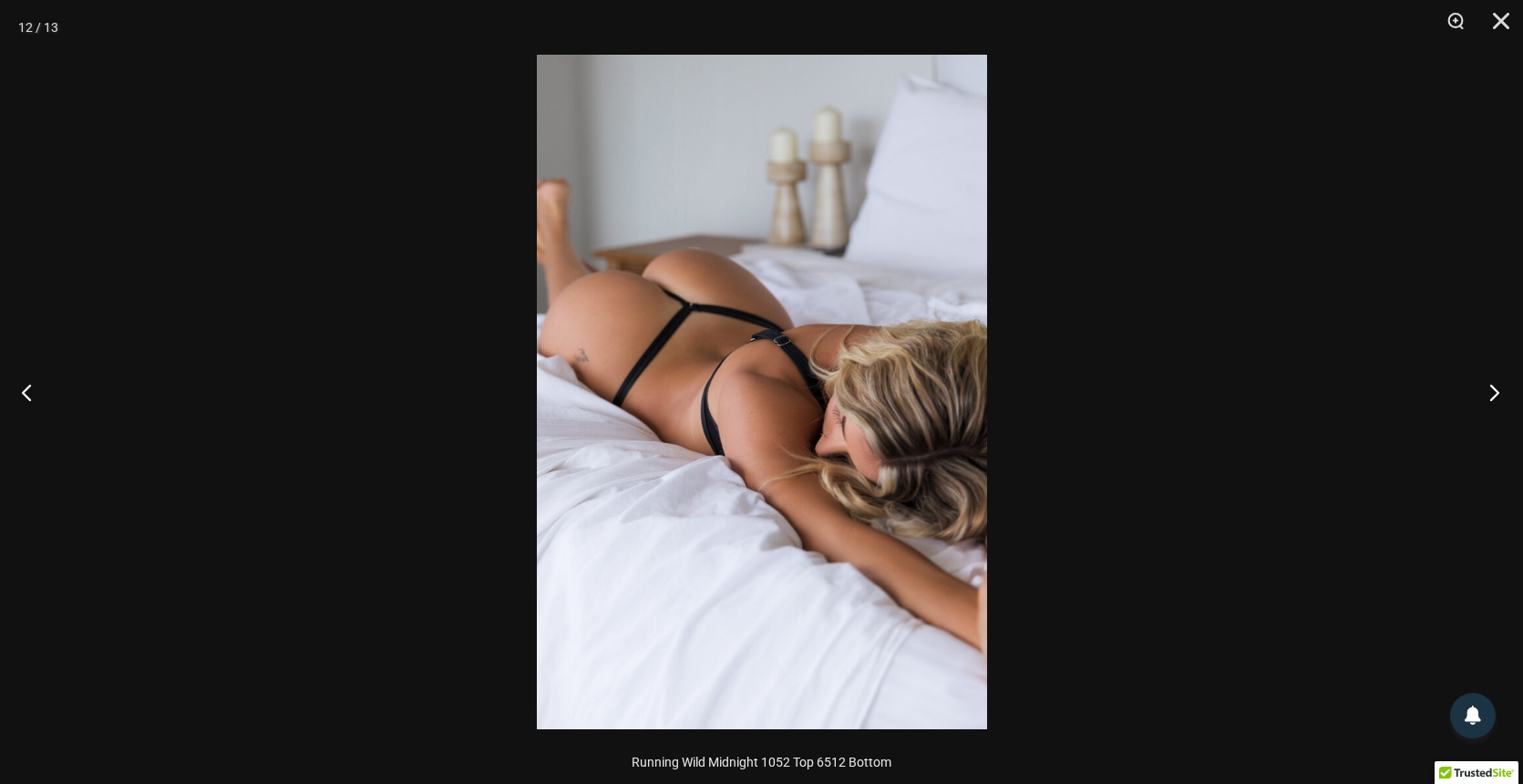
click at [1489, 395] on button "Next" at bounding box center [1488, 391] width 68 height 91
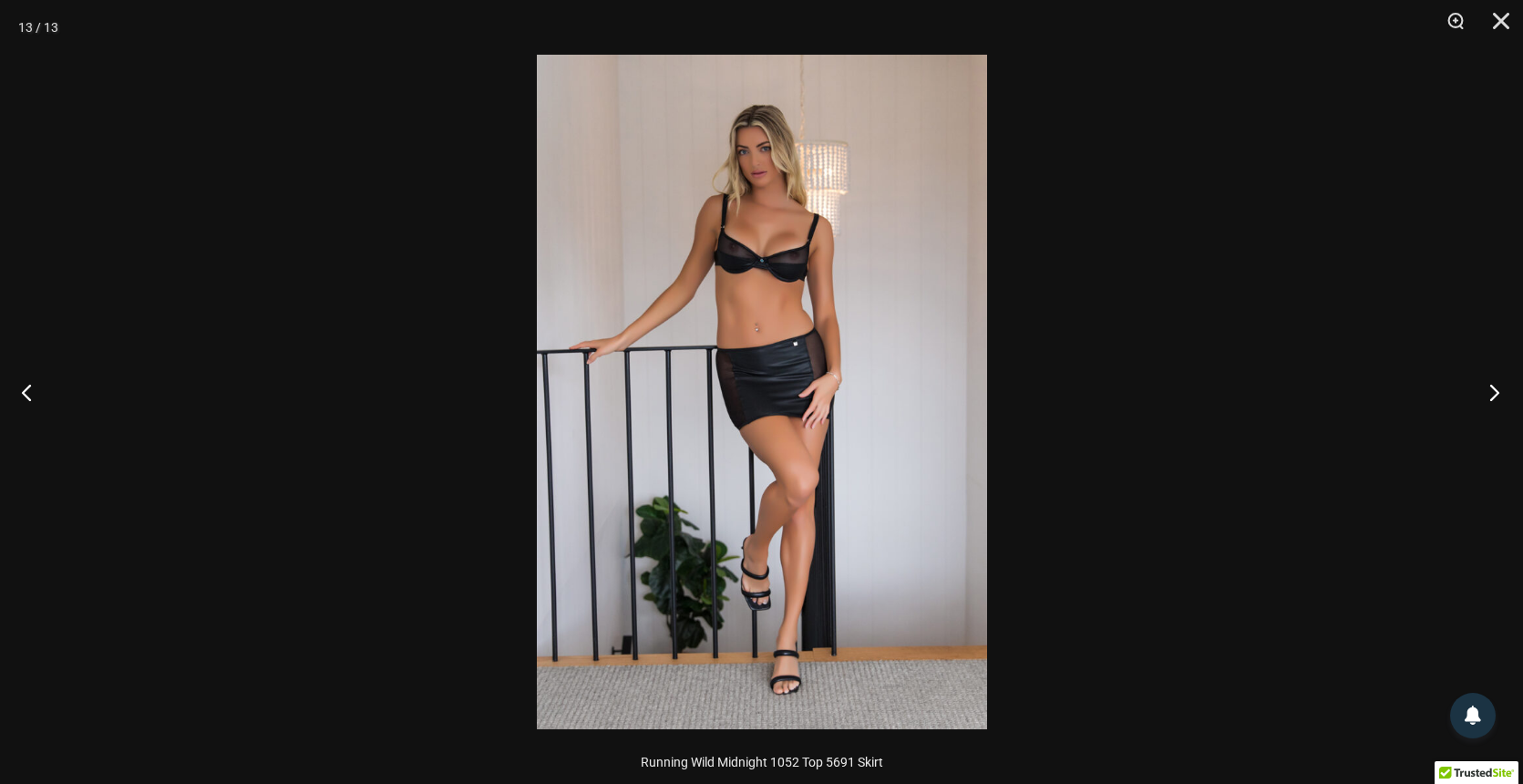
click at [1489, 395] on button "Next" at bounding box center [1488, 391] width 68 height 91
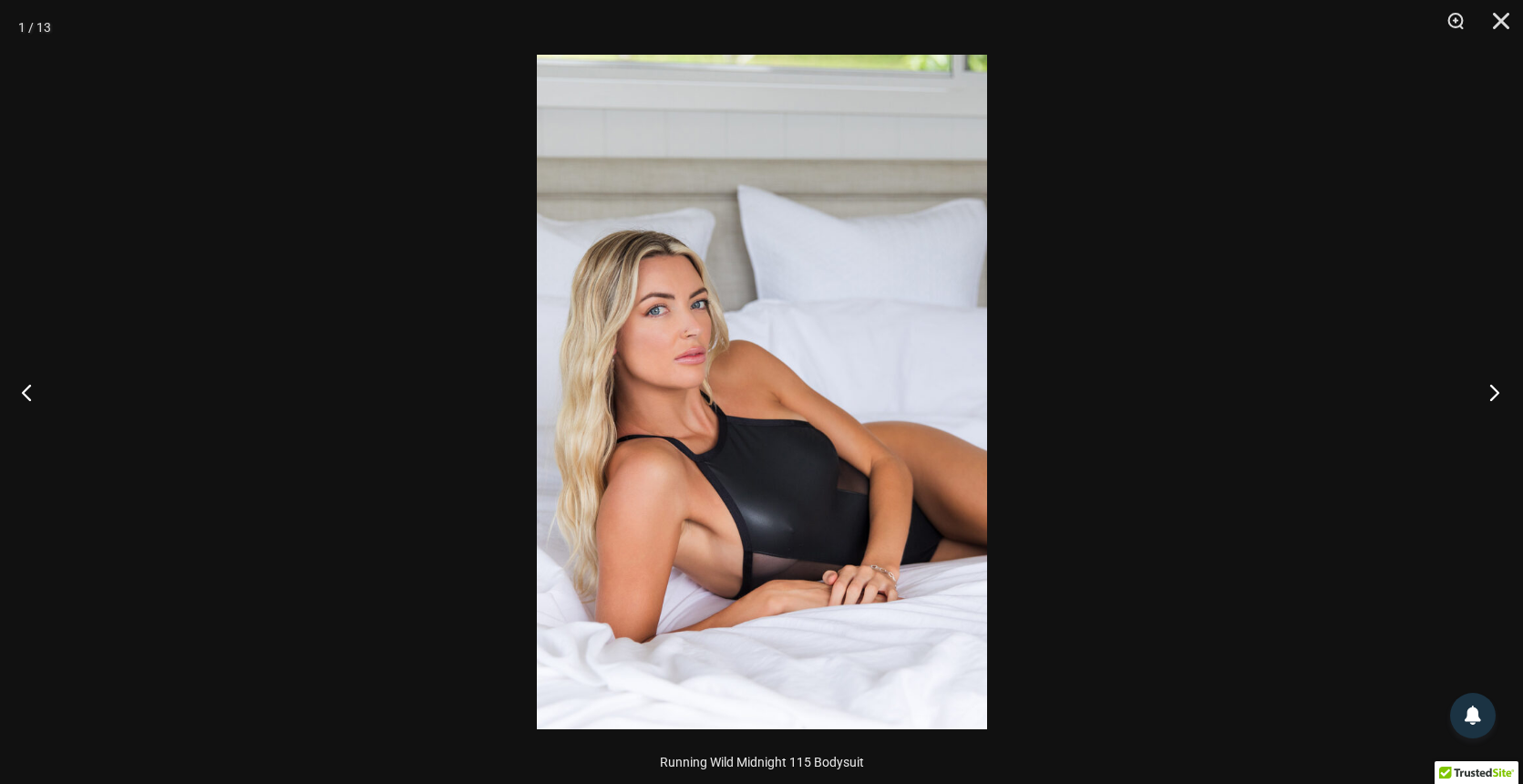
click at [1489, 395] on button "Next" at bounding box center [1488, 391] width 68 height 91
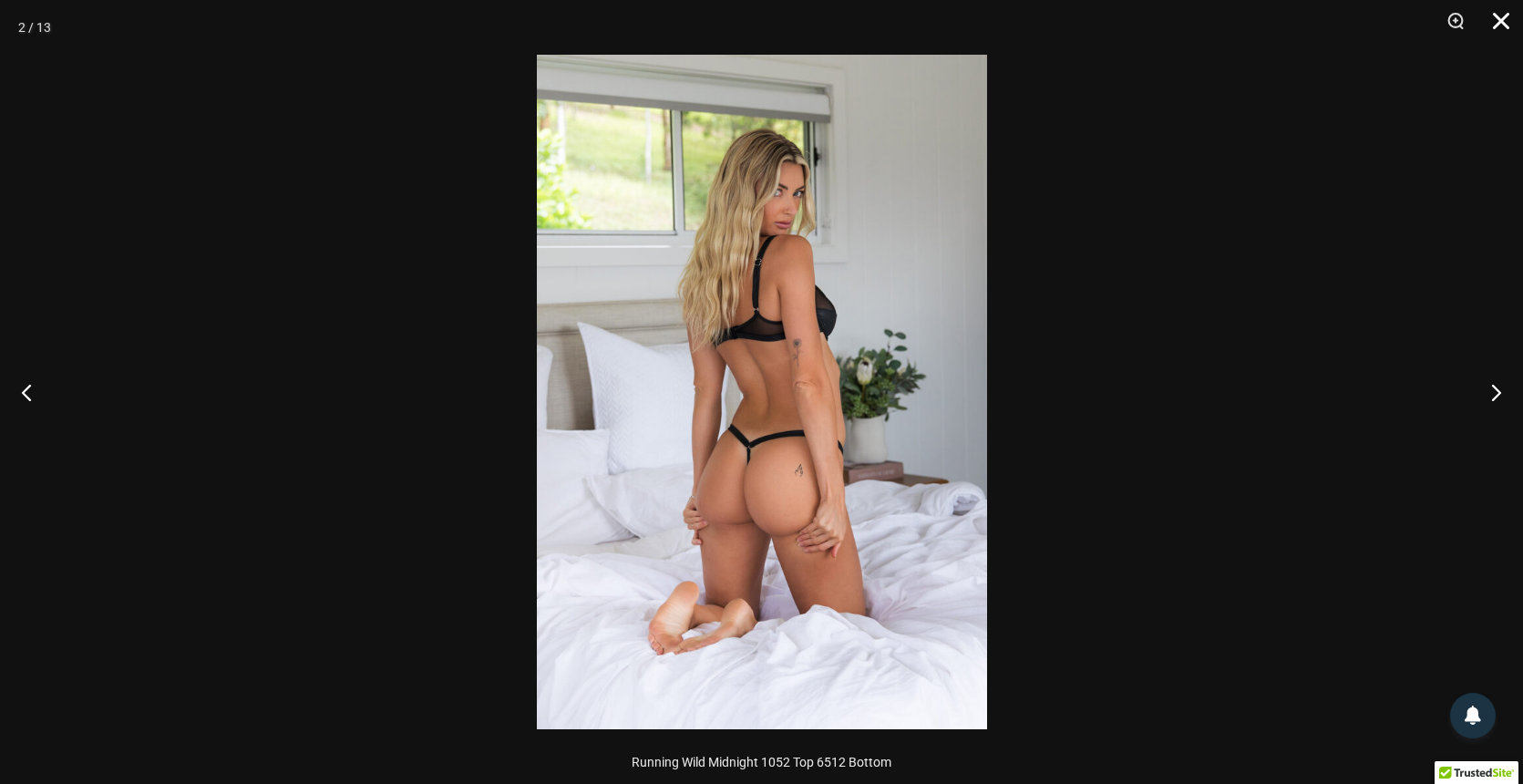
click at [1499, 25] on button "Close" at bounding box center [1494, 27] width 46 height 55
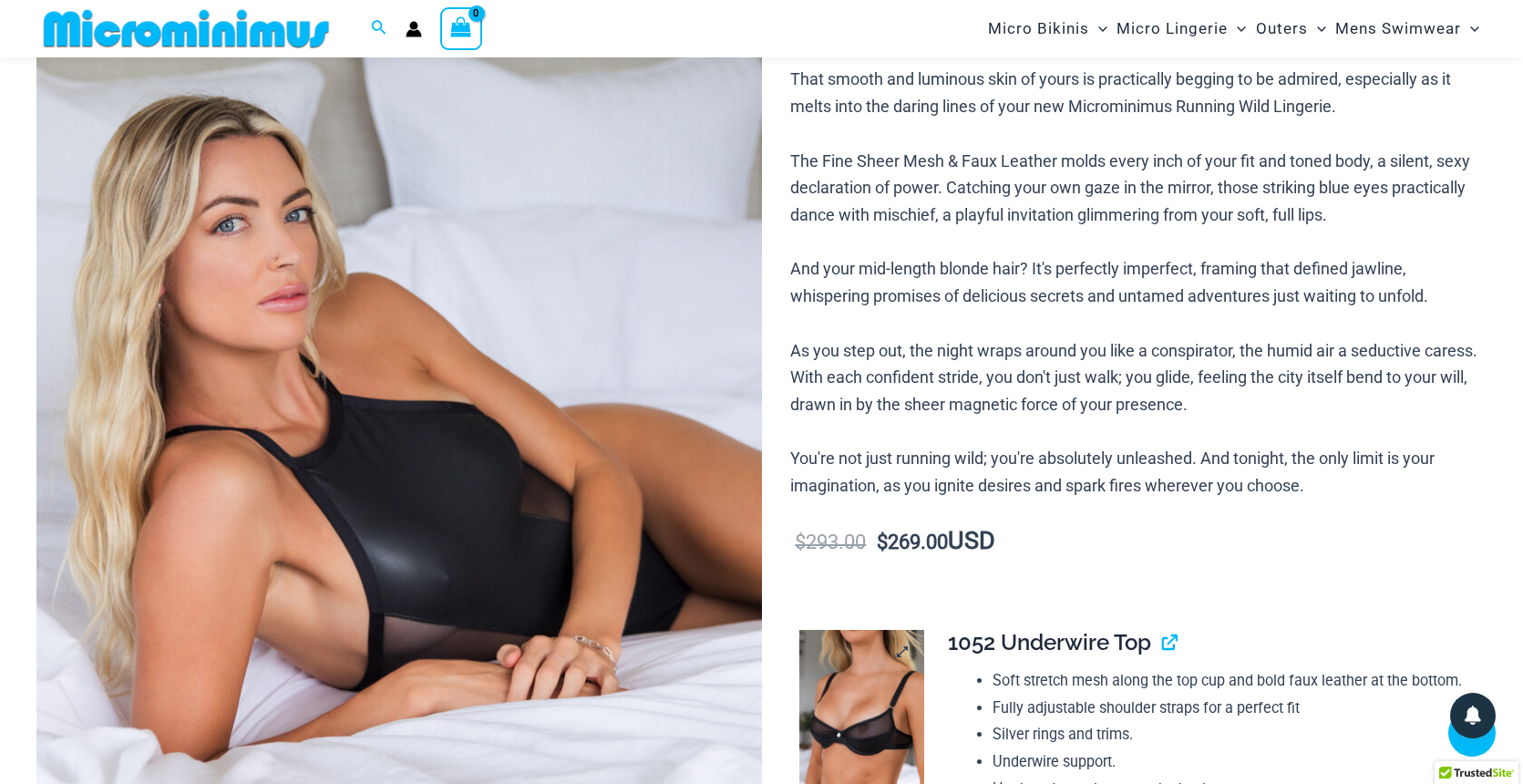
click at [888, 675] on img at bounding box center [862, 723] width 125 height 187
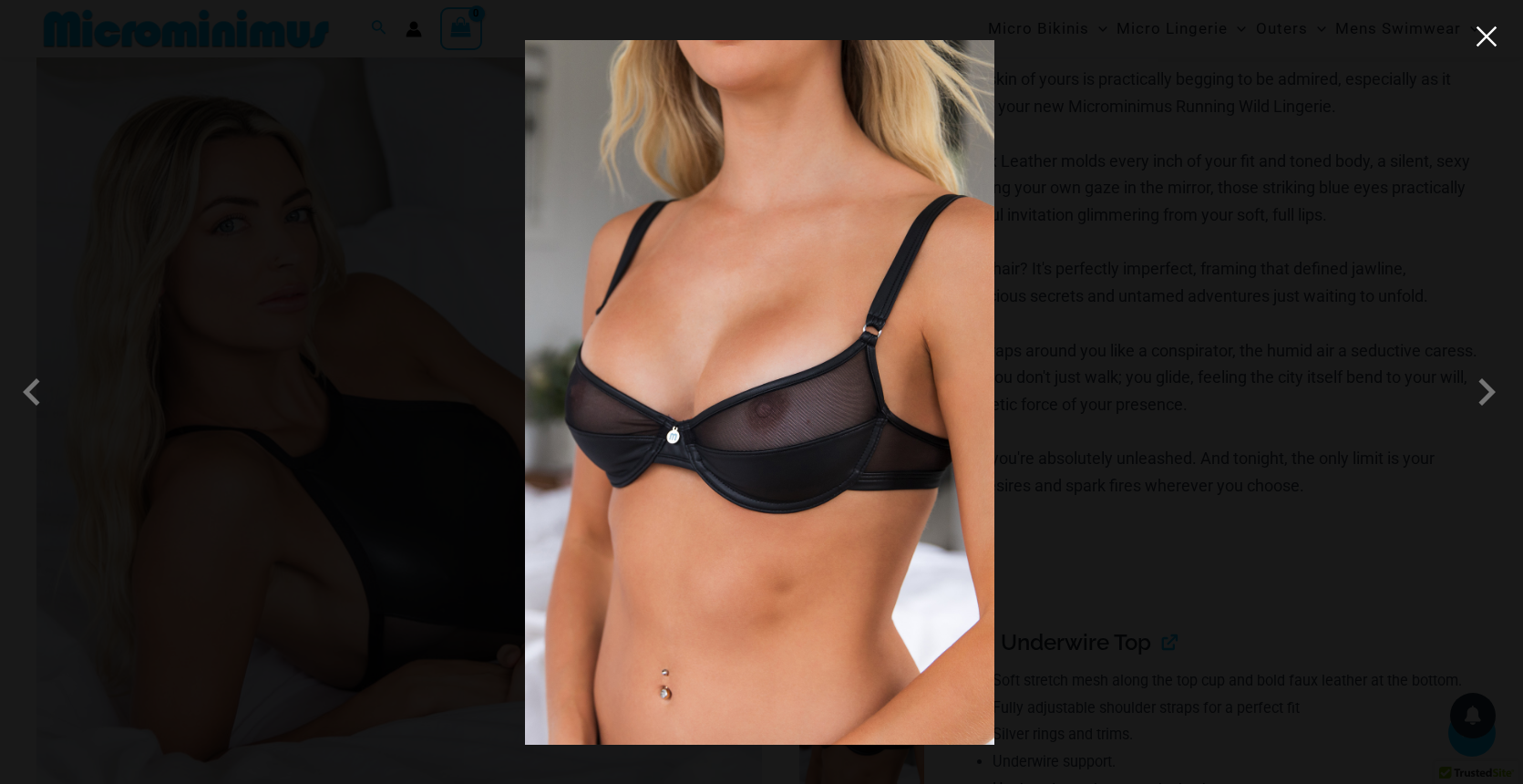
click at [1488, 33] on button "Close" at bounding box center [1486, 36] width 28 height 28
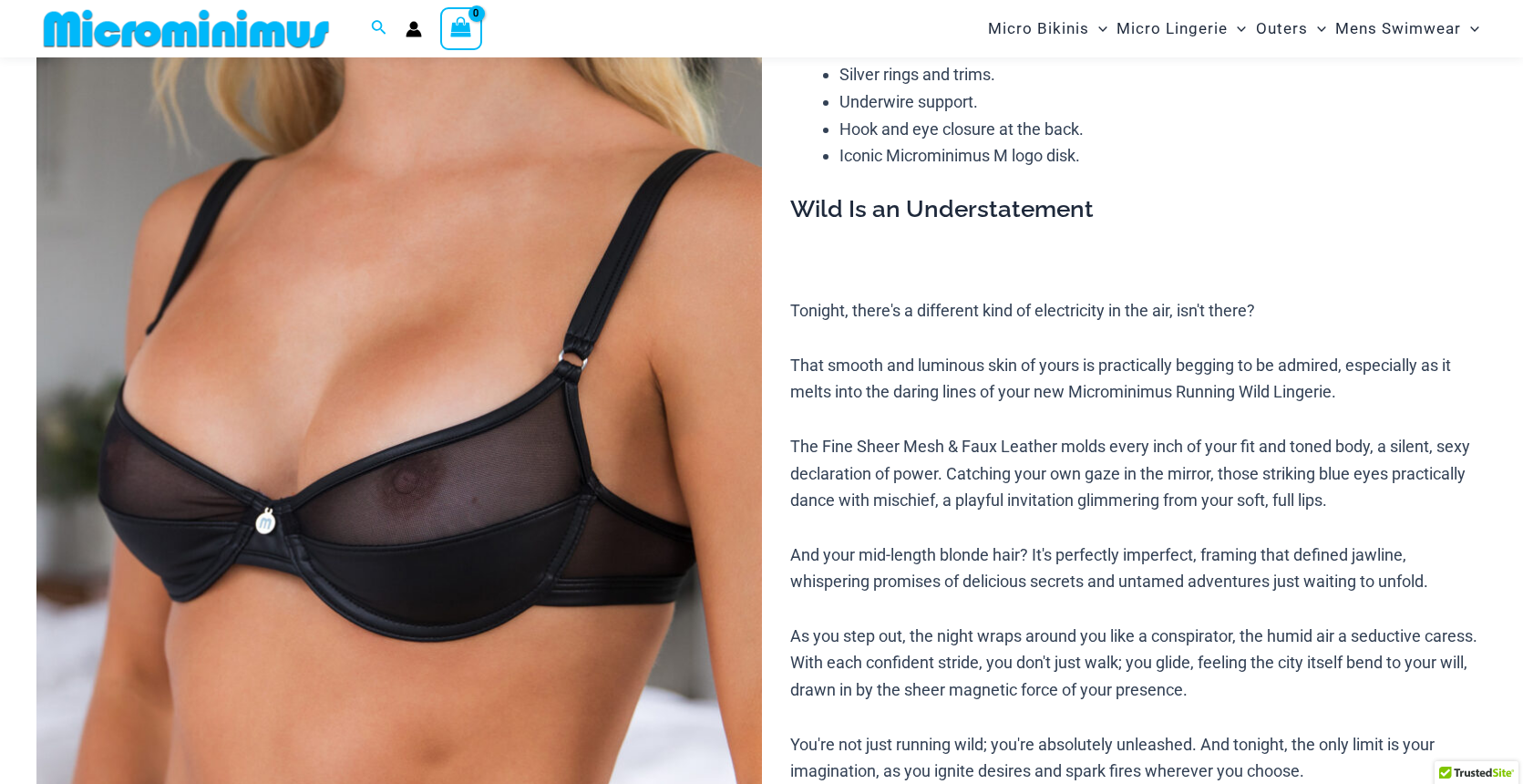
click at [624, 390] on img at bounding box center [399, 454] width 726 height 1087
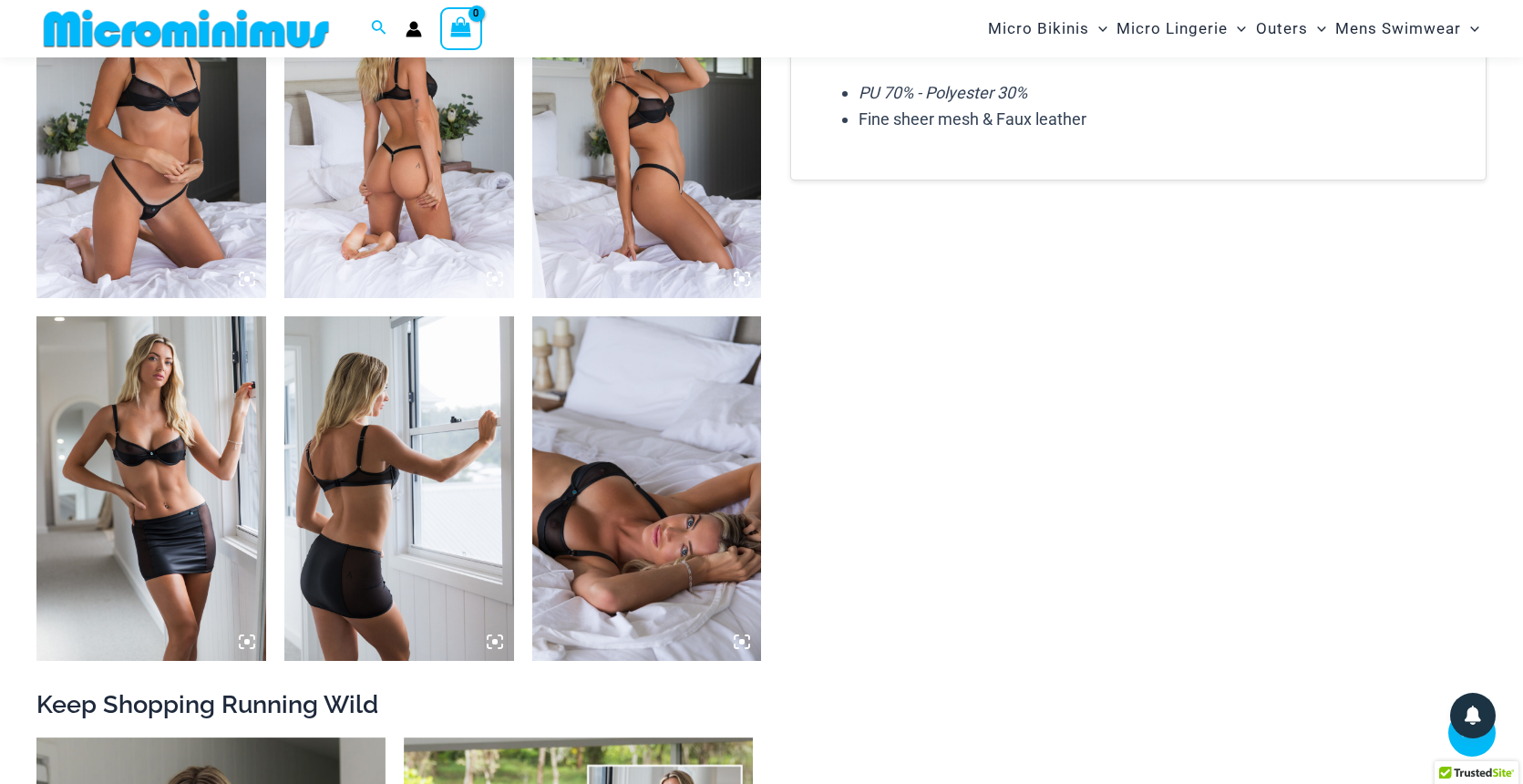
scroll to position [1682, 0]
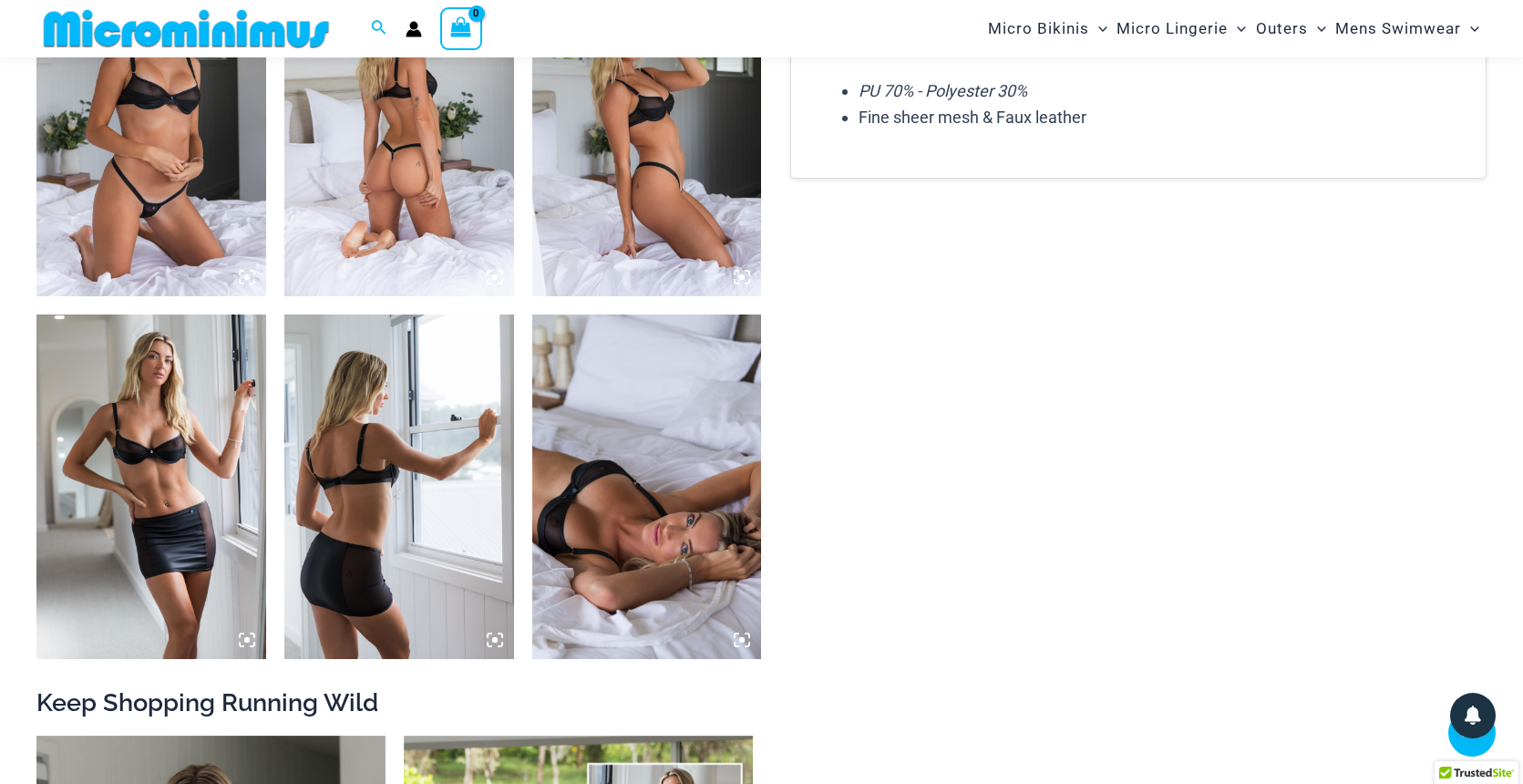
click at [704, 507] on img at bounding box center [647, 486] width 230 height 344
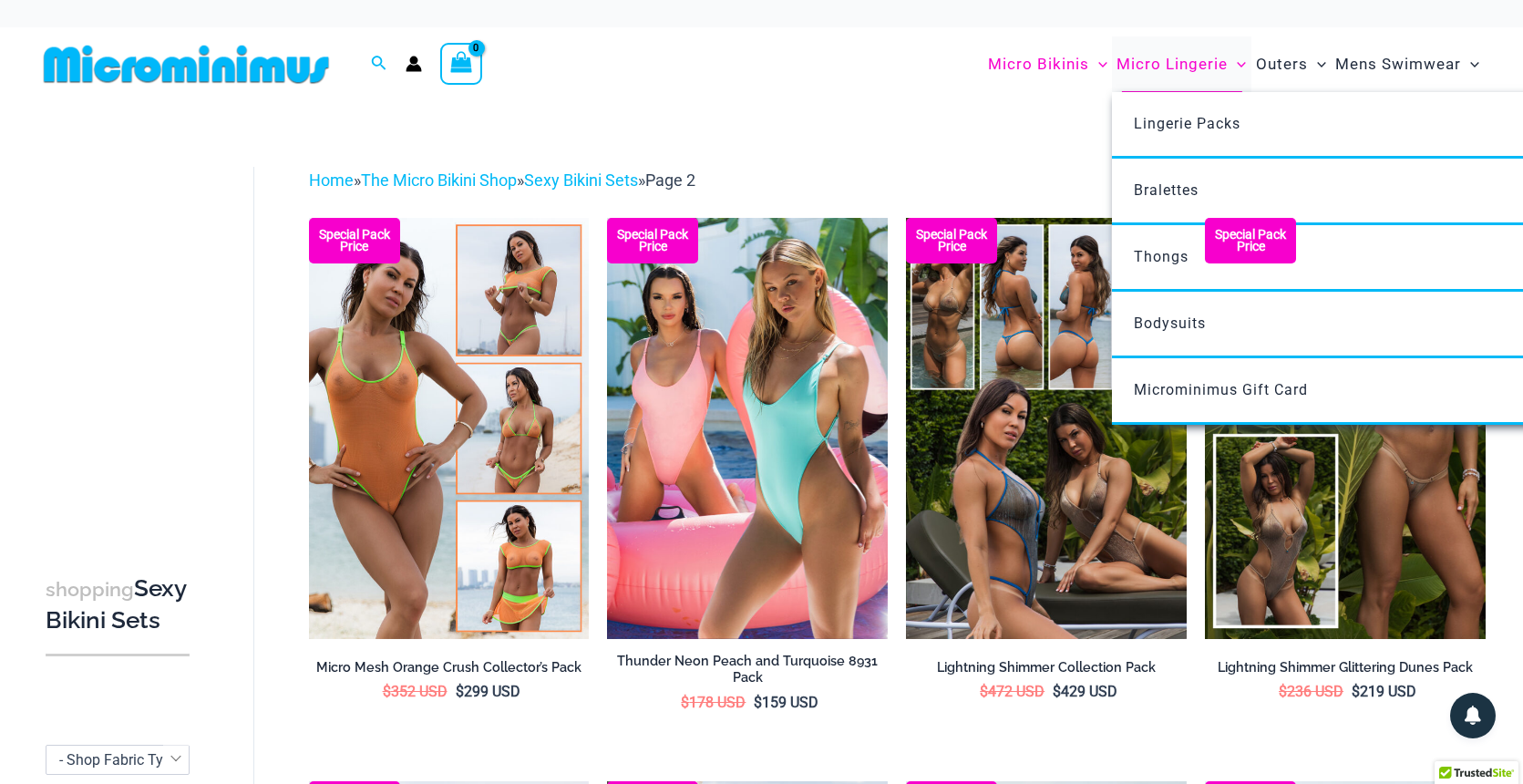
click at [1172, 72] on span "Micro Lingerie" at bounding box center [1172, 64] width 111 height 46
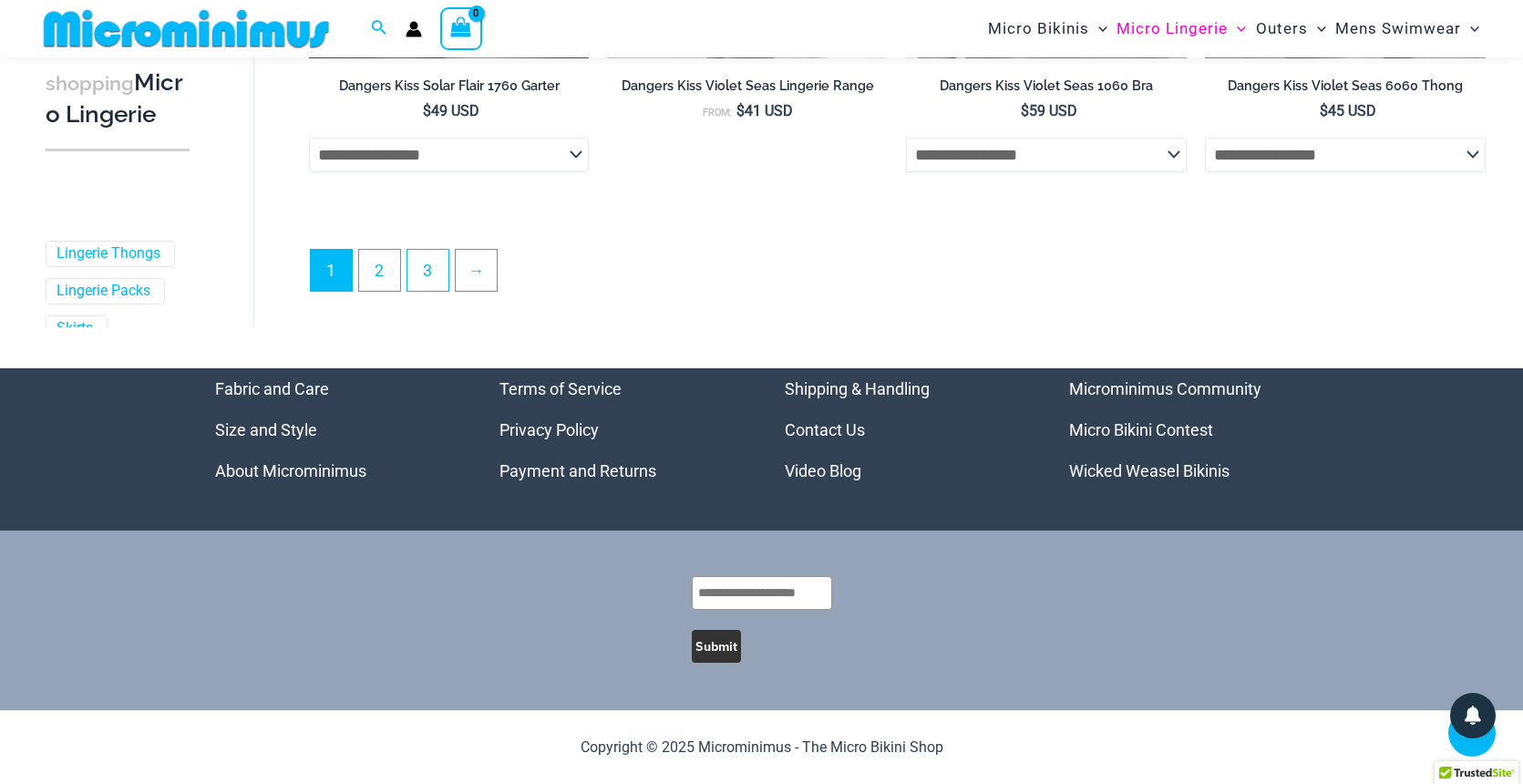
scroll to position [4803, 0]
